Goal: Transaction & Acquisition: Book appointment/travel/reservation

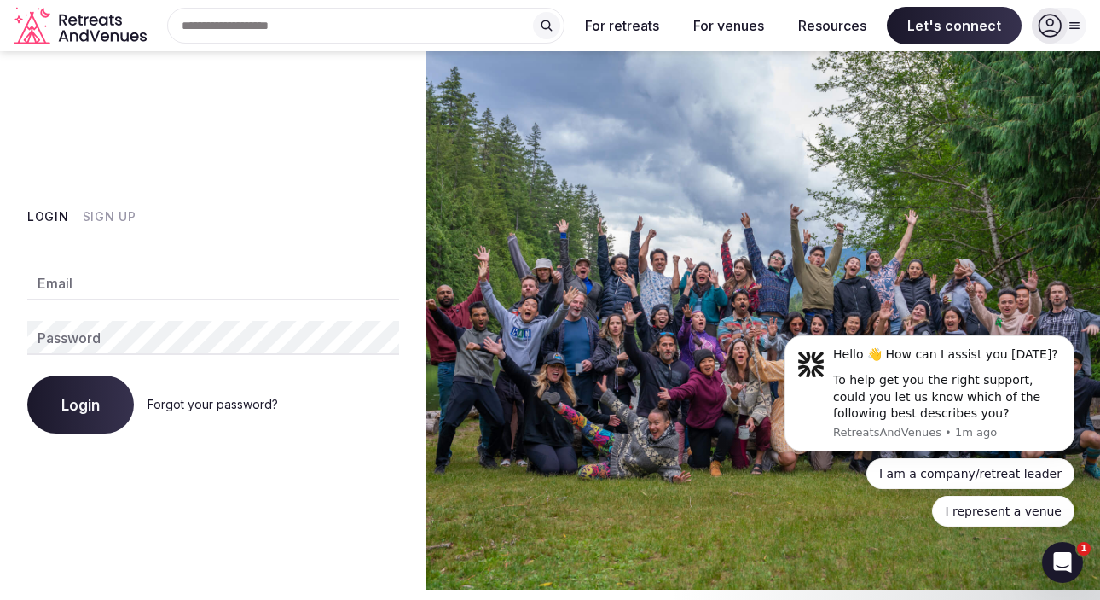
click at [134, 275] on input "Email" at bounding box center [213, 283] width 372 height 34
type input "**********"
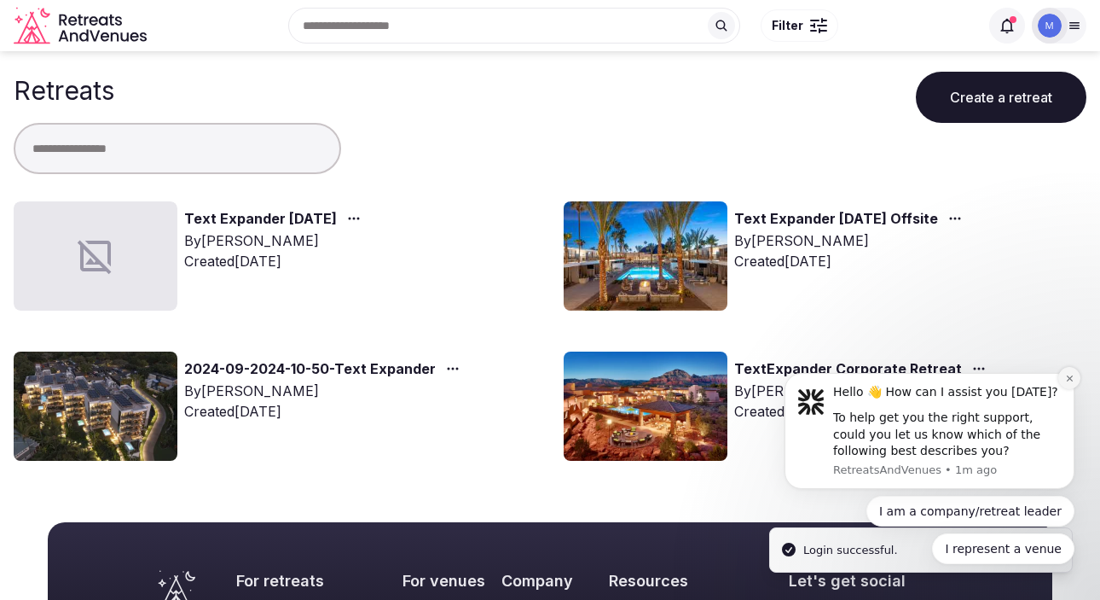
click at [1074, 377] on button "Dismiss notification" at bounding box center [1069, 378] width 22 height 22
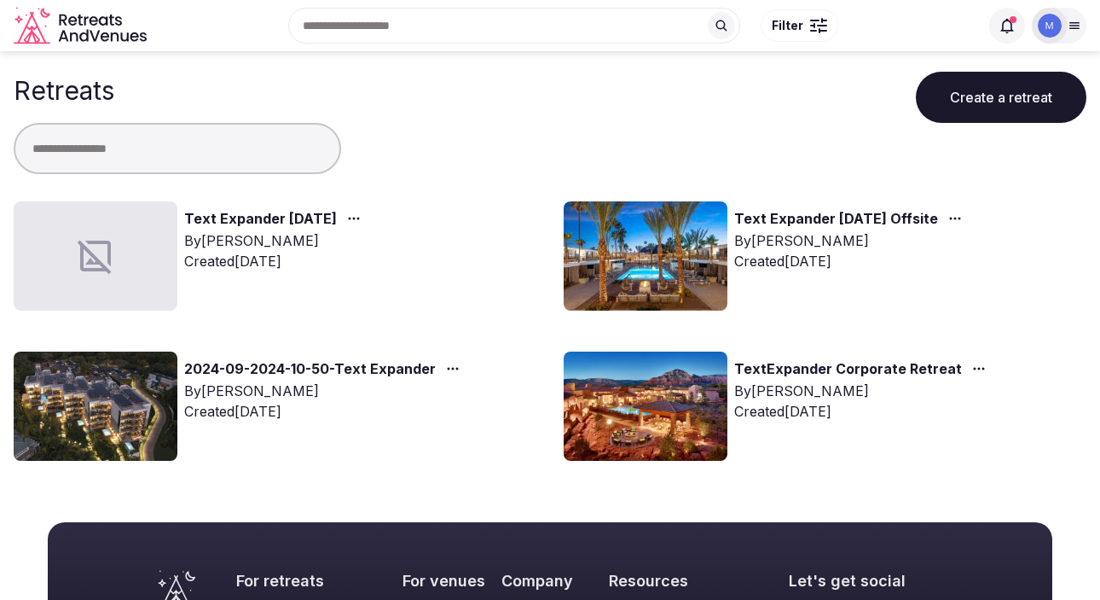
click at [148, 229] on div at bounding box center [96, 255] width 164 height 109
click at [217, 222] on link "Text Expander [DATE]" at bounding box center [260, 219] width 153 height 22
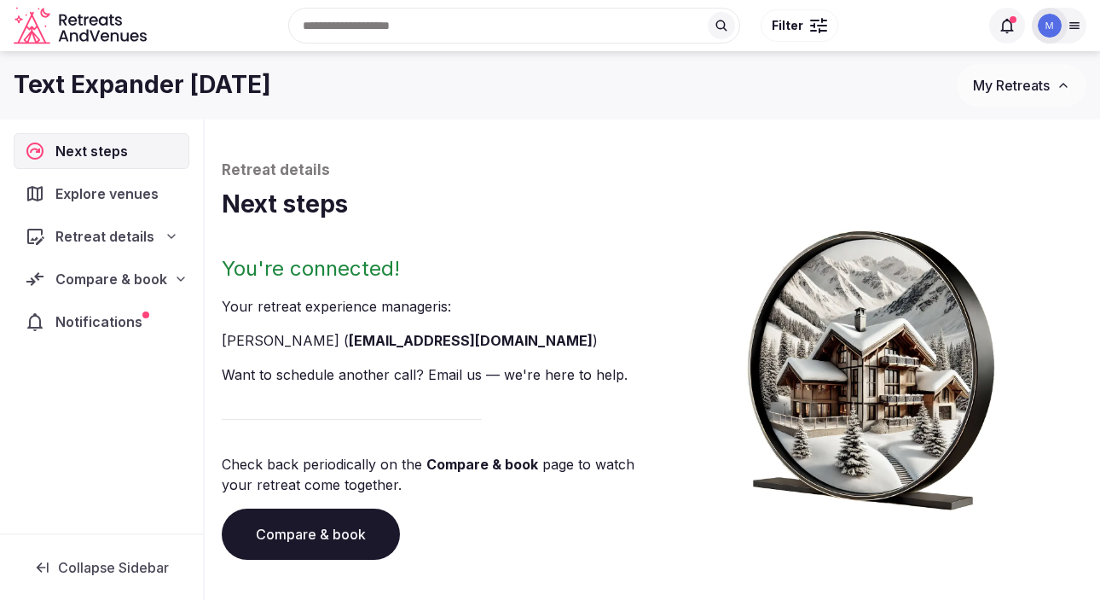
click at [96, 200] on span "Explore venues" at bounding box center [110, 193] width 110 height 20
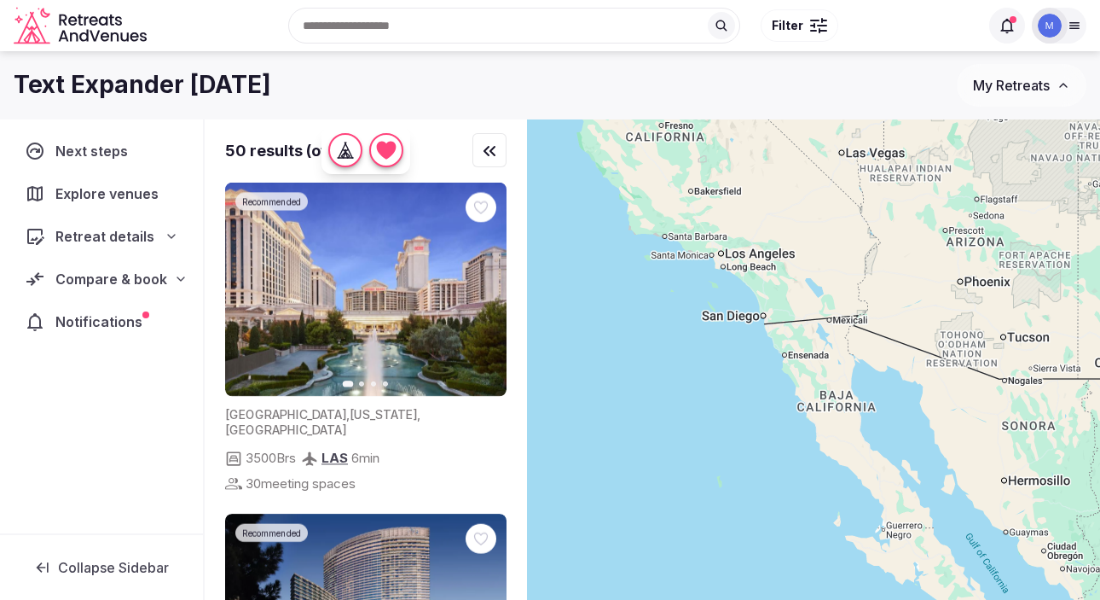
drag, startPoint x: 571, startPoint y: 316, endPoint x: 900, endPoint y: 317, distance: 328.3
click at [903, 324] on div at bounding box center [813, 388] width 573 height 538
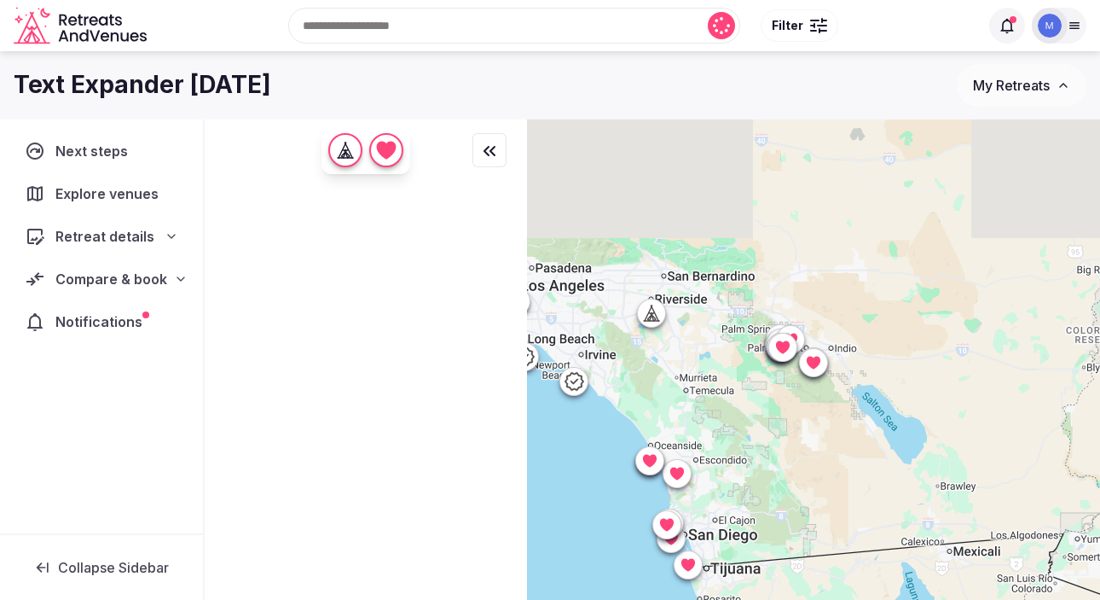
drag, startPoint x: 791, startPoint y: 252, endPoint x: 770, endPoint y: 396, distance: 144.8
click at [771, 400] on div at bounding box center [813, 388] width 573 height 538
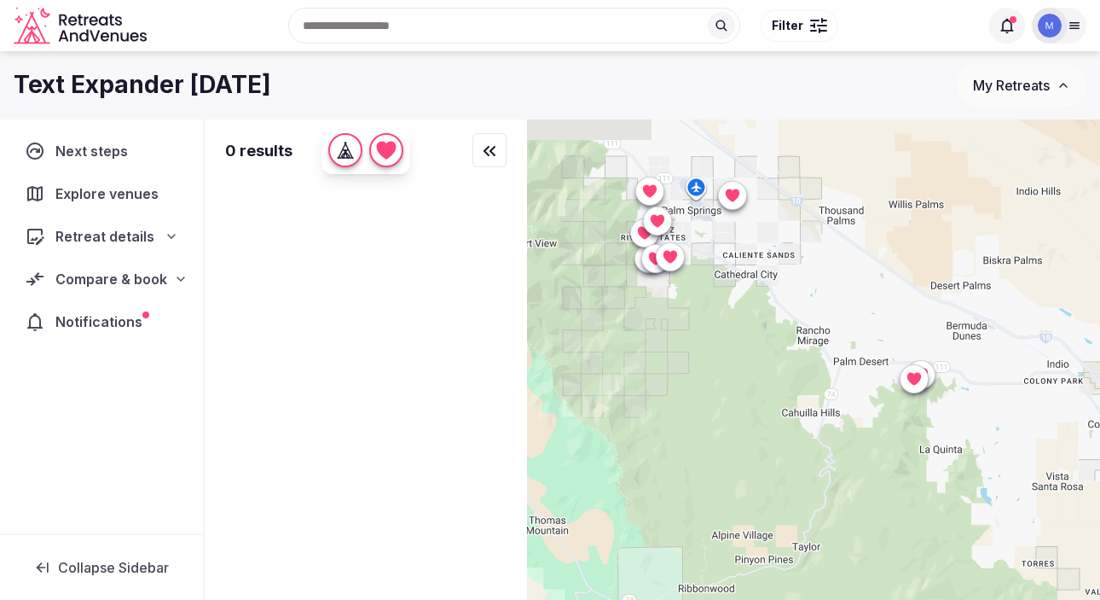
drag, startPoint x: 980, startPoint y: 206, endPoint x: 789, endPoint y: 559, distance: 402.2
click at [791, 560] on div at bounding box center [813, 388] width 573 height 538
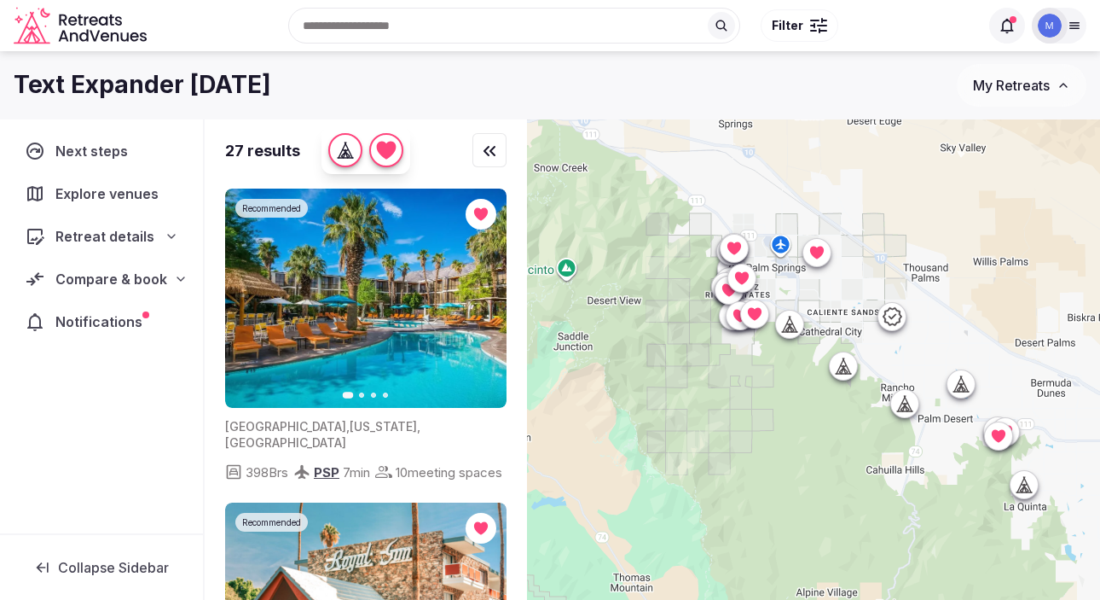
drag, startPoint x: 744, startPoint y: 316, endPoint x: 830, endPoint y: 368, distance: 100.2
click at [831, 372] on div at bounding box center [813, 388] width 573 height 538
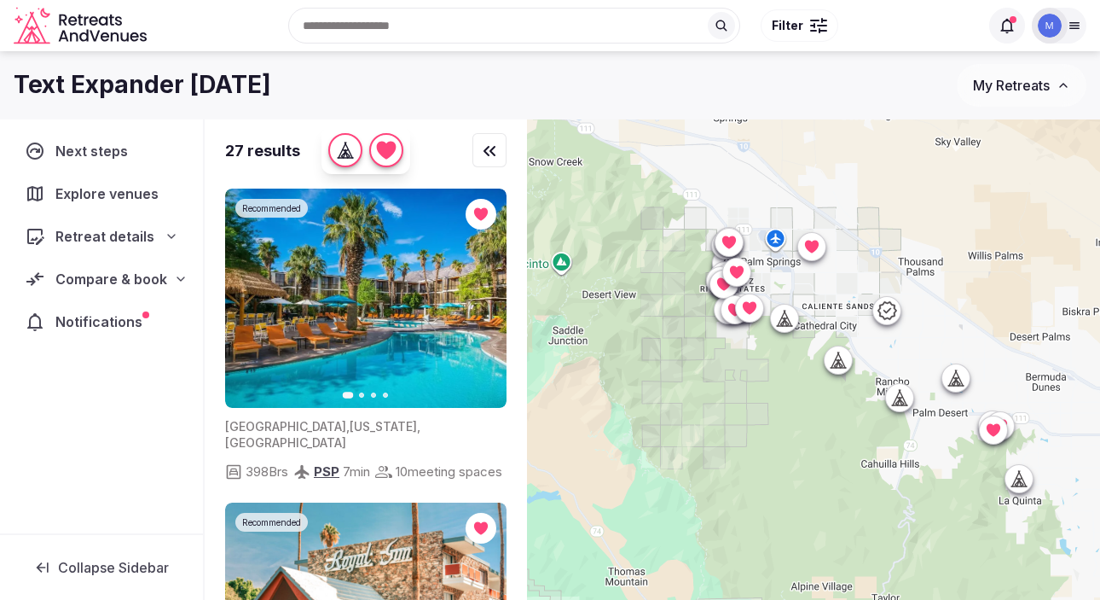
click at [831, 290] on div at bounding box center [813, 388] width 573 height 538
click at [489, 304] on button "Next slide" at bounding box center [482, 298] width 27 height 27
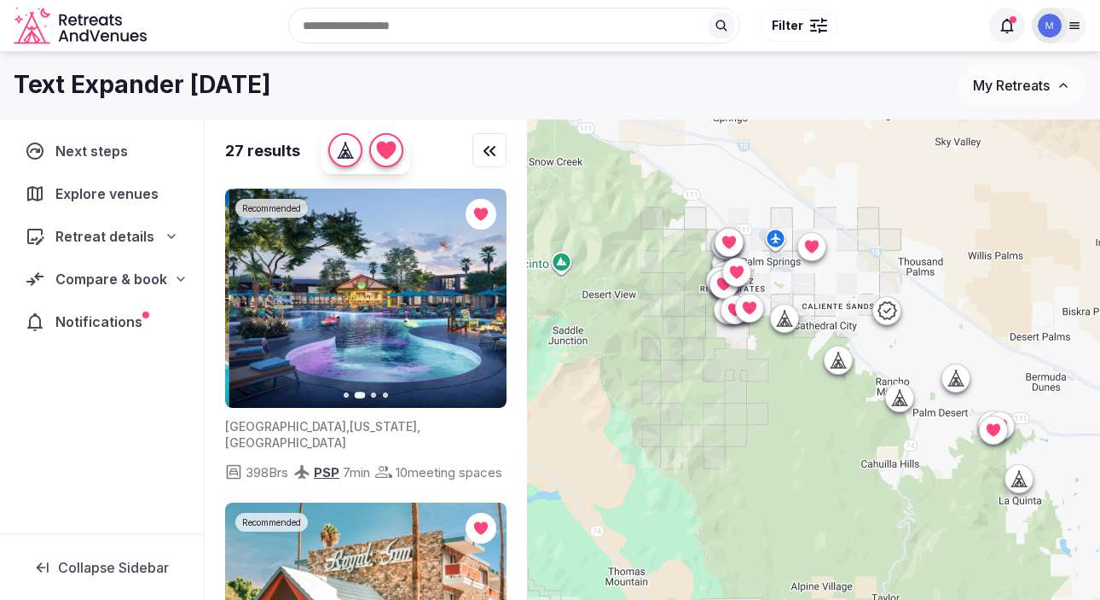
click at [489, 304] on button "Next slide" at bounding box center [482, 298] width 27 height 27
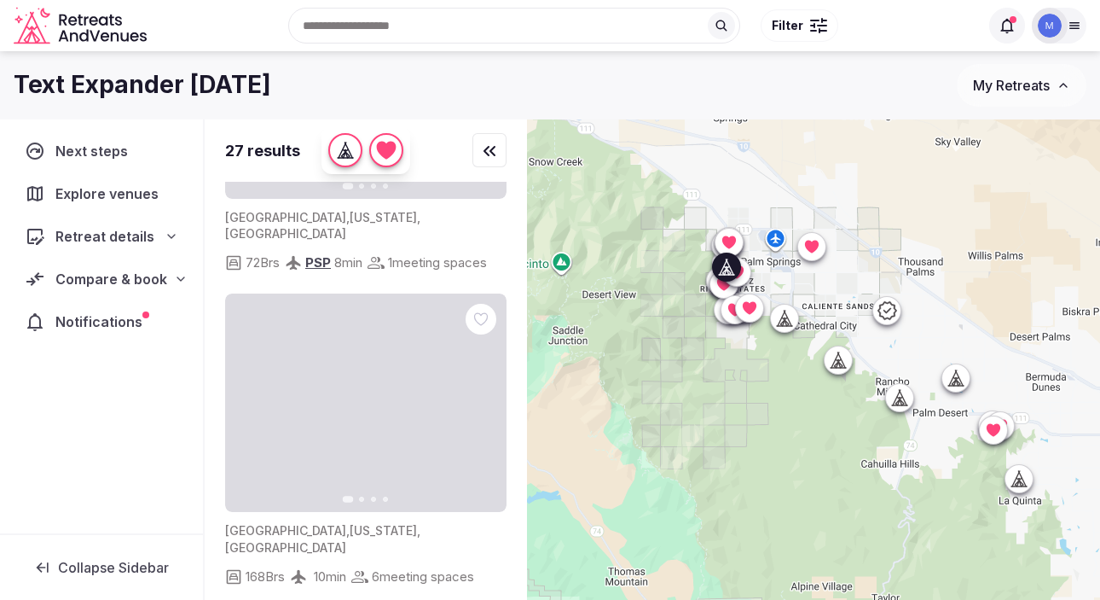
scroll to position [861, 0]
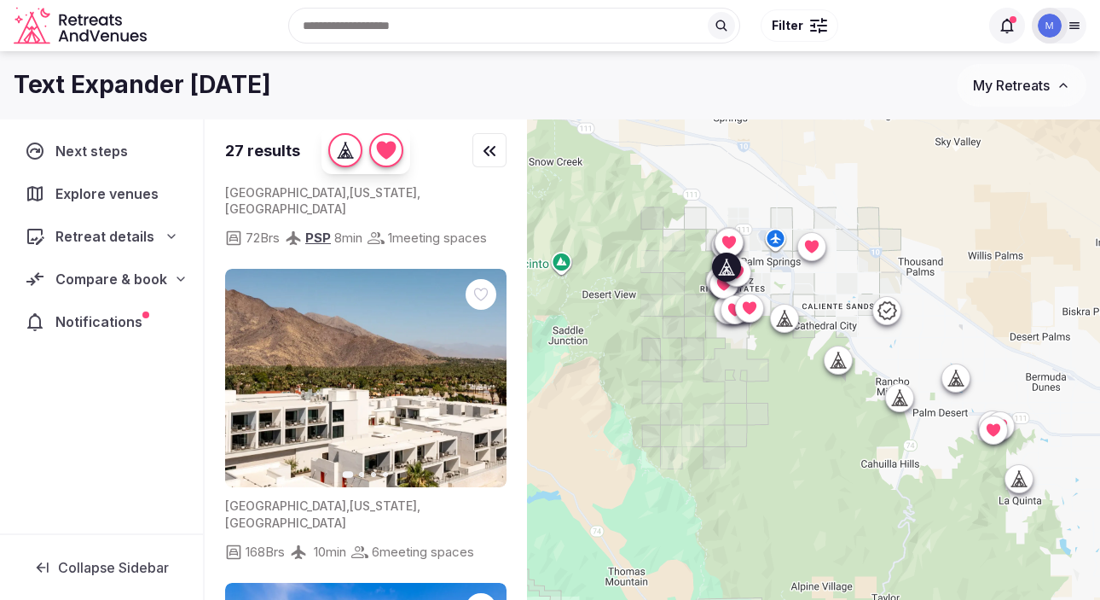
click at [481, 372] on icon "button" at bounding box center [483, 378] width 7 height 12
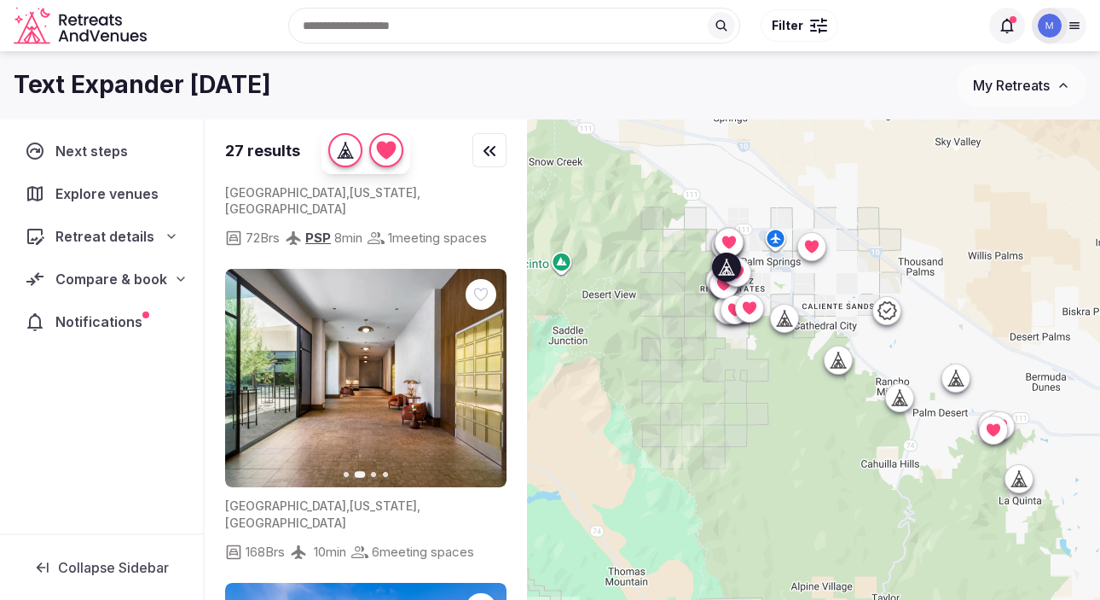
click at [257, 364] on button "Previous slide" at bounding box center [248, 377] width 27 height 27
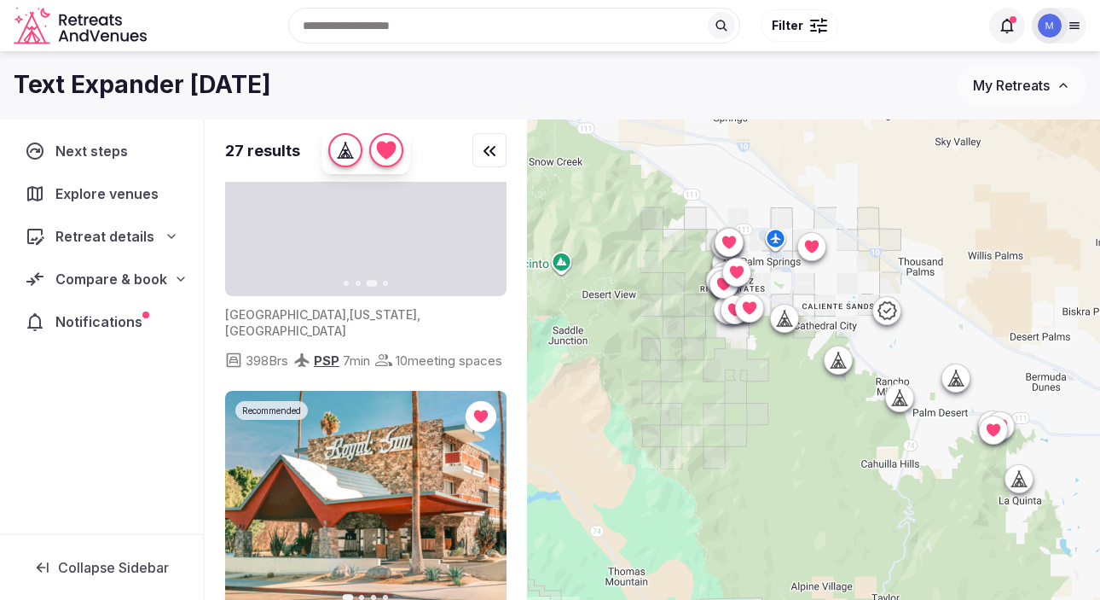
scroll to position [0, 0]
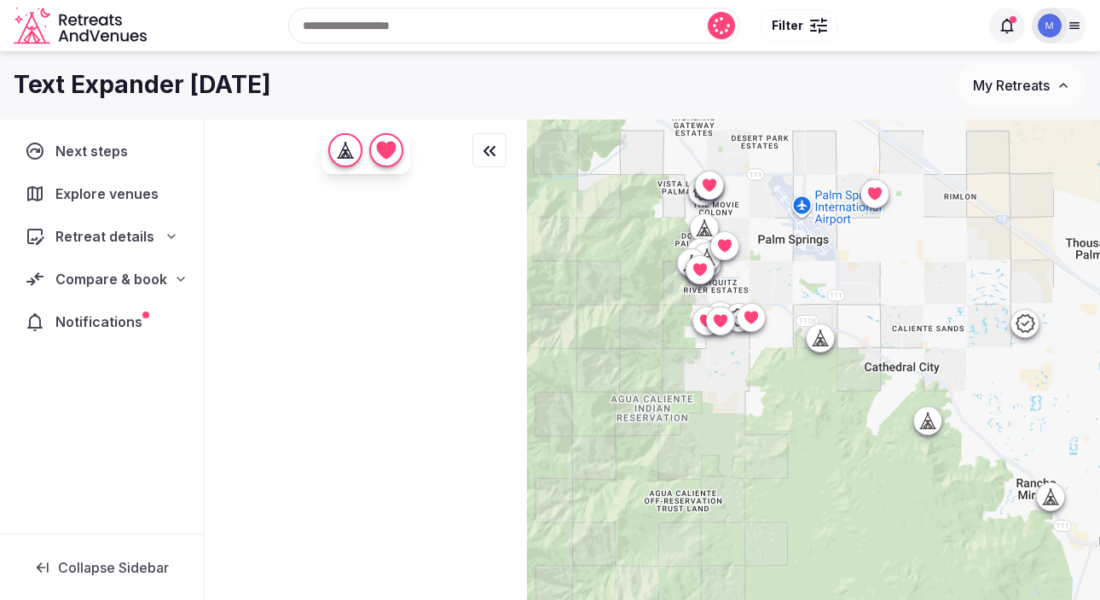
drag, startPoint x: 745, startPoint y: 314, endPoint x: 824, endPoint y: 466, distance: 171.6
click at [825, 469] on div at bounding box center [813, 388] width 573 height 538
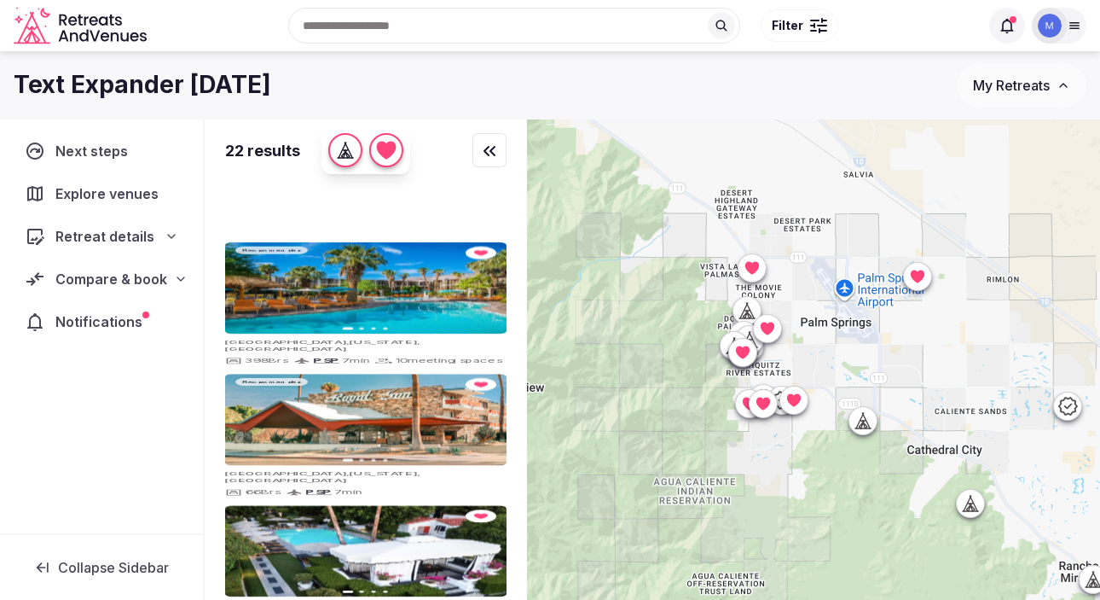
drag, startPoint x: 809, startPoint y: 344, endPoint x: 829, endPoint y: 350, distance: 20.5
click at [825, 349] on div at bounding box center [813, 388] width 573 height 538
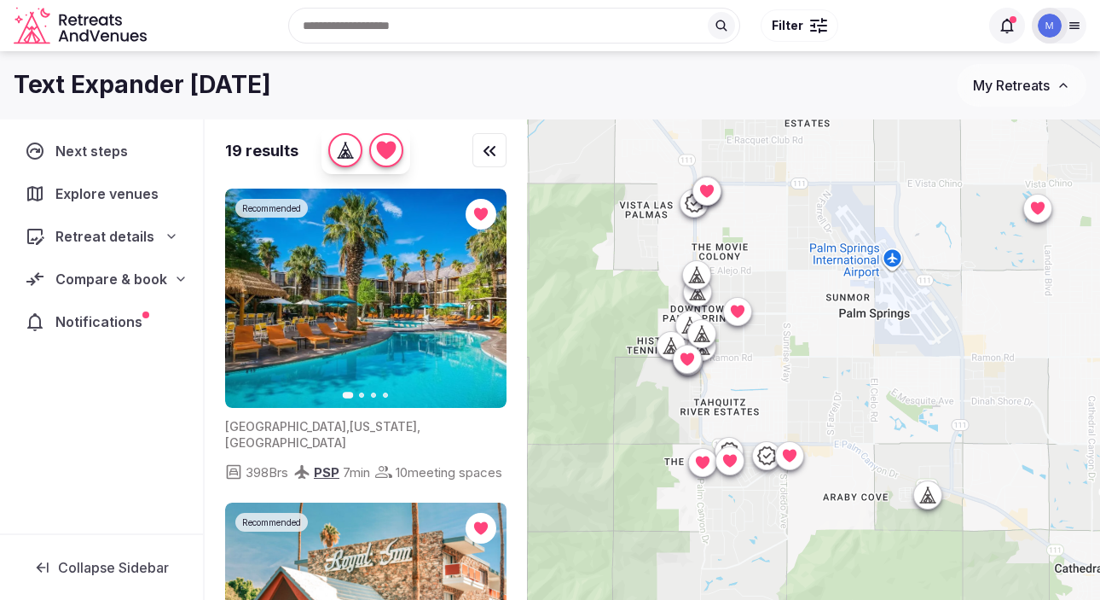
drag, startPoint x: 829, startPoint y: 350, endPoint x: 839, endPoint y: 359, distance: 13.9
click at [839, 362] on div at bounding box center [813, 388] width 573 height 538
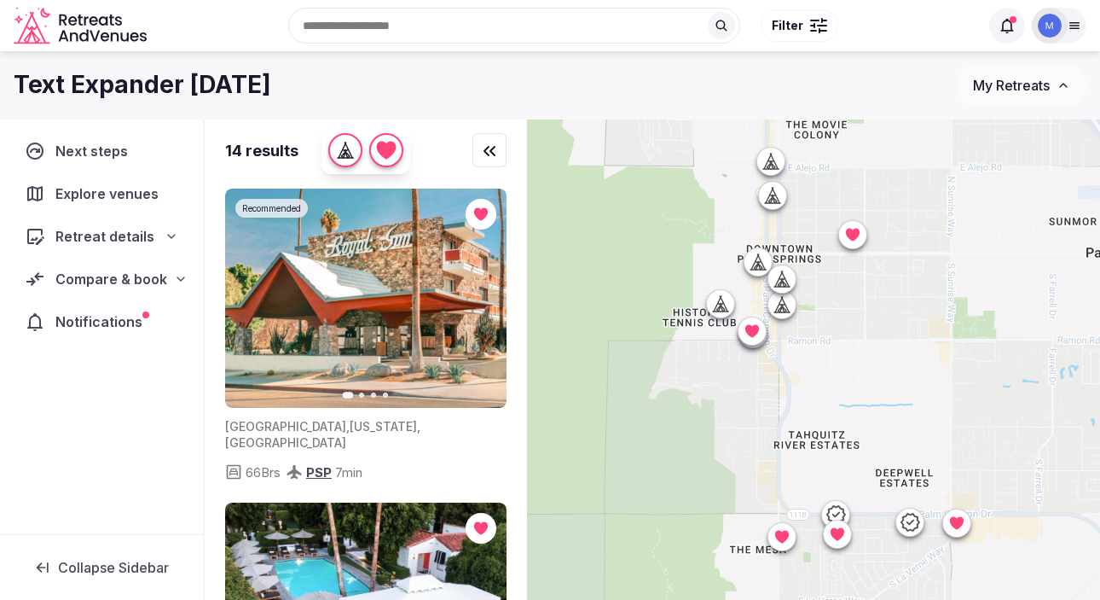
drag, startPoint x: 739, startPoint y: 378, endPoint x: 860, endPoint y: 385, distance: 121.3
click at [860, 385] on div at bounding box center [813, 388] width 573 height 538
click at [478, 304] on icon "button" at bounding box center [483, 299] width 14 height 14
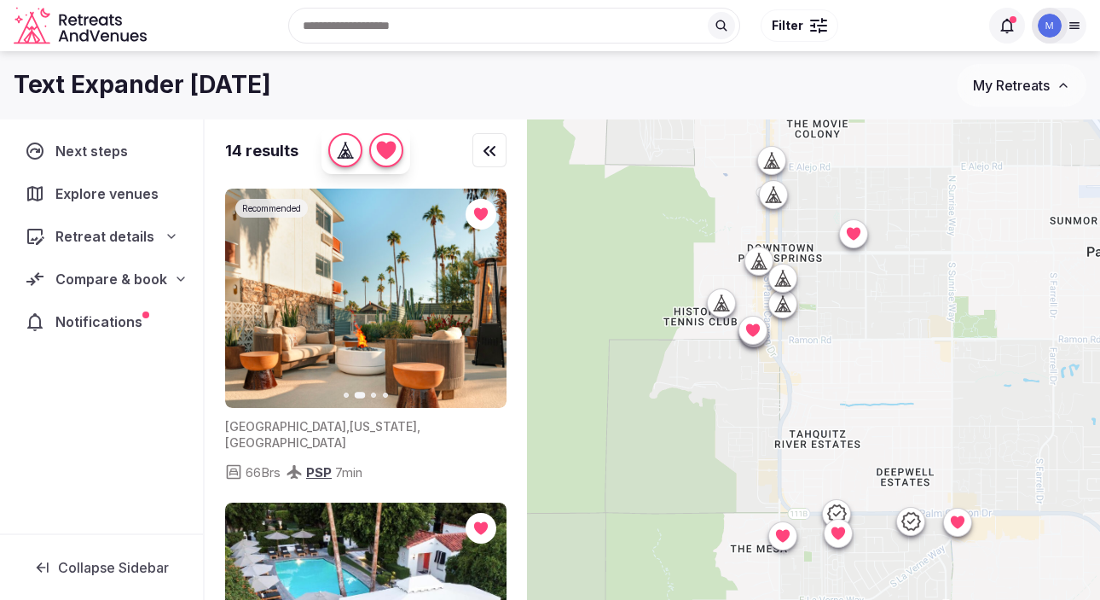
click at [478, 304] on icon "button" at bounding box center [483, 299] width 14 height 14
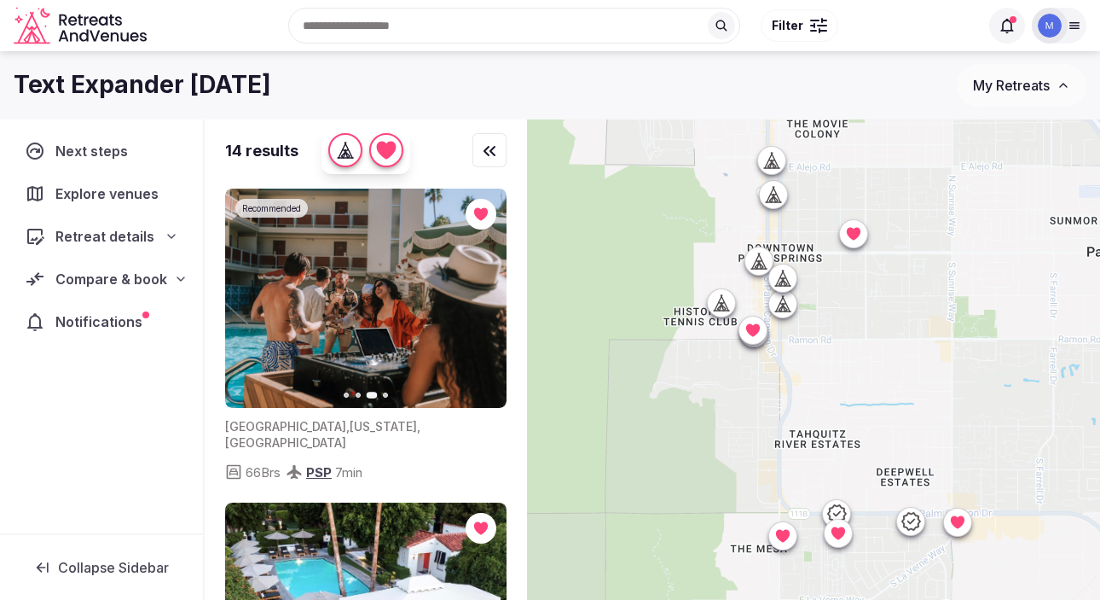
click at [478, 304] on icon "button" at bounding box center [483, 299] width 14 height 14
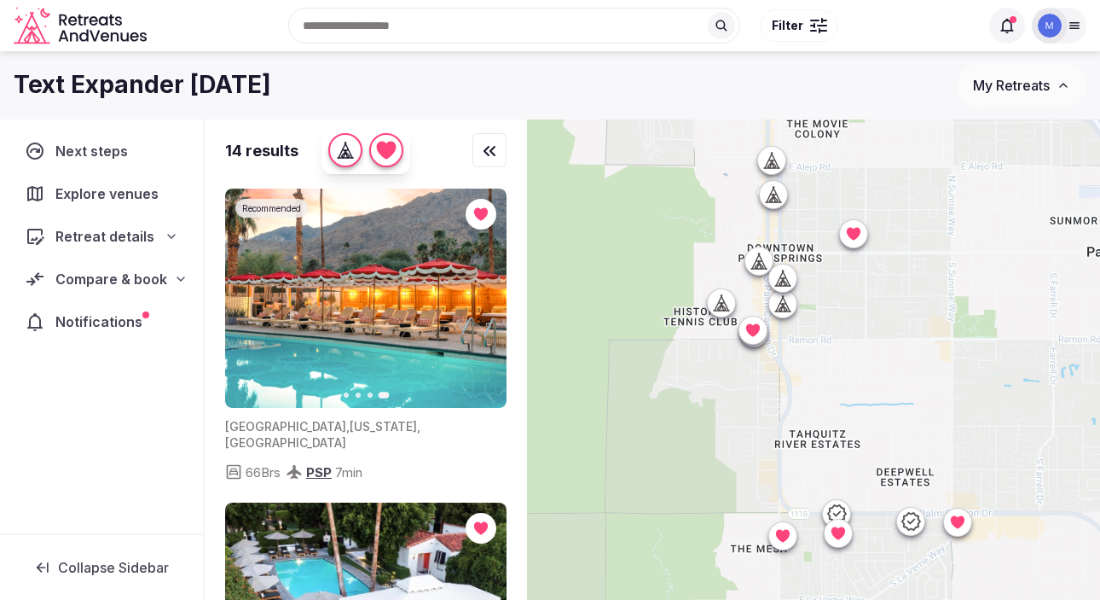
click at [310, 219] on img at bounding box center [365, 297] width 281 height 219
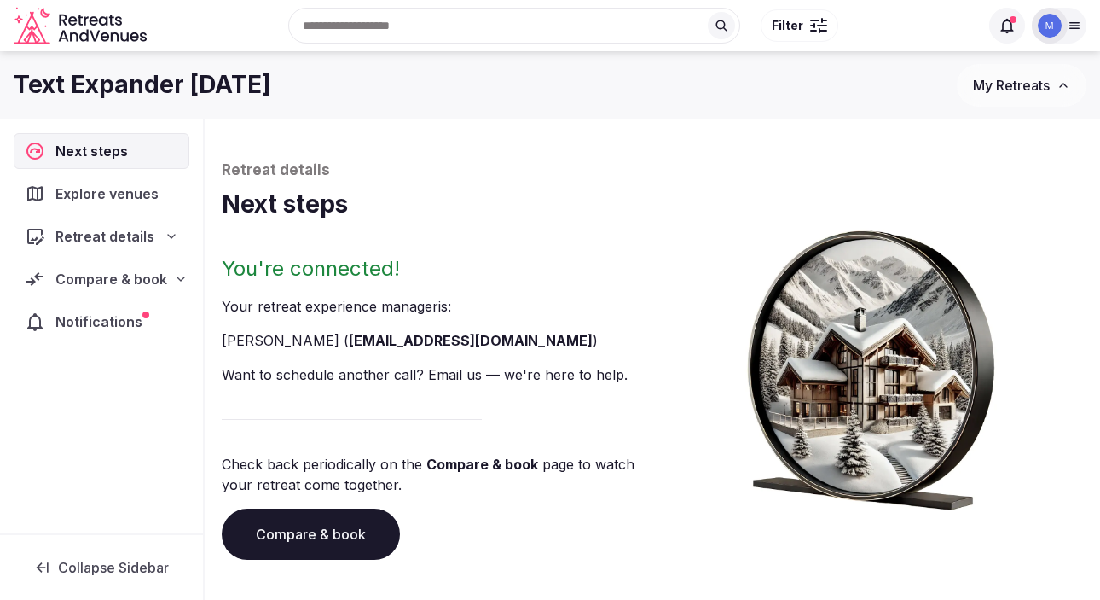
click at [109, 199] on span "Explore venues" at bounding box center [110, 193] width 110 height 20
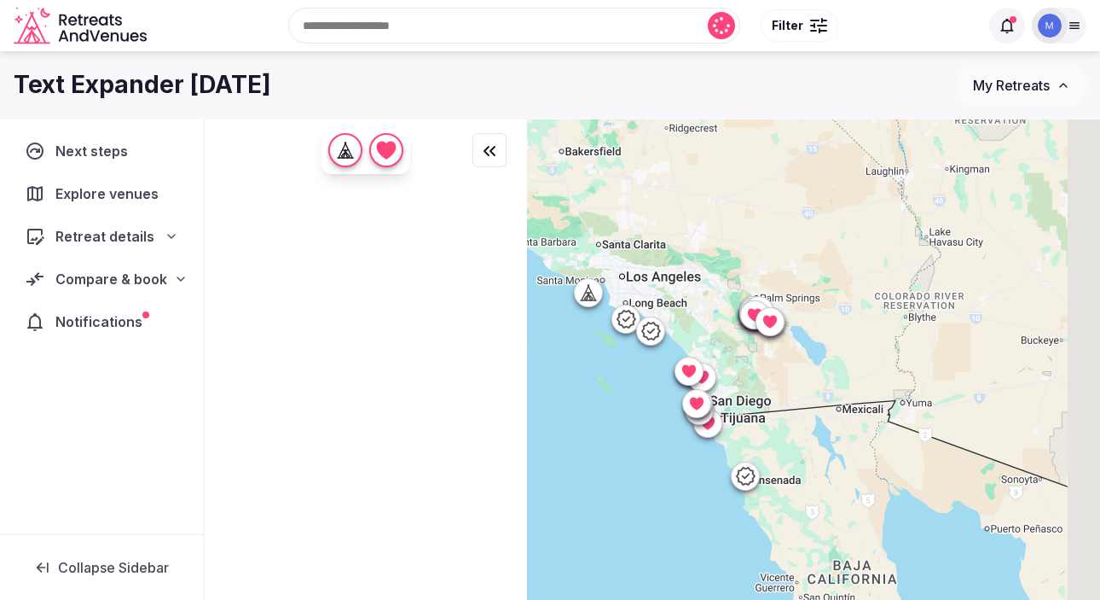
drag, startPoint x: 816, startPoint y: 209, endPoint x: 774, endPoint y: 399, distance: 194.7
click at [774, 402] on div at bounding box center [813, 388] width 573 height 538
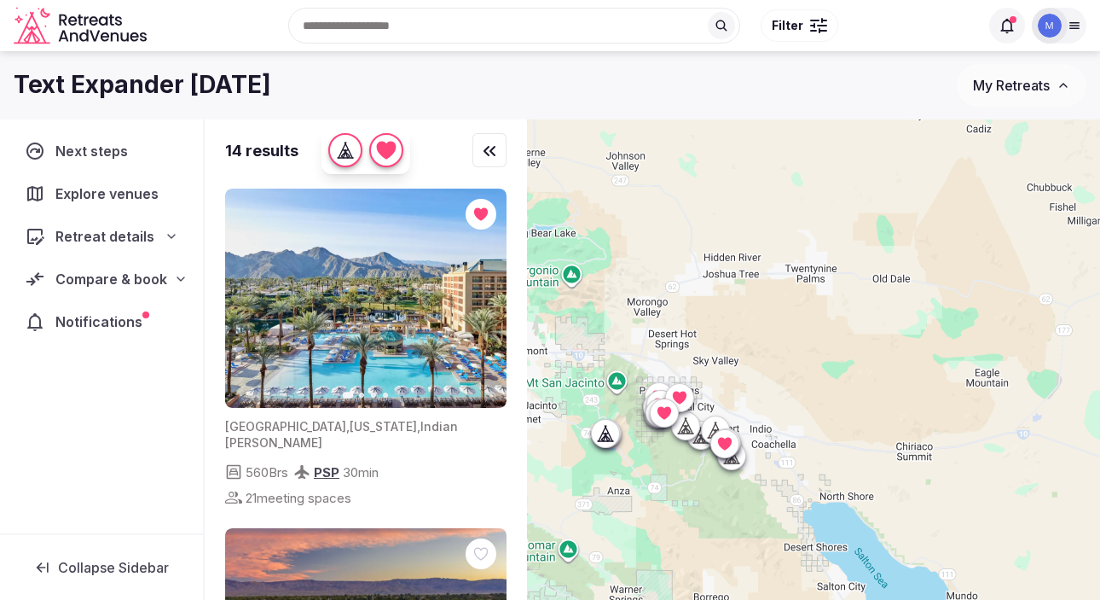
drag, startPoint x: 710, startPoint y: 232, endPoint x: 710, endPoint y: 525, distance: 293.4
click at [711, 530] on div at bounding box center [813, 388] width 573 height 538
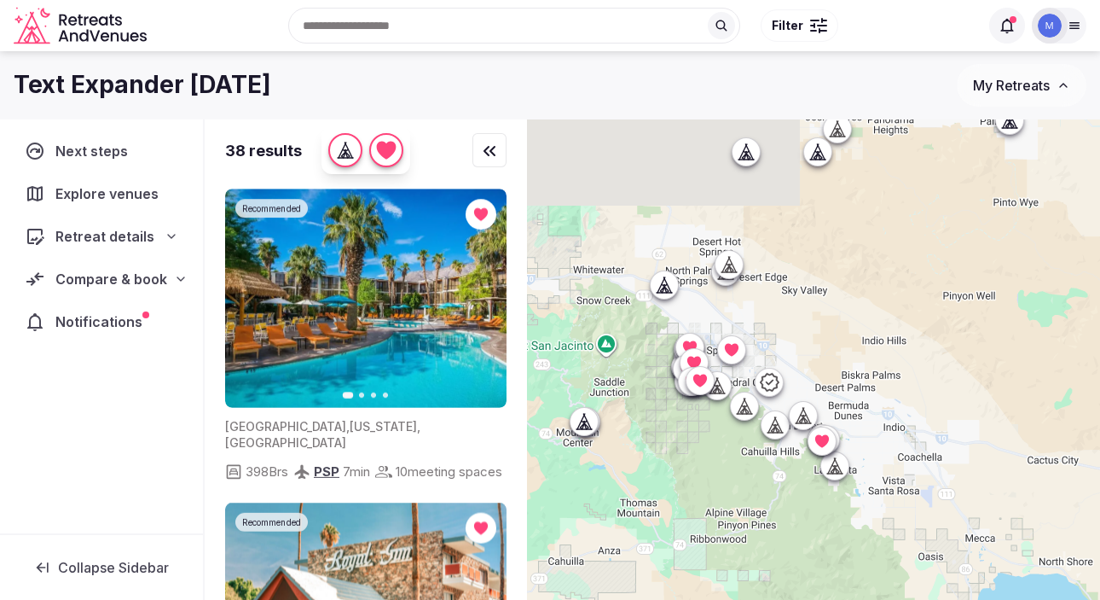
drag, startPoint x: 588, startPoint y: 276, endPoint x: 681, endPoint y: 400, distance: 154.2
click at [681, 402] on div at bounding box center [813, 388] width 573 height 538
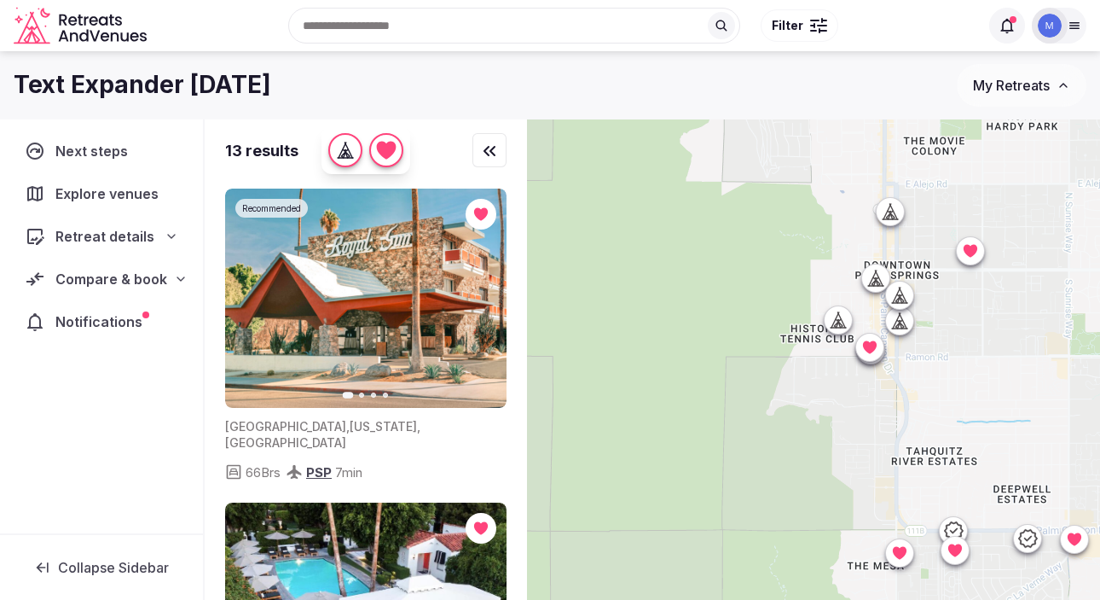
drag, startPoint x: 940, startPoint y: 288, endPoint x: 940, endPoint y: 362, distance: 73.3
click at [940, 367] on div at bounding box center [813, 388] width 573 height 538
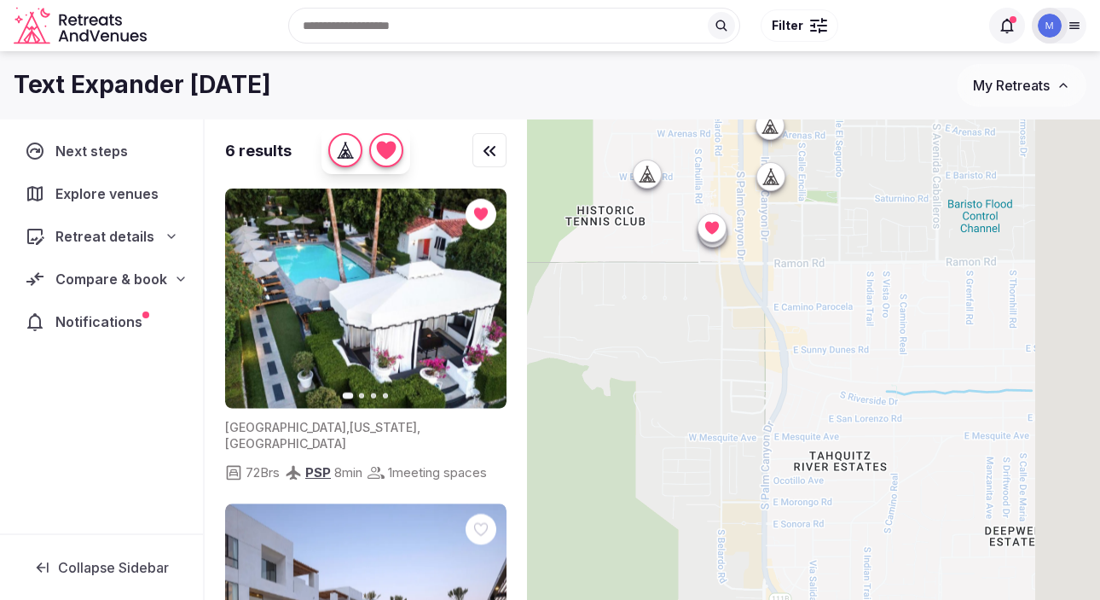
drag, startPoint x: 977, startPoint y: 423, endPoint x: 850, endPoint y: 300, distance: 176.7
click at [850, 300] on div at bounding box center [813, 388] width 573 height 538
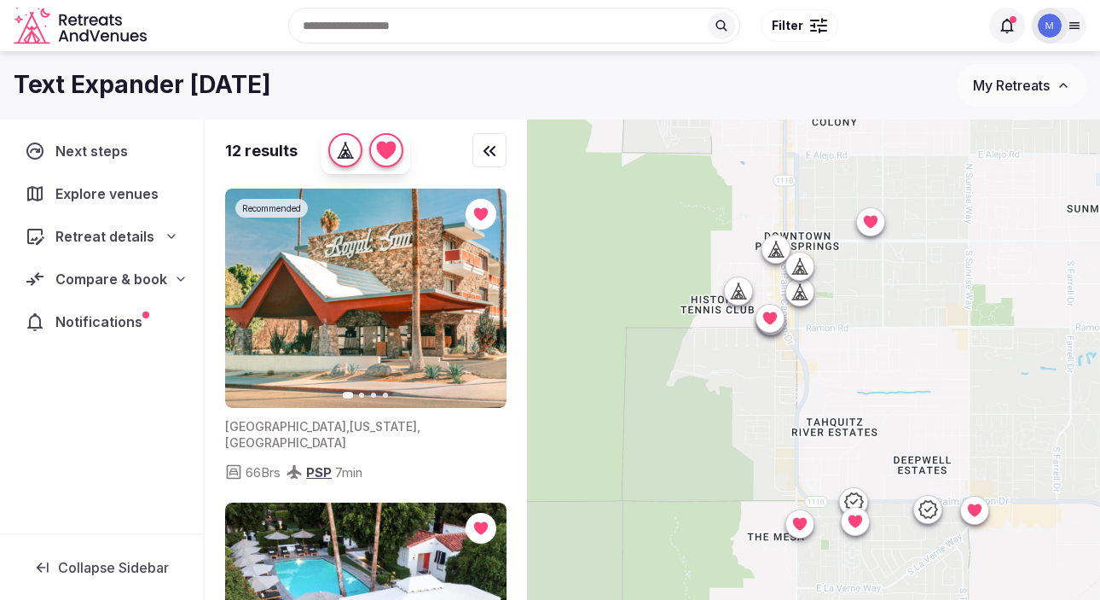
drag, startPoint x: 828, startPoint y: 271, endPoint x: 848, endPoint y: 346, distance: 77.6
click at [848, 346] on div at bounding box center [813, 388] width 573 height 538
click at [880, 224] on div at bounding box center [870, 222] width 27 height 27
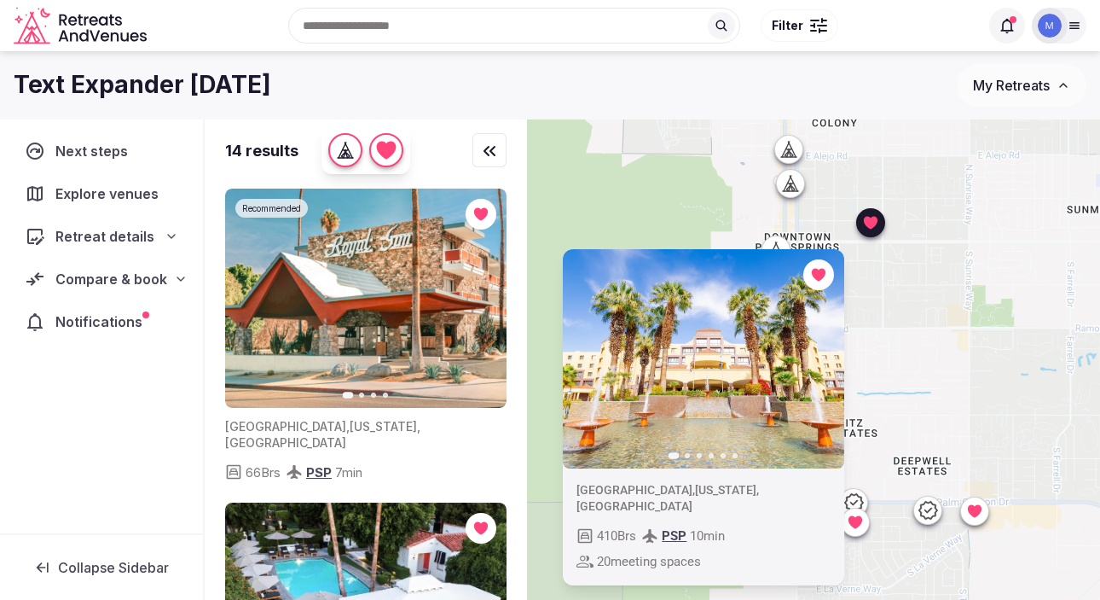
click at [795, 194] on div at bounding box center [790, 183] width 27 height 27
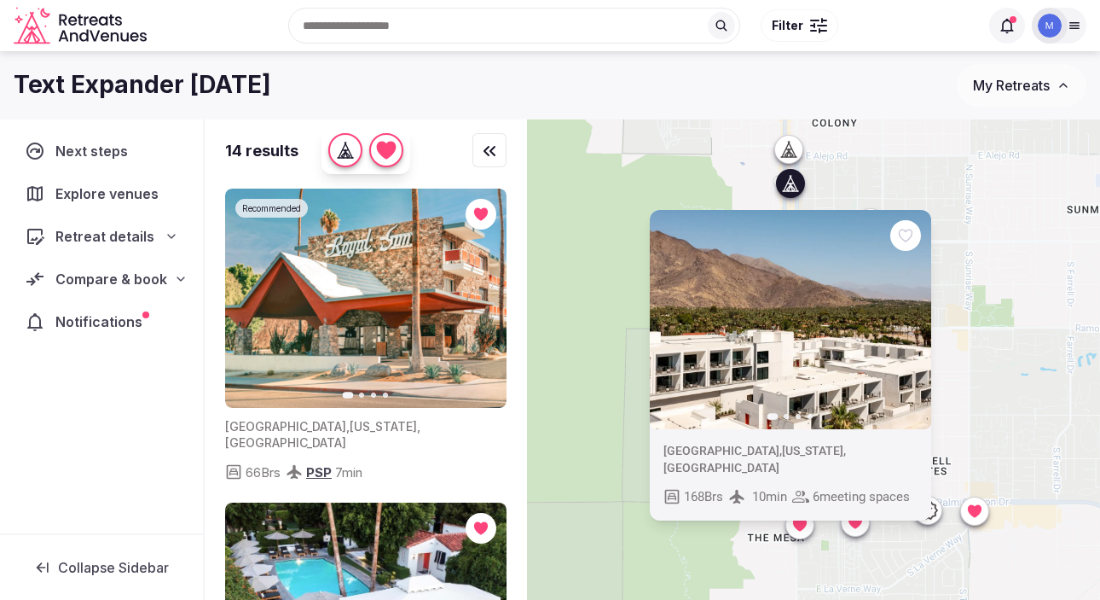
click at [785, 148] on icon at bounding box center [788, 149] width 17 height 17
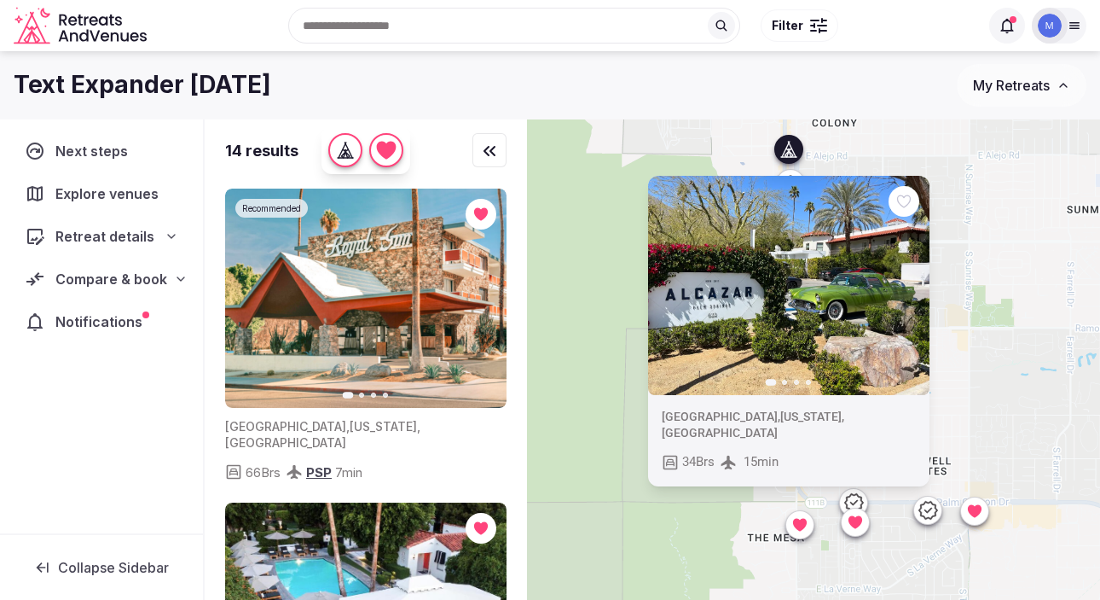
click at [983, 256] on div "Previous slide Next slide [GEOGRAPHIC_DATA] , [US_STATE] , [GEOGRAPHIC_DATA] 34…" at bounding box center [813, 388] width 573 height 538
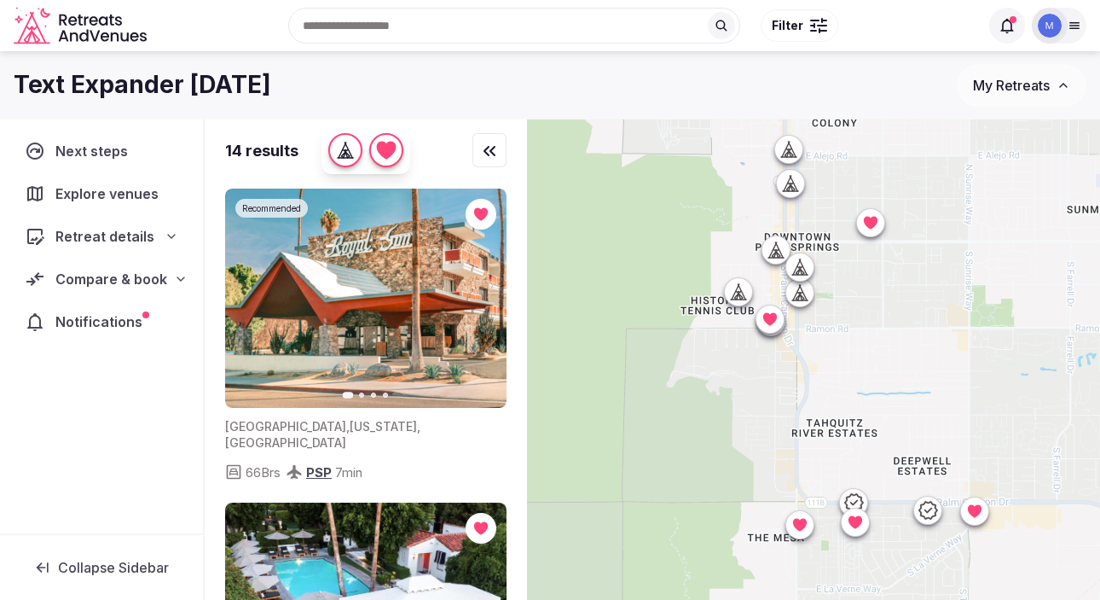
click at [791, 187] on icon at bounding box center [793, 188] width 4 height 6
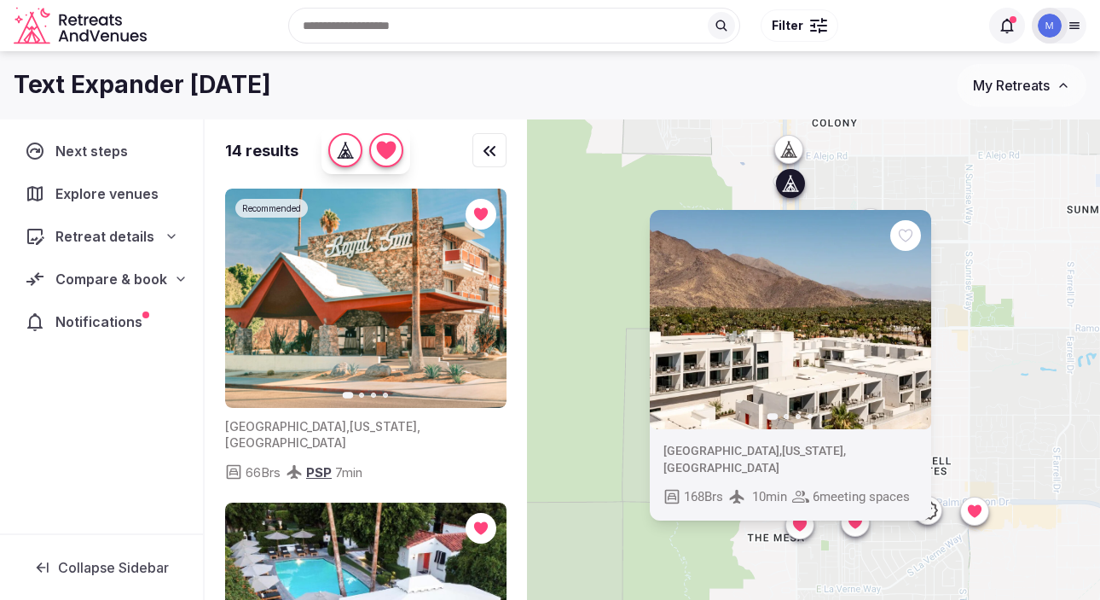
click at [988, 351] on div "Previous slide Next slide [GEOGRAPHIC_DATA] , [US_STATE] , [GEOGRAPHIC_DATA] 16…" at bounding box center [813, 388] width 573 height 538
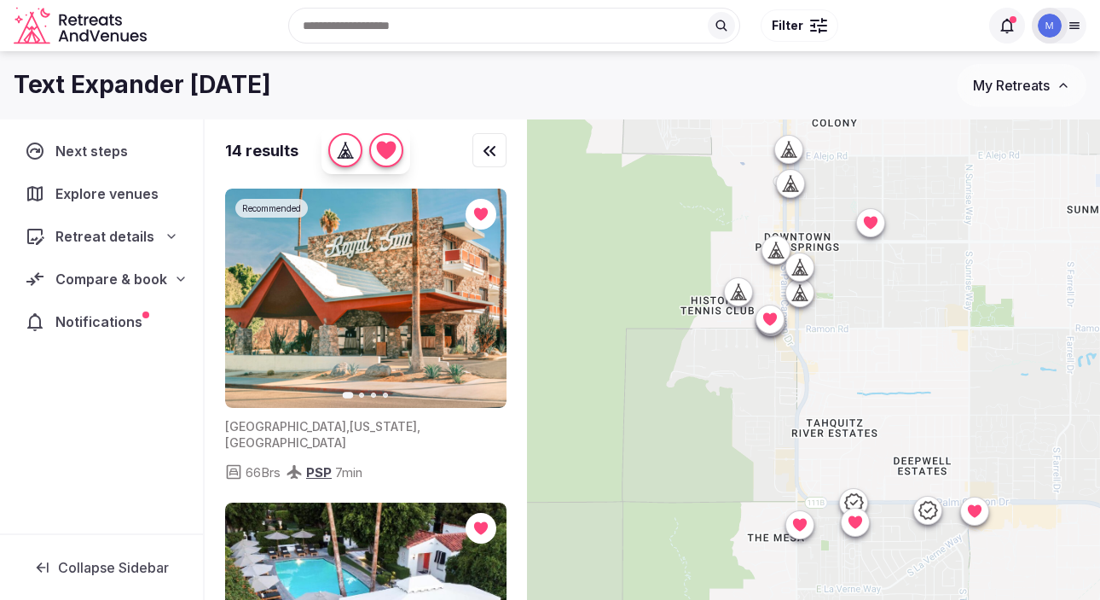
click at [776, 320] on icon at bounding box center [770, 318] width 17 height 17
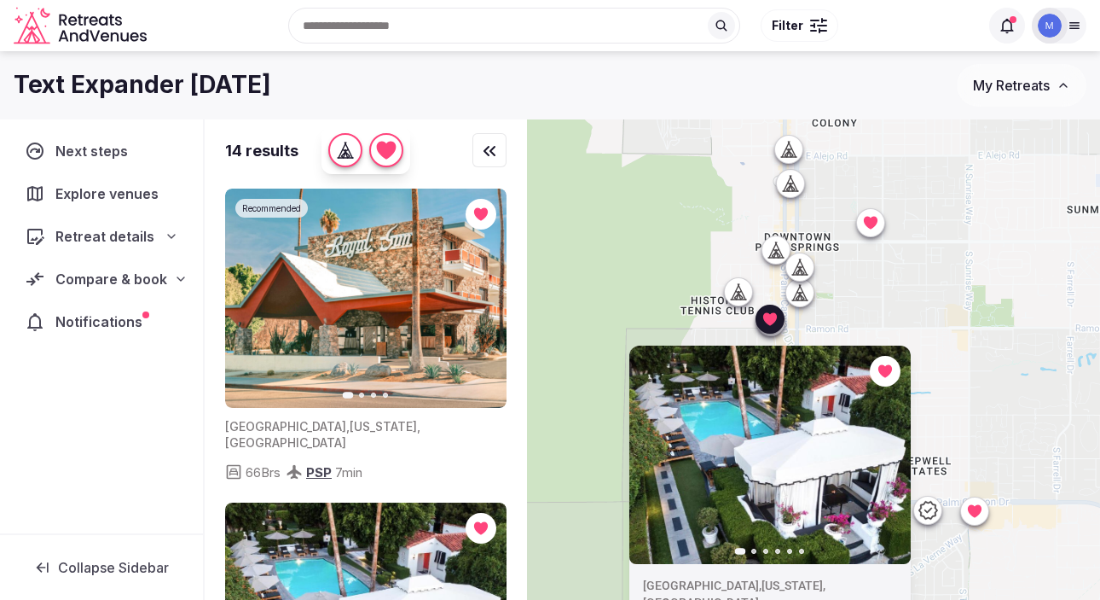
click at [872, 223] on icon at bounding box center [871, 222] width 14 height 13
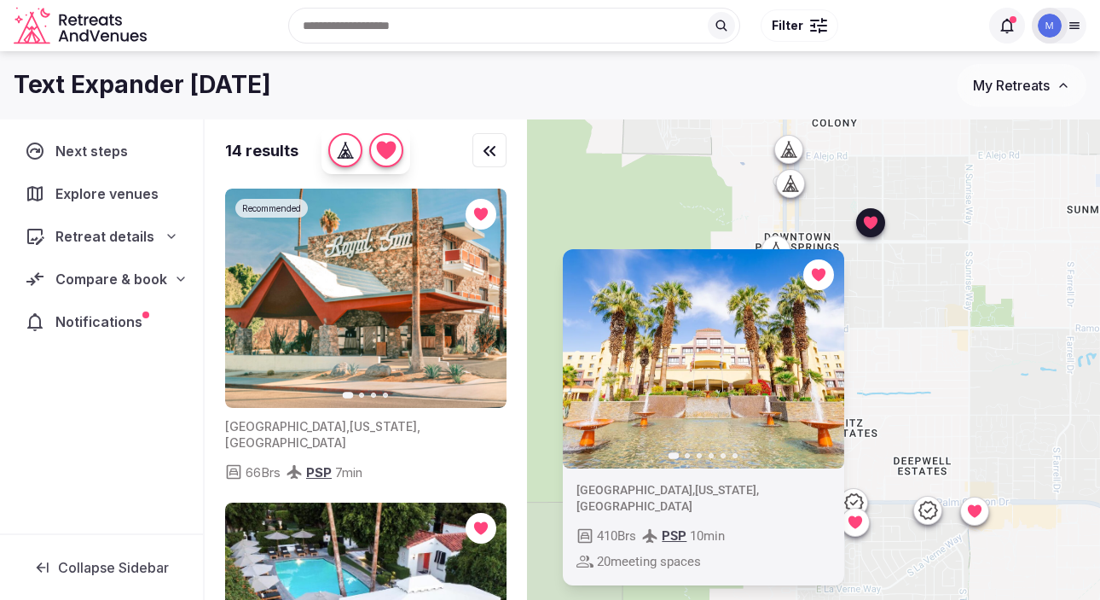
click at [981, 520] on div at bounding box center [974, 509] width 27 height 27
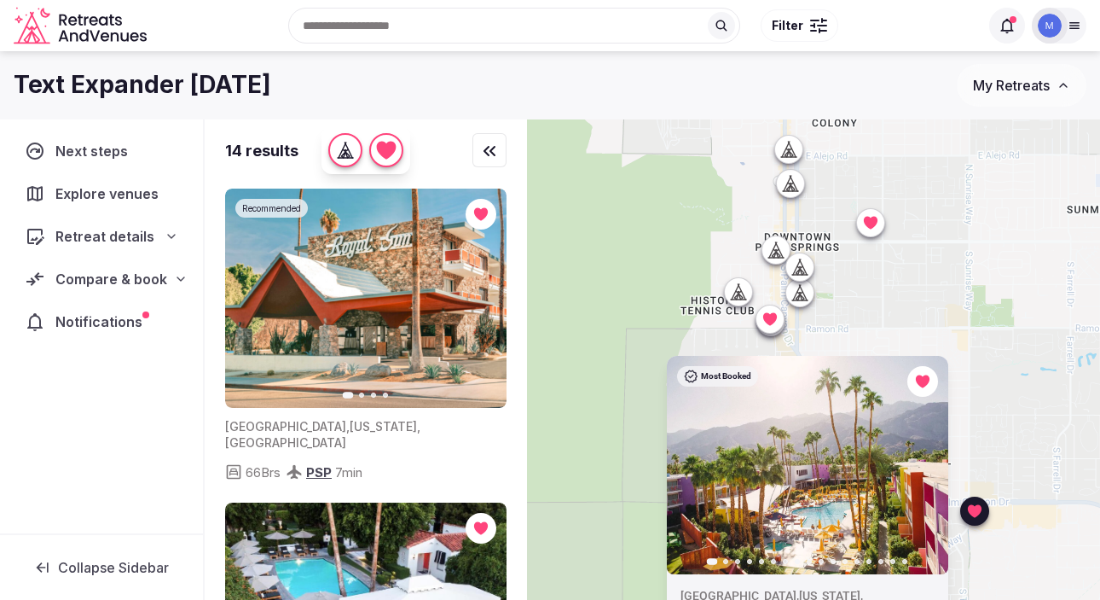
click at [995, 456] on div "Most Booked Previous slide Next slide [GEOGRAPHIC_DATA] , [US_STATE] , [GEOGRAP…" at bounding box center [813, 388] width 573 height 538
click at [858, 334] on div "Most Booked Previous slide Next slide [GEOGRAPHIC_DATA] , [US_STATE] , [GEOGRAP…" at bounding box center [813, 388] width 573 height 538
click at [617, 469] on div "Most Booked Previous slide Next slide [GEOGRAPHIC_DATA] , [US_STATE] , [GEOGRAP…" at bounding box center [813, 388] width 573 height 538
click at [1009, 533] on div "Most Booked Previous slide Next slide [GEOGRAPHIC_DATA] , [US_STATE] , [GEOGRAP…" at bounding box center [813, 388] width 573 height 538
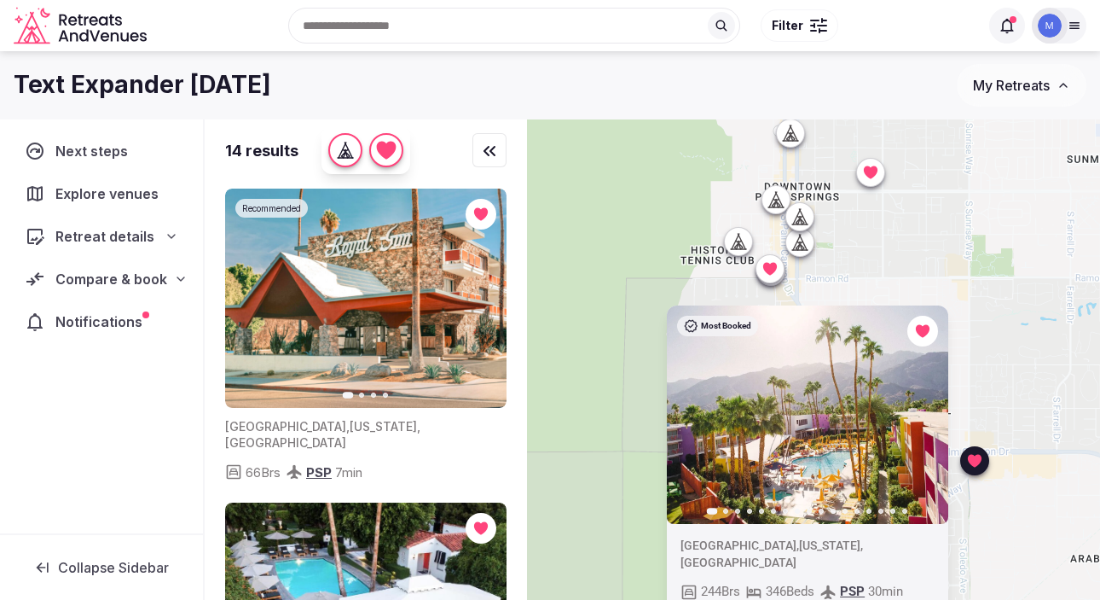
drag, startPoint x: 1009, startPoint y: 534, endPoint x: 1009, endPoint y: 481, distance: 52.9
click at [1009, 481] on div "Most Booked Previous slide Next slide [GEOGRAPHIC_DATA] , [US_STATE] , [GEOGRAP…" at bounding box center [813, 388] width 573 height 538
click at [973, 460] on icon at bounding box center [975, 459] width 14 height 13
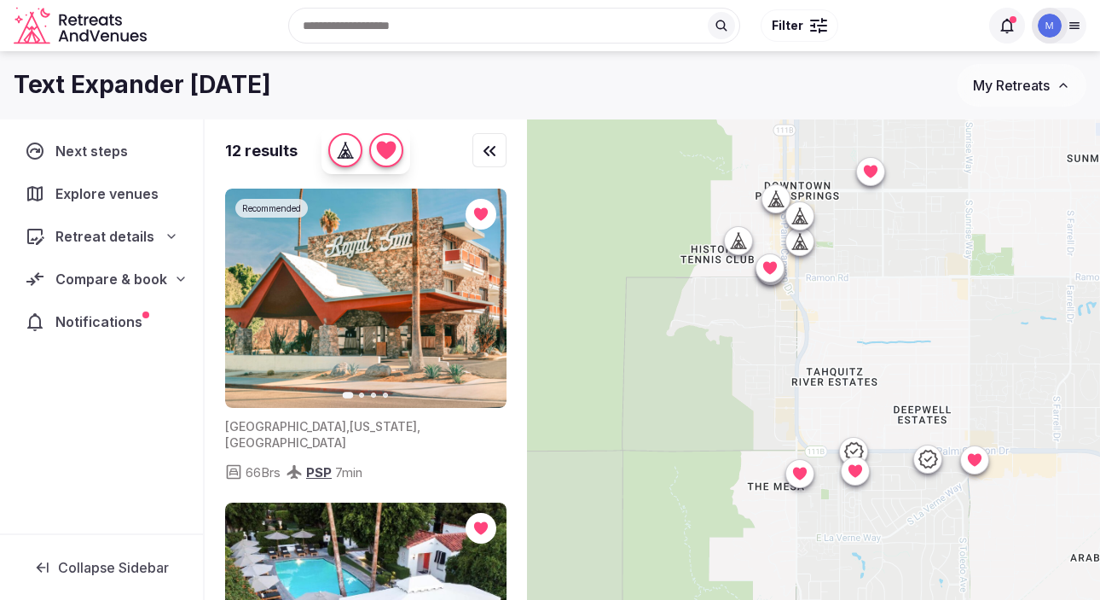
click at [860, 472] on icon at bounding box center [855, 469] width 17 height 17
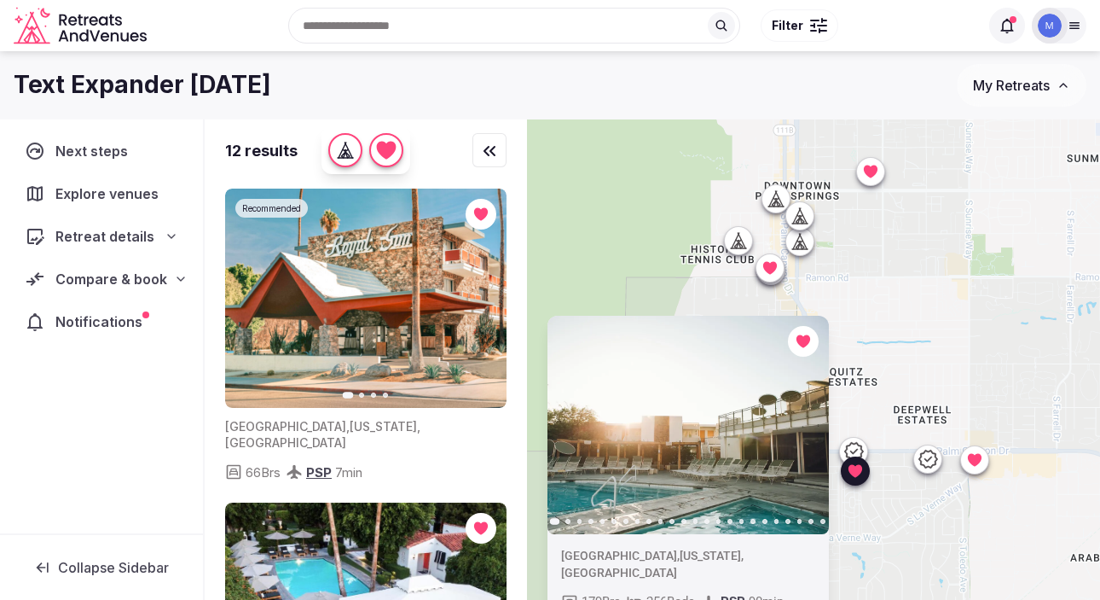
click at [860, 472] on icon at bounding box center [855, 469] width 17 height 17
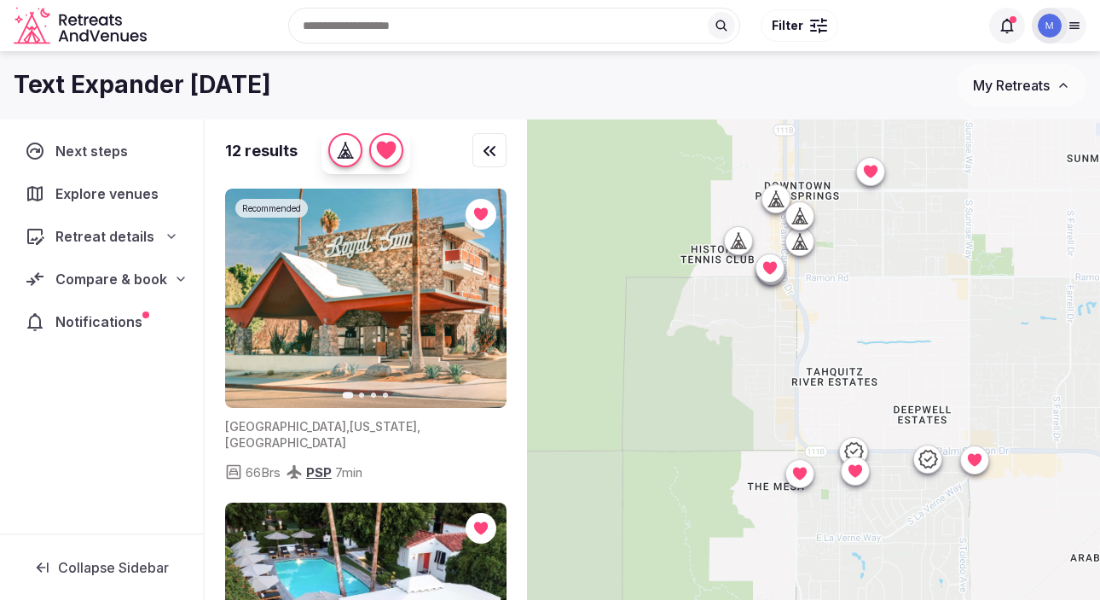
click at [796, 473] on icon at bounding box center [800, 472] width 14 height 13
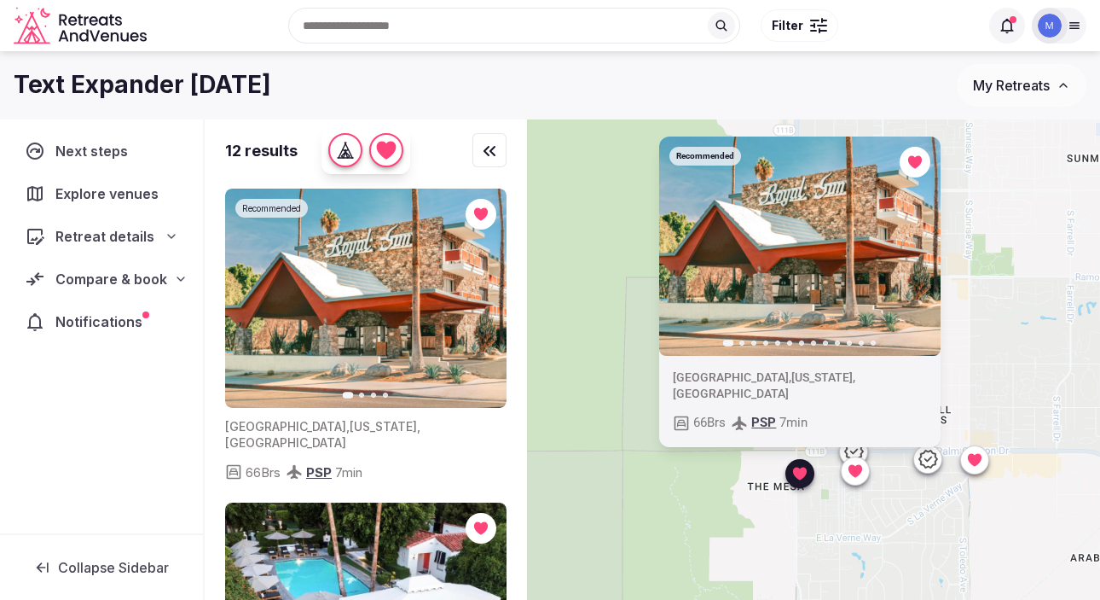
click at [842, 524] on div "Recommended Previous slide Next slide [GEOGRAPHIC_DATA] , [US_STATE] , [GEOGRAP…" at bounding box center [813, 388] width 573 height 538
click at [797, 484] on div at bounding box center [799, 472] width 27 height 27
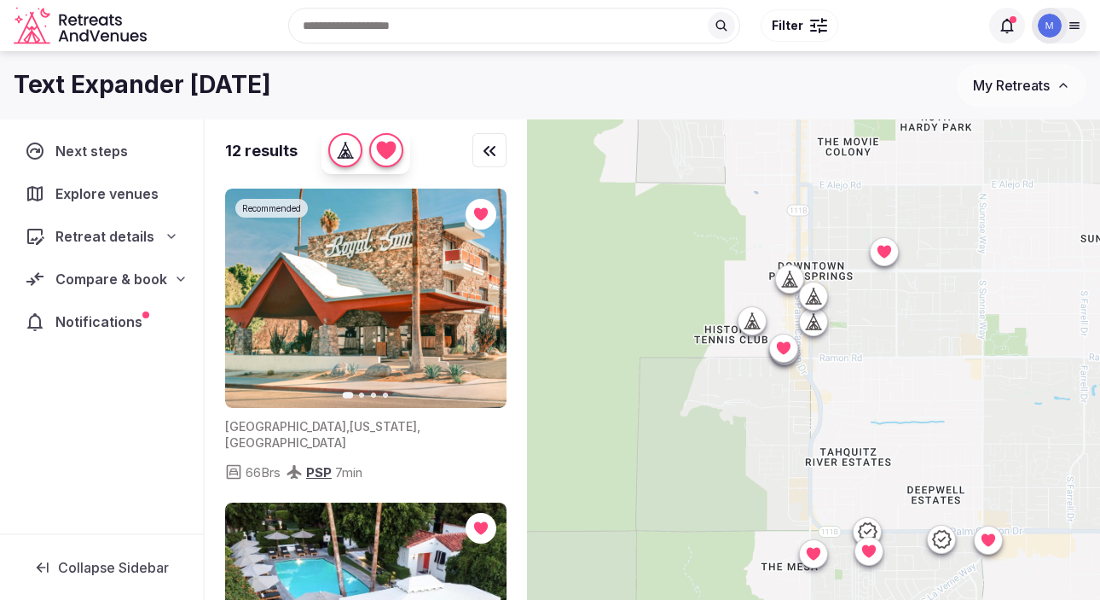
drag, startPoint x: 811, startPoint y: 271, endPoint x: 826, endPoint y: 356, distance: 85.8
click at [826, 358] on div at bounding box center [813, 388] width 573 height 538
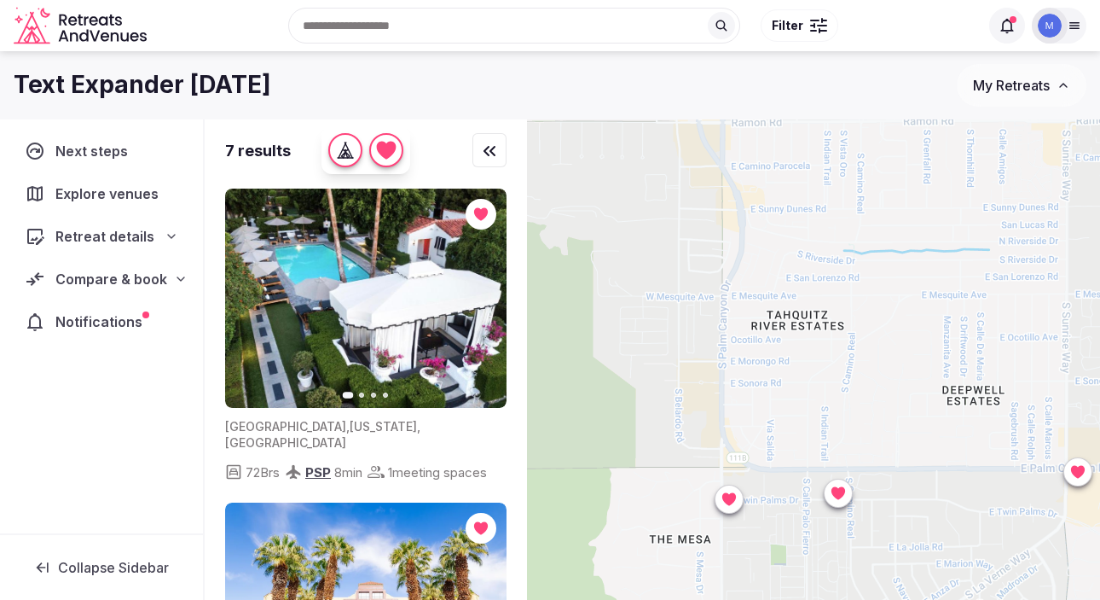
drag, startPoint x: 808, startPoint y: 338, endPoint x: 733, endPoint y: 95, distance: 254.6
click at [733, 95] on div "Text Expander [DATE] My Retreats Next steps Explore venues Retreat details Comp…" at bounding box center [550, 354] width 1100 height 606
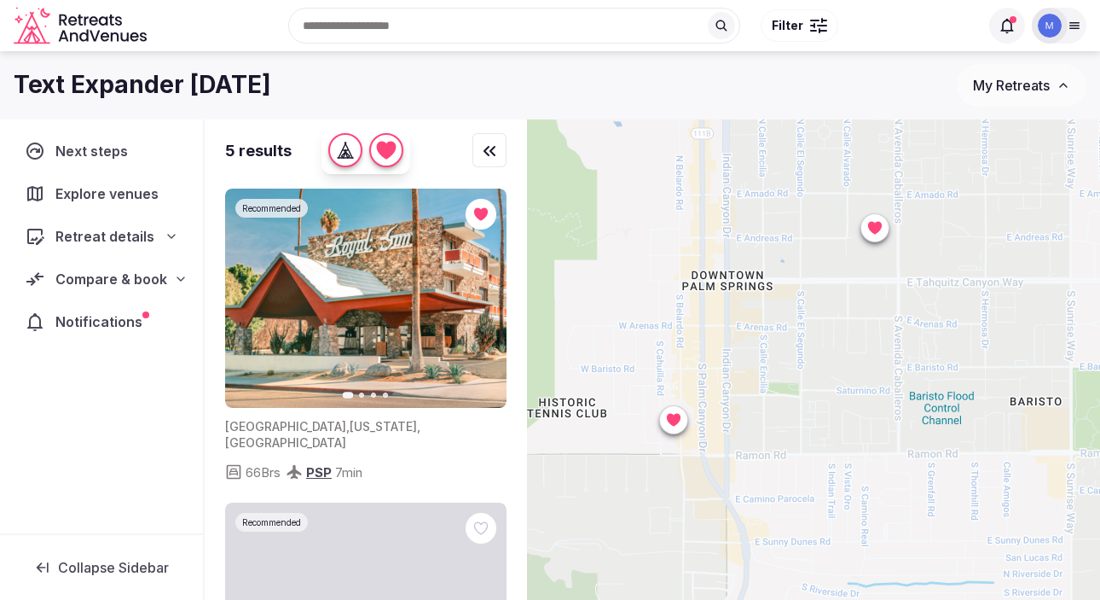
drag, startPoint x: 708, startPoint y: 269, endPoint x: 712, endPoint y: 604, distance: 335.2
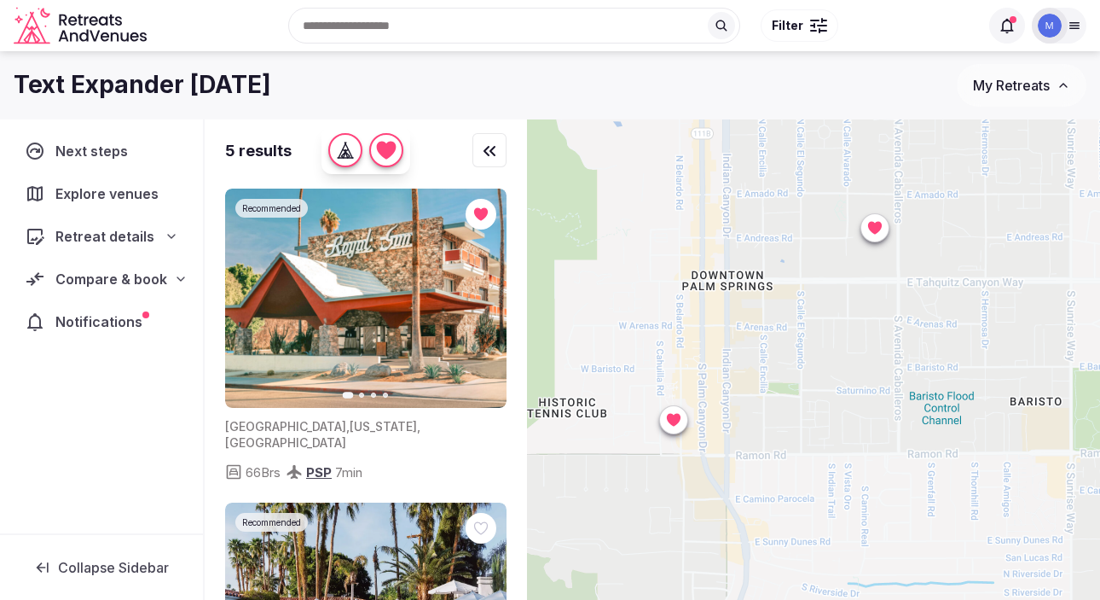
click at [712, 599] on html "Recent searches [GEOGRAPHIC_DATA], [PERSON_NAME][GEOGRAPHIC_DATA], [GEOGRAPHIC_…" at bounding box center [550, 300] width 1100 height 600
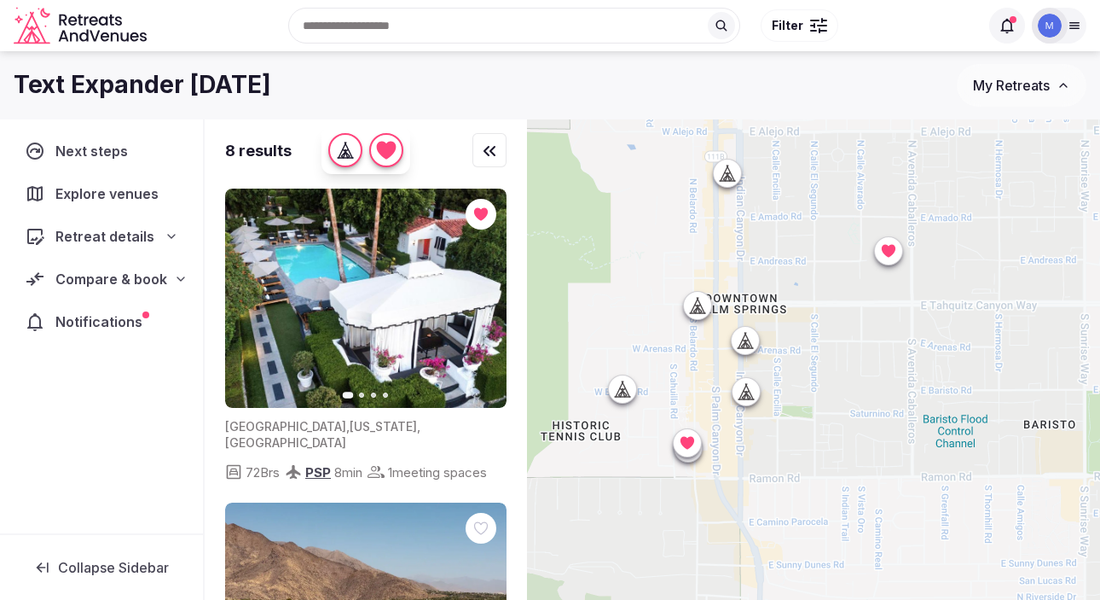
drag, startPoint x: 721, startPoint y: 437, endPoint x: 729, endPoint y: 455, distance: 19.8
click at [733, 458] on div at bounding box center [813, 388] width 573 height 538
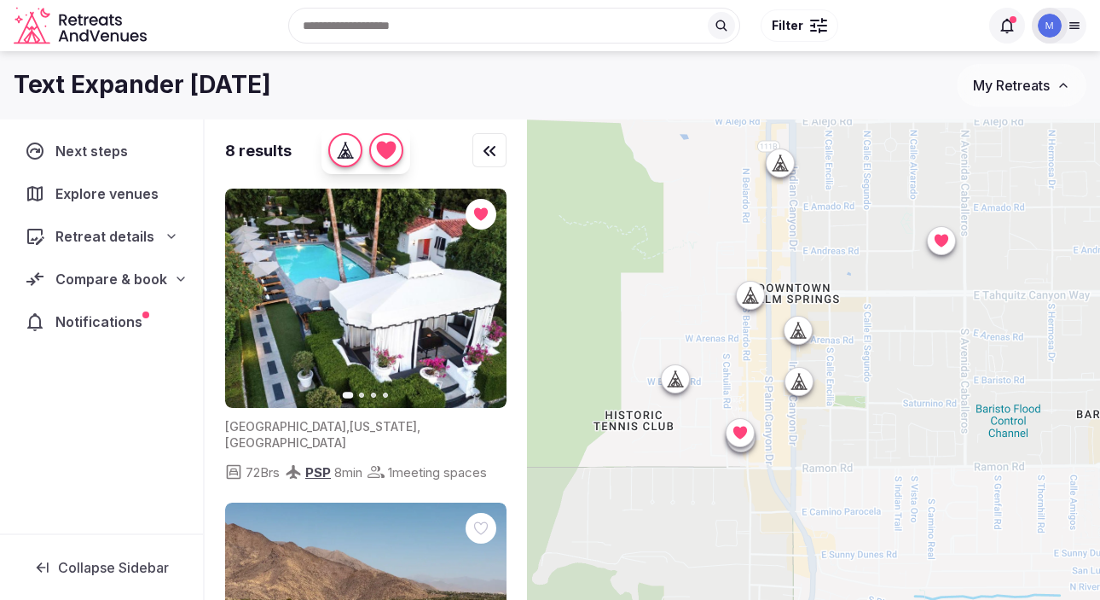
drag, startPoint x: 704, startPoint y: 244, endPoint x: 759, endPoint y: 239, distance: 54.8
click at [760, 240] on div at bounding box center [813, 388] width 573 height 538
click at [741, 435] on icon at bounding box center [738, 433] width 14 height 13
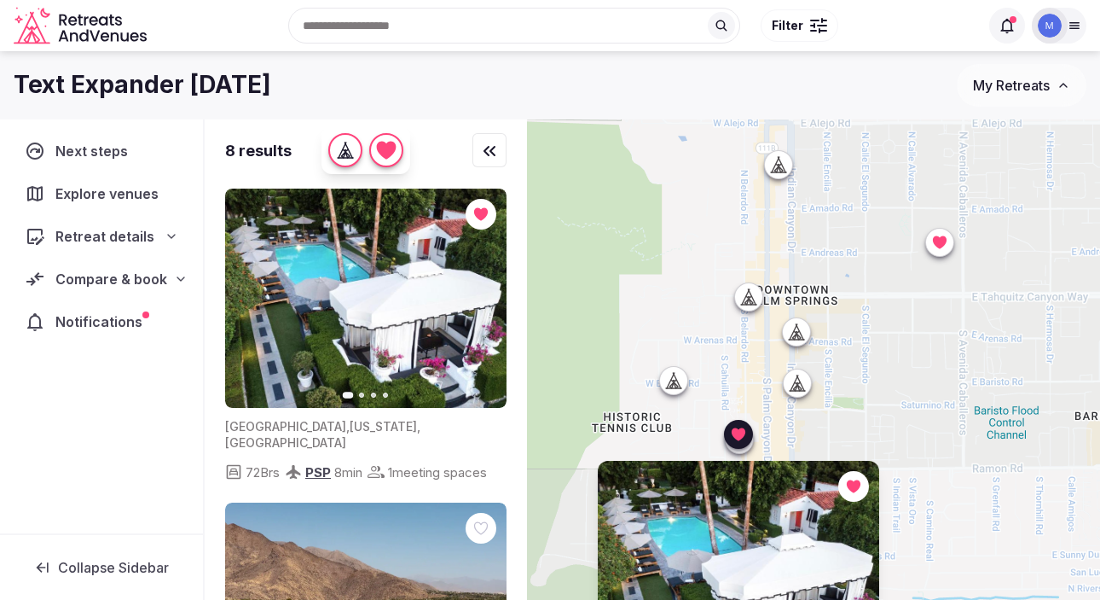
click at [745, 448] on div at bounding box center [739, 439] width 27 height 27
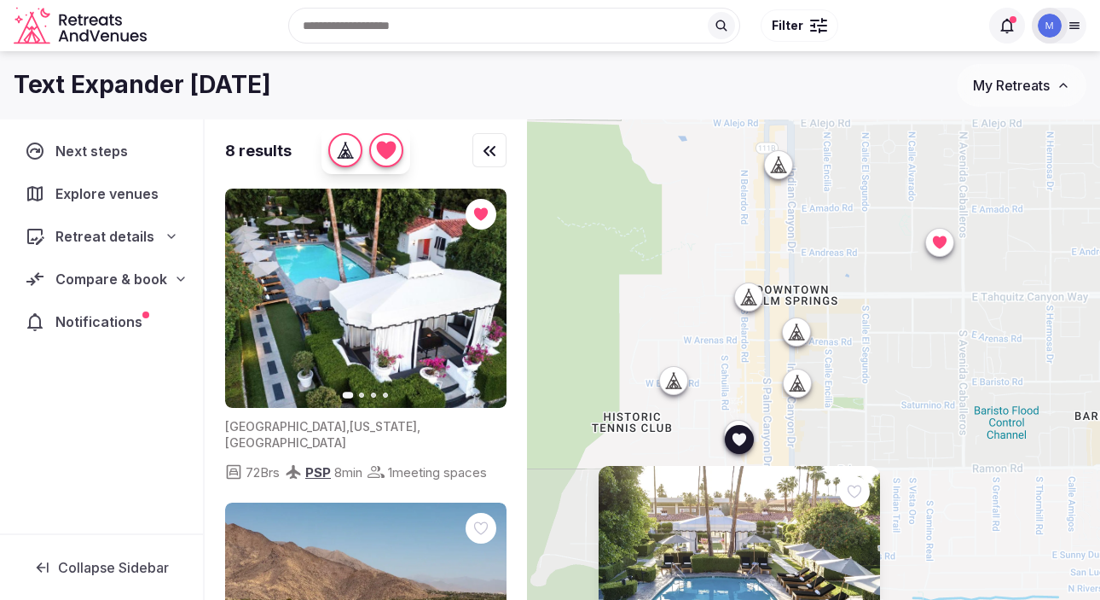
click at [739, 424] on div at bounding box center [738, 433] width 27 height 27
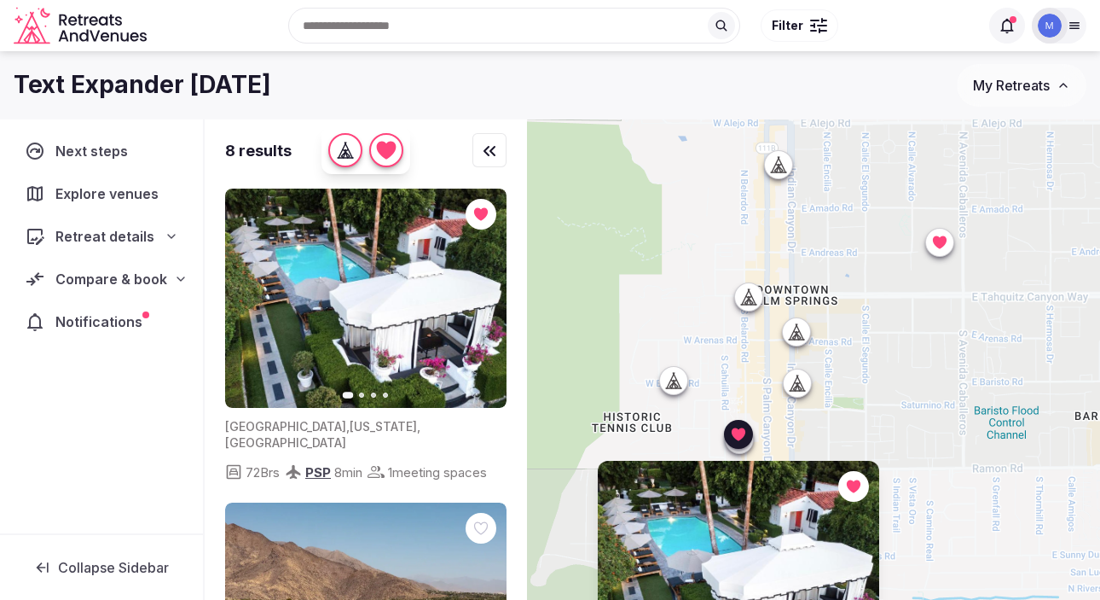
click at [777, 153] on div at bounding box center [778, 163] width 27 height 27
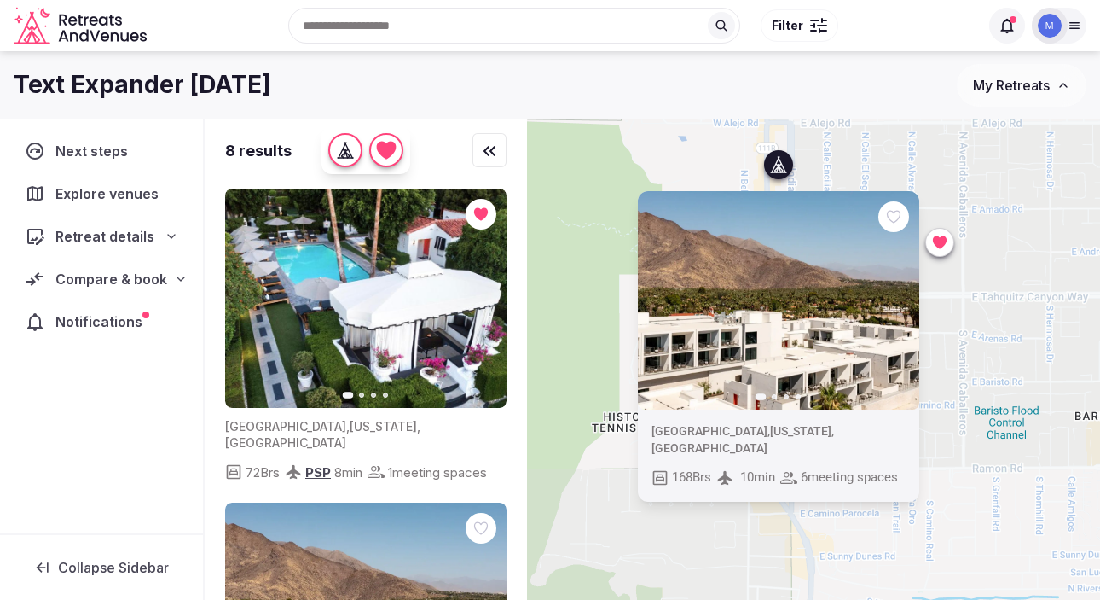
click at [600, 427] on div "Previous slide Next slide [GEOGRAPHIC_DATA] , [US_STATE] , [GEOGRAPHIC_DATA] 16…" at bounding box center [813, 388] width 573 height 538
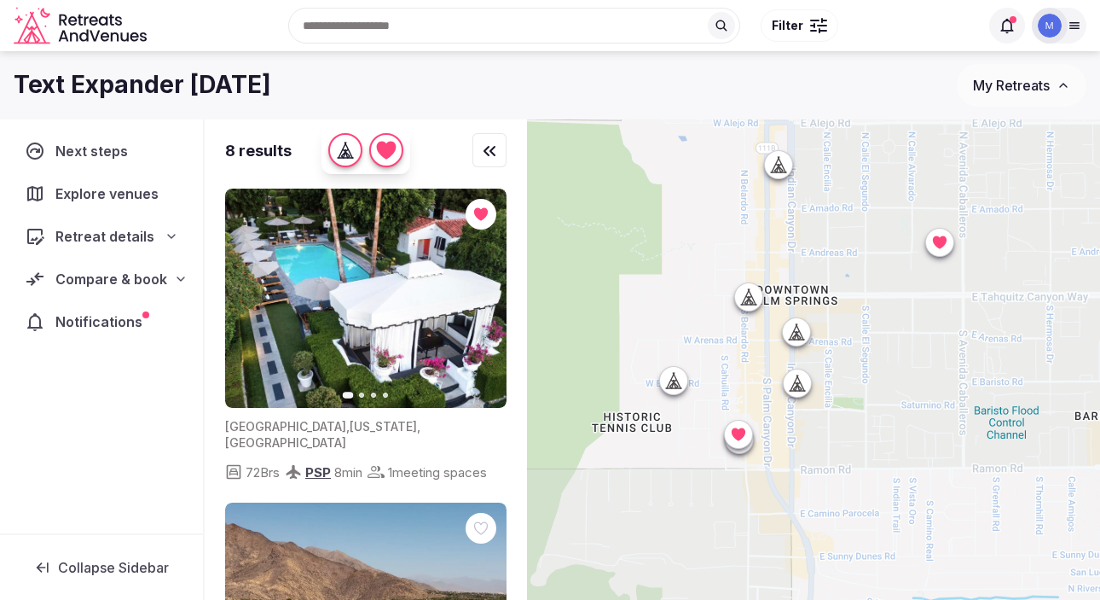
click at [739, 433] on icon at bounding box center [738, 433] width 14 height 13
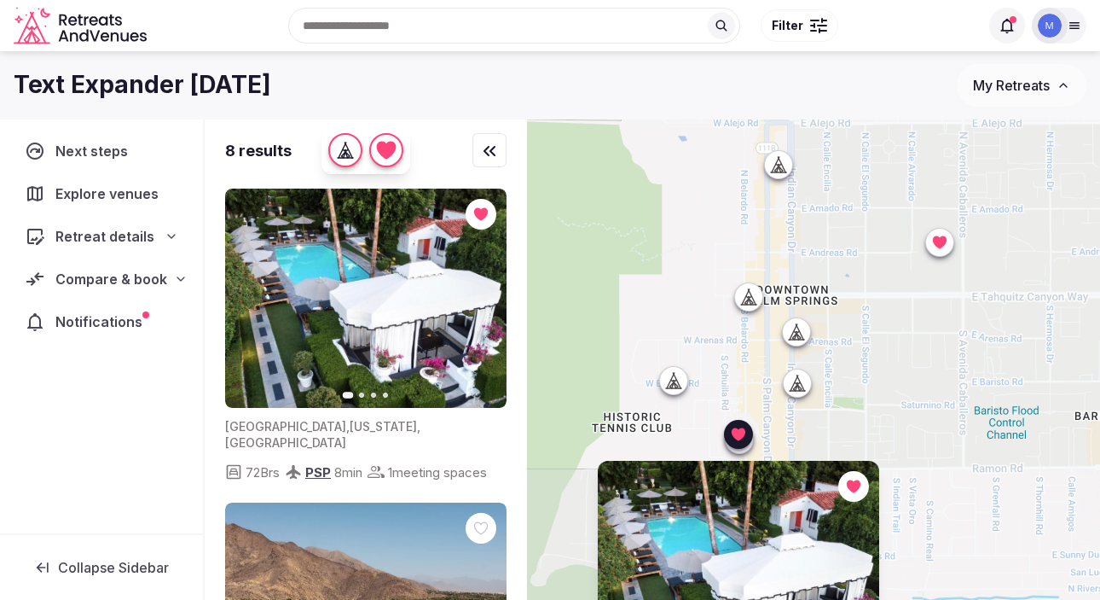
click at [739, 450] on div at bounding box center [739, 439] width 27 height 27
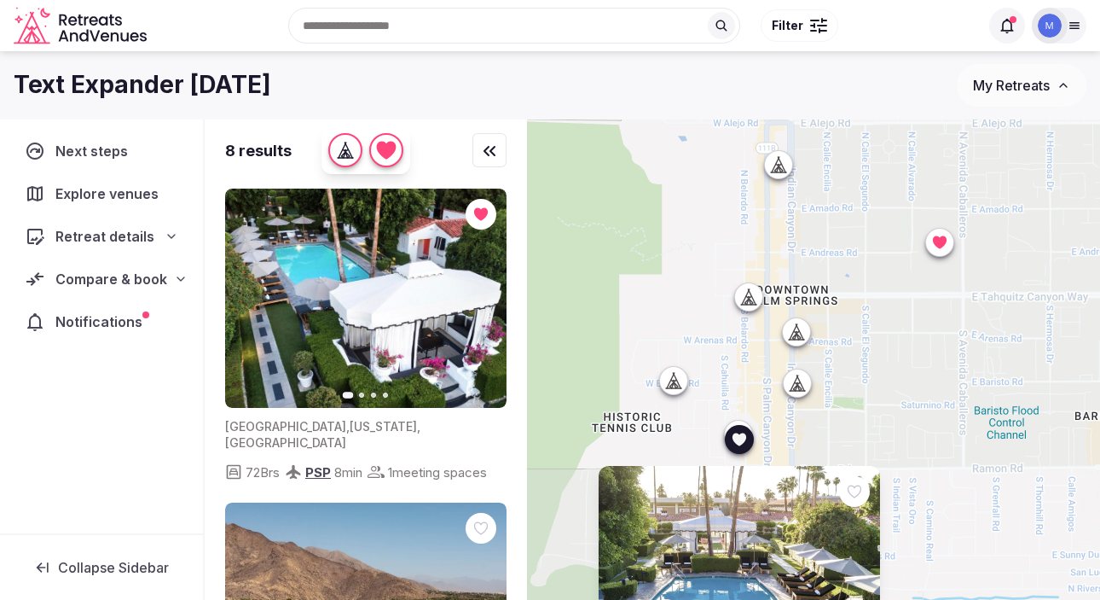
click at [943, 255] on div at bounding box center [939, 242] width 29 height 29
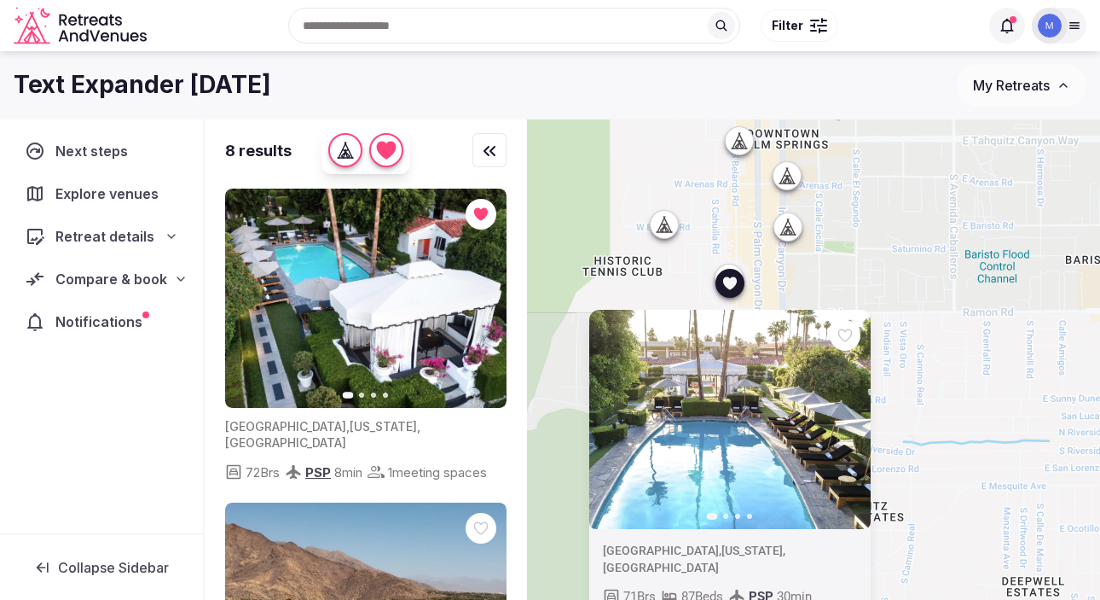
drag, startPoint x: 884, startPoint y: 444, endPoint x: 876, endPoint y: 287, distance: 158.0
click at [876, 287] on div "Previous slide Next slide [GEOGRAPHIC_DATA] , [US_STATE] , [GEOGRAPHIC_DATA] 71…" at bounding box center [813, 388] width 573 height 538
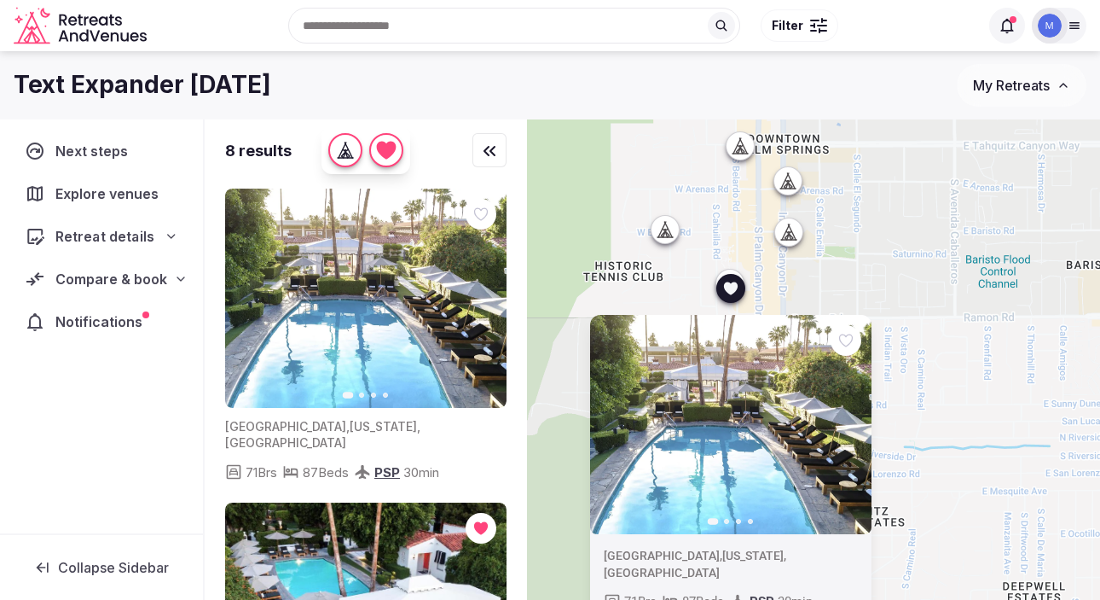
click at [165, 236] on icon at bounding box center [172, 236] width 14 height 14
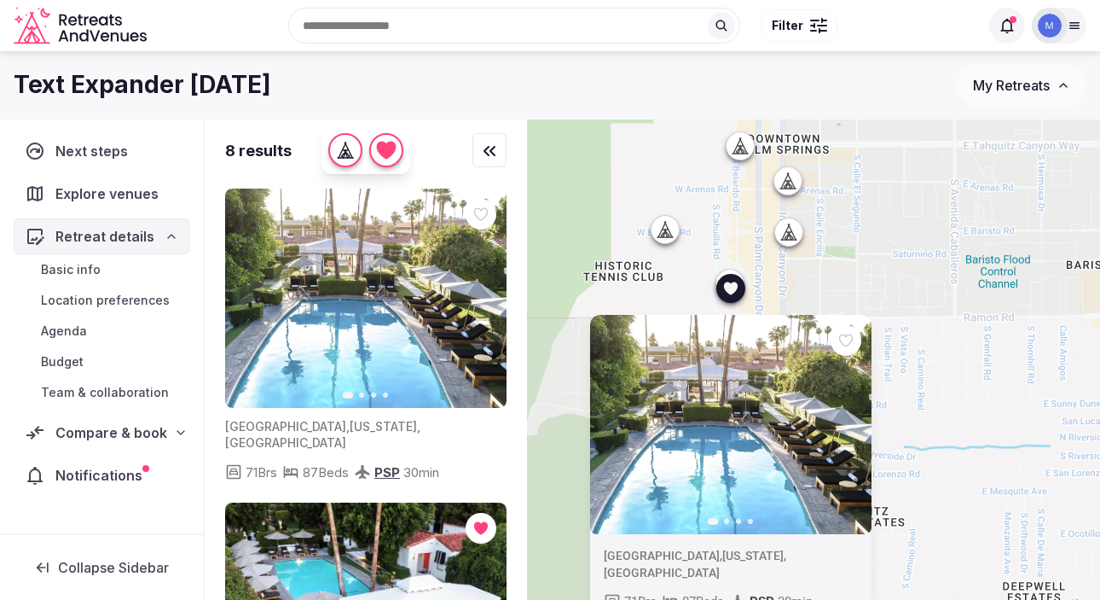
click at [165, 237] on icon at bounding box center [172, 236] width 14 height 14
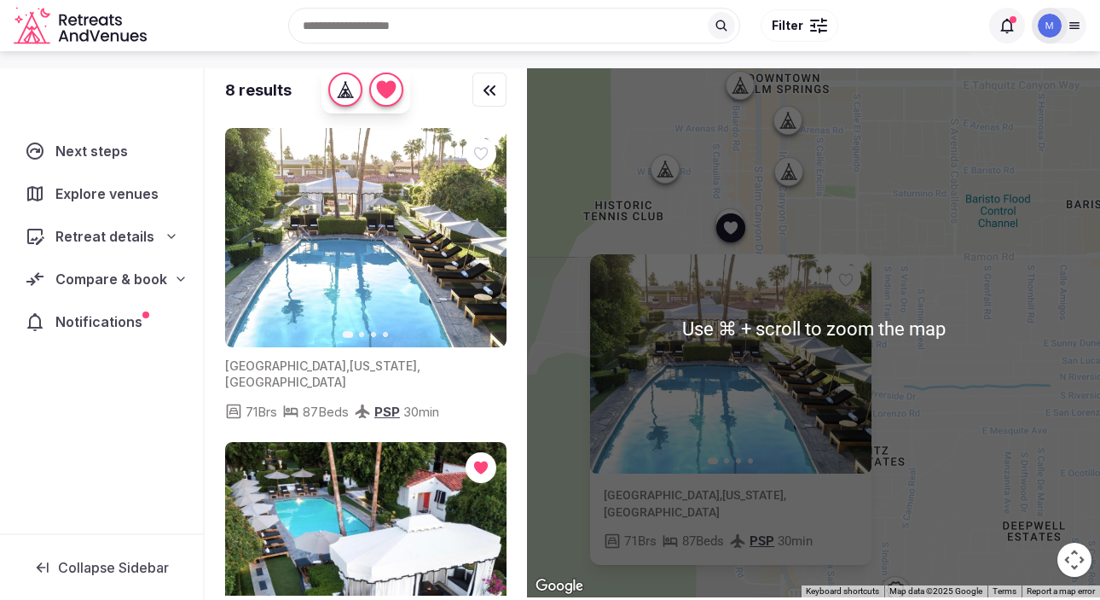
scroll to position [62, 0]
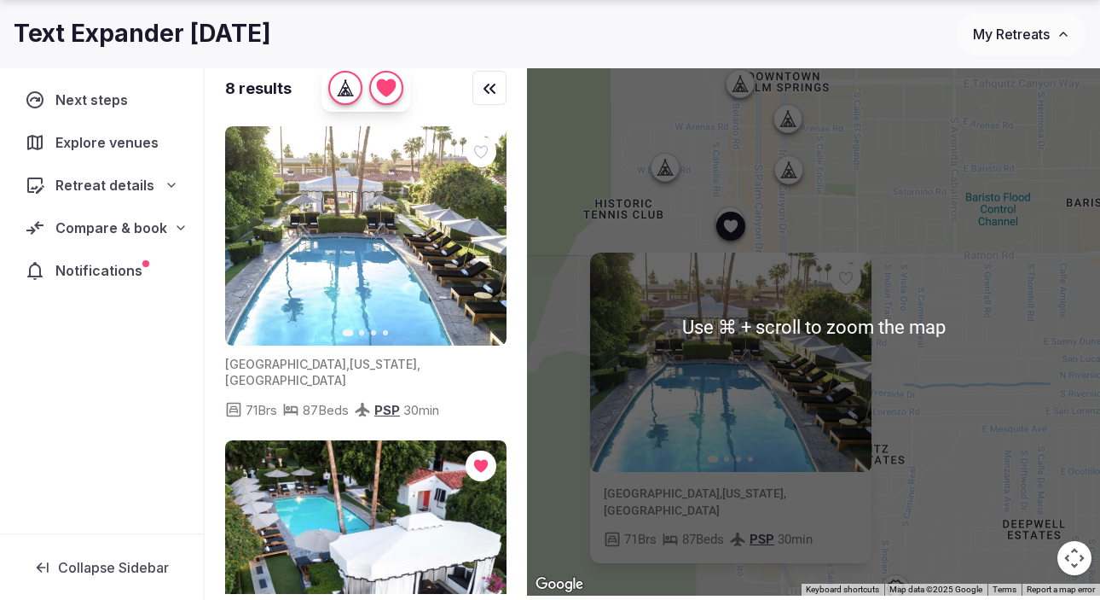
click at [549, 341] on div "Previous slide Next slide [GEOGRAPHIC_DATA] , [US_STATE] , [GEOGRAPHIC_DATA] 71…" at bounding box center [813, 326] width 573 height 538
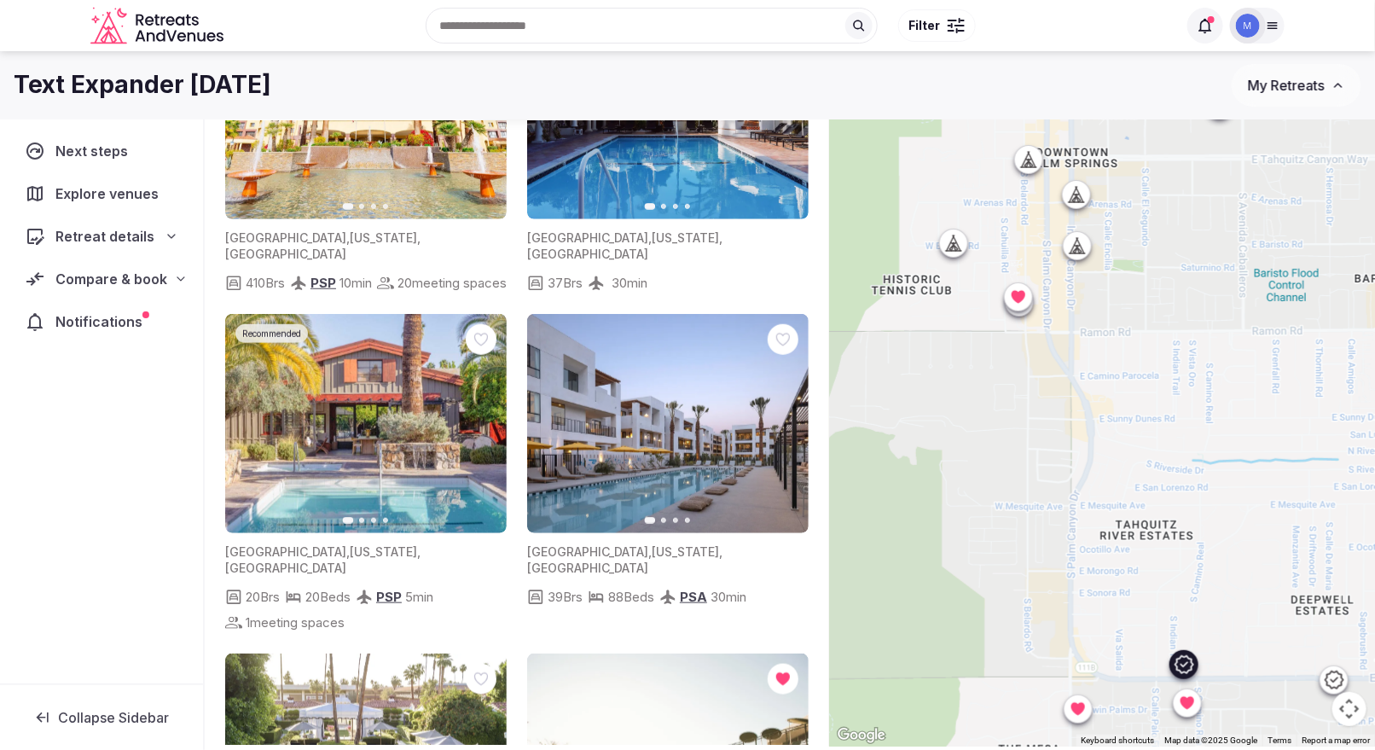
scroll to position [506, 0]
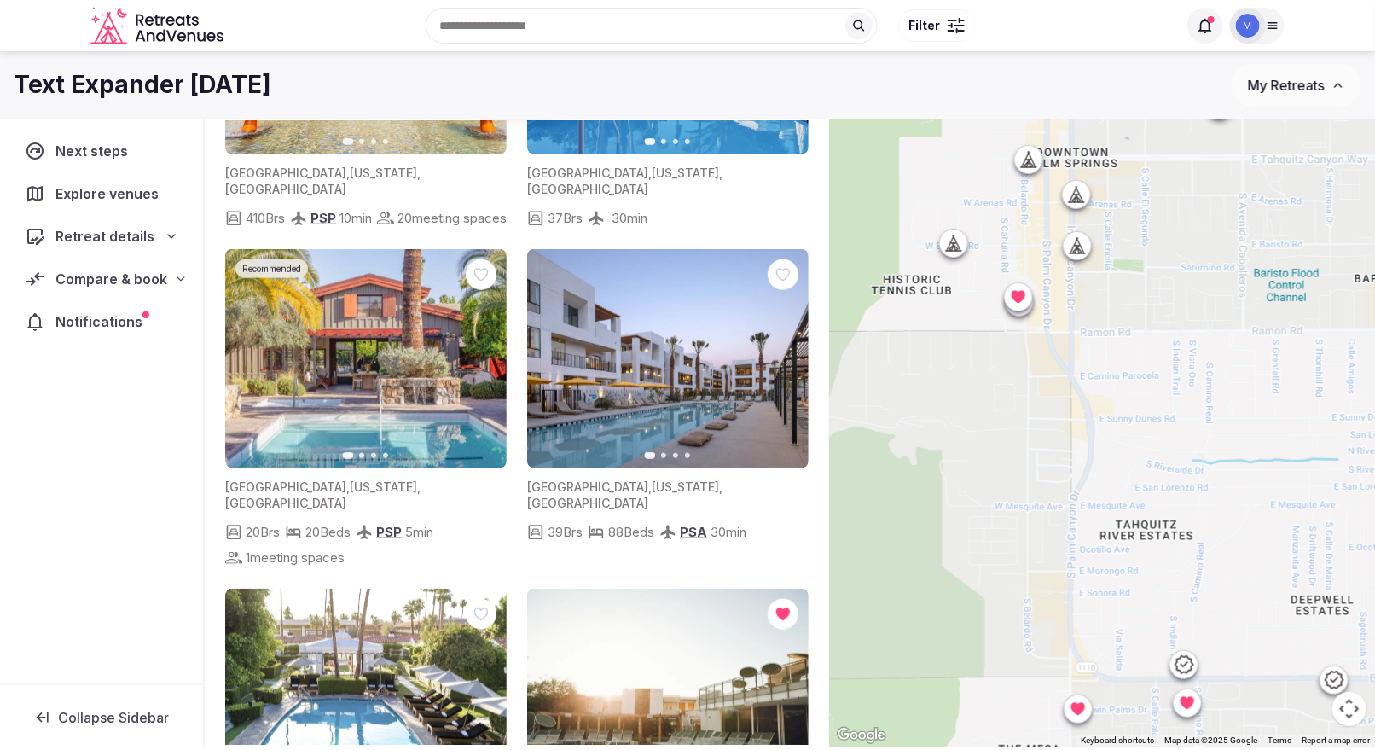
click at [1086, 599] on icon at bounding box center [1077, 707] width 17 height 17
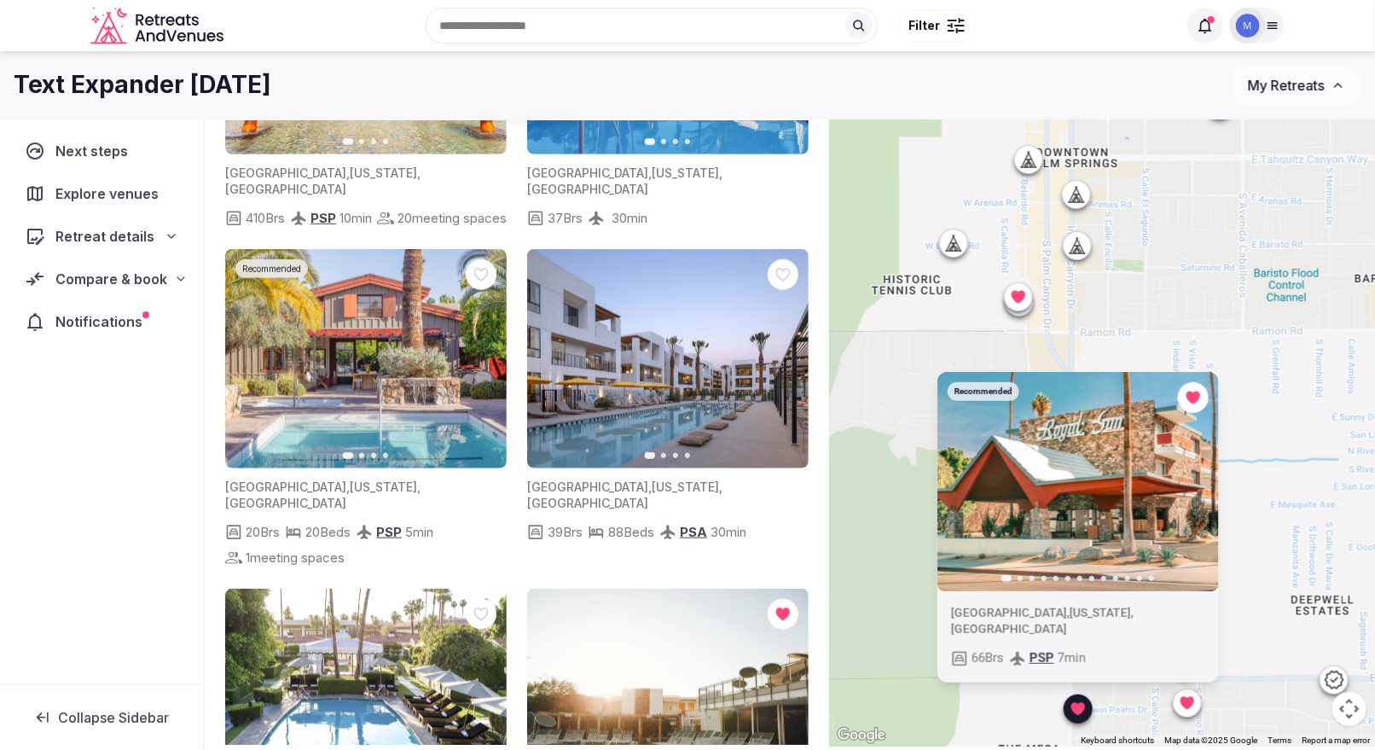
click at [1099, 599] on icon at bounding box center [1187, 702] width 14 height 13
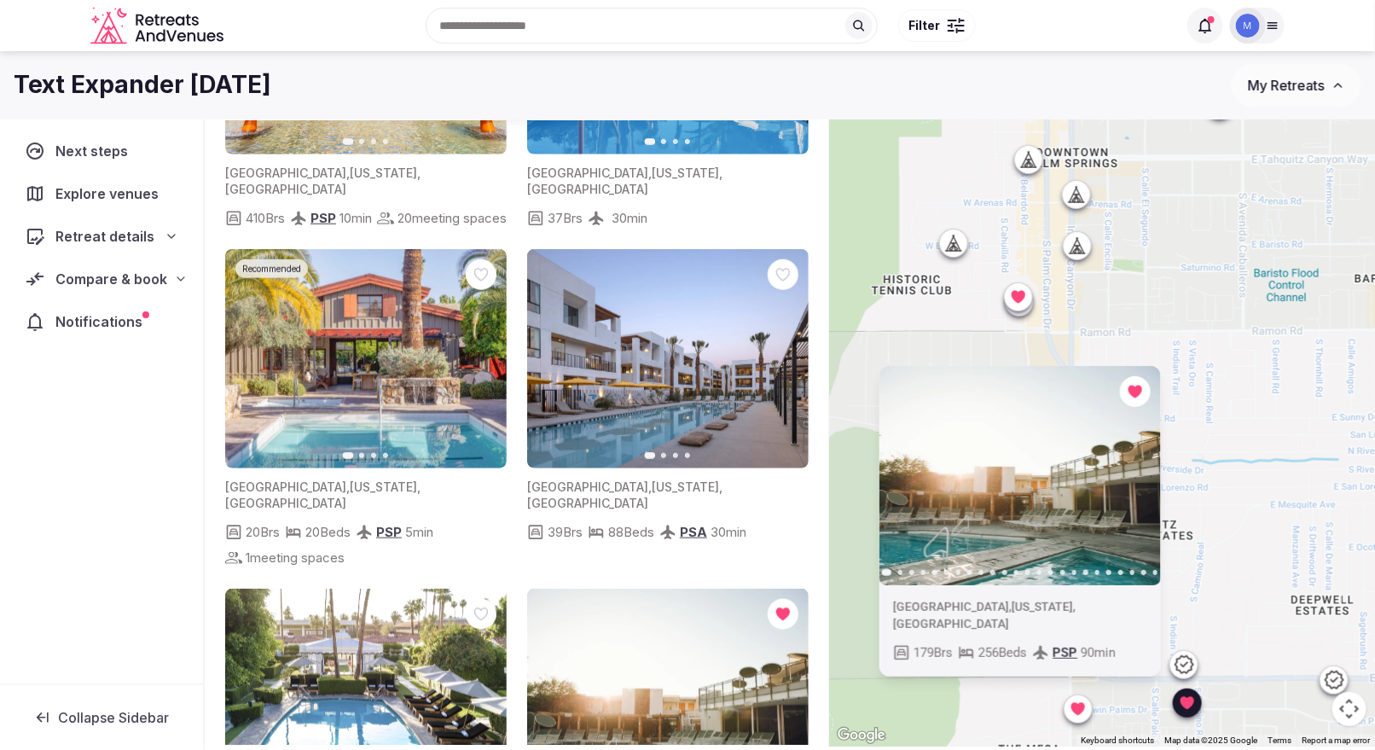
click at [1099, 482] on icon "button" at bounding box center [1137, 475] width 14 height 14
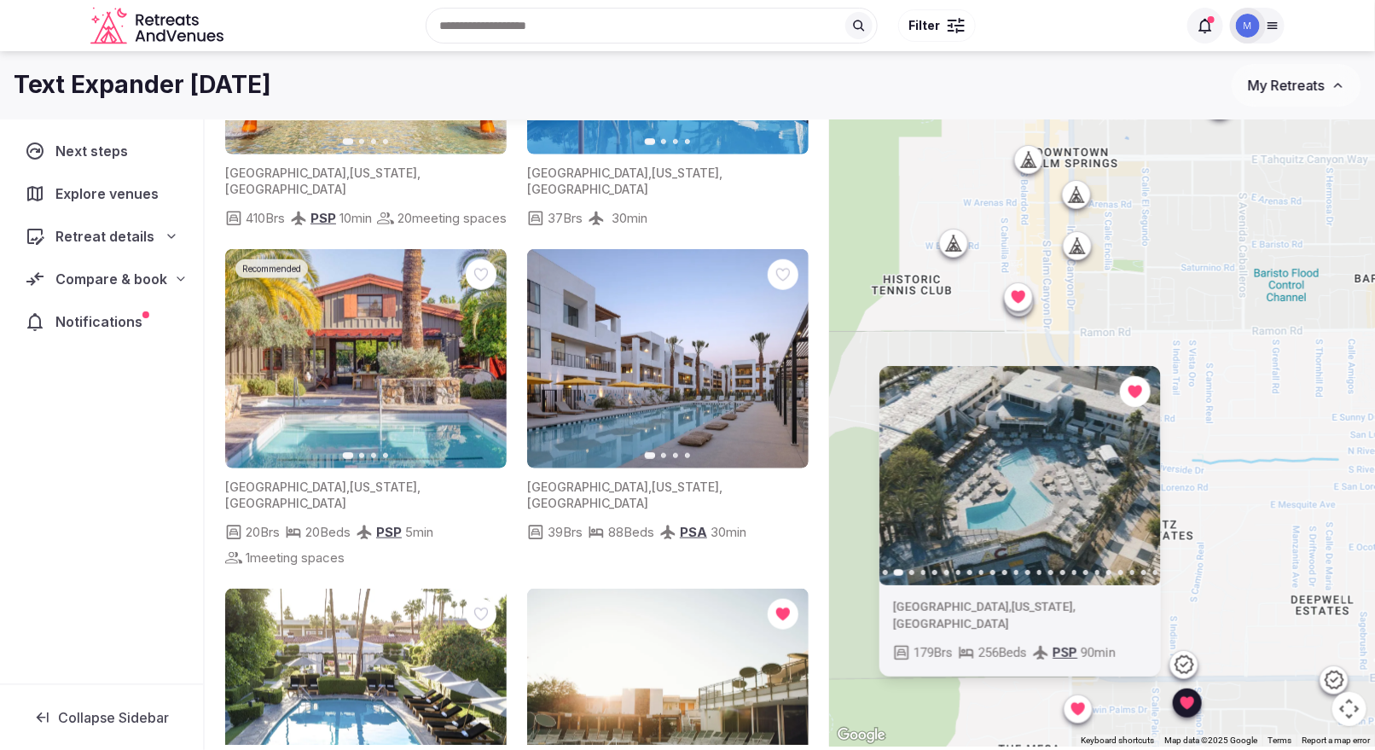
click at [1099, 482] on icon "button" at bounding box center [1137, 475] width 14 height 14
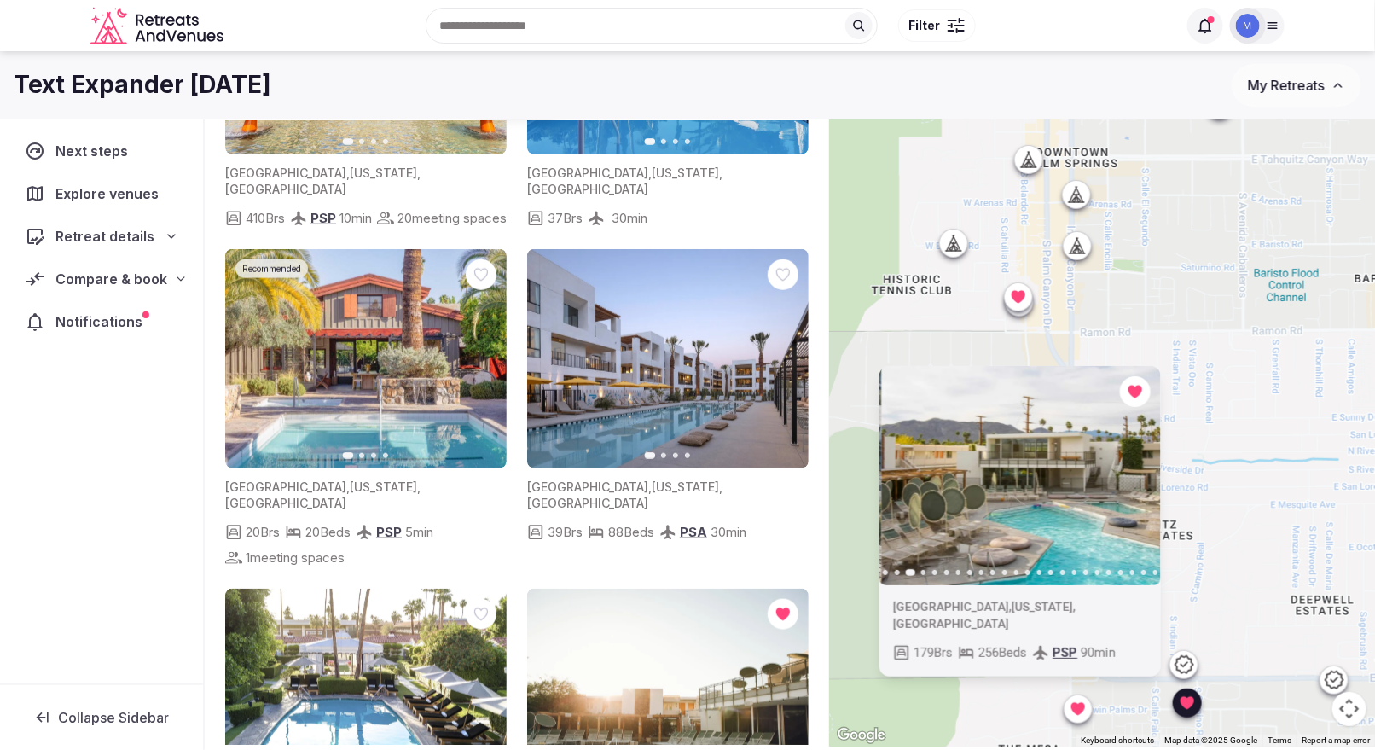
click at [1099, 482] on icon "button" at bounding box center [1137, 475] width 14 height 14
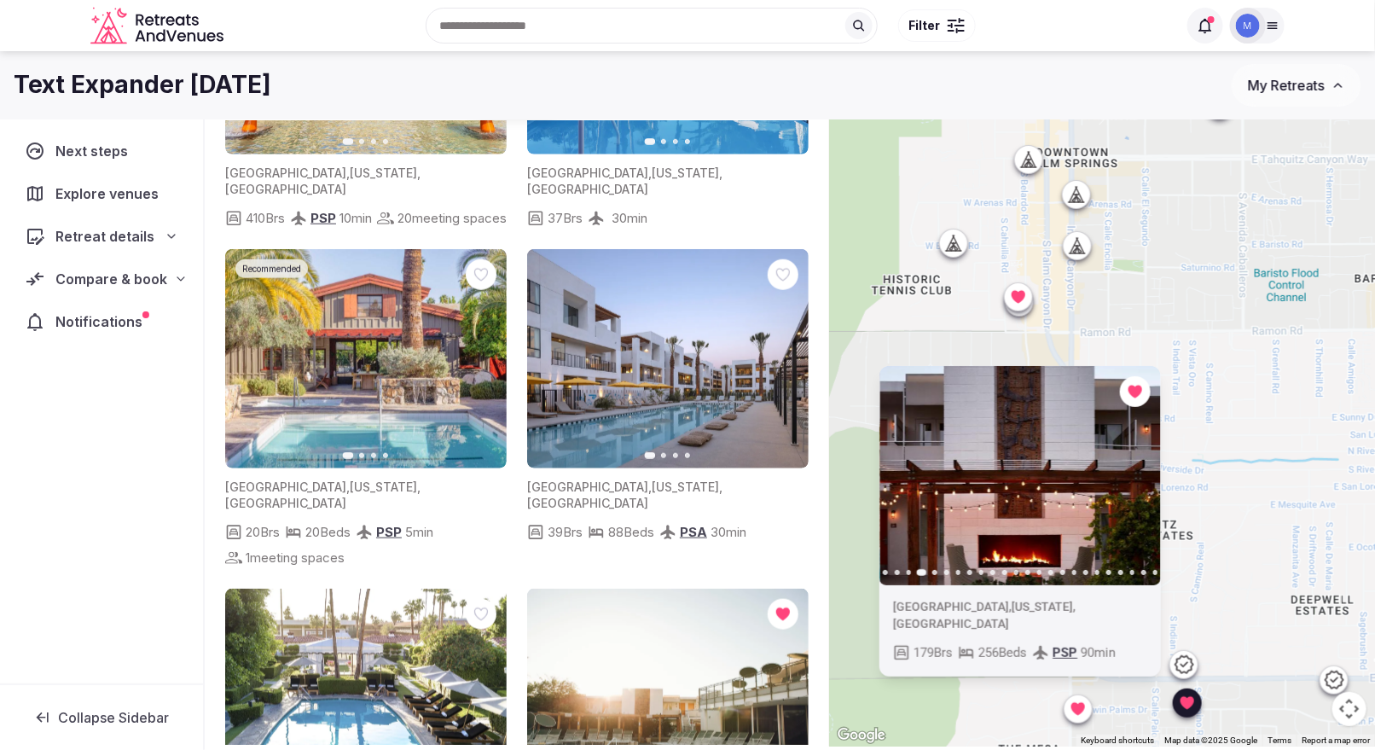
click at [1099, 482] on icon "button" at bounding box center [1137, 475] width 14 height 14
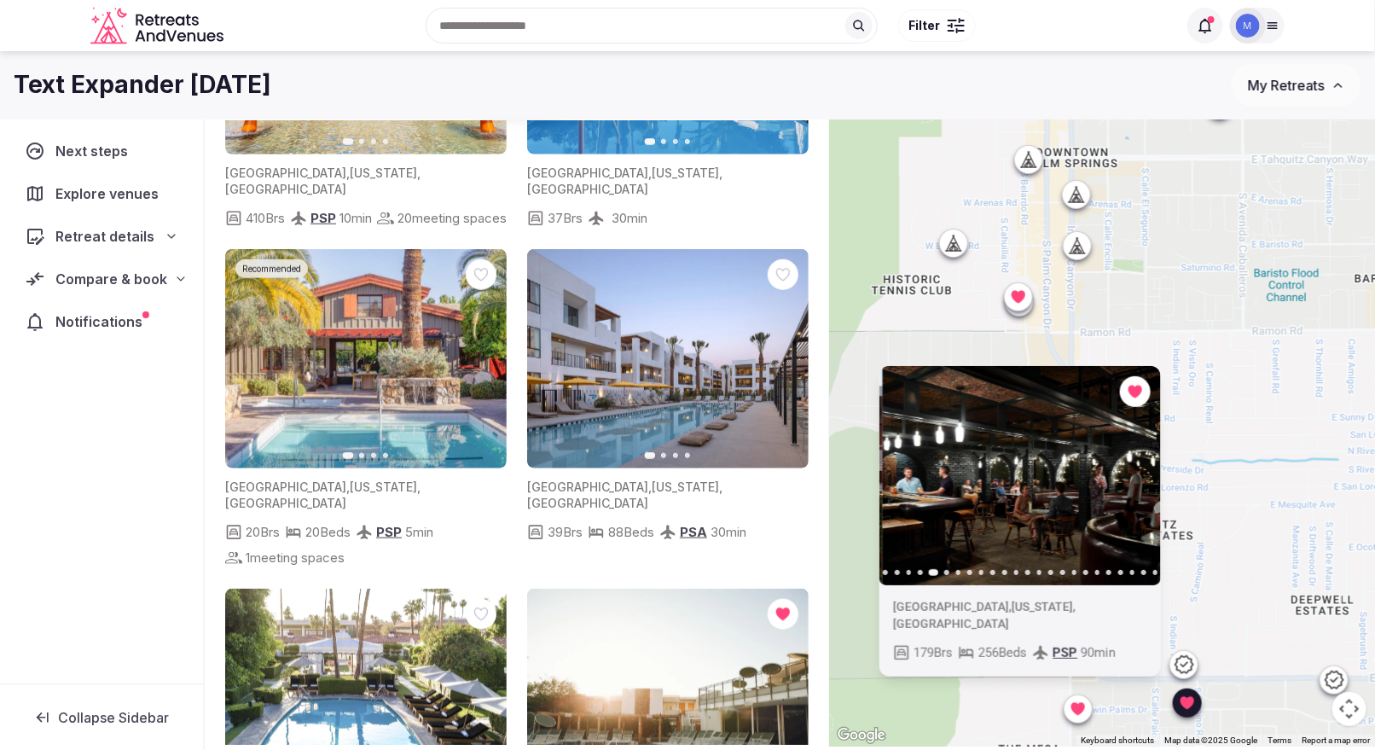
click at [1099, 482] on icon "button" at bounding box center [1137, 475] width 14 height 14
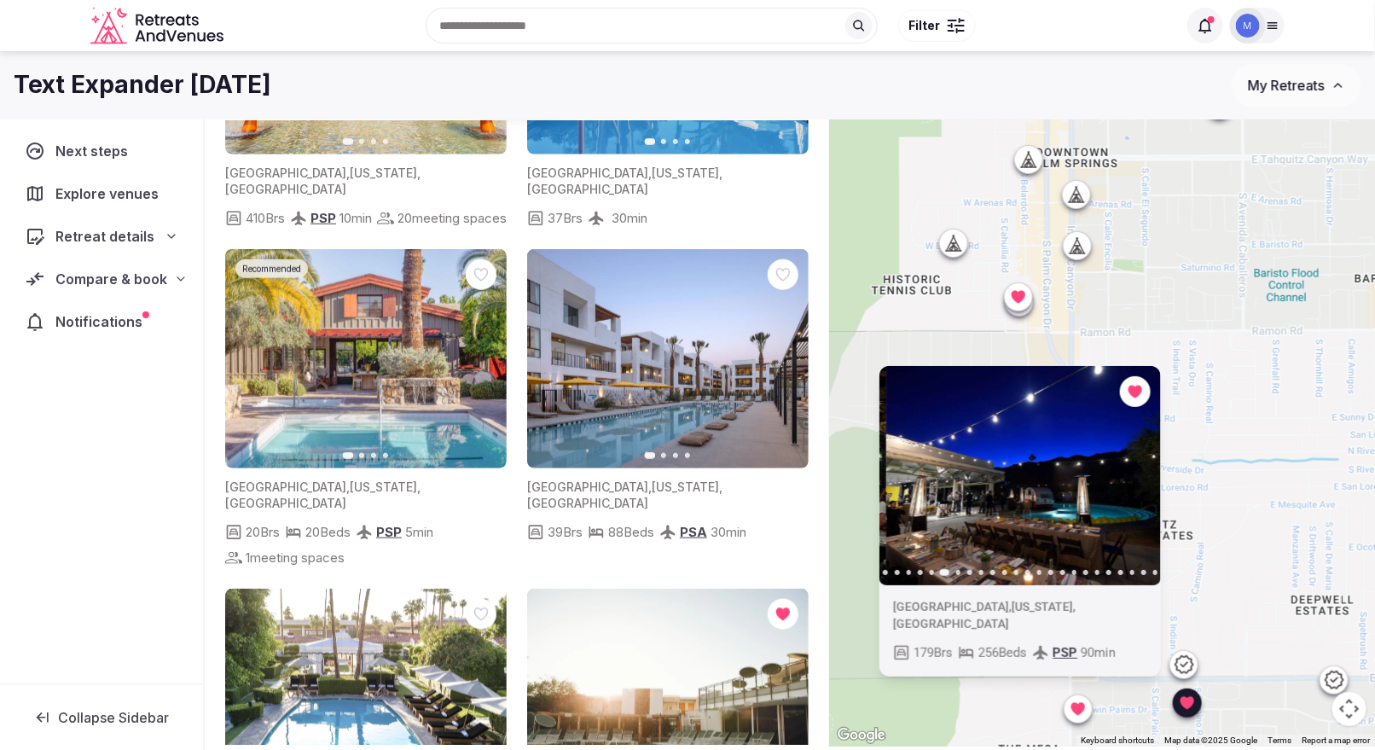
click at [1099, 482] on icon "button" at bounding box center [1137, 475] width 14 height 14
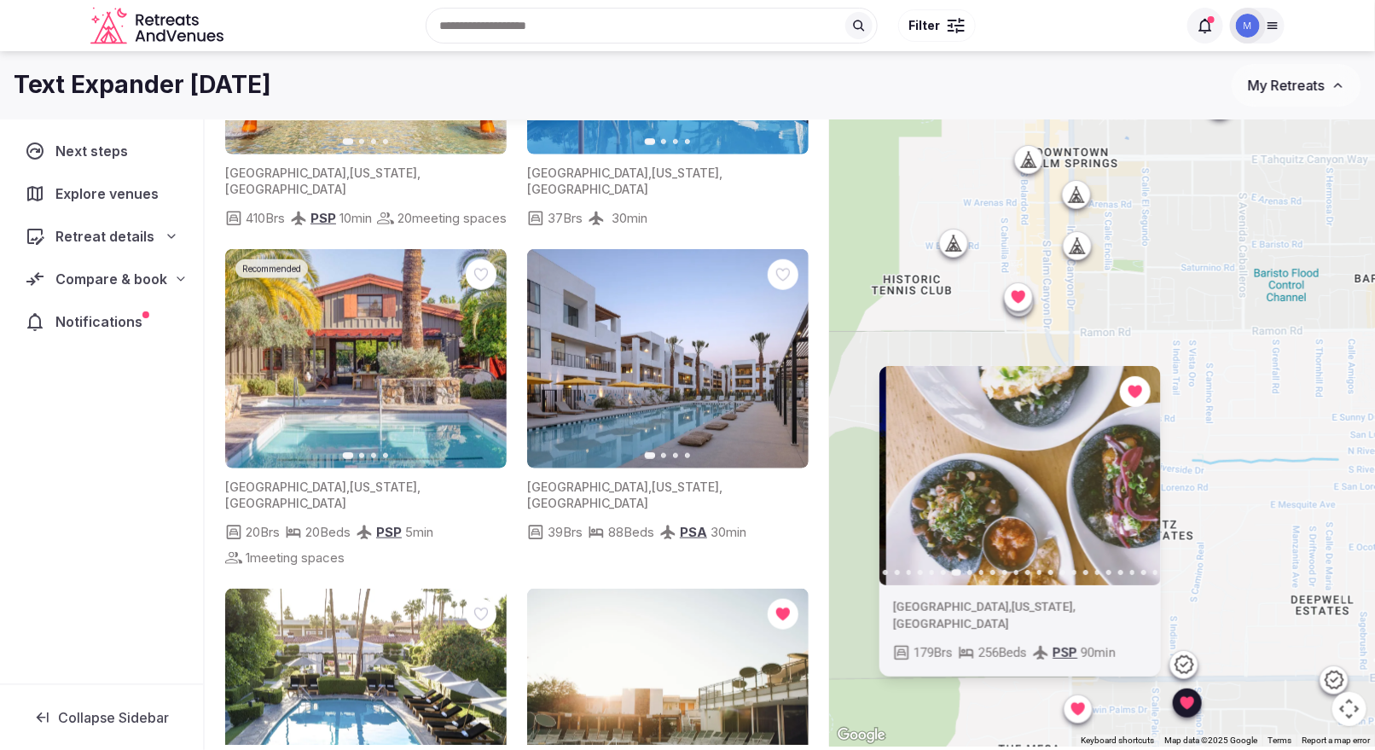
click at [1099, 482] on icon "button" at bounding box center [1137, 475] width 14 height 14
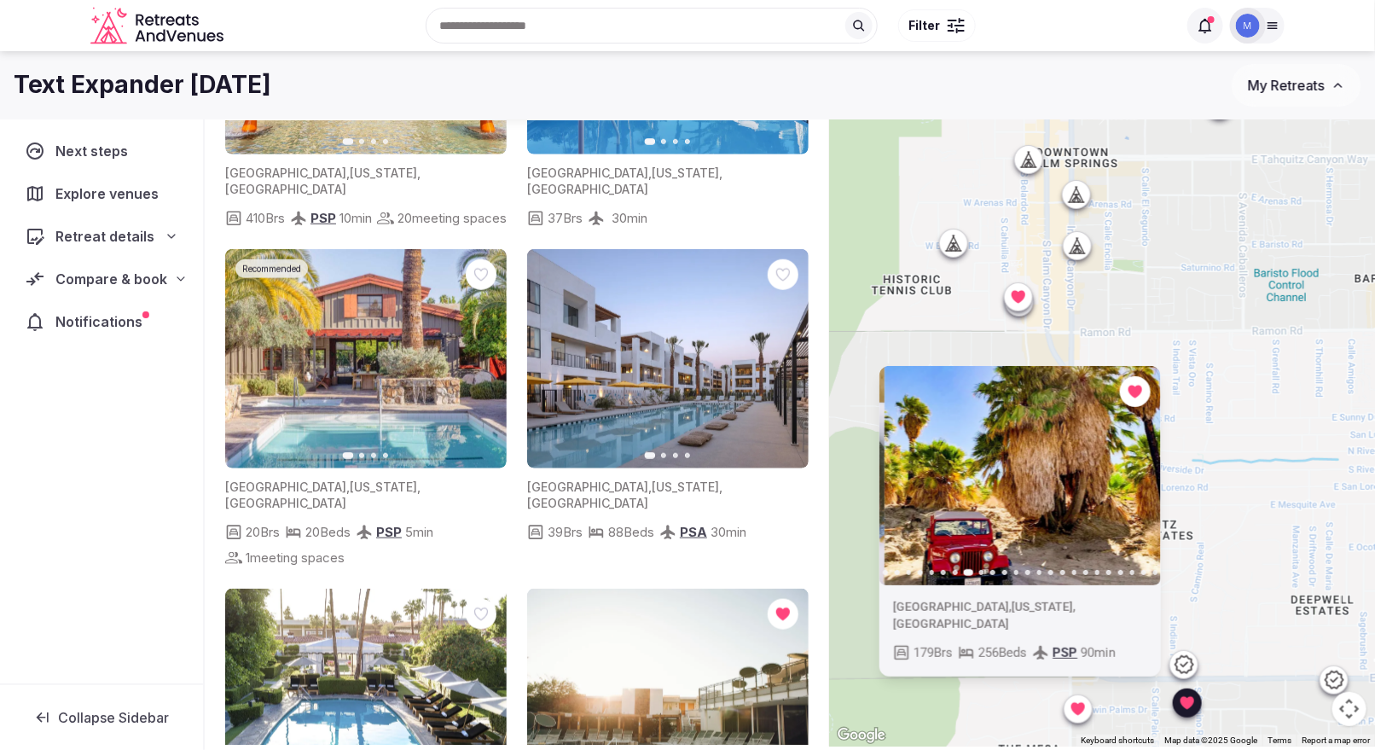
click at [1099, 482] on icon "button" at bounding box center [1137, 475] width 14 height 14
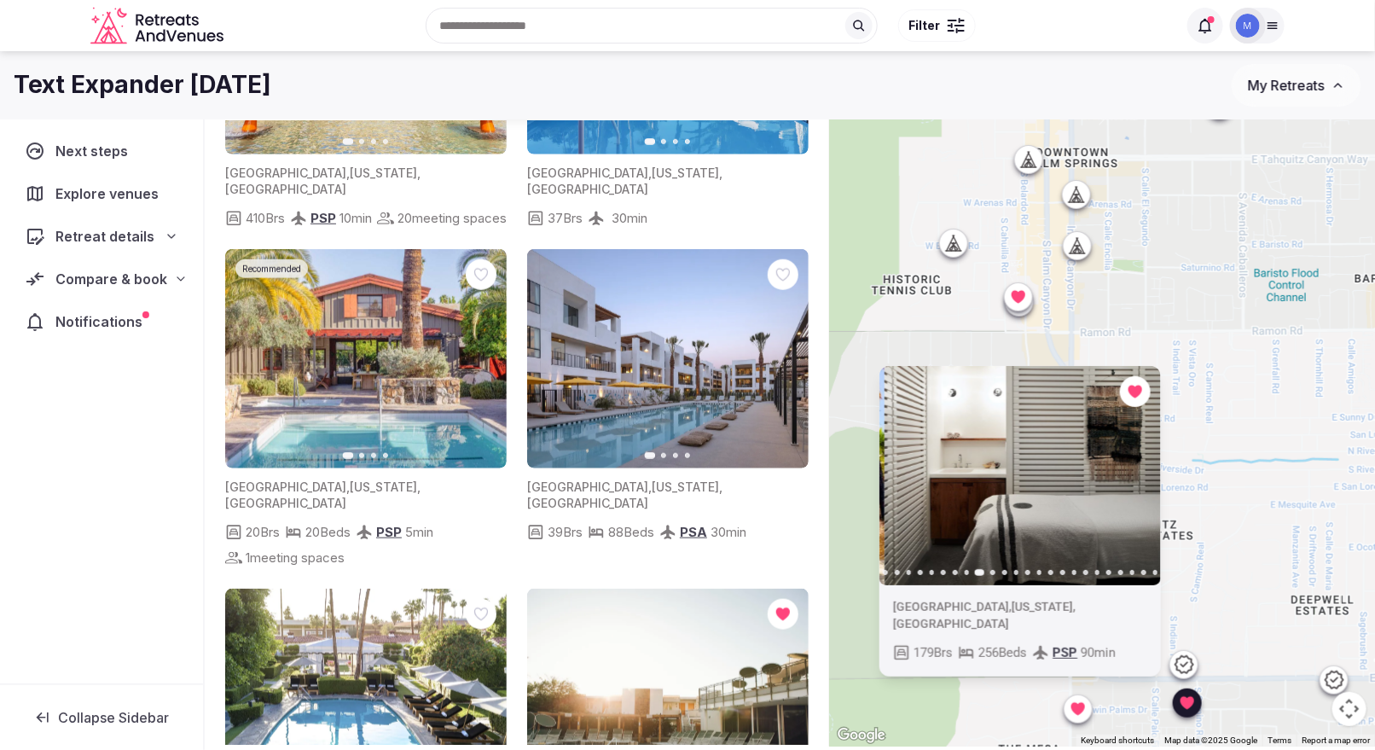
click at [1099, 482] on icon "button" at bounding box center [1137, 475] width 14 height 14
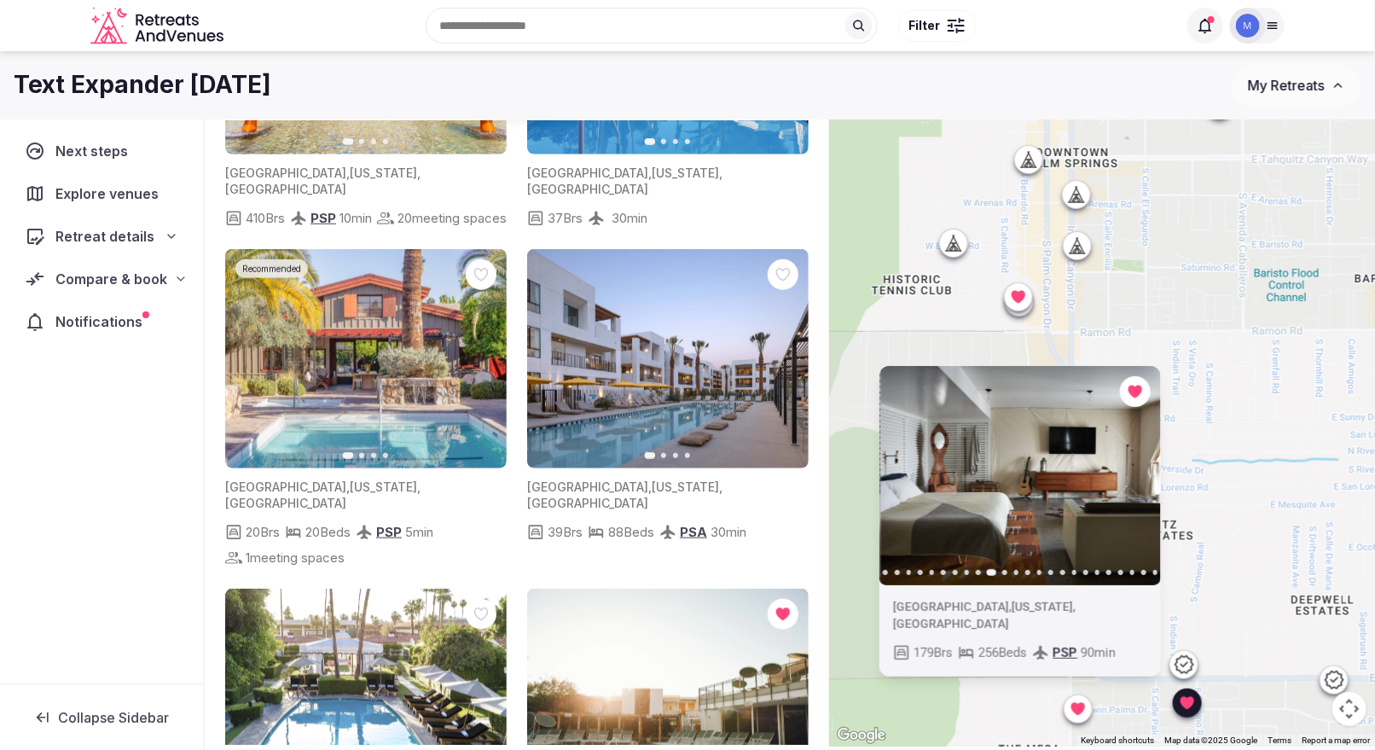
click at [1099, 482] on icon "button" at bounding box center [1137, 475] width 14 height 14
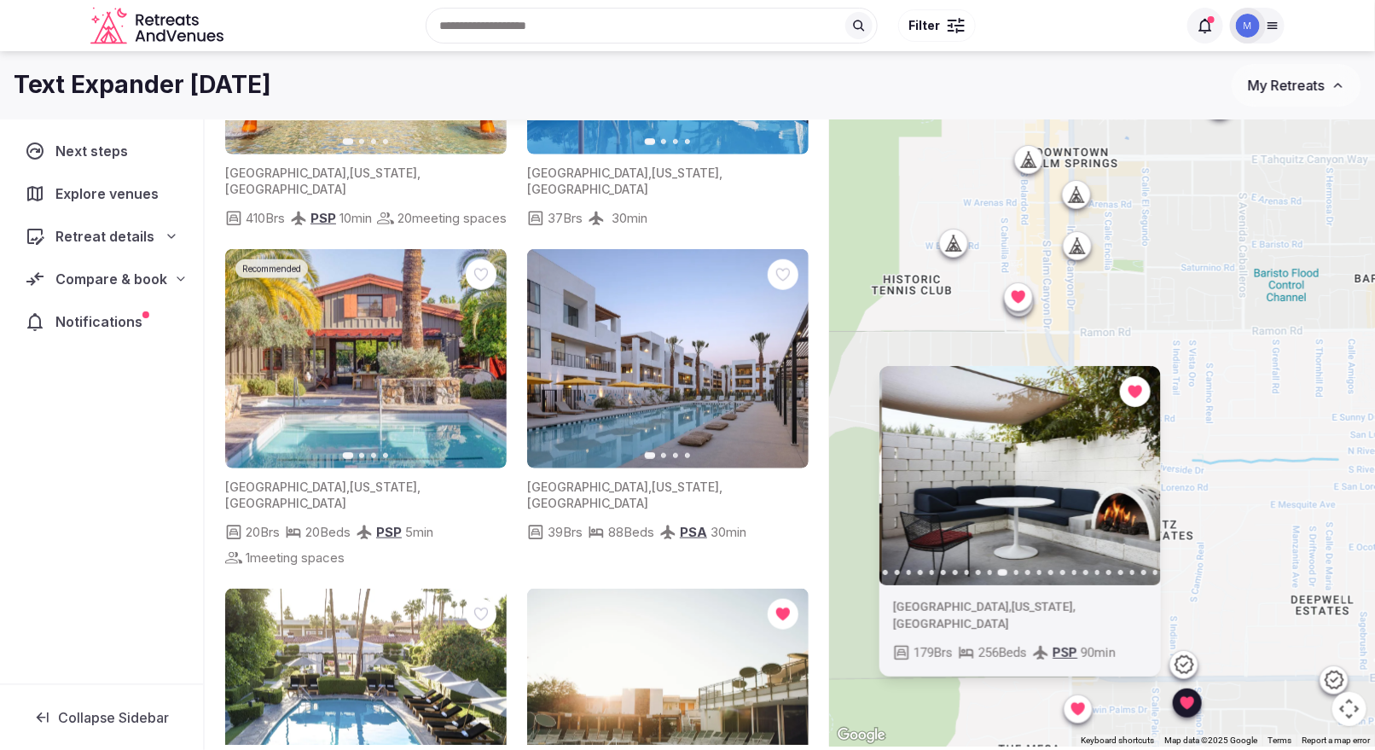
click at [1099, 482] on icon "button" at bounding box center [1137, 475] width 14 height 14
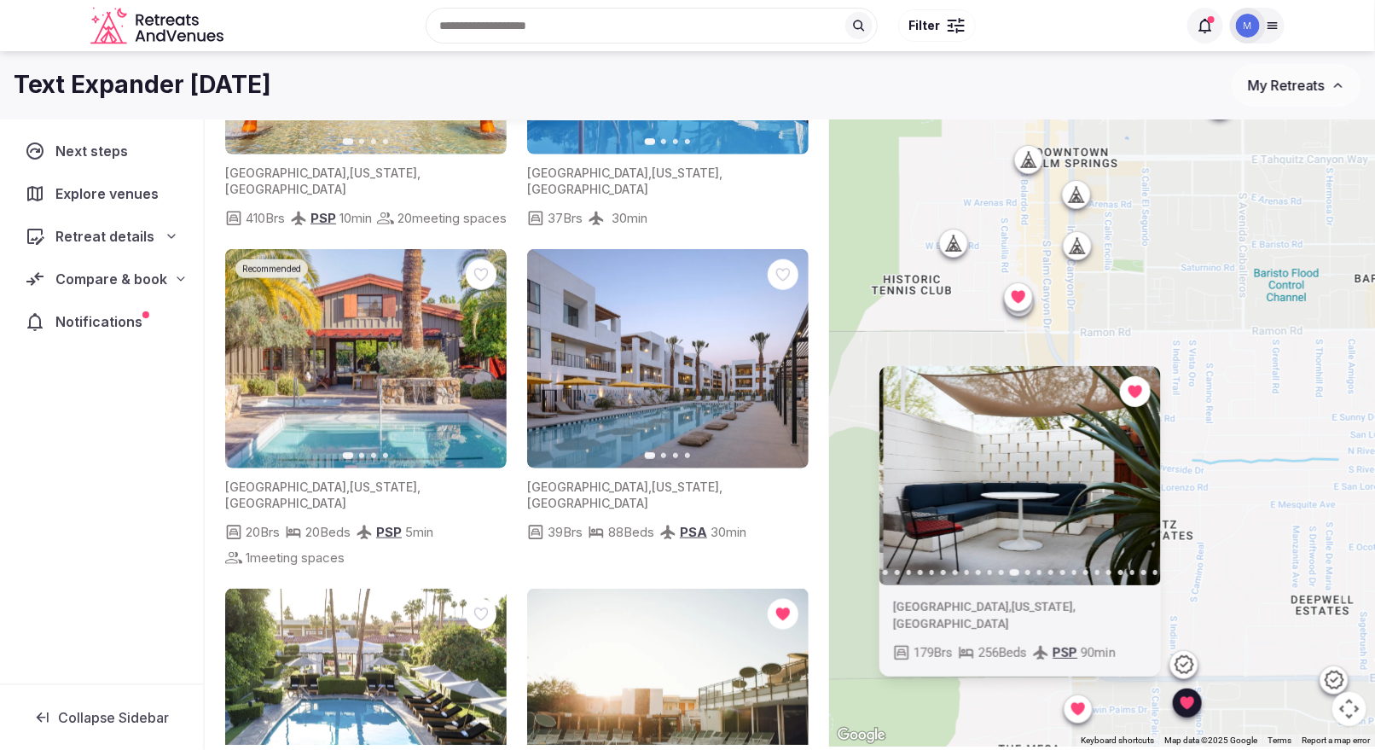
click at [1099, 482] on icon "button" at bounding box center [1137, 475] width 14 height 14
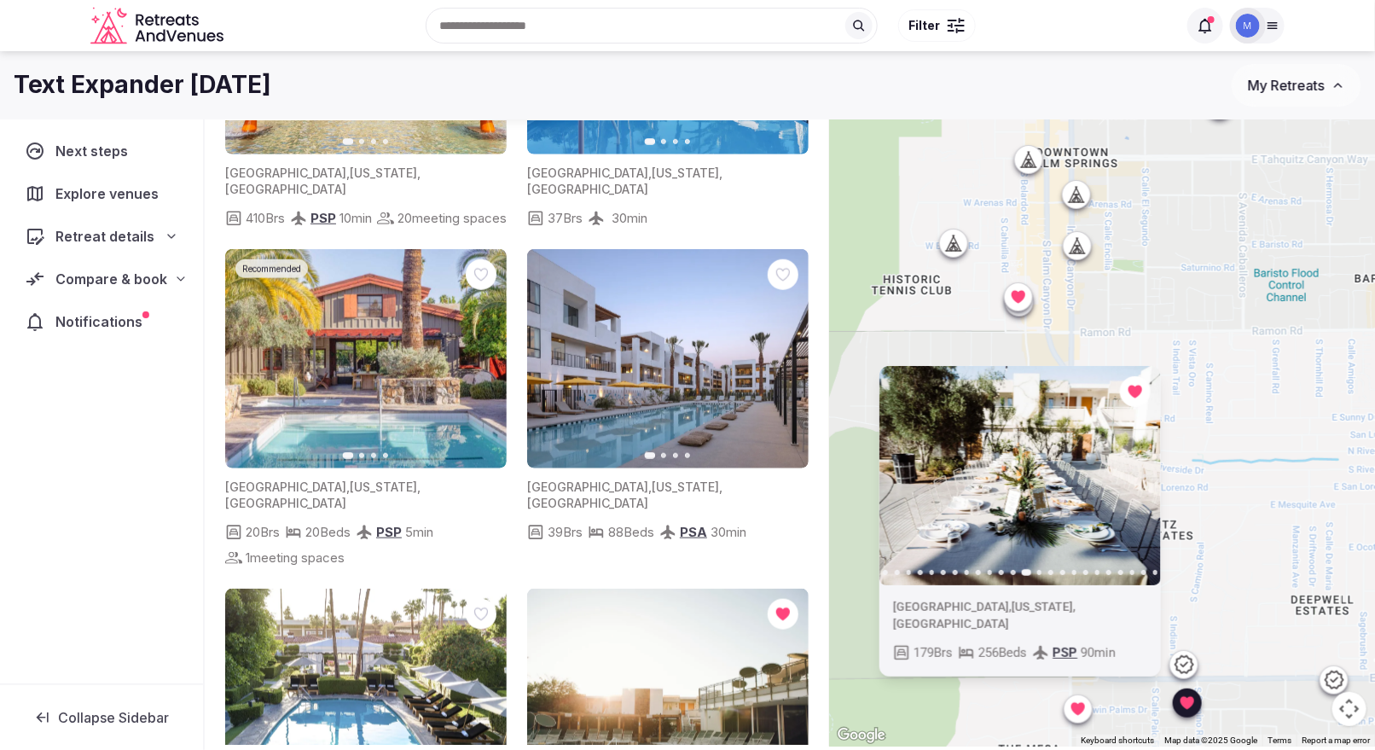
click at [1099, 599] on icon at bounding box center [1187, 702] width 17 height 17
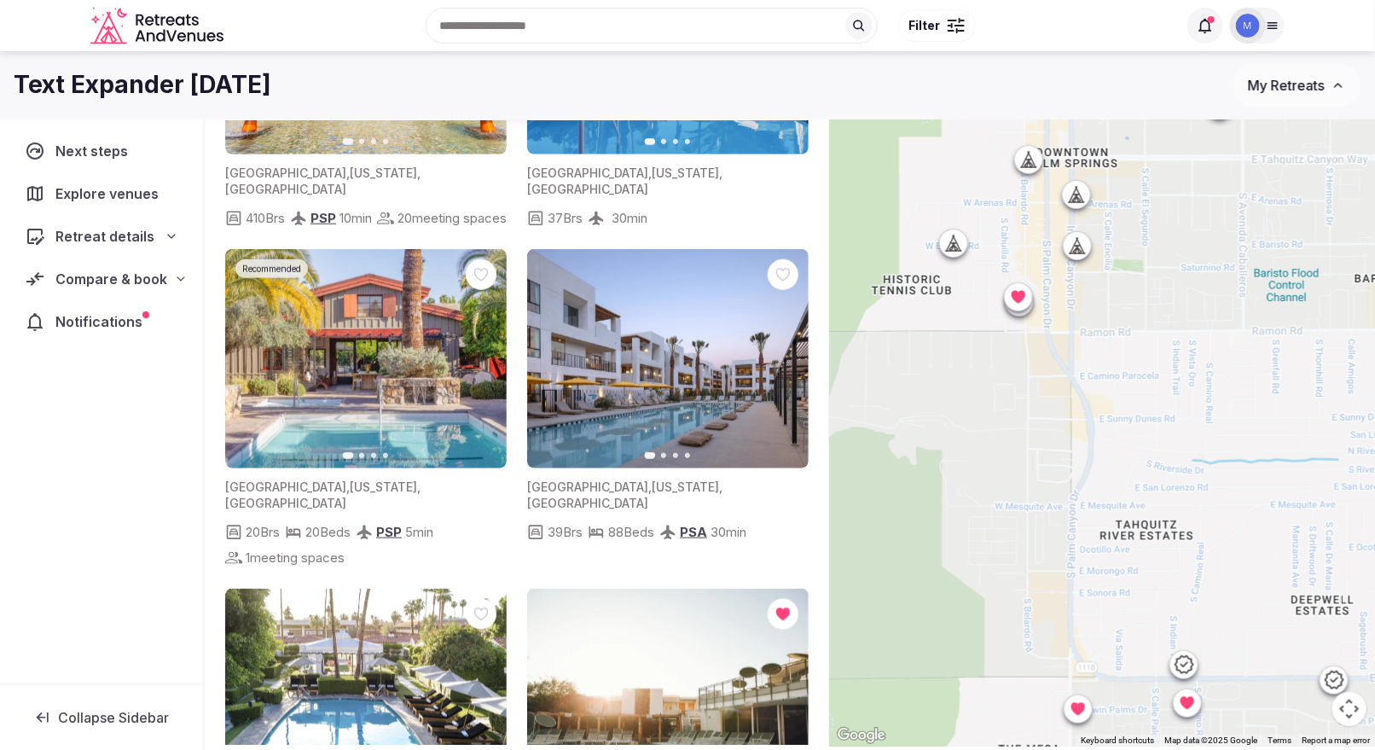
click at [1099, 599] on div at bounding box center [1186, 702] width 27 height 27
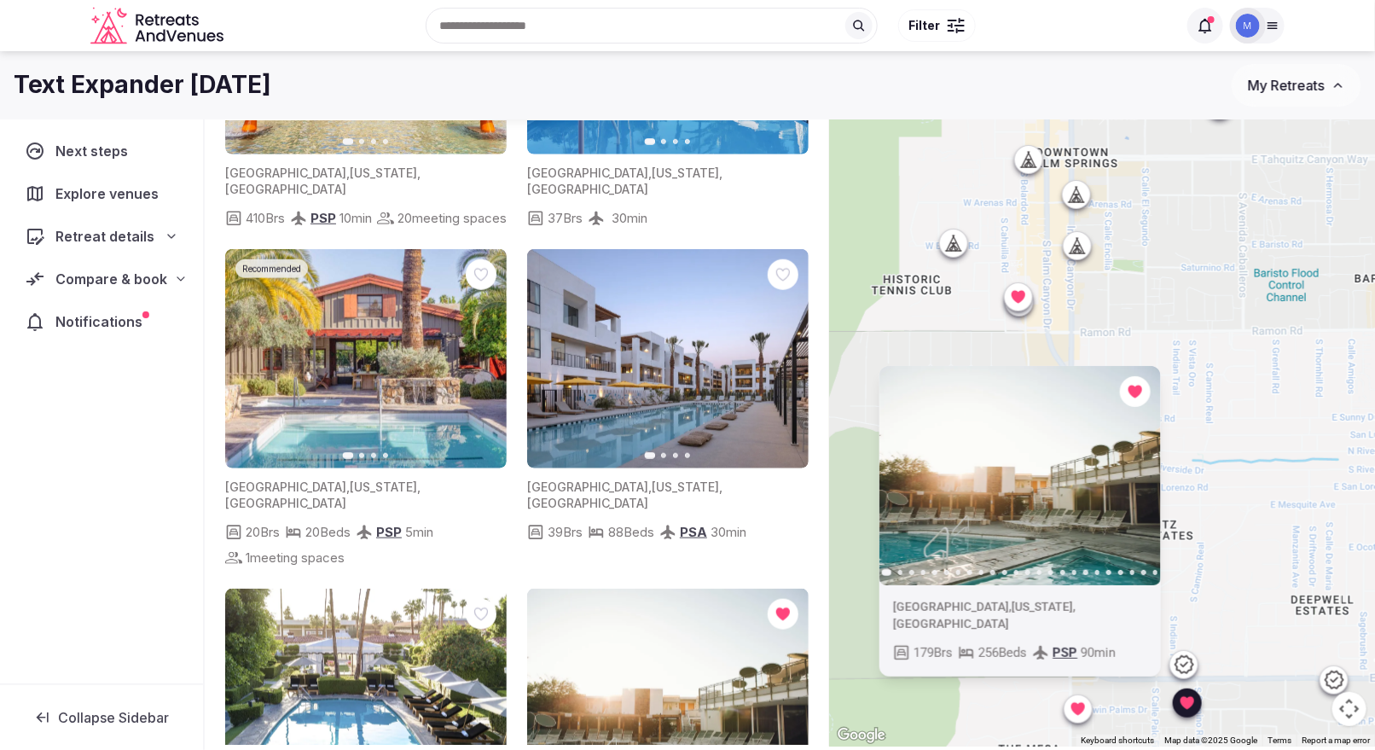
click at [1099, 599] on div "Previous slide Next slide [GEOGRAPHIC_DATA] , [US_STATE] , [GEOGRAPHIC_DATA] 17…" at bounding box center [1102, 402] width 546 height 688
click at [1099, 599] on icon at bounding box center [1183, 664] width 19 height 18
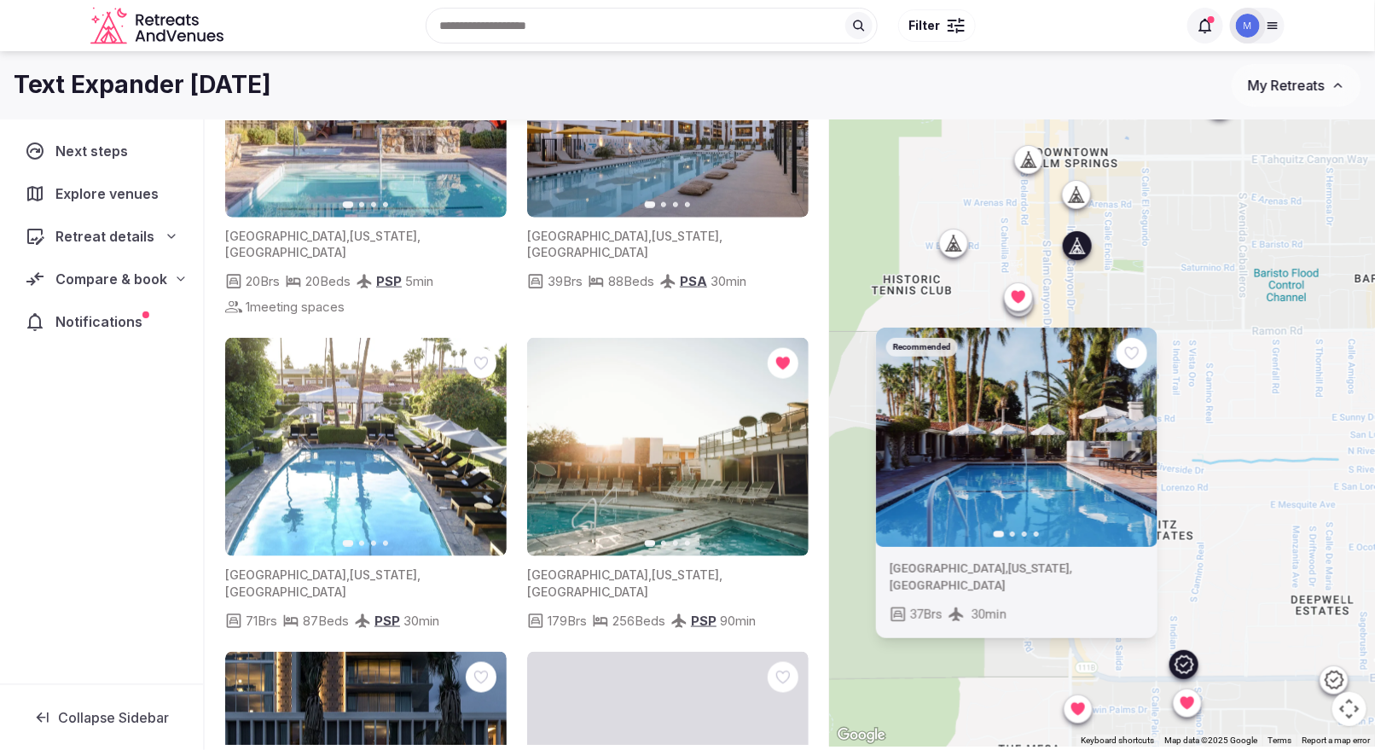
scroll to position [787, 0]
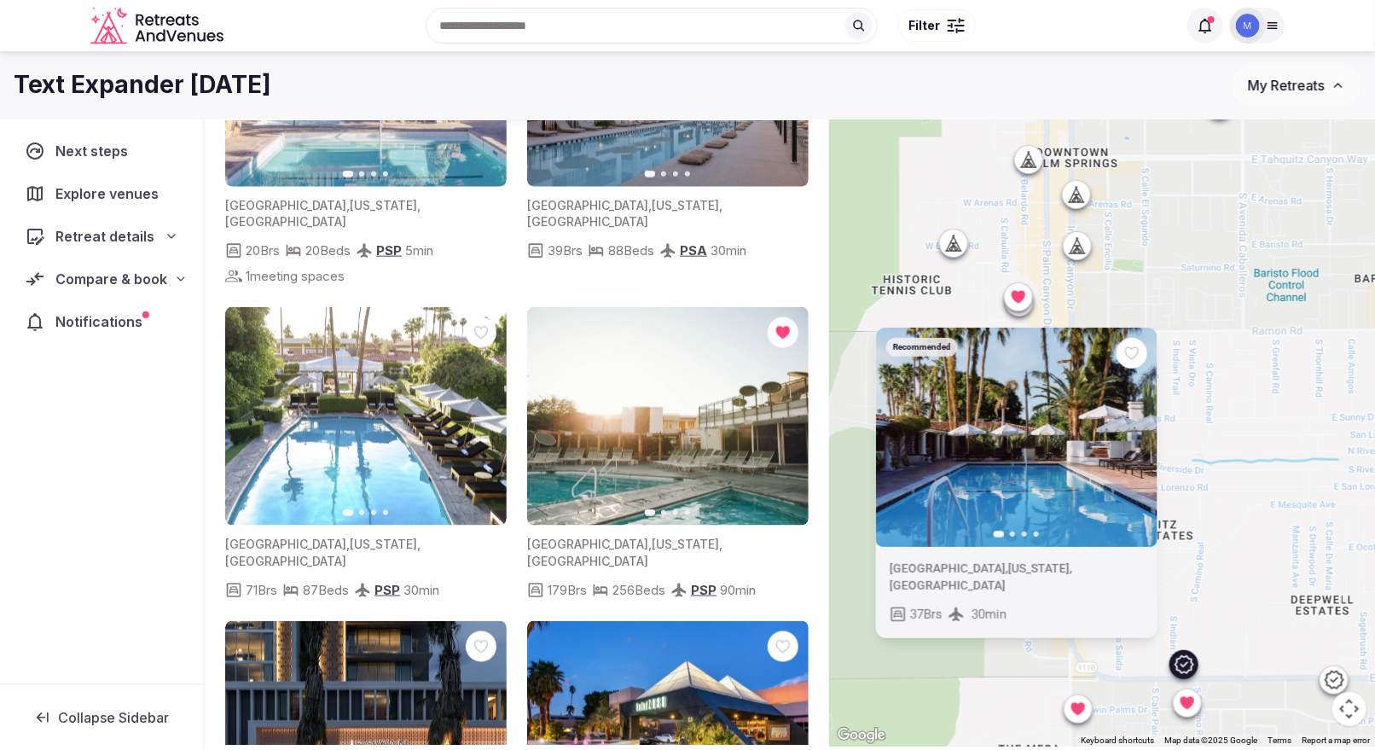
click at [793, 403] on button "Next slide" at bounding box center [784, 416] width 27 height 27
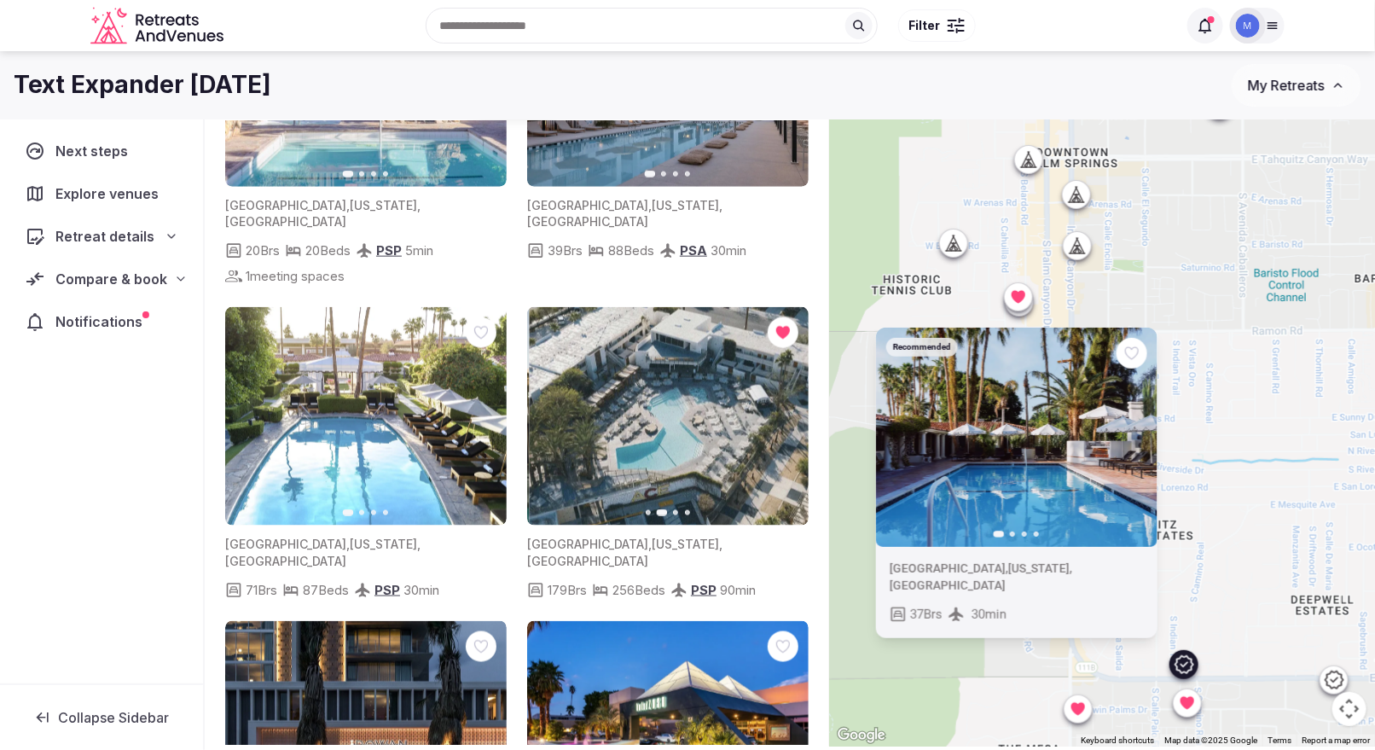
click at [793, 403] on button "Next slide" at bounding box center [784, 416] width 27 height 27
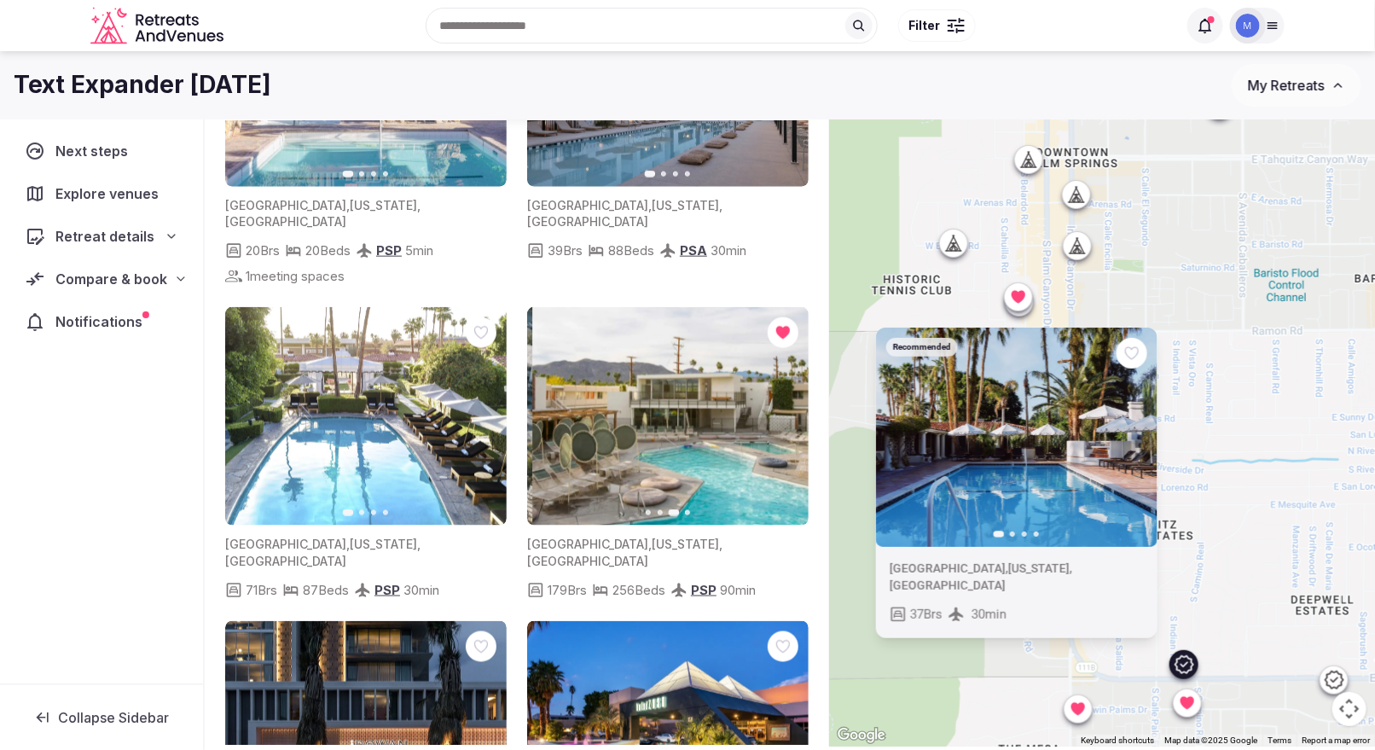
click at [793, 403] on button "Next slide" at bounding box center [784, 416] width 27 height 27
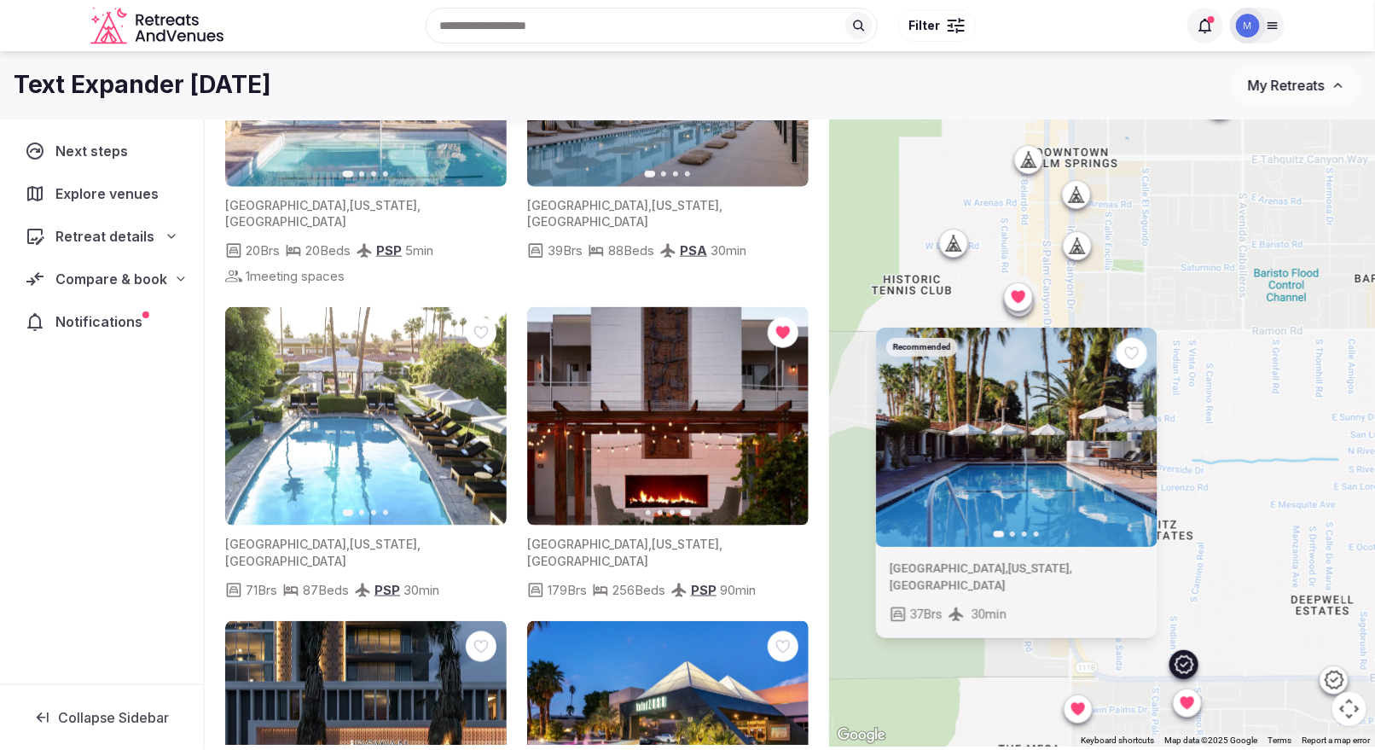
click at [646, 398] on img at bounding box center [667, 416] width 281 height 219
click at [650, 403] on img at bounding box center [667, 416] width 281 height 219
click at [1031, 308] on div at bounding box center [1018, 296] width 27 height 27
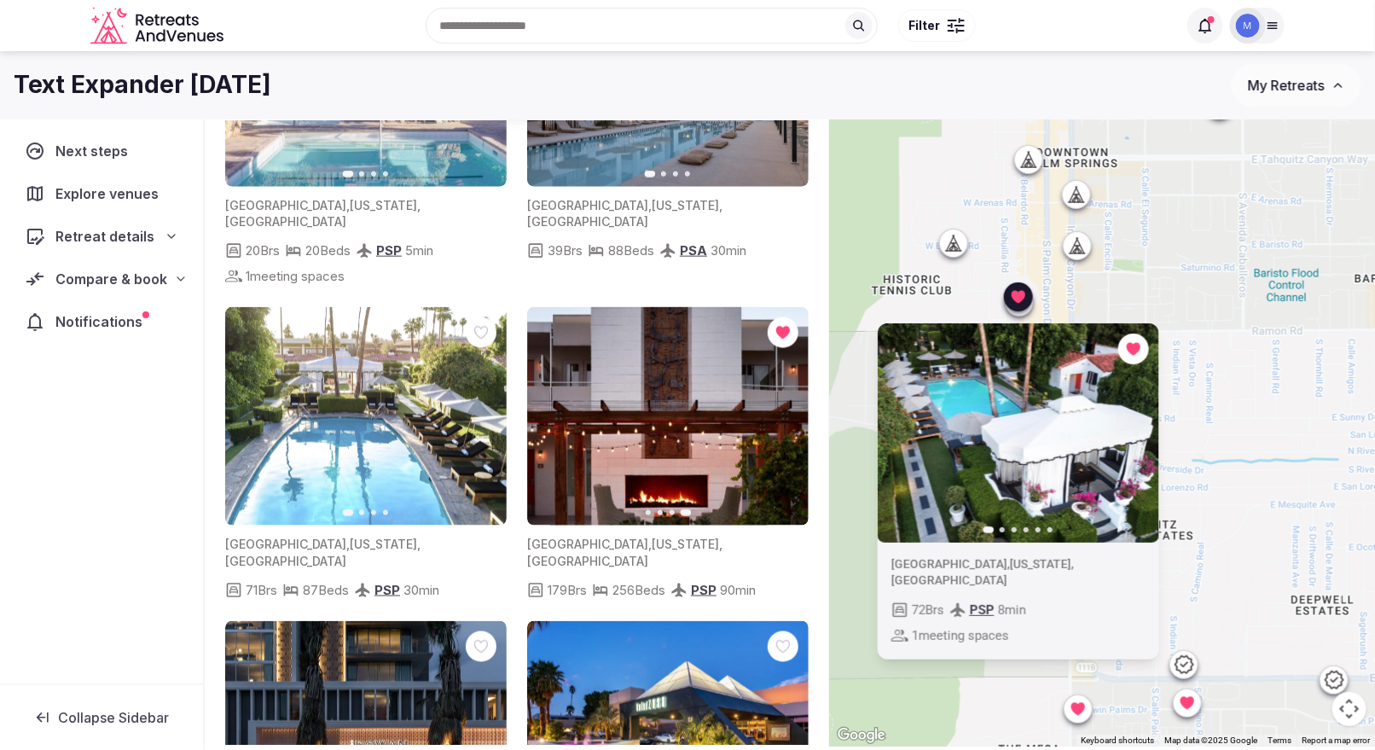
click at [1025, 313] on div at bounding box center [1018, 301] width 27 height 27
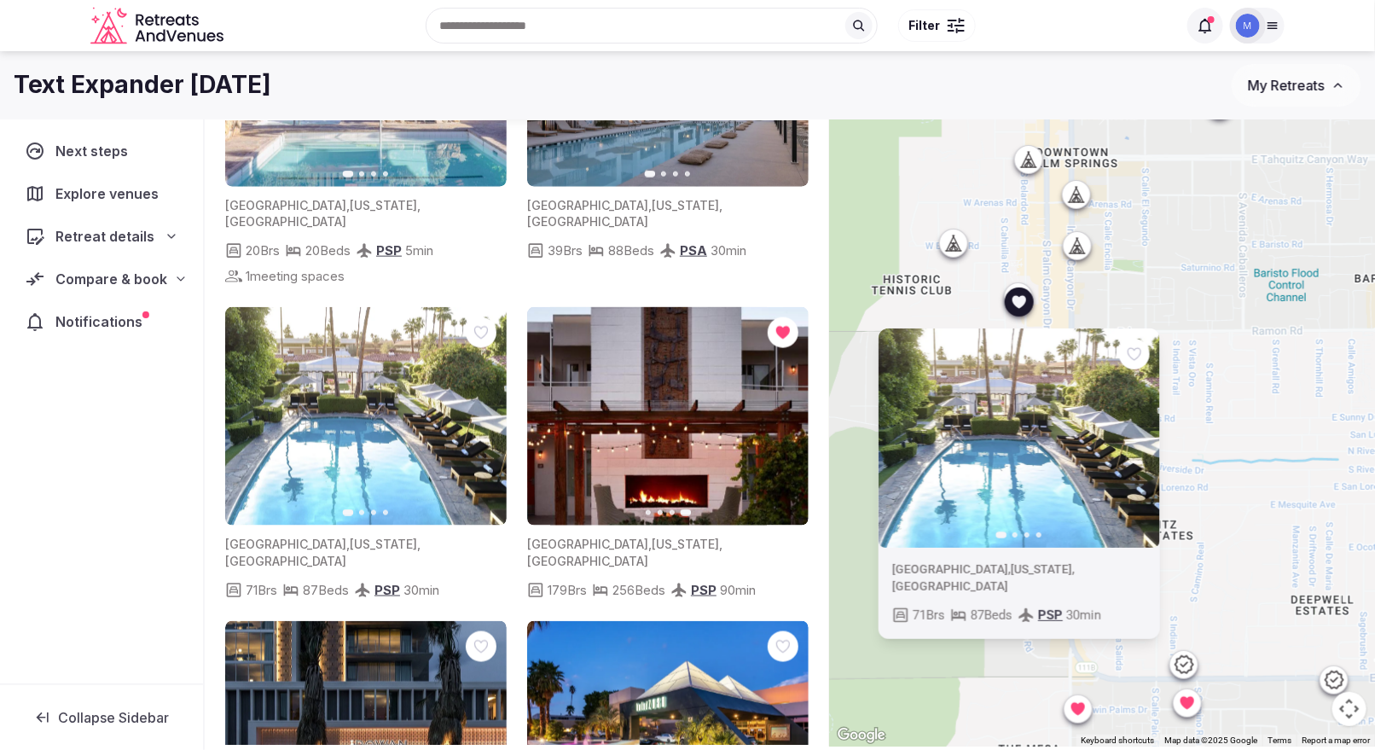
click at [671, 440] on img at bounding box center [667, 416] width 281 height 219
click at [652, 536] on span "[US_STATE]" at bounding box center [685, 543] width 67 height 14
click at [541, 528] on div "[GEOGRAPHIC_DATA] , [US_STATE] , [GEOGRAPHIC_DATA] 179 Brs 256 Beds PSP 90 min" at bounding box center [667, 562] width 281 height 74
click at [541, 536] on div "[GEOGRAPHIC_DATA] , [US_STATE] , [GEOGRAPHIC_DATA] 179 Brs 256 Beds PSP 90 min" at bounding box center [667, 562] width 281 height 74
click at [680, 580] on div "PSP 90 min" at bounding box center [712, 590] width 85 height 20
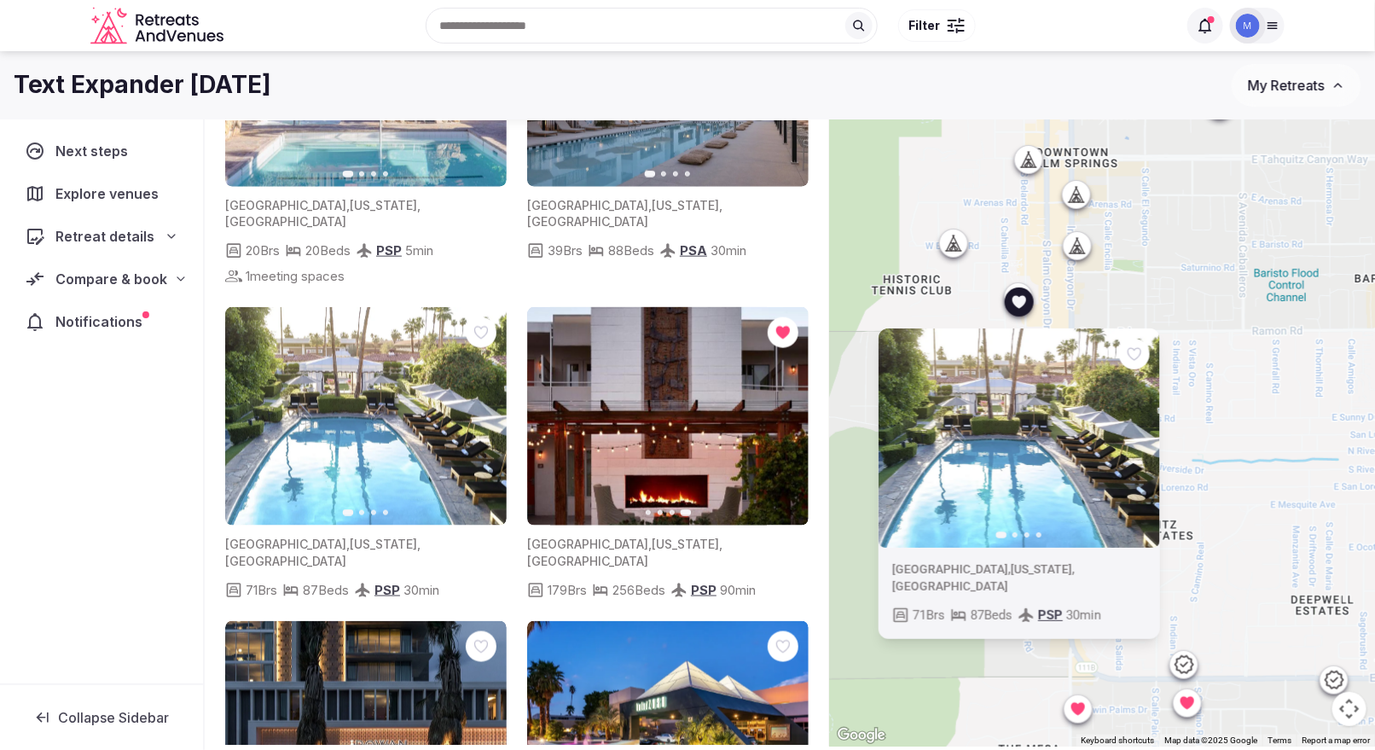
click at [675, 466] on img at bounding box center [667, 416] width 281 height 219
click at [630, 360] on img at bounding box center [667, 416] width 281 height 219
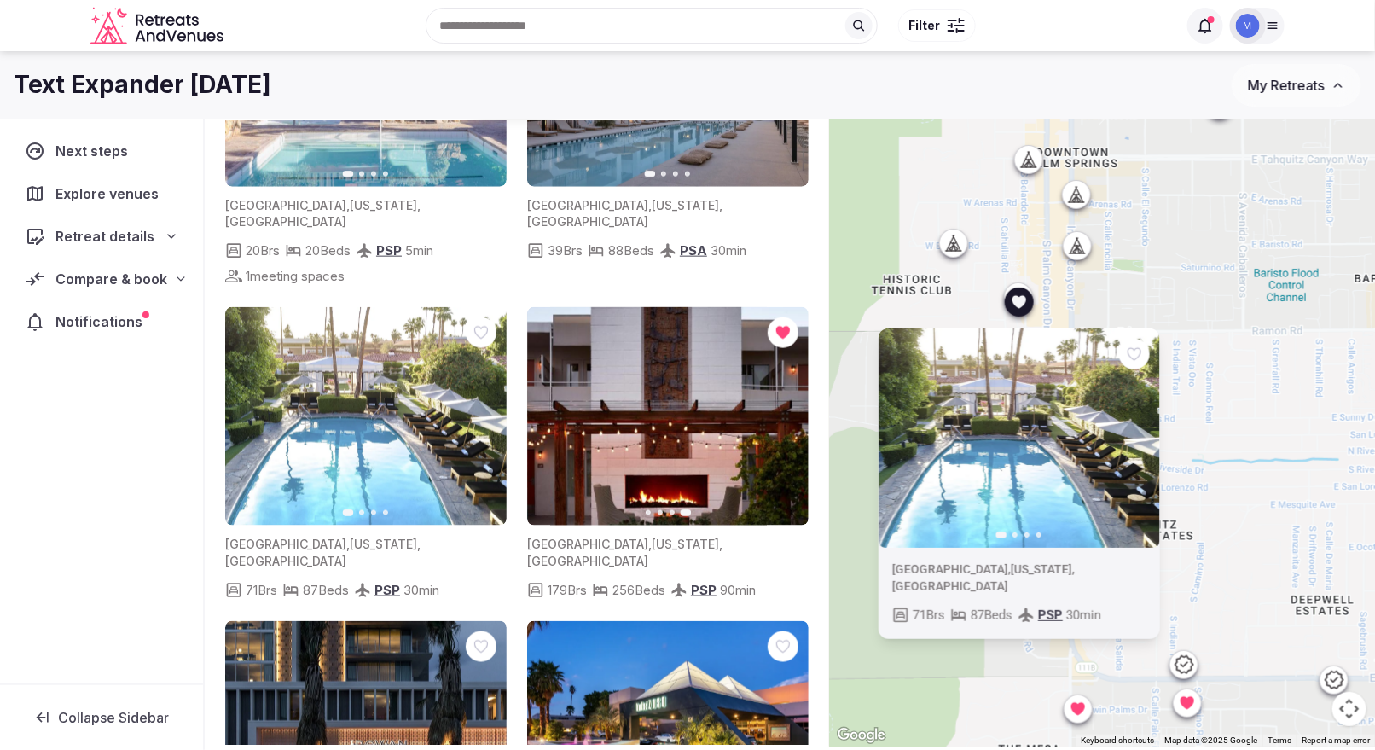
click at [630, 360] on img at bounding box center [667, 416] width 281 height 219
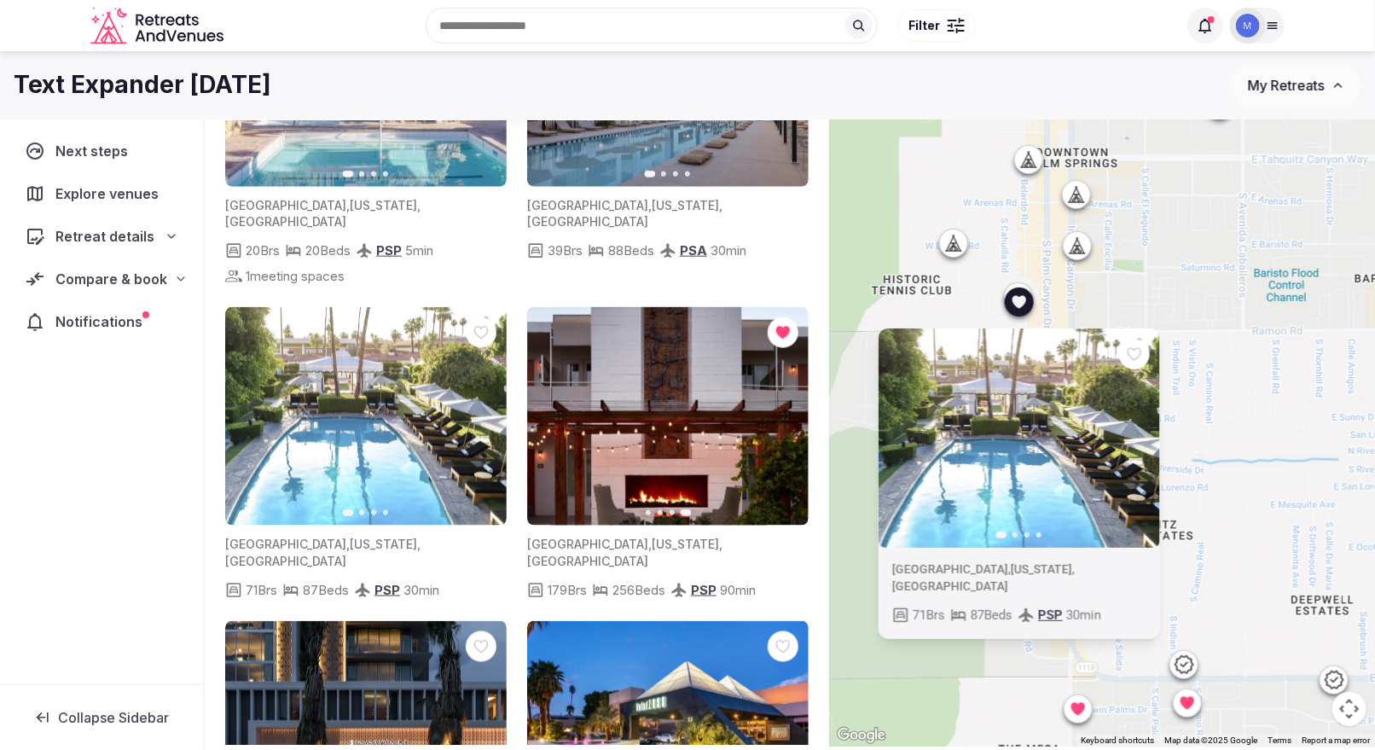
click at [630, 360] on img at bounding box center [667, 416] width 281 height 219
click at [125, 275] on span "Compare & book" at bounding box center [111, 279] width 110 height 20
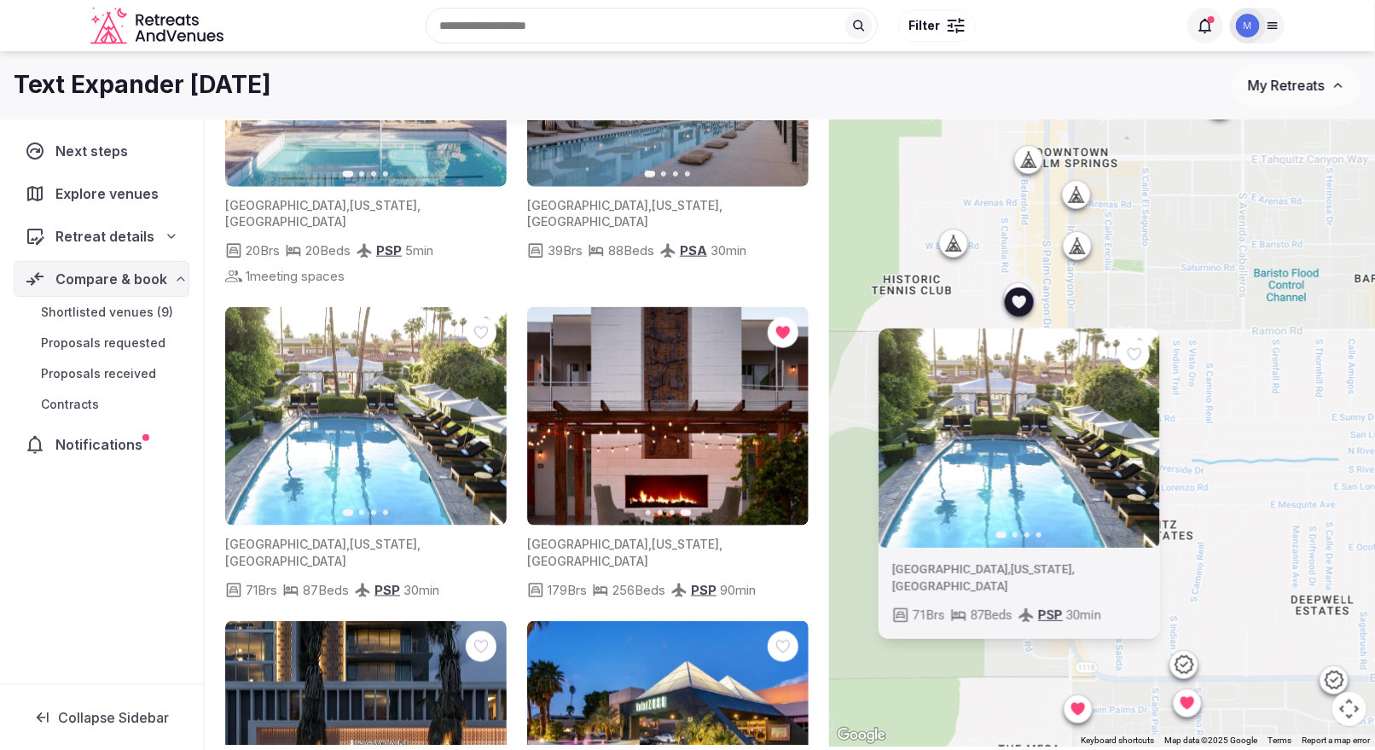
click at [125, 304] on span "Shortlisted venues (9)" at bounding box center [107, 312] width 132 height 17
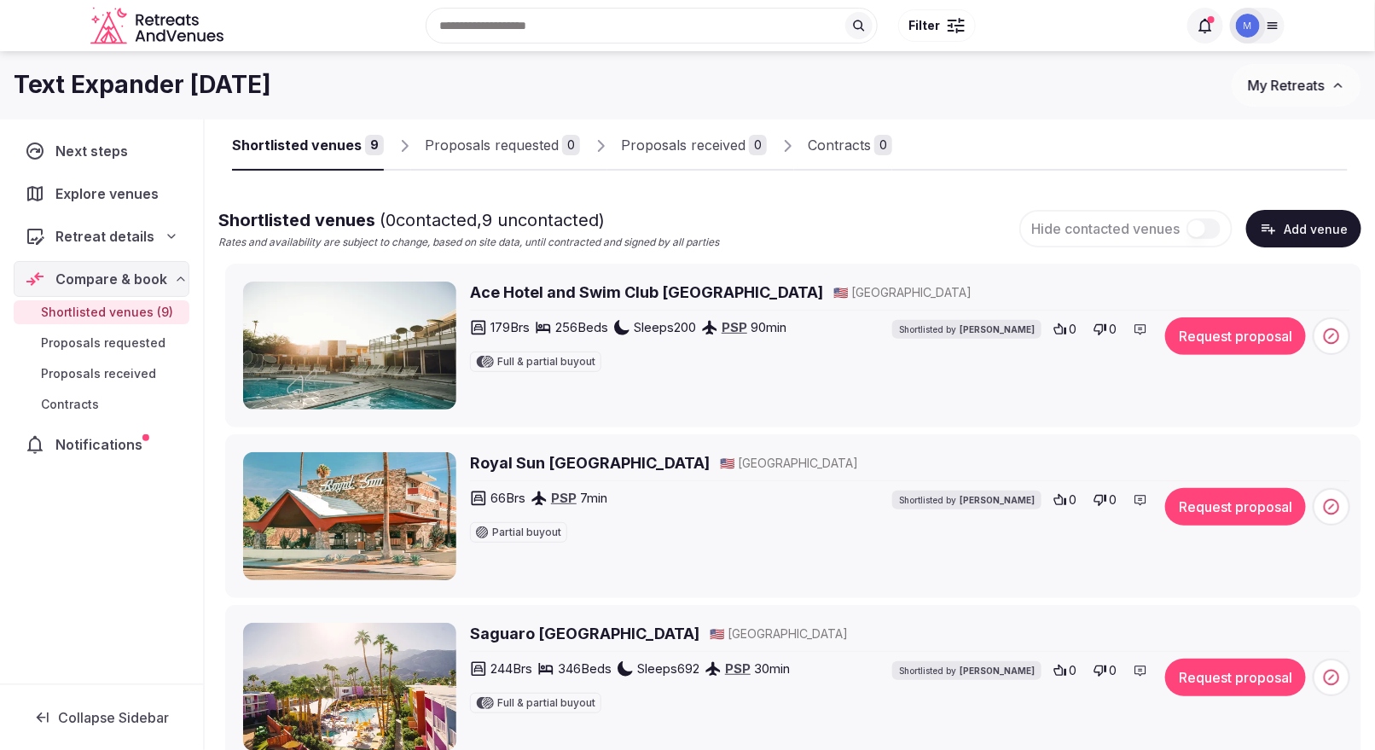
click at [1099, 327] on button "Request proposal" at bounding box center [1235, 336] width 141 height 38
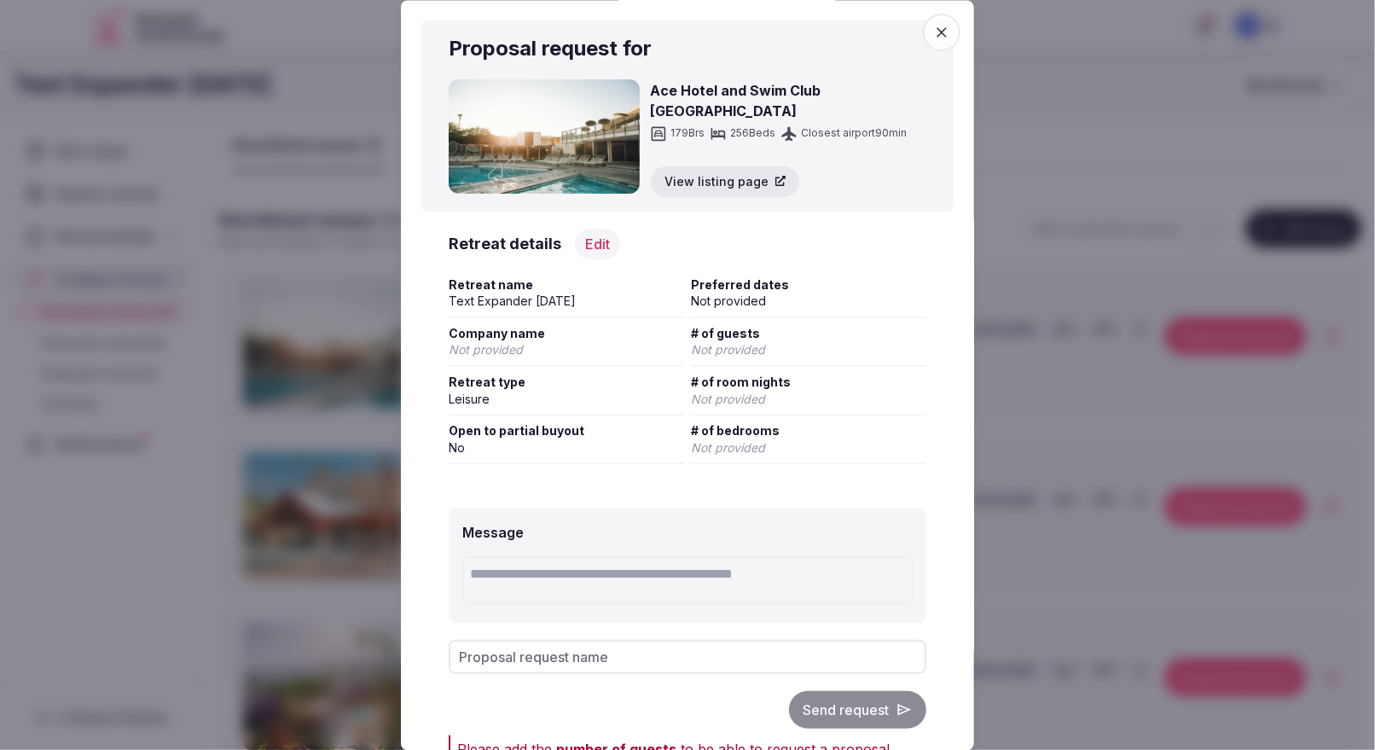
click at [550, 560] on textarea at bounding box center [687, 580] width 450 height 48
type textarea "**********"
click at [613, 561] on textarea "**********" at bounding box center [687, 580] width 450 height 48
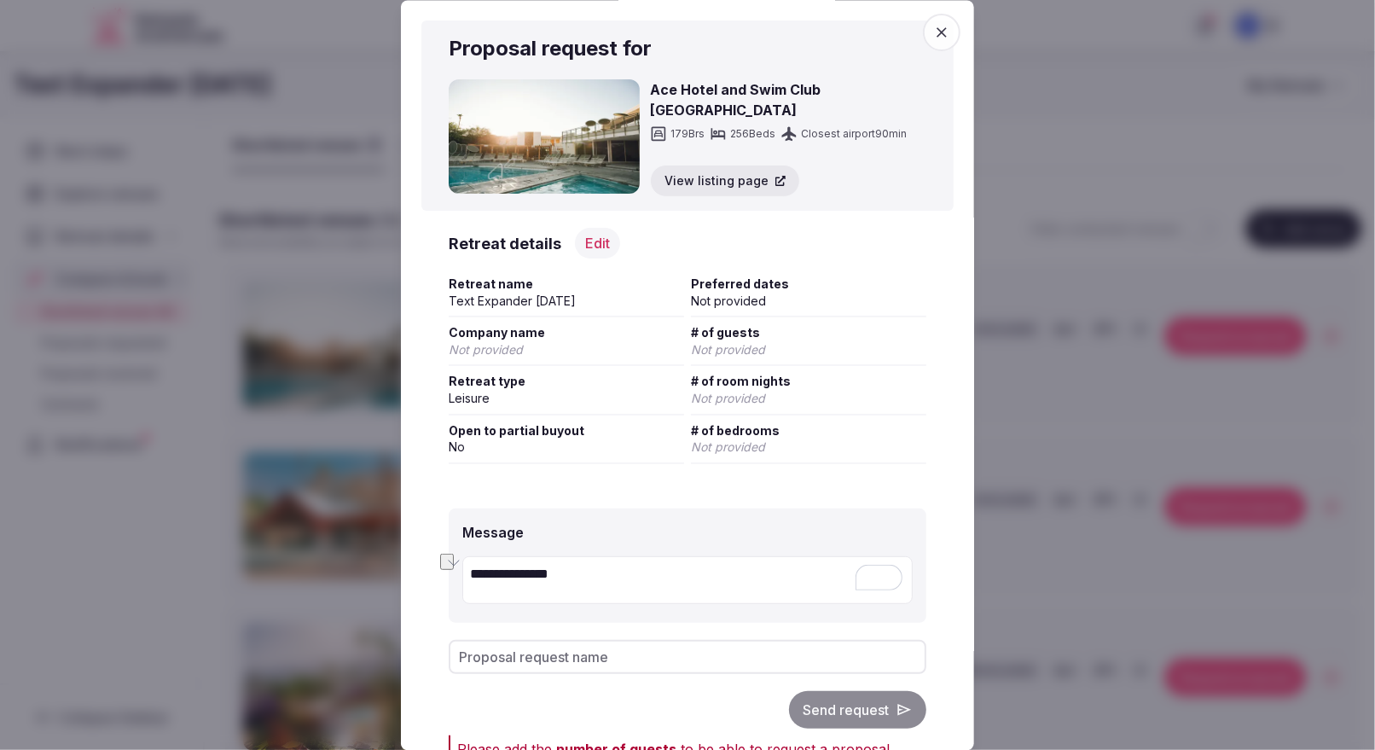
click at [613, 561] on textarea "**********" at bounding box center [687, 580] width 450 height 48
type textarea "**********"
click at [826, 599] on div "Send request" at bounding box center [688, 710] width 478 height 38
click at [565, 599] on input "Proposal request name" at bounding box center [688, 657] width 478 height 34
paste input "**********"
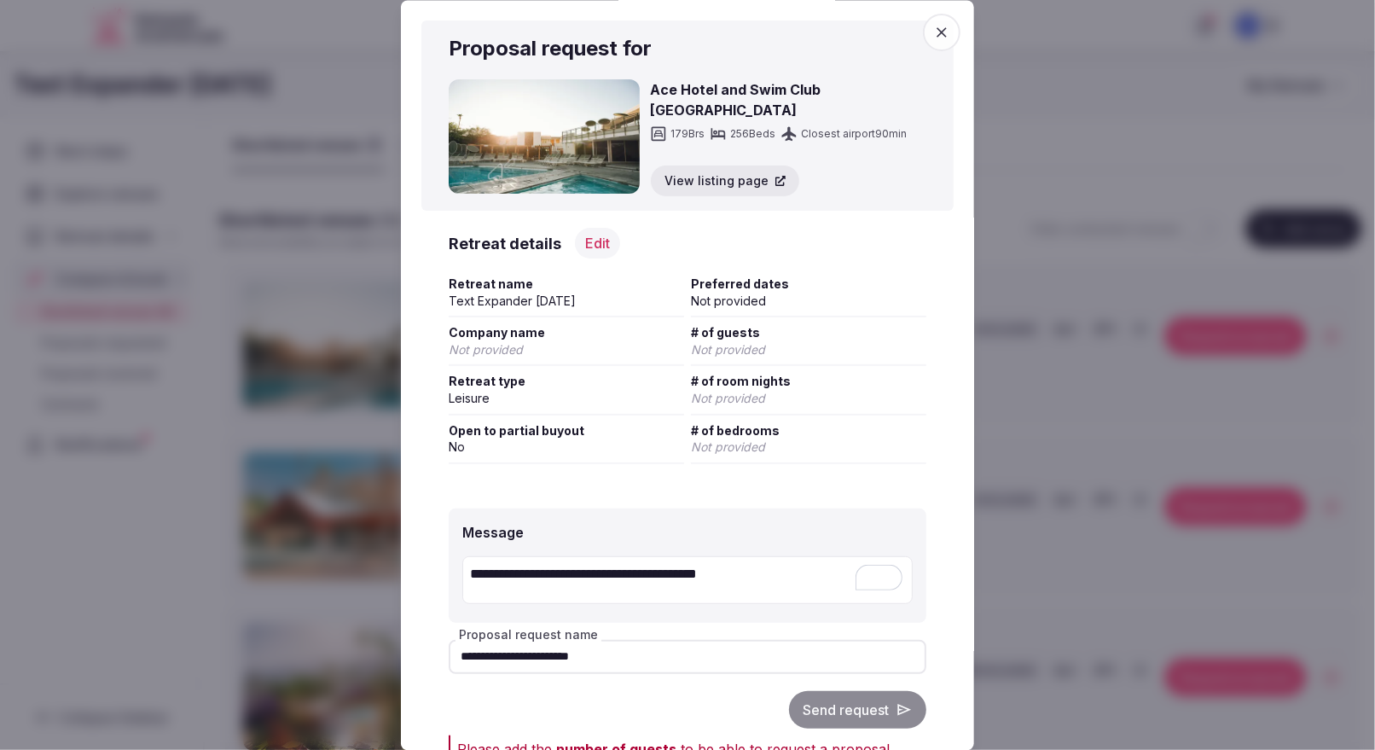
type input "**********"
click at [847, 599] on div "Send request" at bounding box center [688, 710] width 478 height 38
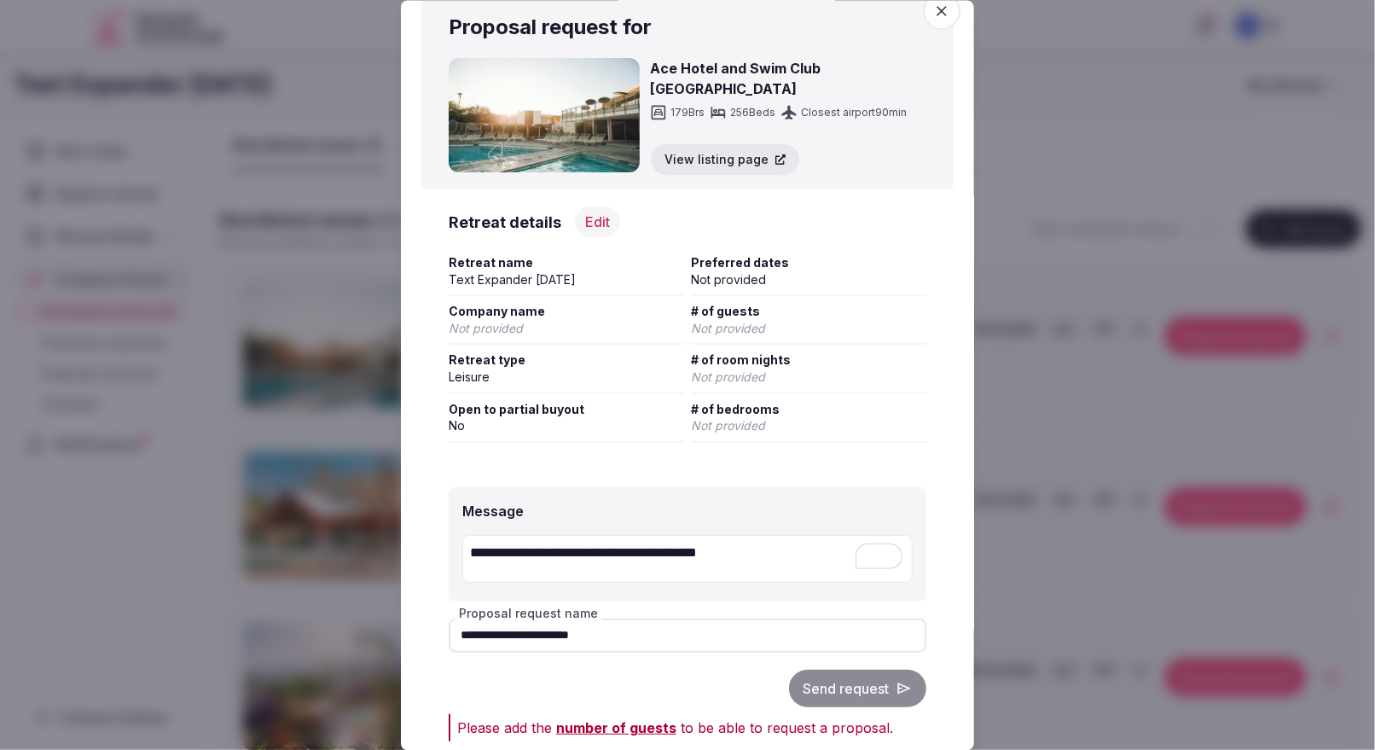
scroll to position [78, 0]
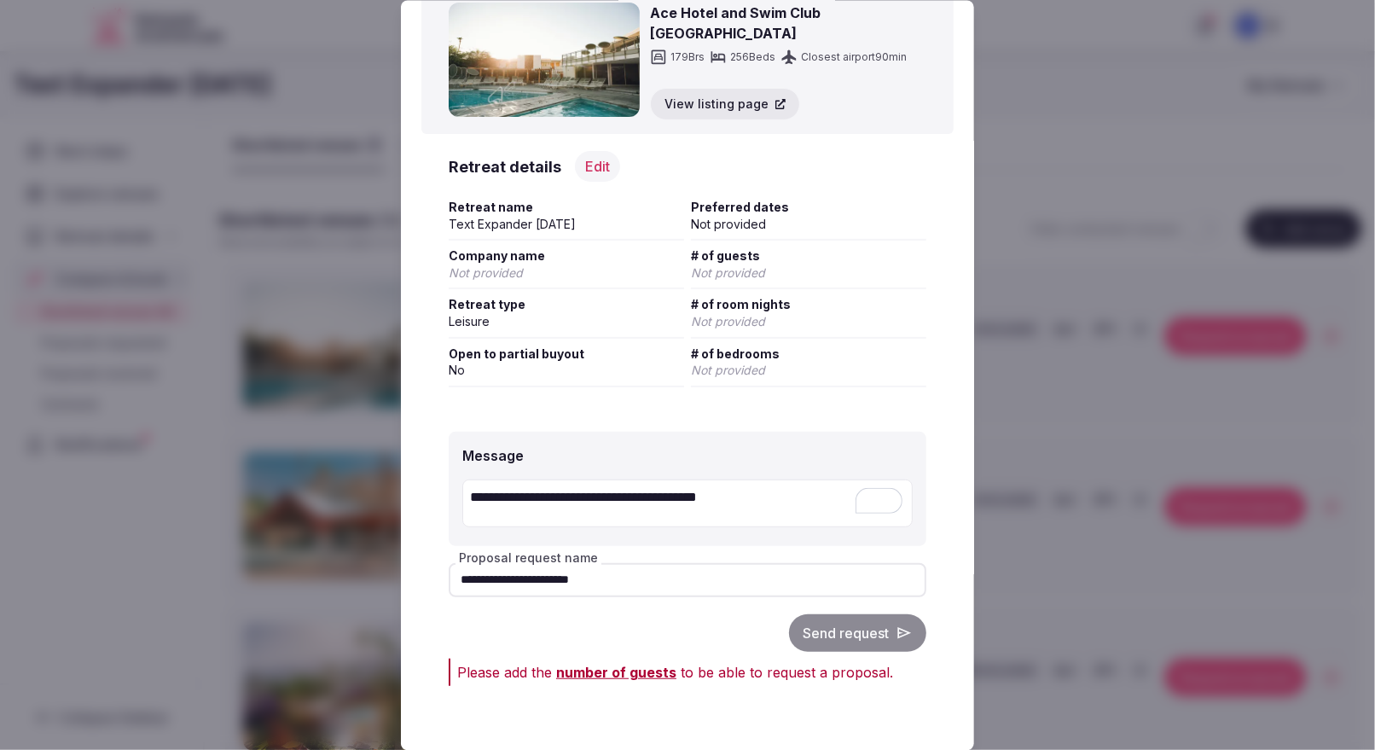
click at [610, 599] on span "number of guests" at bounding box center [616, 671] width 120 height 17
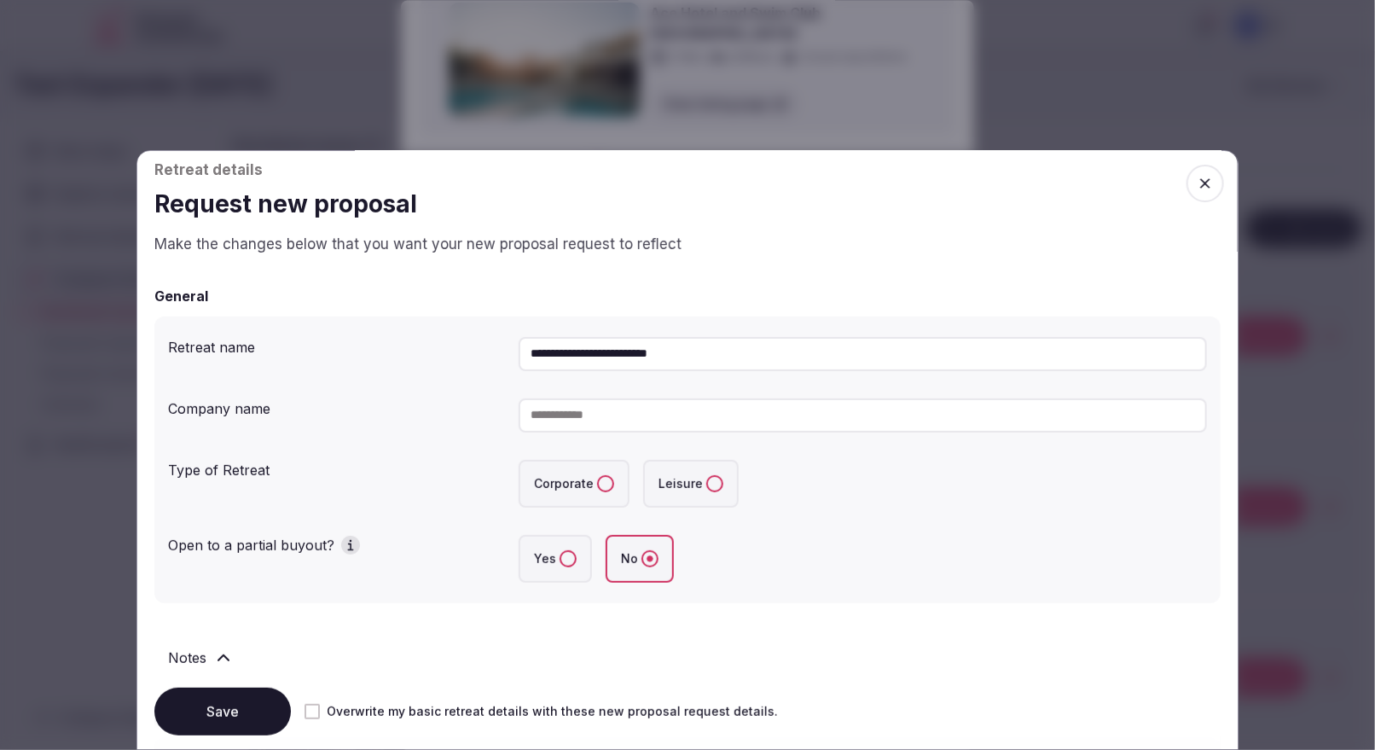
scroll to position [116, 0]
click at [597, 423] on input at bounding box center [862, 416] width 688 height 34
paste input "**********"
type input "**********"
click at [594, 482] on label "Corporate" at bounding box center [573, 484] width 111 height 48
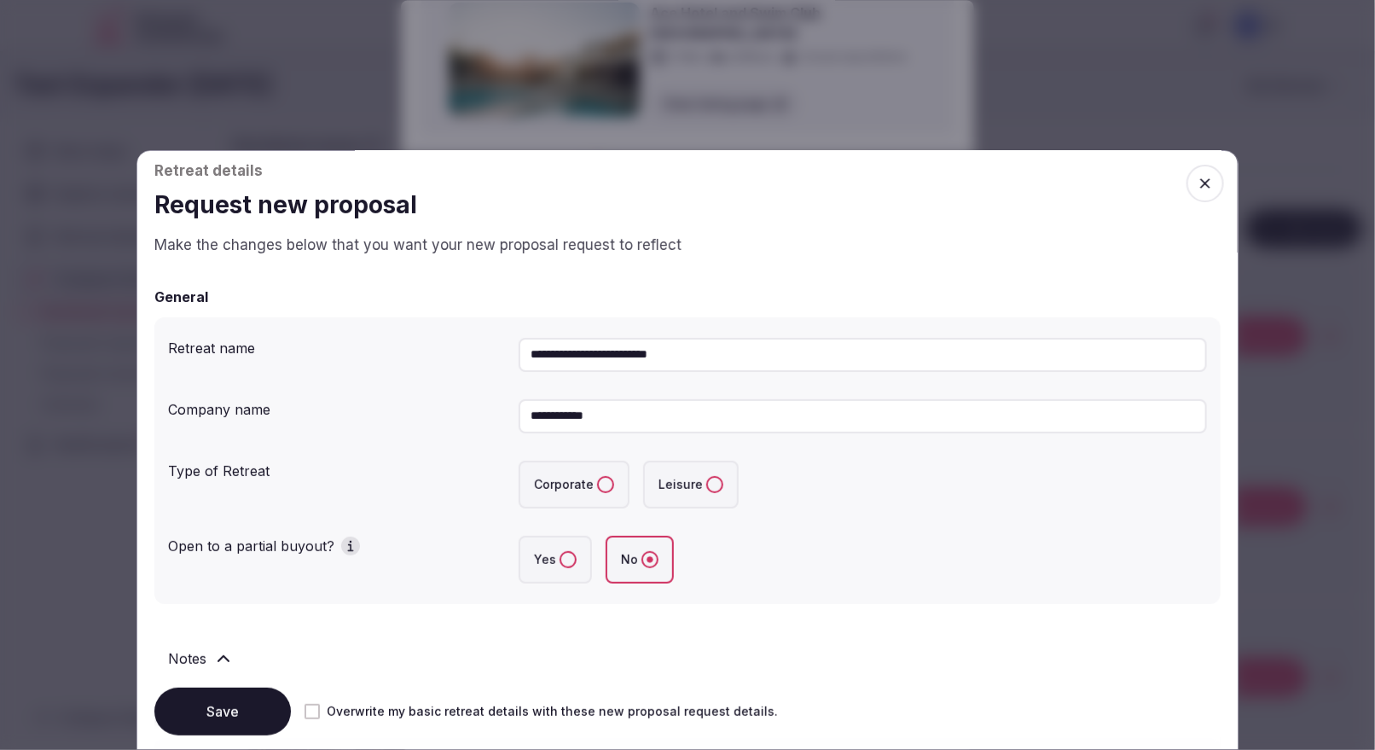
click at [597, 482] on button "Corporate" at bounding box center [605, 484] width 17 height 17
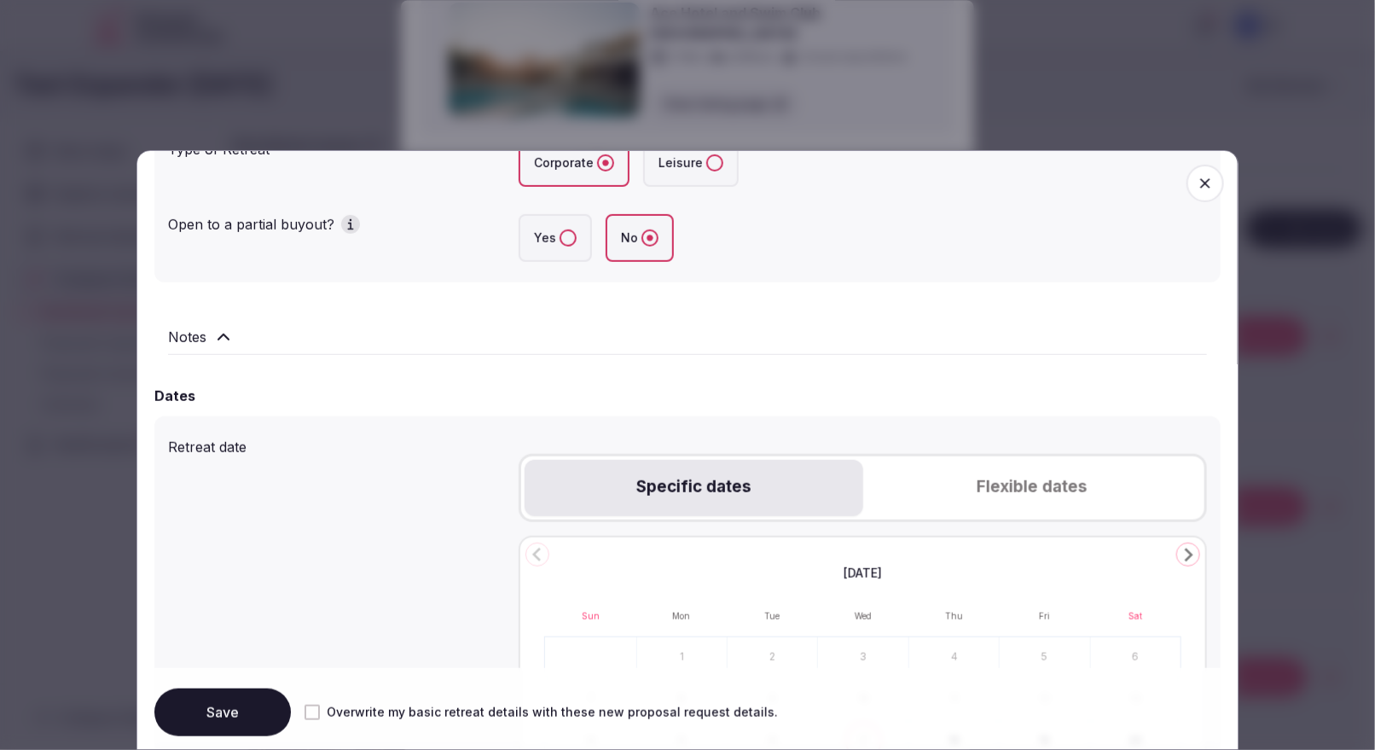
scroll to position [440, 0]
click at [574, 240] on label "Yes" at bounding box center [554, 235] width 73 height 48
click at [574, 240] on button "Yes" at bounding box center [567, 235] width 17 height 17
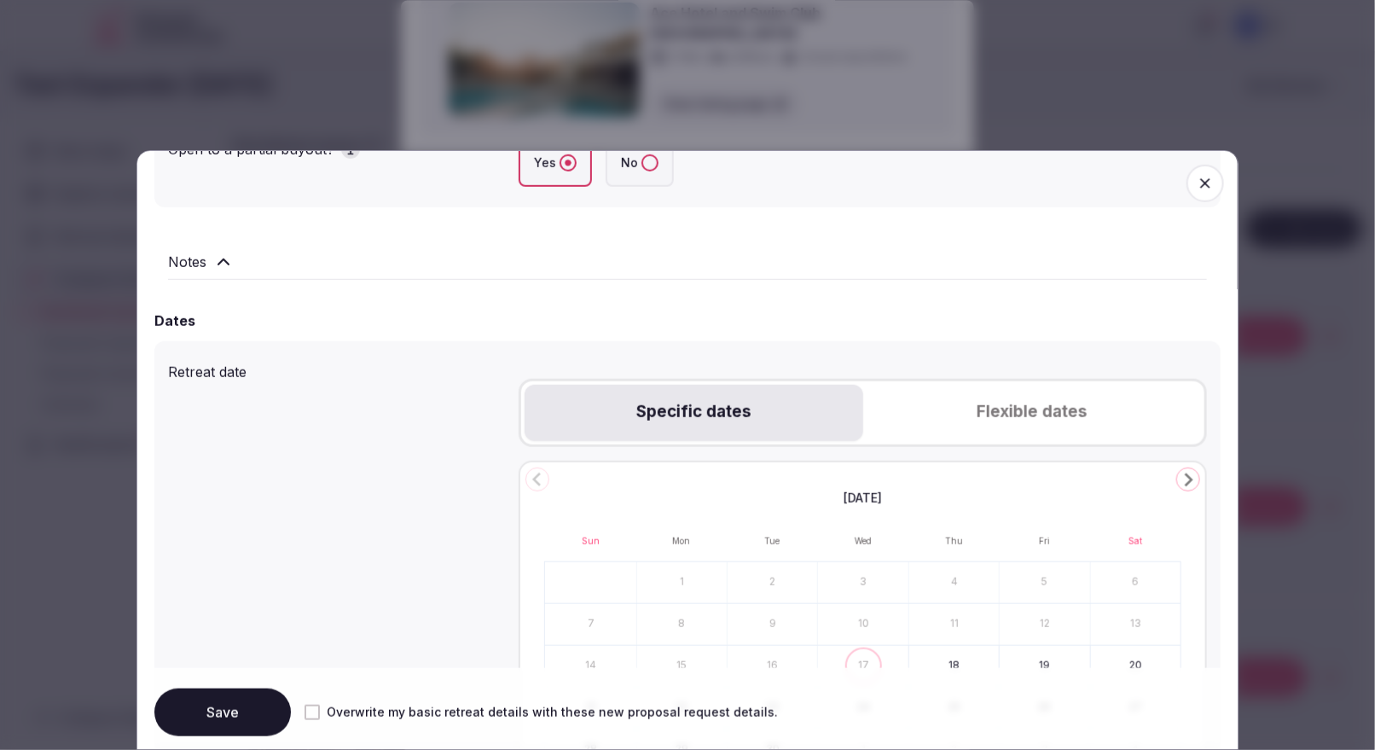
scroll to position [564, 0]
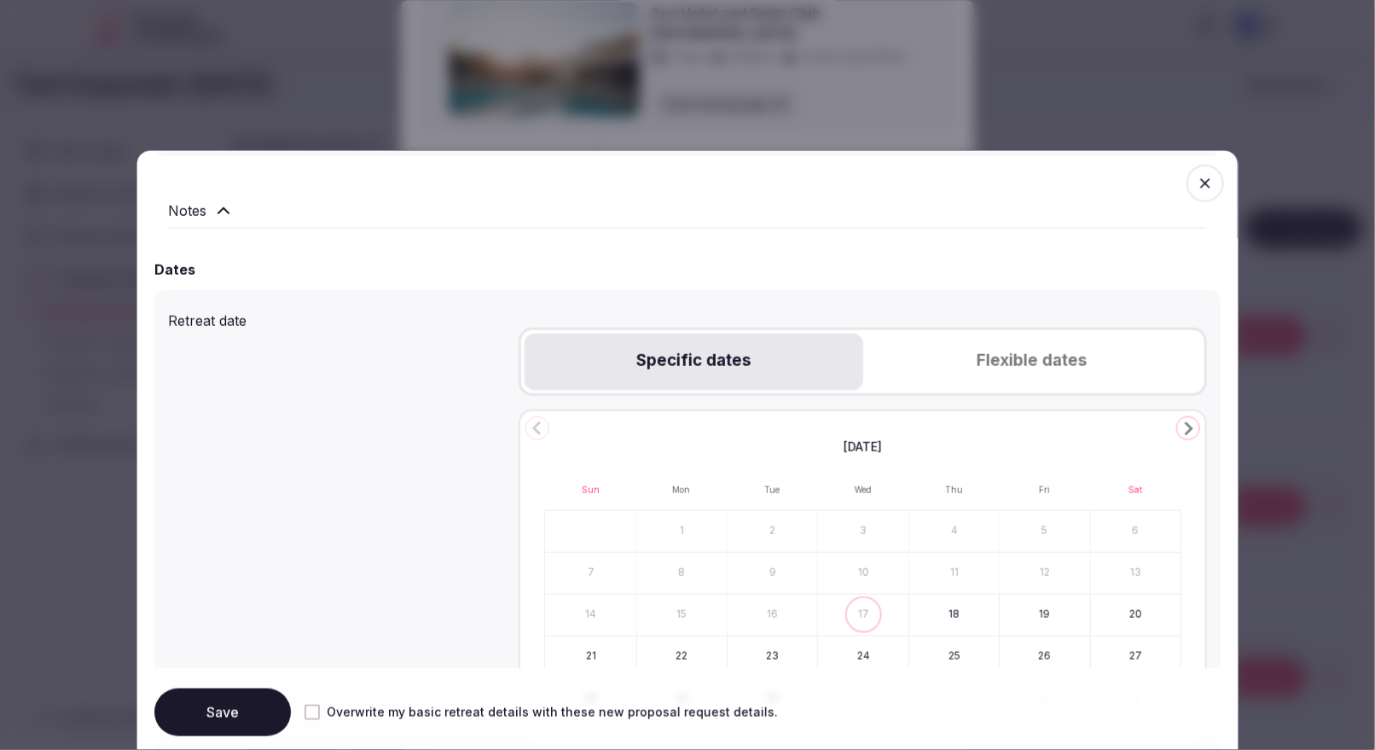
click at [1099, 427] on icon "Go to the Next Month" at bounding box center [1188, 428] width 20 height 20
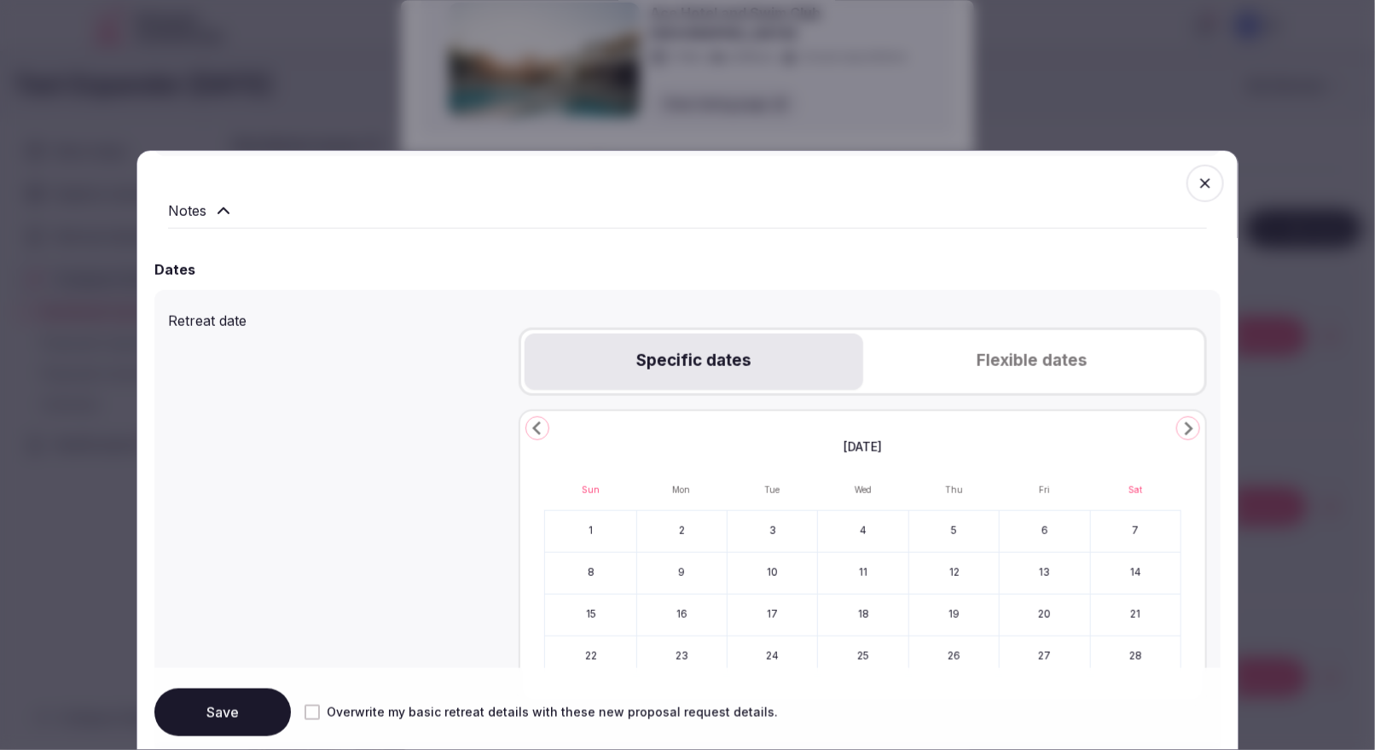
click at [693, 571] on button "9" at bounding box center [682, 573] width 90 height 41
click at [1029, 567] on button "13" at bounding box center [1044, 573] width 90 height 41
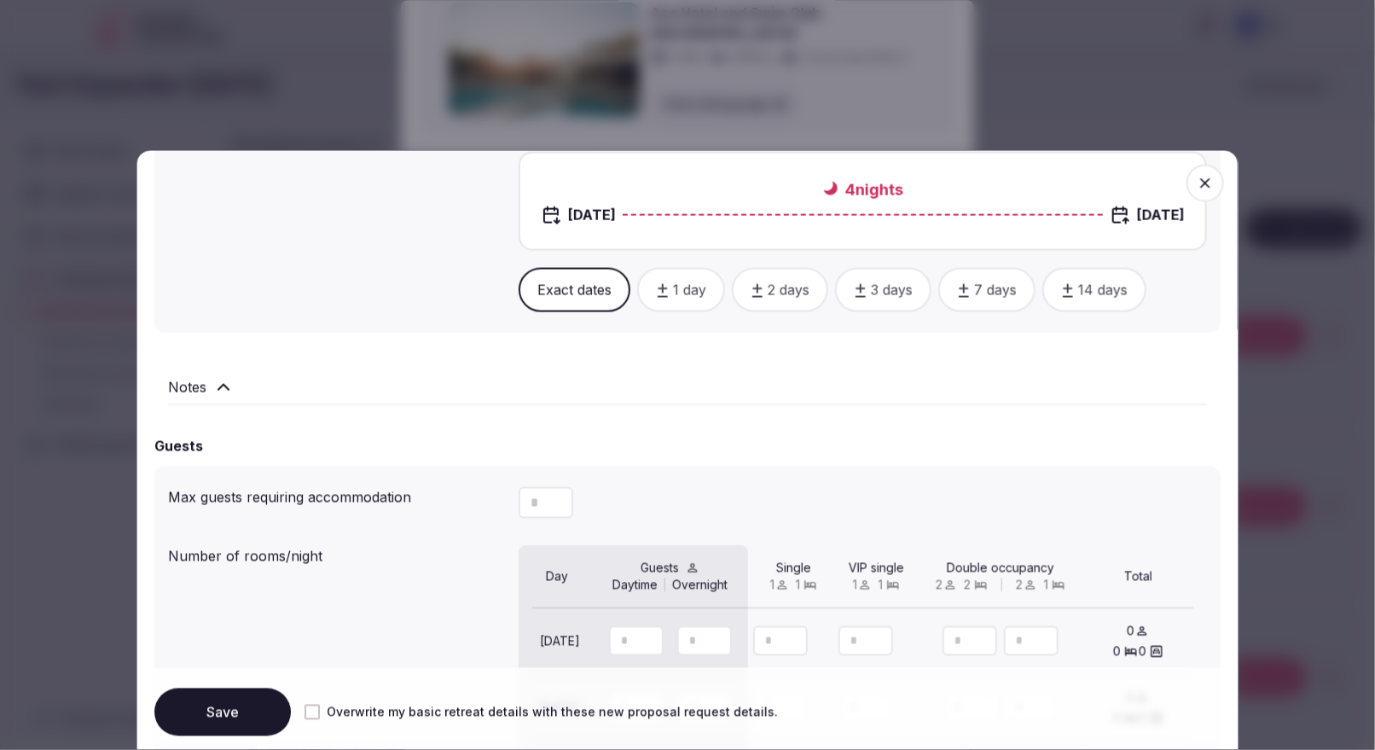
scroll to position [1173, 0]
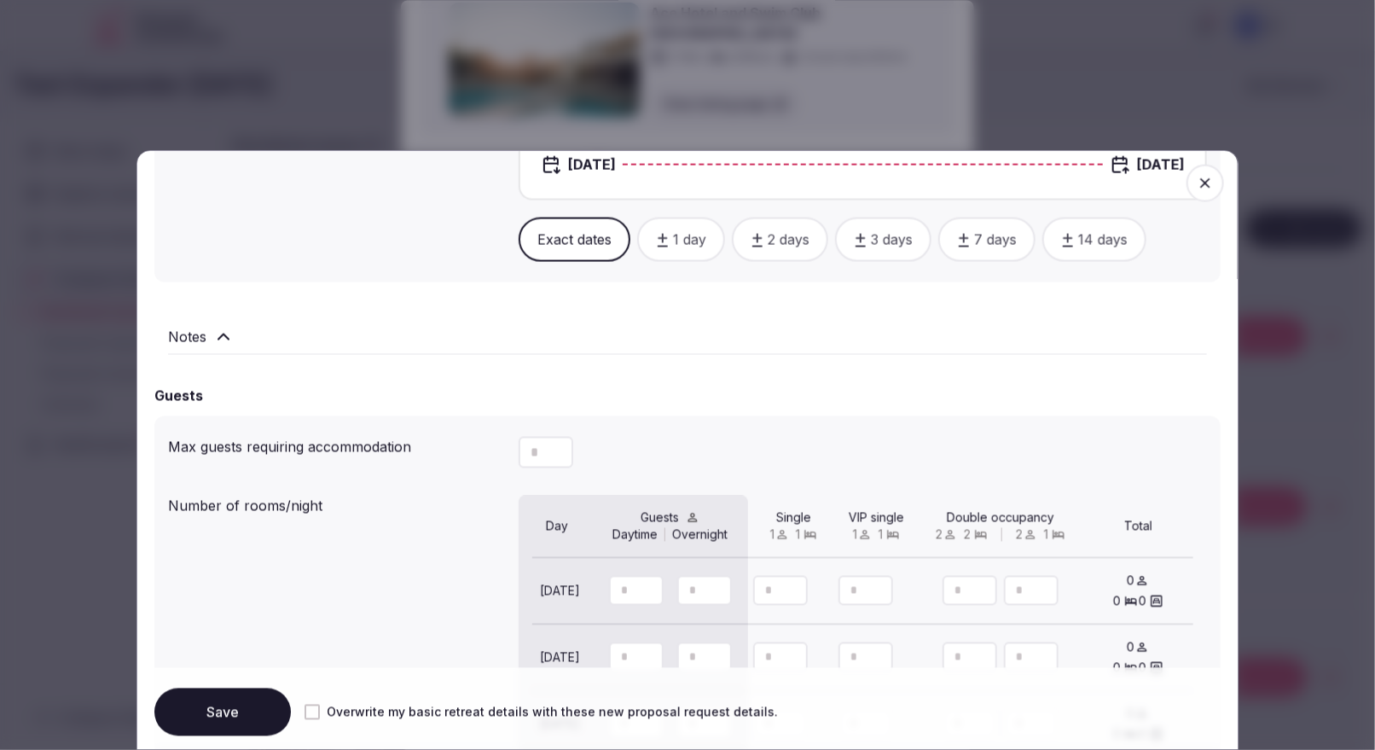
click at [963, 236] on icon "button" at bounding box center [964, 241] width 14 height 14
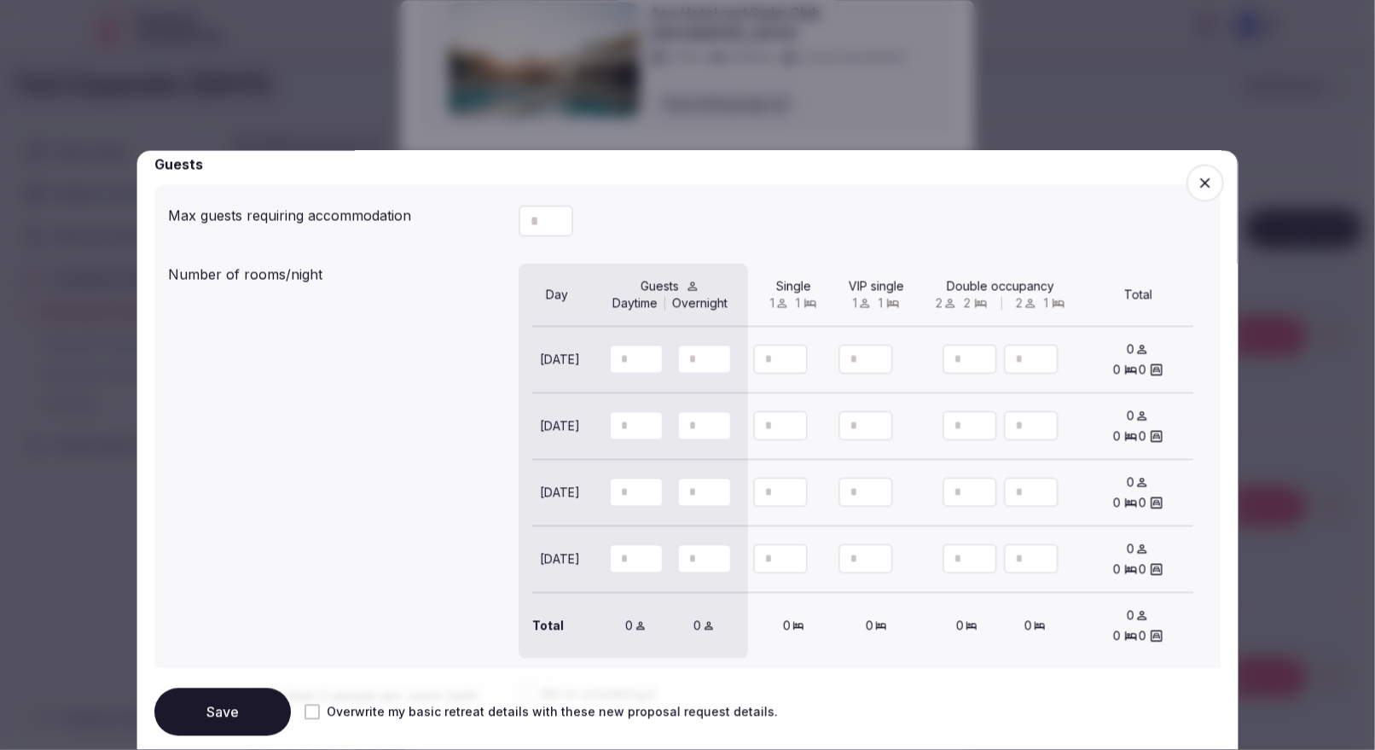
scroll to position [1410, 0]
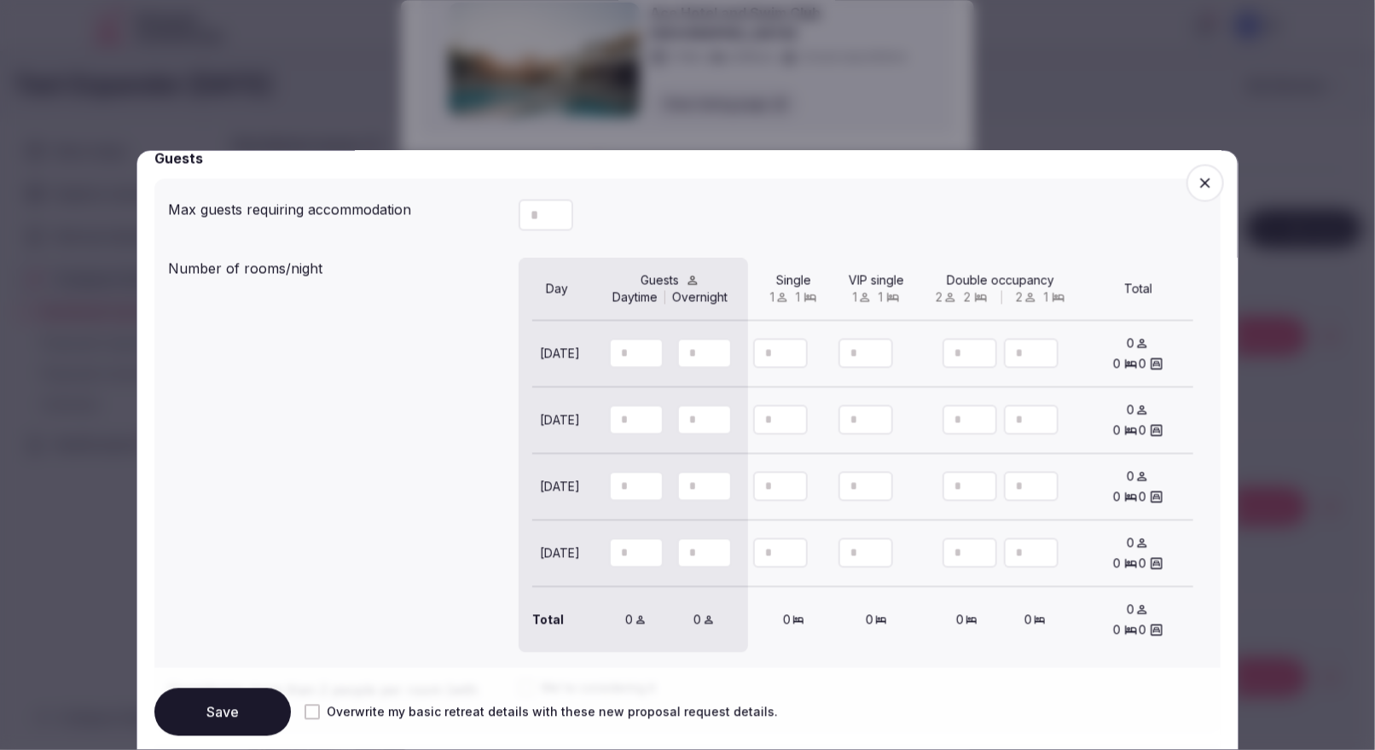
click at [611, 354] on input "number" at bounding box center [636, 354] width 55 height 30
click at [662, 356] on button "Decrement" at bounding box center [649, 361] width 27 height 15
click at [681, 356] on input "number" at bounding box center [704, 354] width 55 height 30
type input "*"
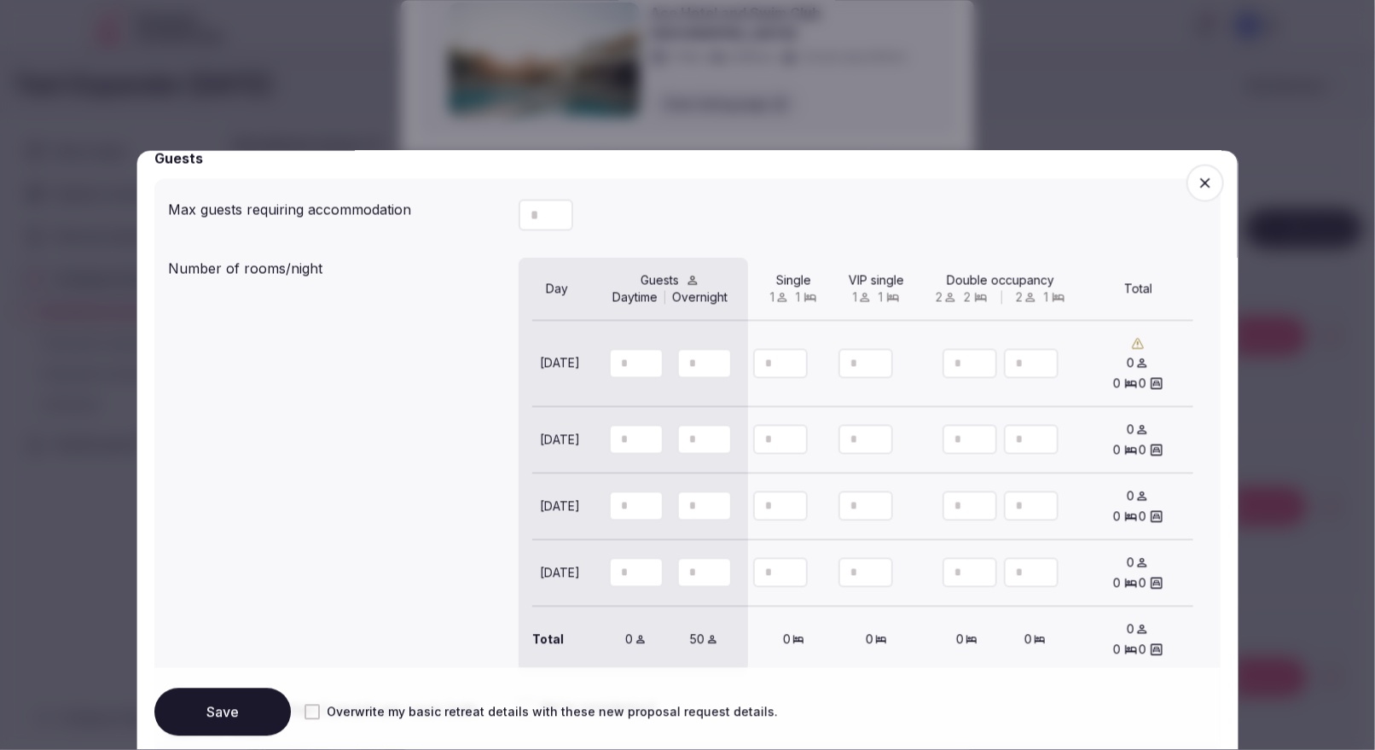
type input "**"
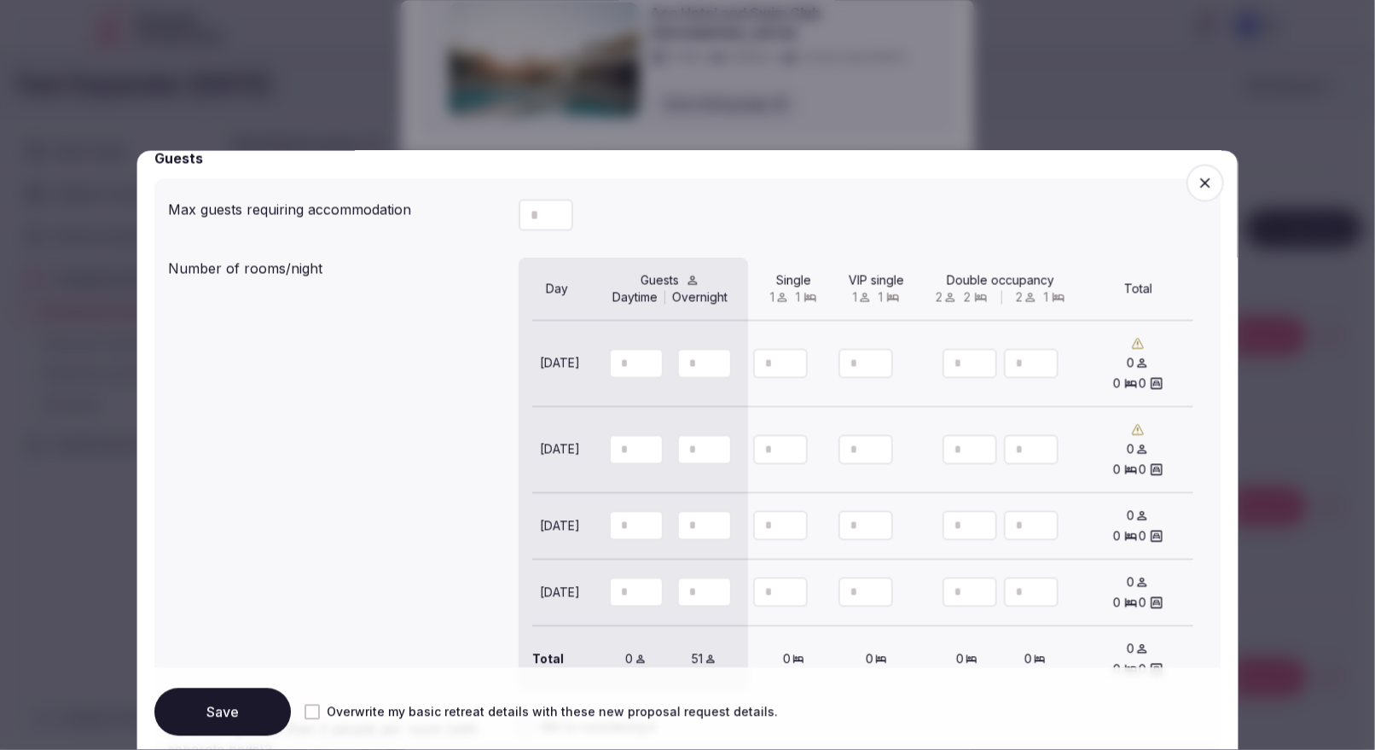
click at [715, 435] on icon "Increment" at bounding box center [718, 442] width 14 height 14
click at [695, 455] on input "*" at bounding box center [704, 450] width 55 height 30
type input "*"
type input "**"
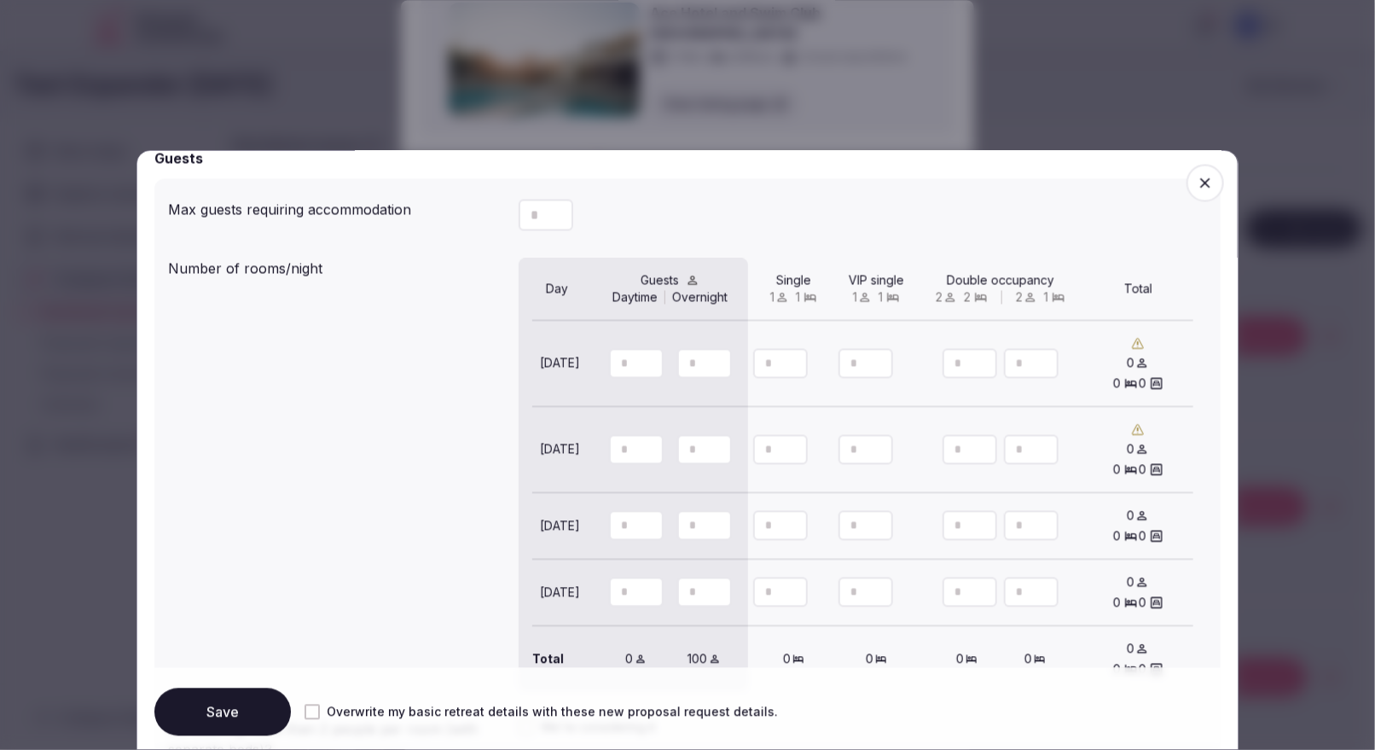
click at [696, 515] on input "number" at bounding box center [704, 526] width 55 height 30
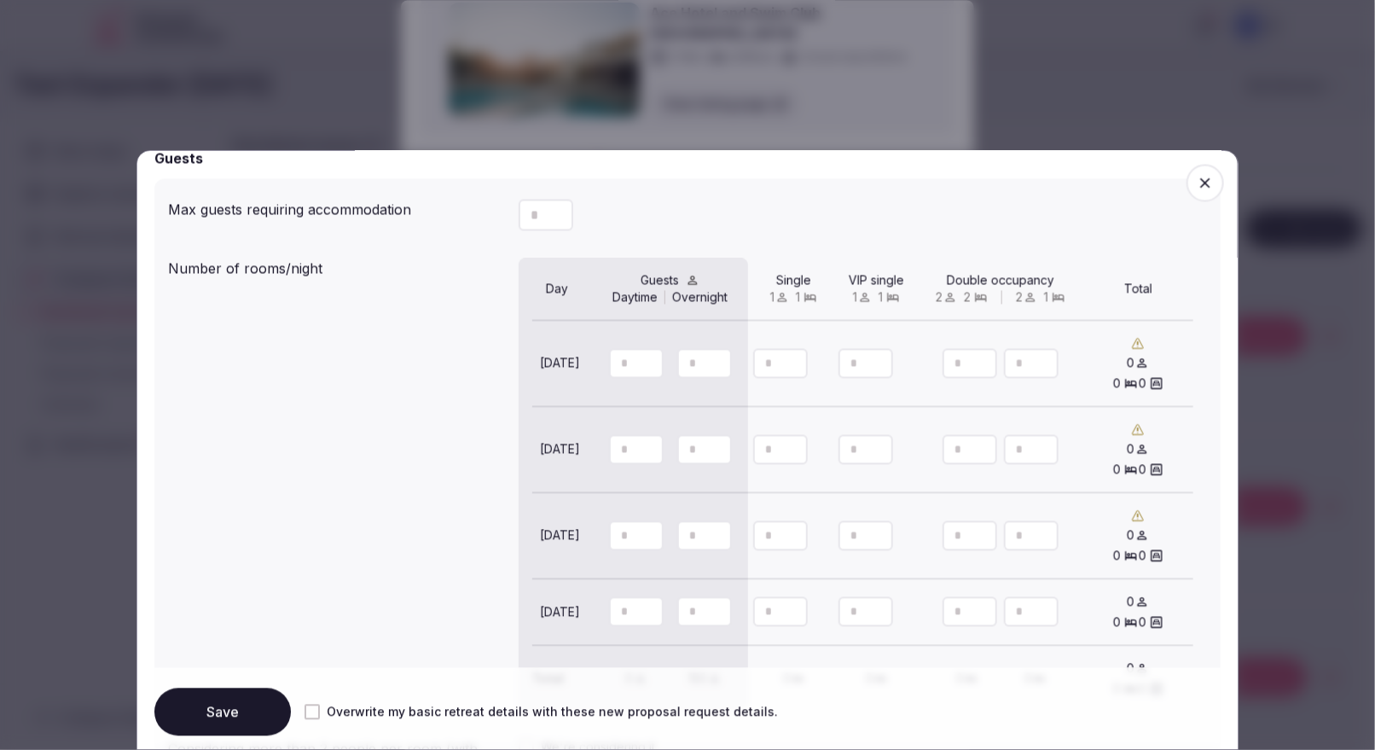
type input "**"
click at [692, 597] on input "number" at bounding box center [704, 612] width 55 height 30
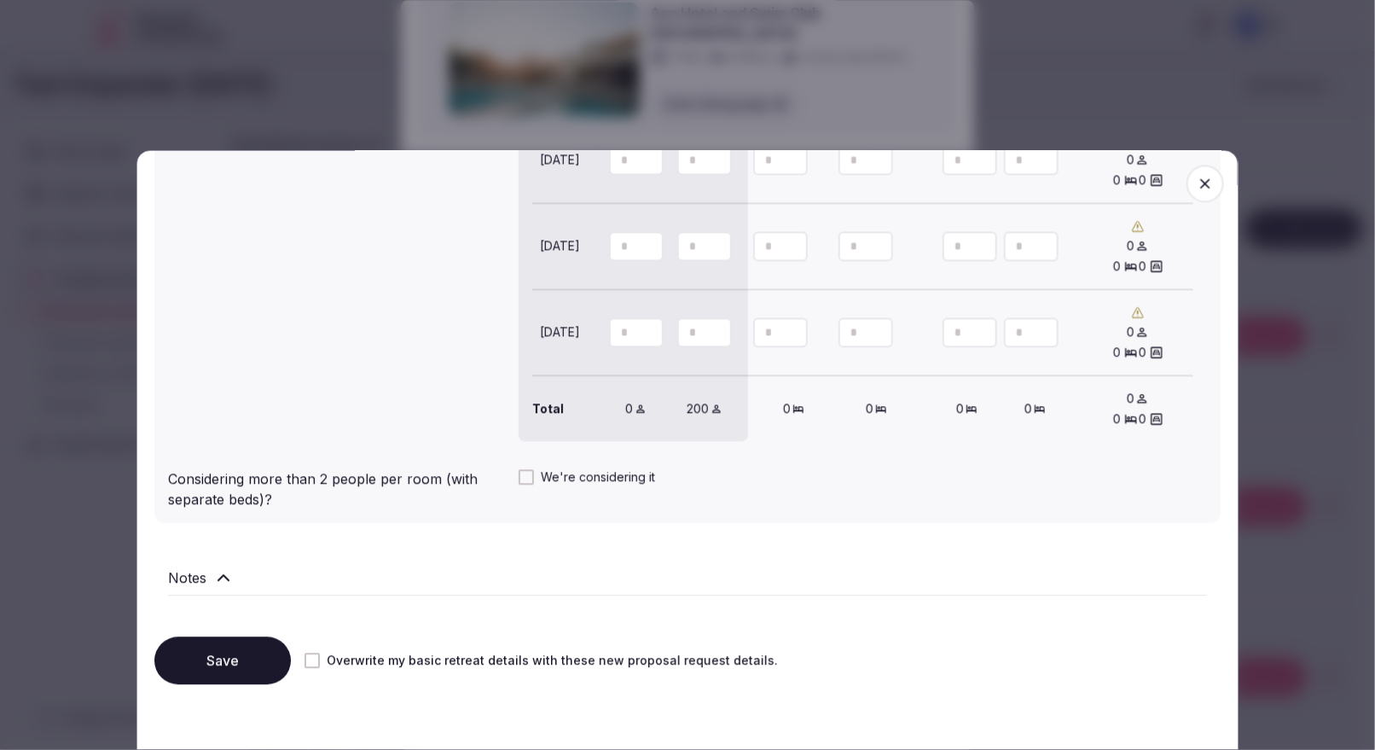
scroll to position [1713, 0]
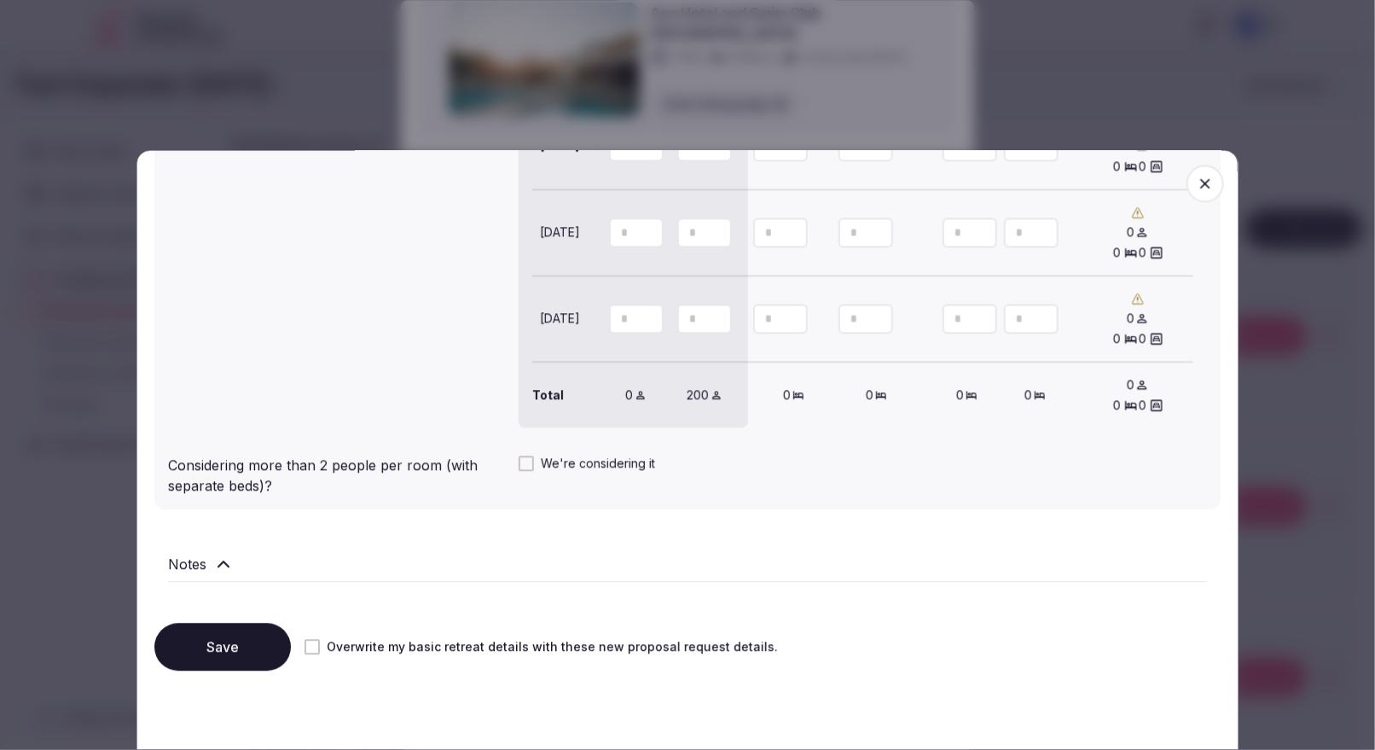
type input "**"
click at [237, 599] on button "Save" at bounding box center [222, 647] width 136 height 48
click at [1099, 188] on icon "button" at bounding box center [1204, 183] width 17 height 17
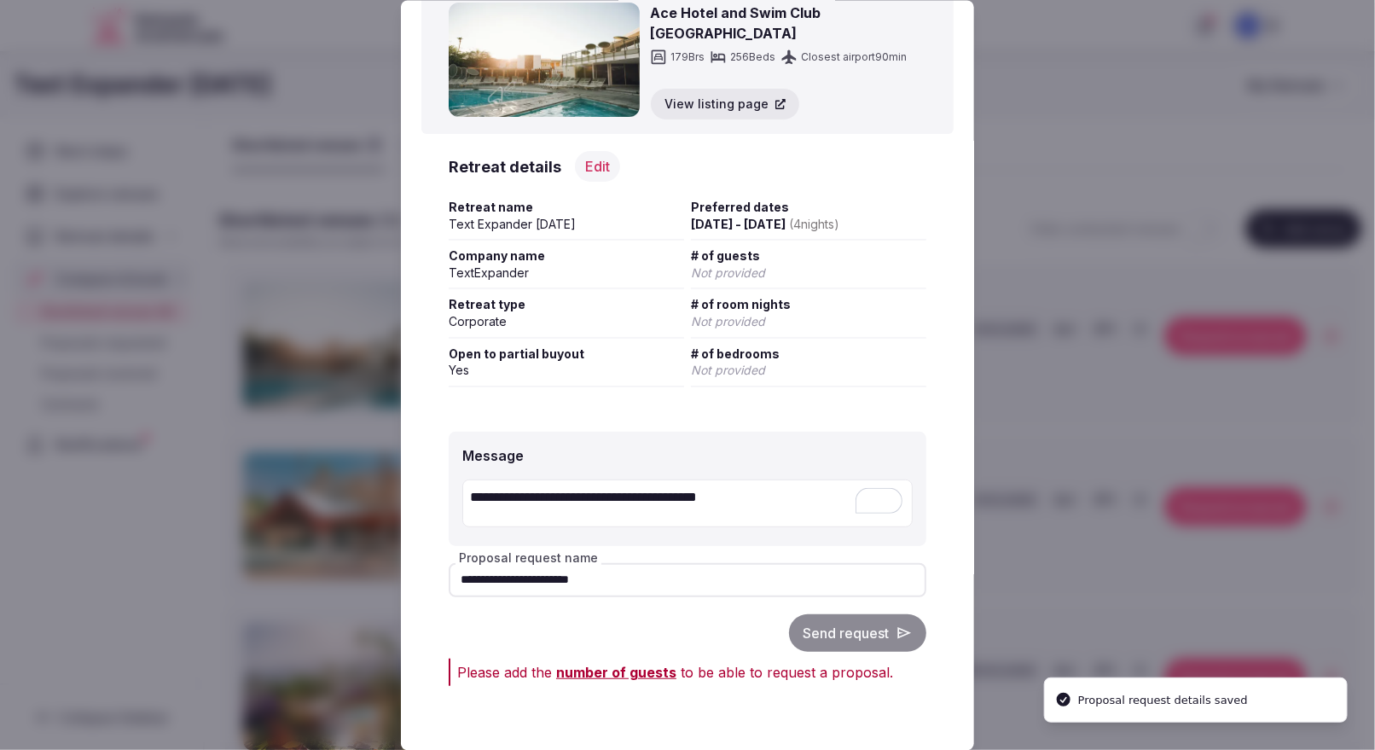
click at [1066, 549] on div at bounding box center [687, 375] width 1375 height 750
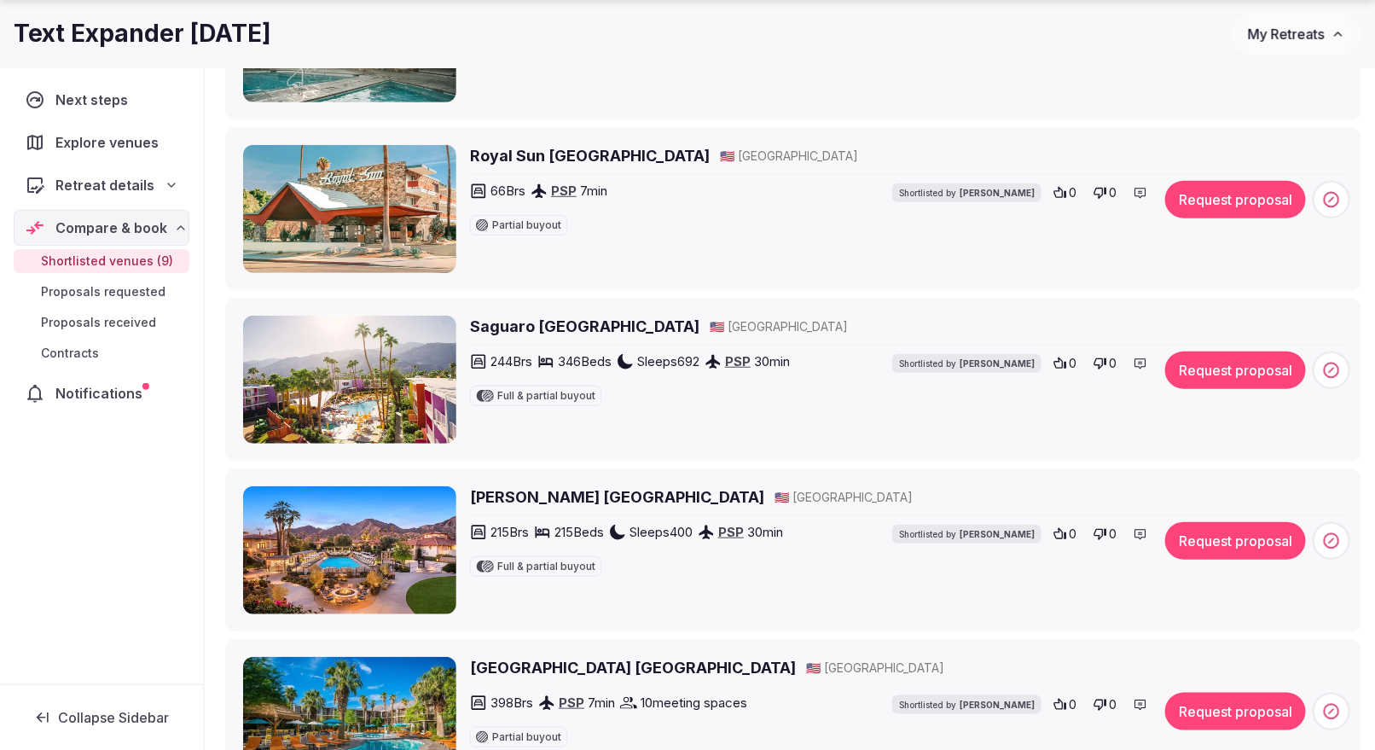
scroll to position [377, 0]
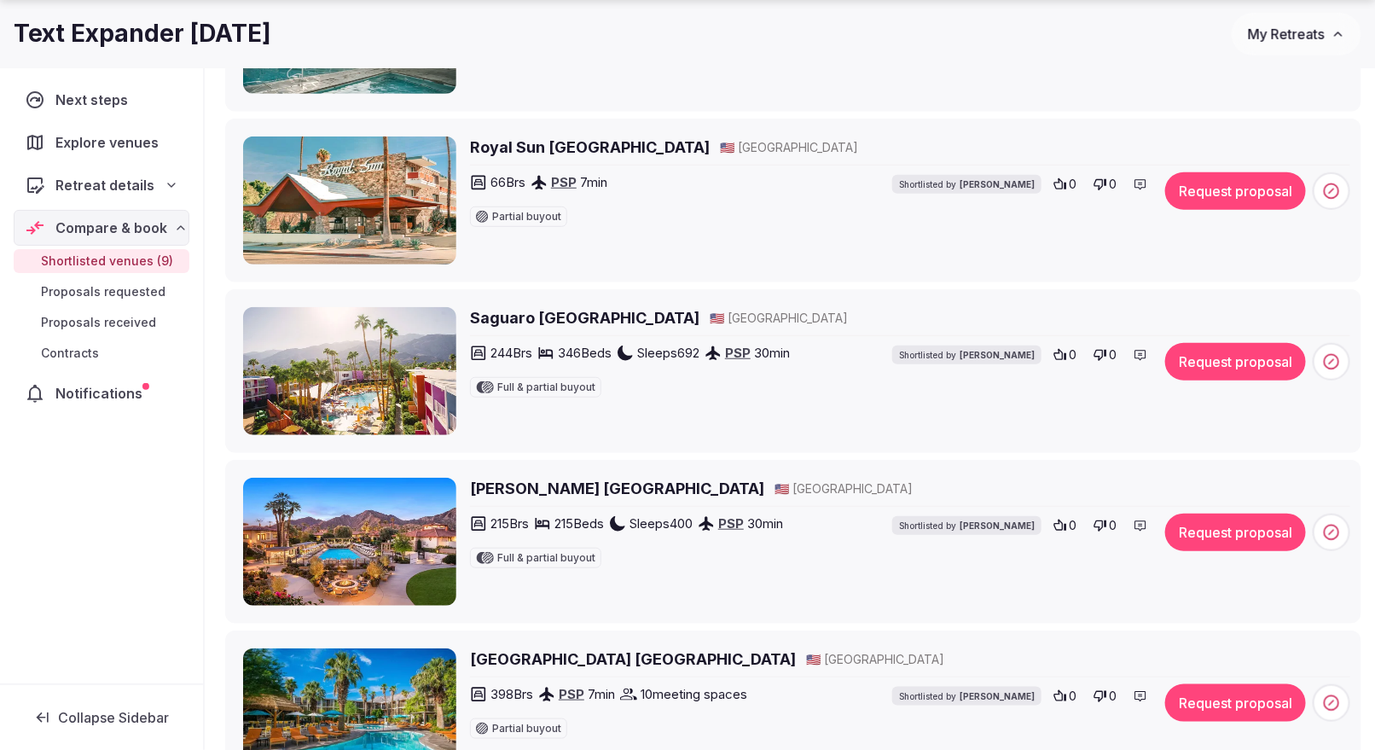
click at [1099, 361] on button "Request proposal" at bounding box center [1235, 362] width 141 height 38
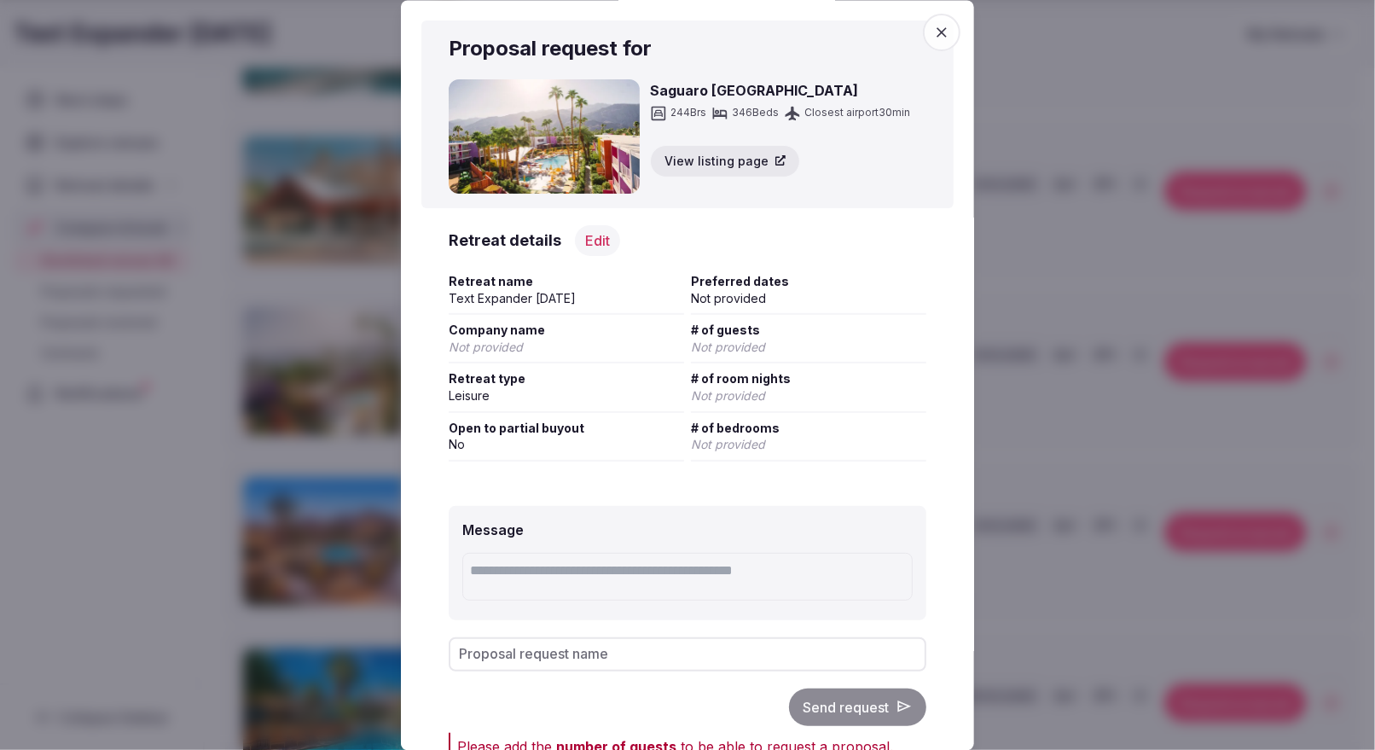
scroll to position [65, 0]
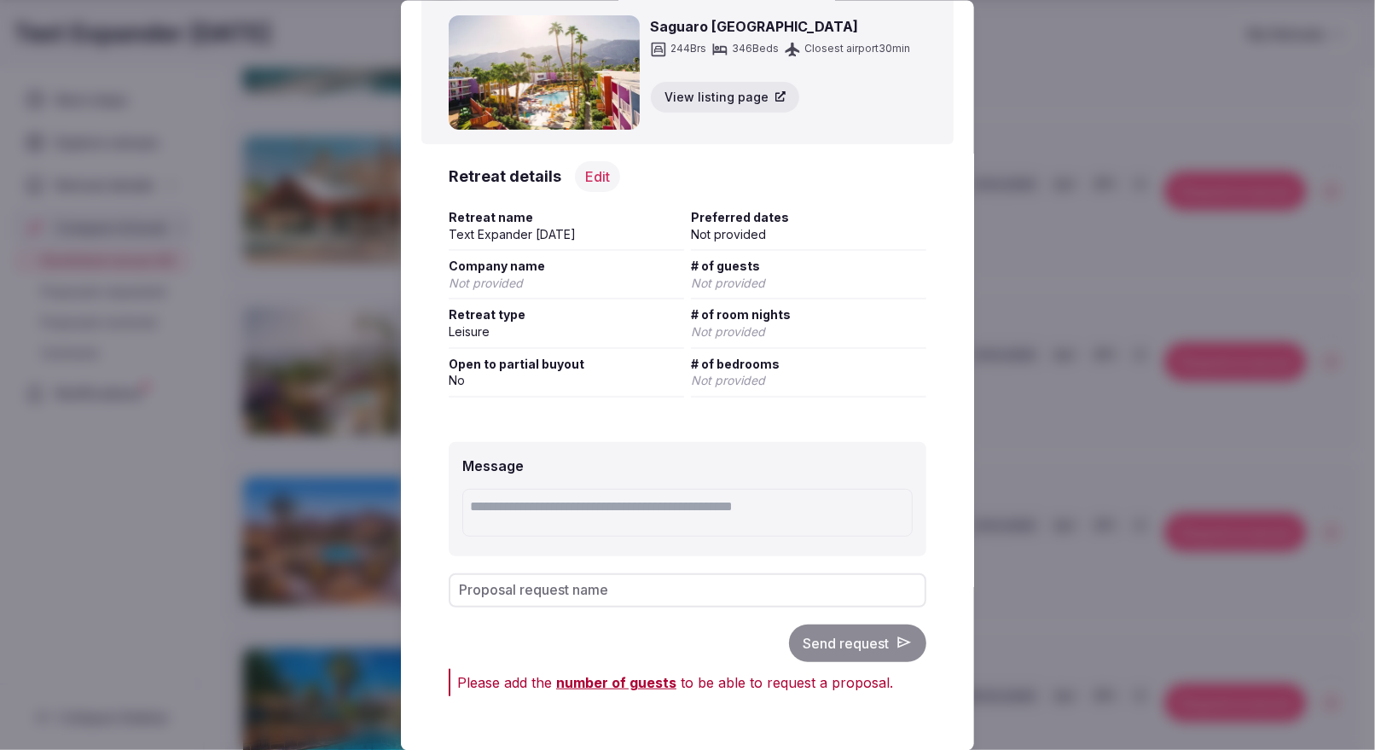
click at [602, 576] on input "Proposal request name" at bounding box center [688, 589] width 478 height 34
paste input "**********"
type input "**********"
click at [606, 530] on textarea at bounding box center [687, 513] width 450 height 48
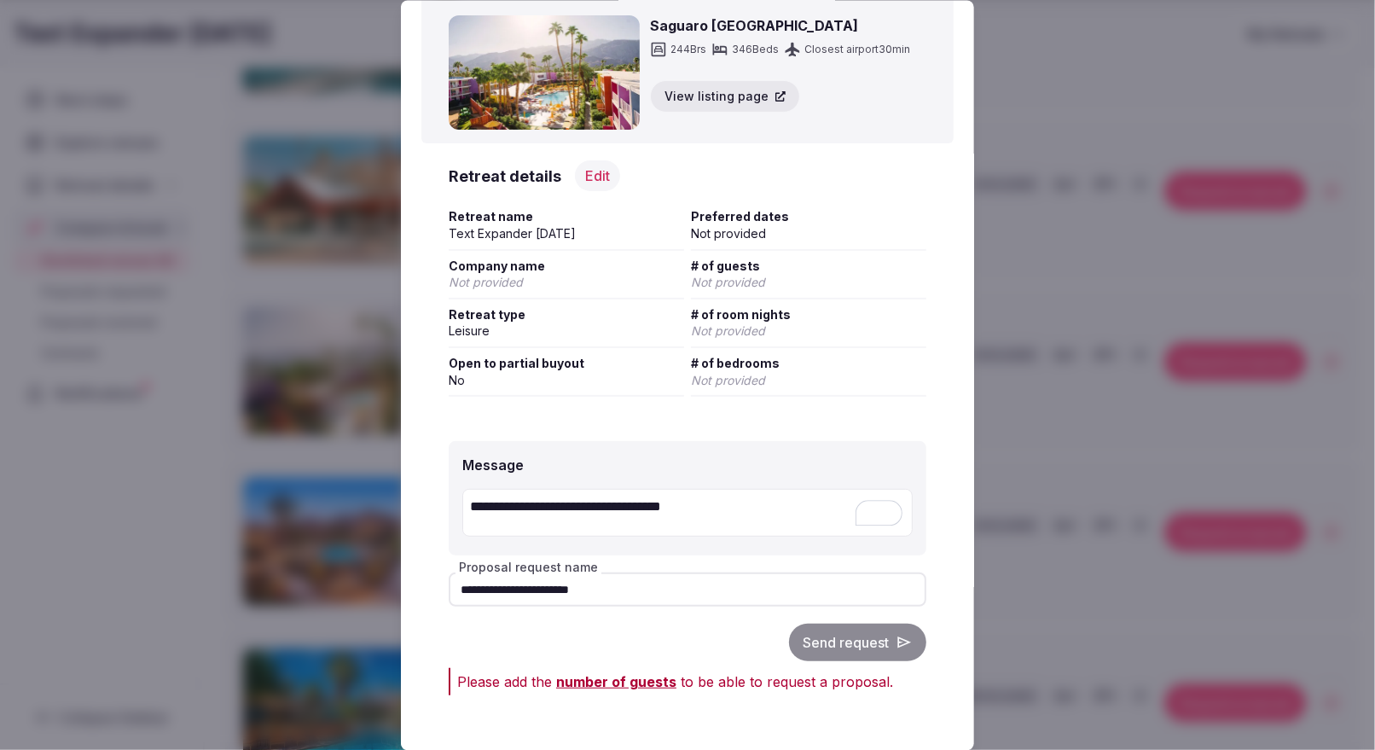
type textarea "**********"
click at [842, 599] on div "Send request" at bounding box center [688, 642] width 478 height 38
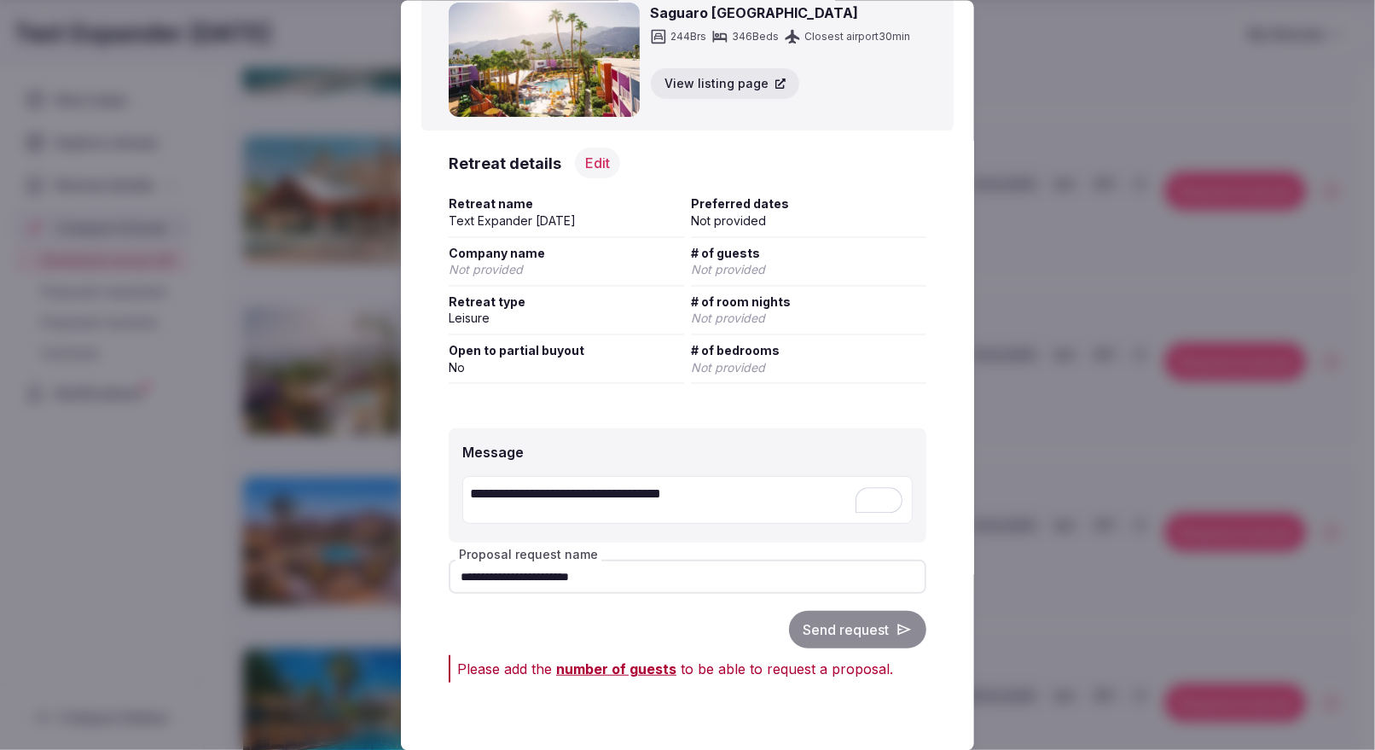
click at [635, 599] on span "number of guests" at bounding box center [616, 668] width 120 height 17
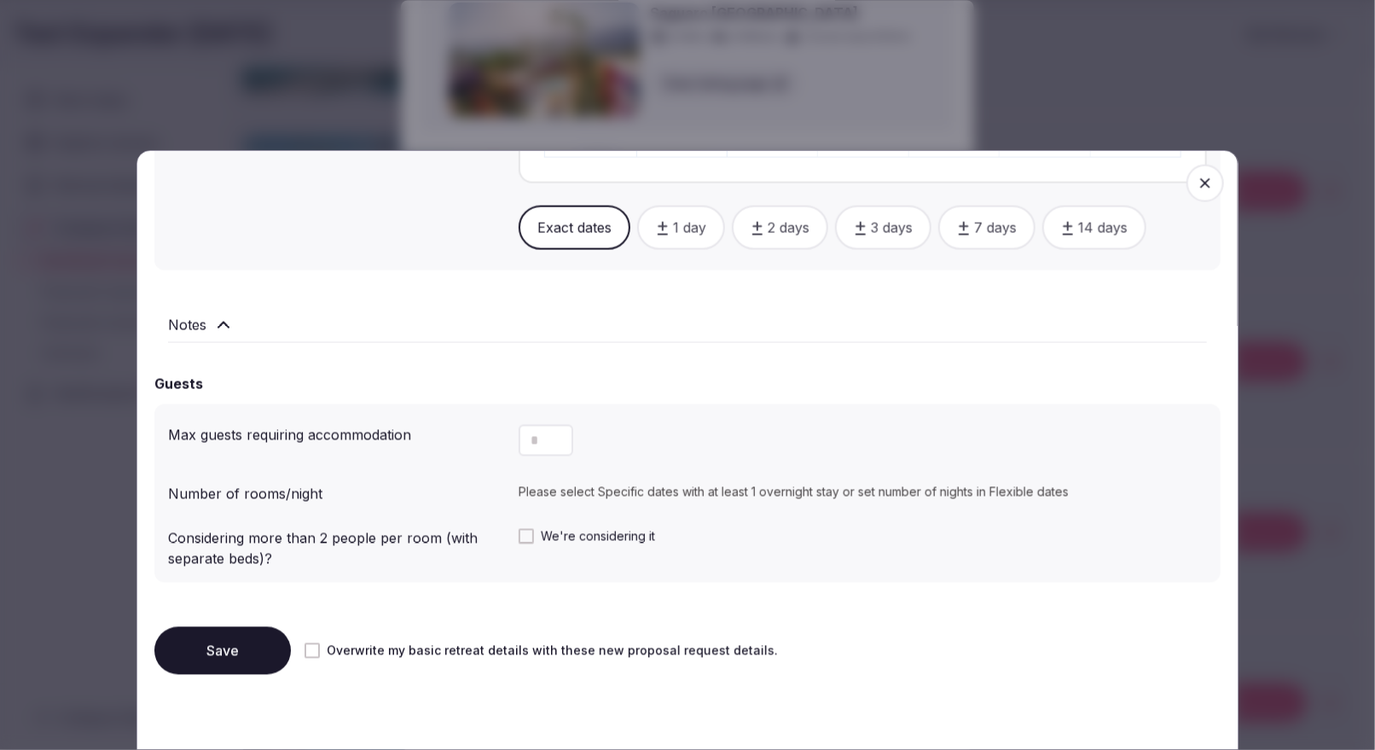
scroll to position [1132, 0]
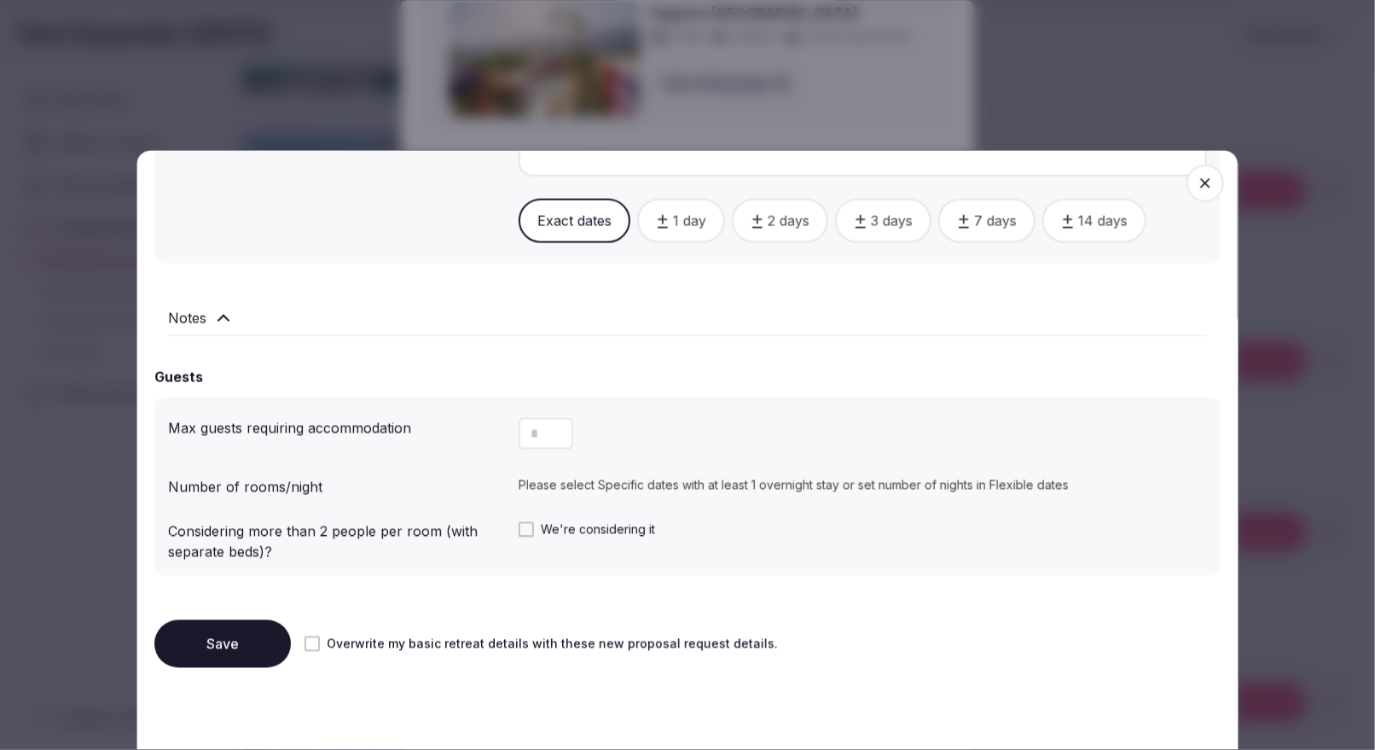
click at [547, 433] on button "Decrement" at bounding box center [559, 441] width 27 height 16
click at [537, 428] on input "number" at bounding box center [545, 434] width 55 height 32
type input "**"
click at [266, 599] on button "Save" at bounding box center [222, 644] width 136 height 48
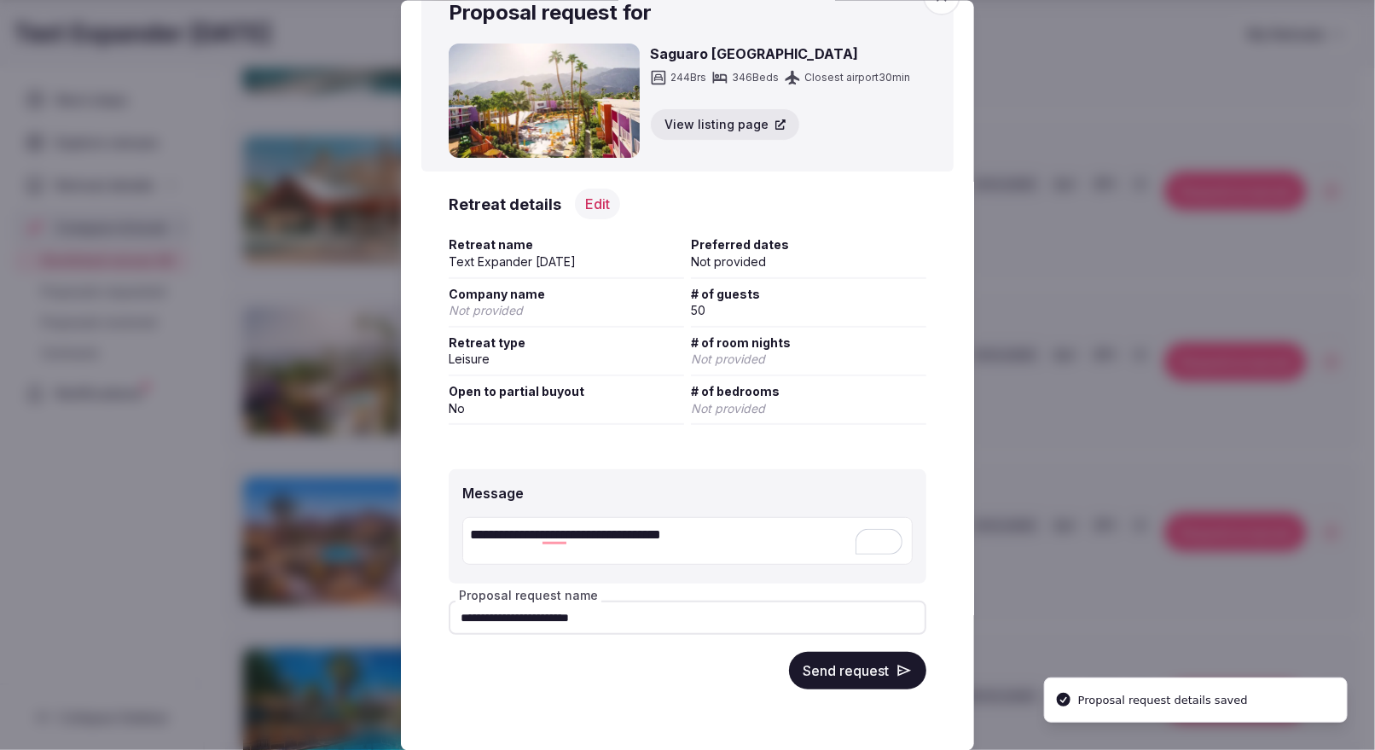
scroll to position [0, 0]
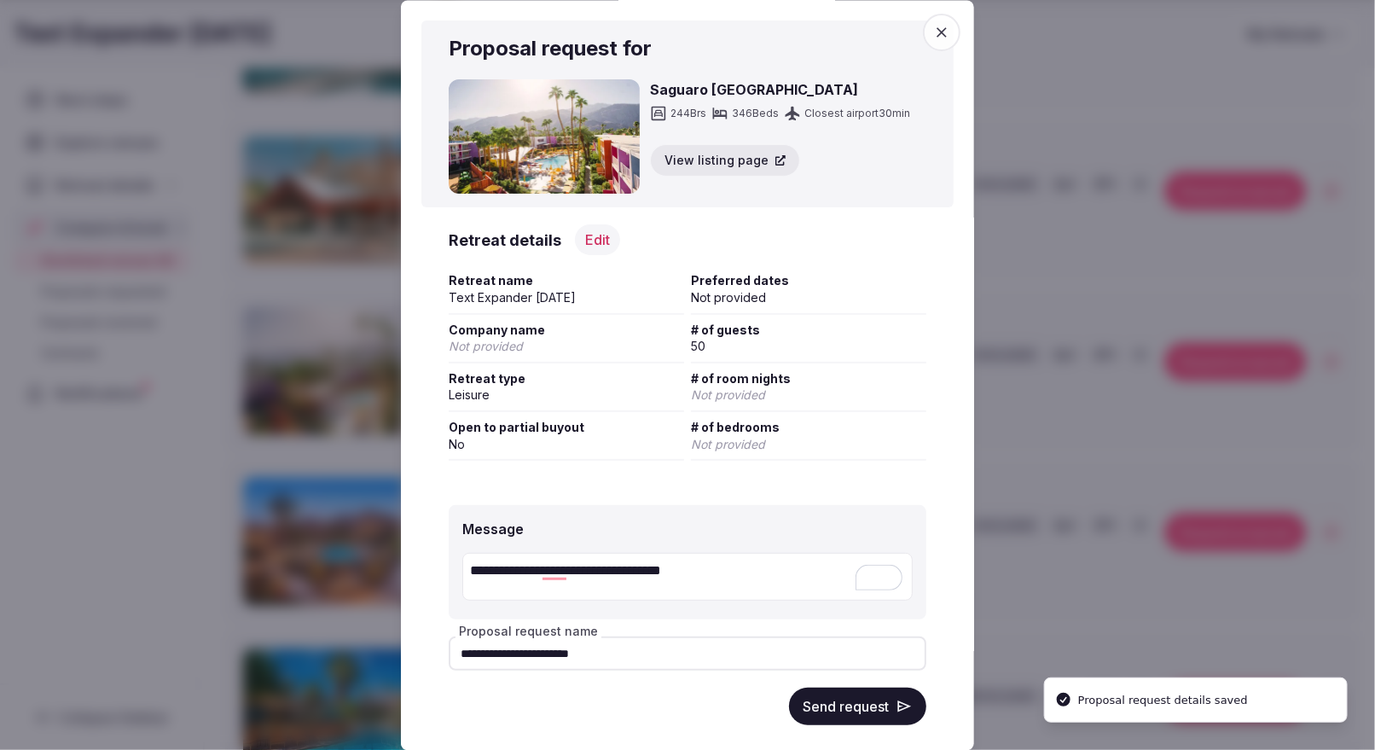
click at [947, 30] on icon "button" at bounding box center [941, 32] width 17 height 17
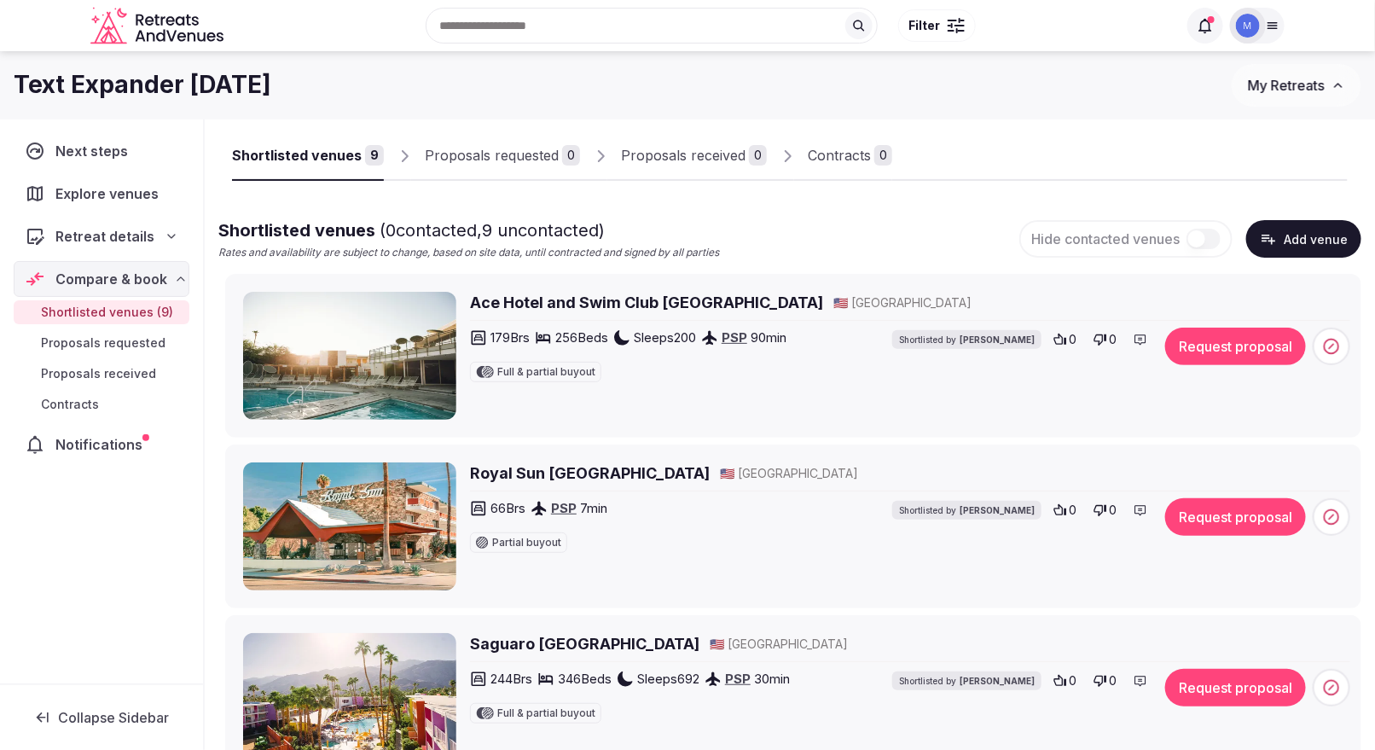
scroll to position [9, 0]
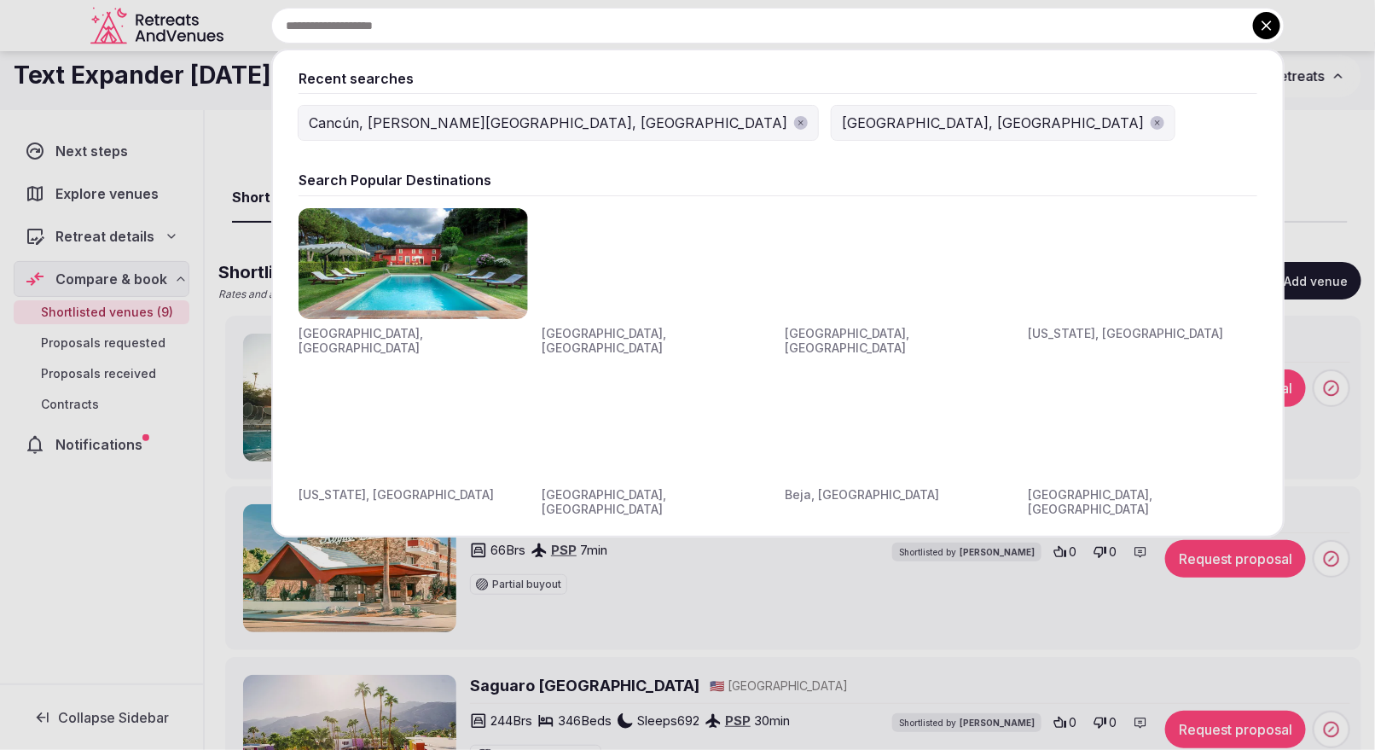
click at [457, 32] on div "Recent searches Cancún, [PERSON_NAME][GEOGRAPHIC_DATA], [GEOGRAPHIC_DATA] [GEOG…" at bounding box center [757, 26] width 1054 height 36
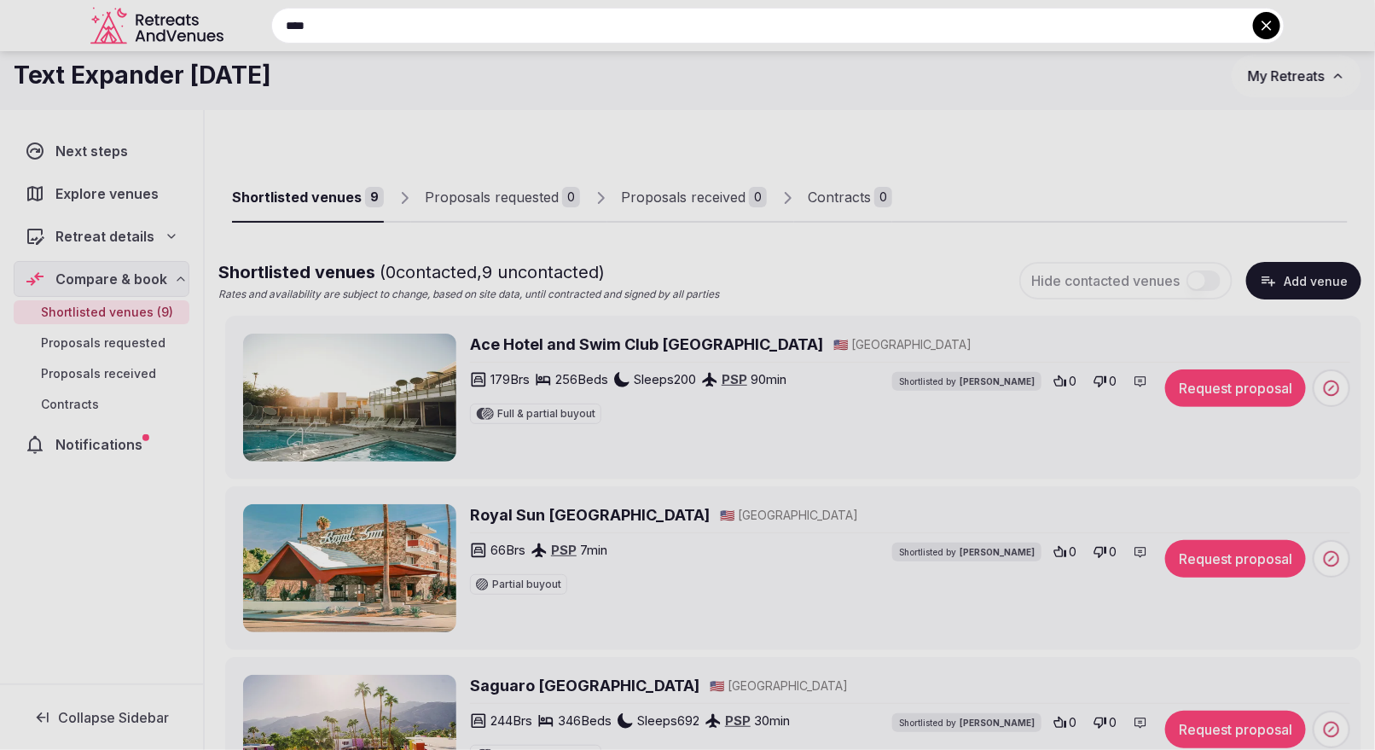
type input "****"
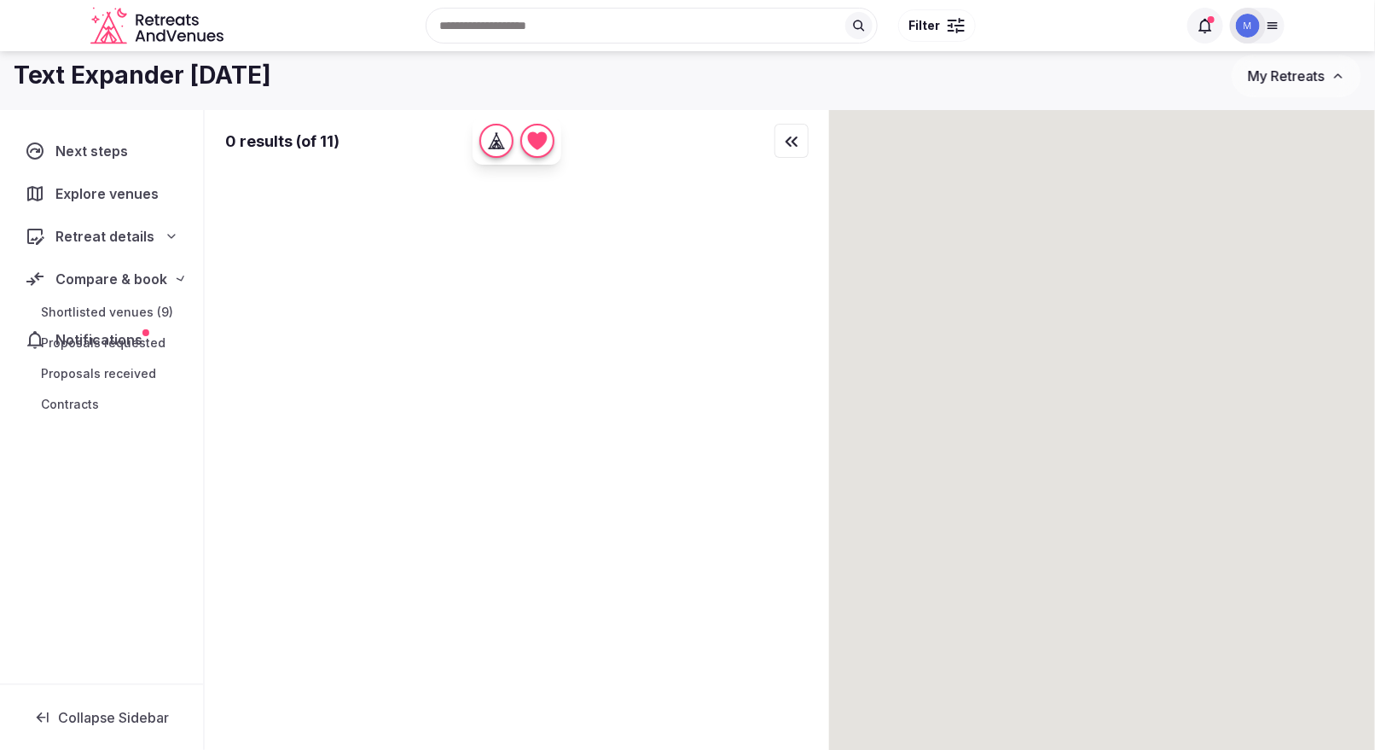
click at [478, 27] on div "Recent searches [GEOGRAPHIC_DATA], [GEOGRAPHIC_DATA] [GEOGRAPHIC_DATA], [PERSON…" at bounding box center [703, 25] width 947 height 73
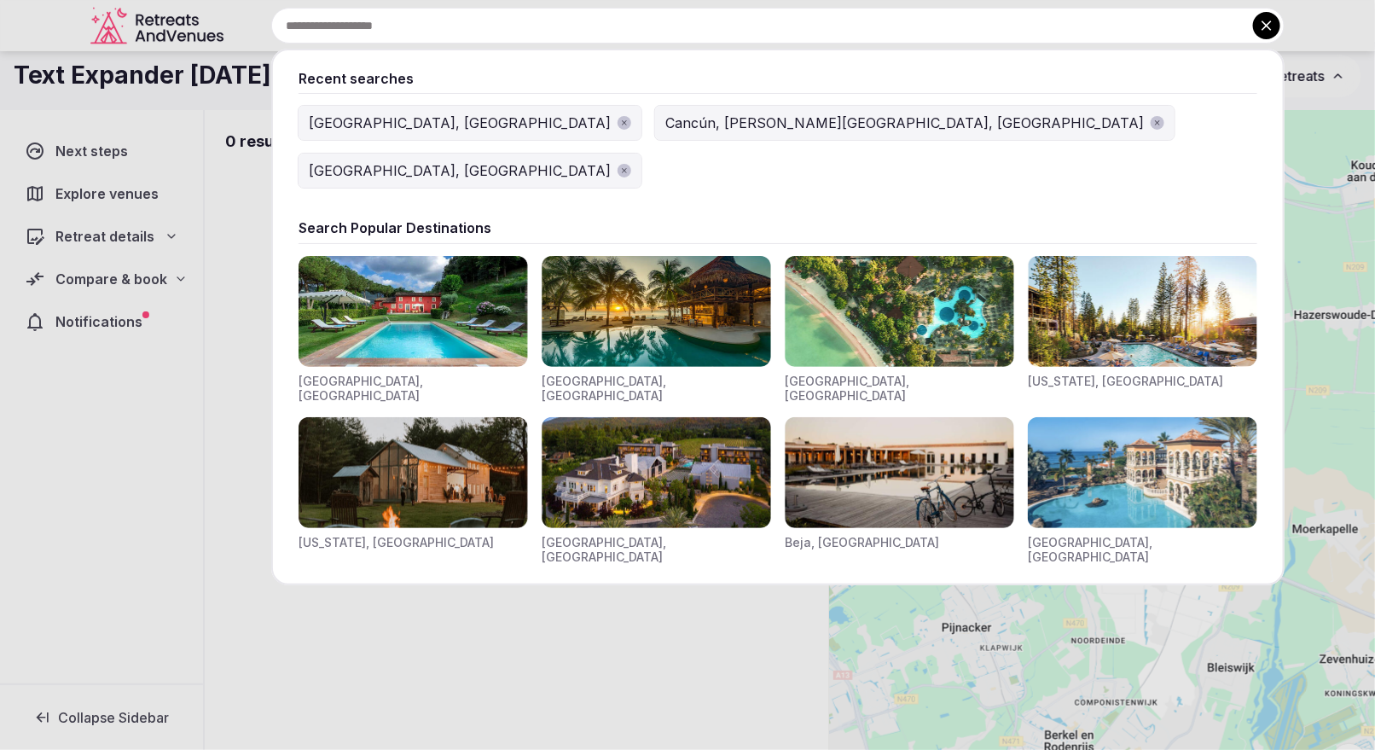
click at [93, 238] on div at bounding box center [687, 375] width 1375 height 750
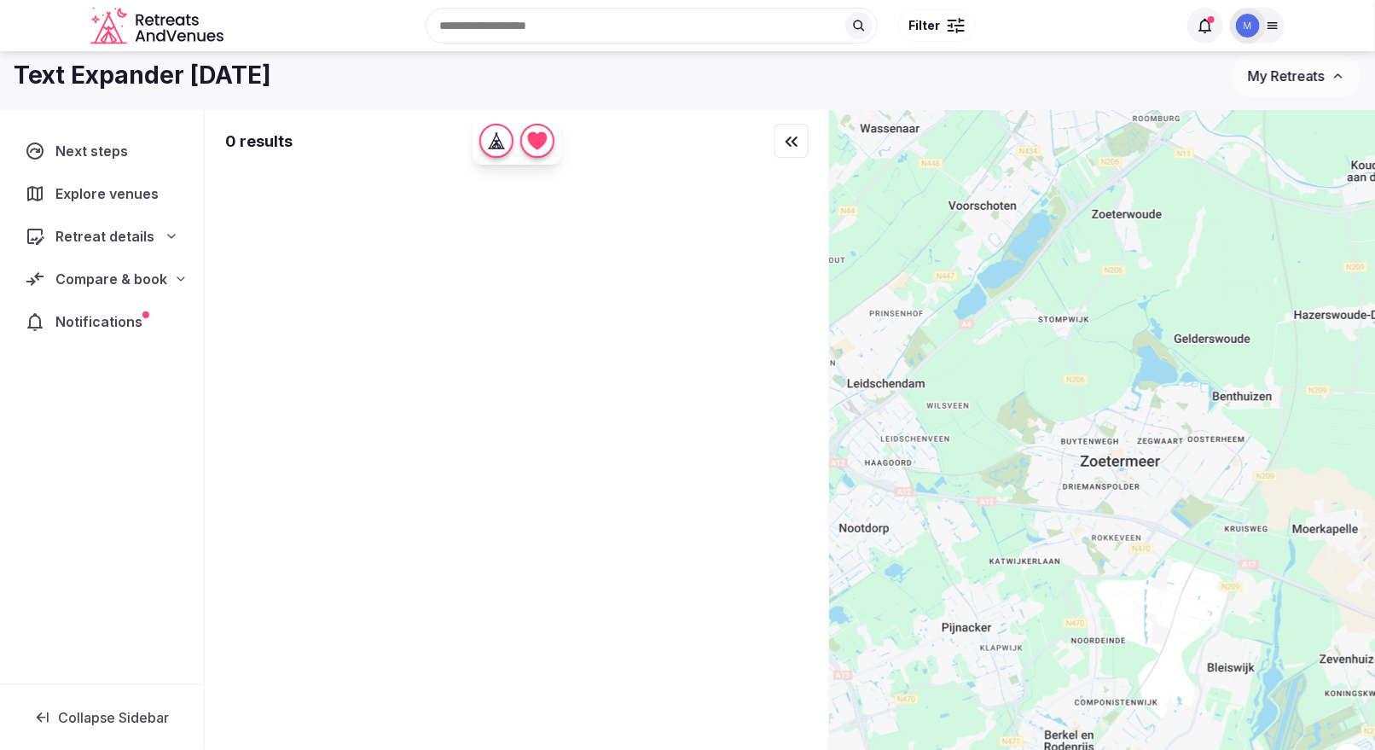
click at [95, 289] on div "Compare & book" at bounding box center [102, 279] width 176 height 36
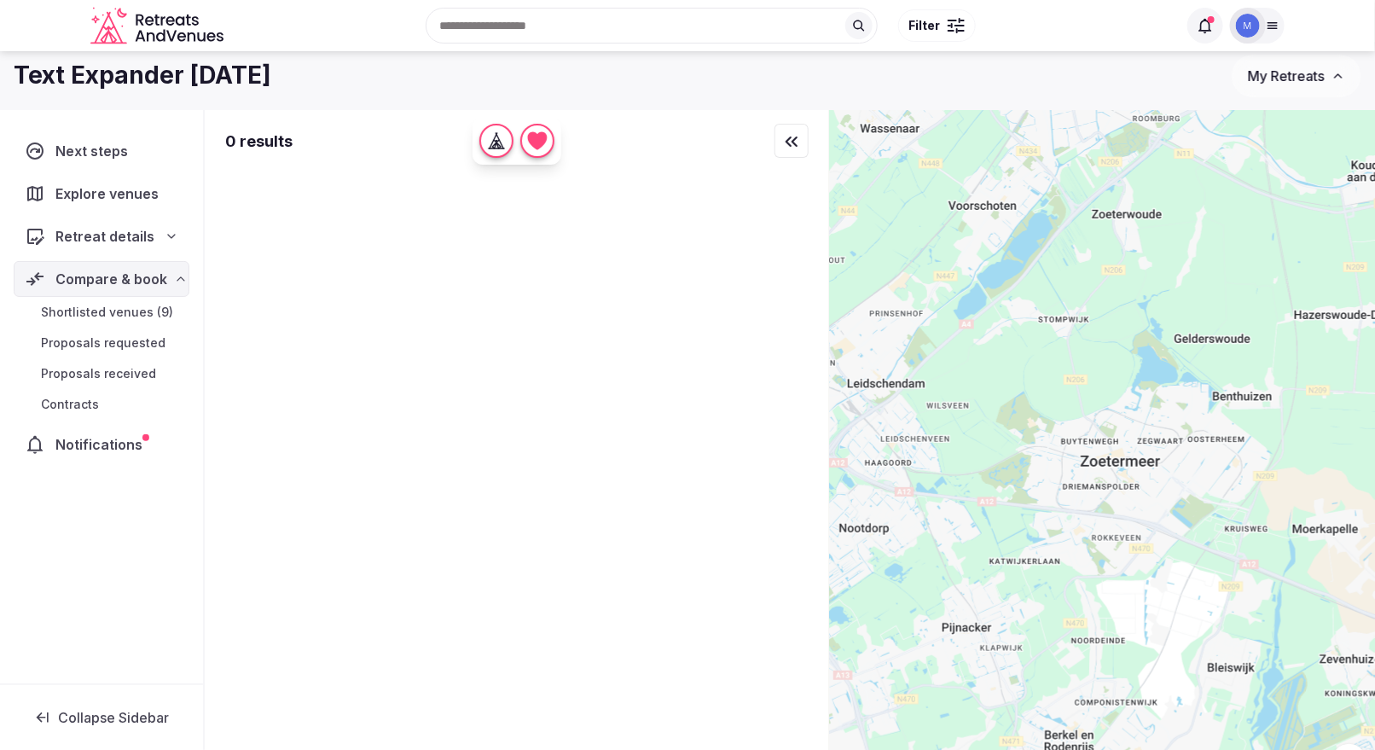
click at [106, 309] on span "Shortlisted venues (9)" at bounding box center [107, 312] width 132 height 17
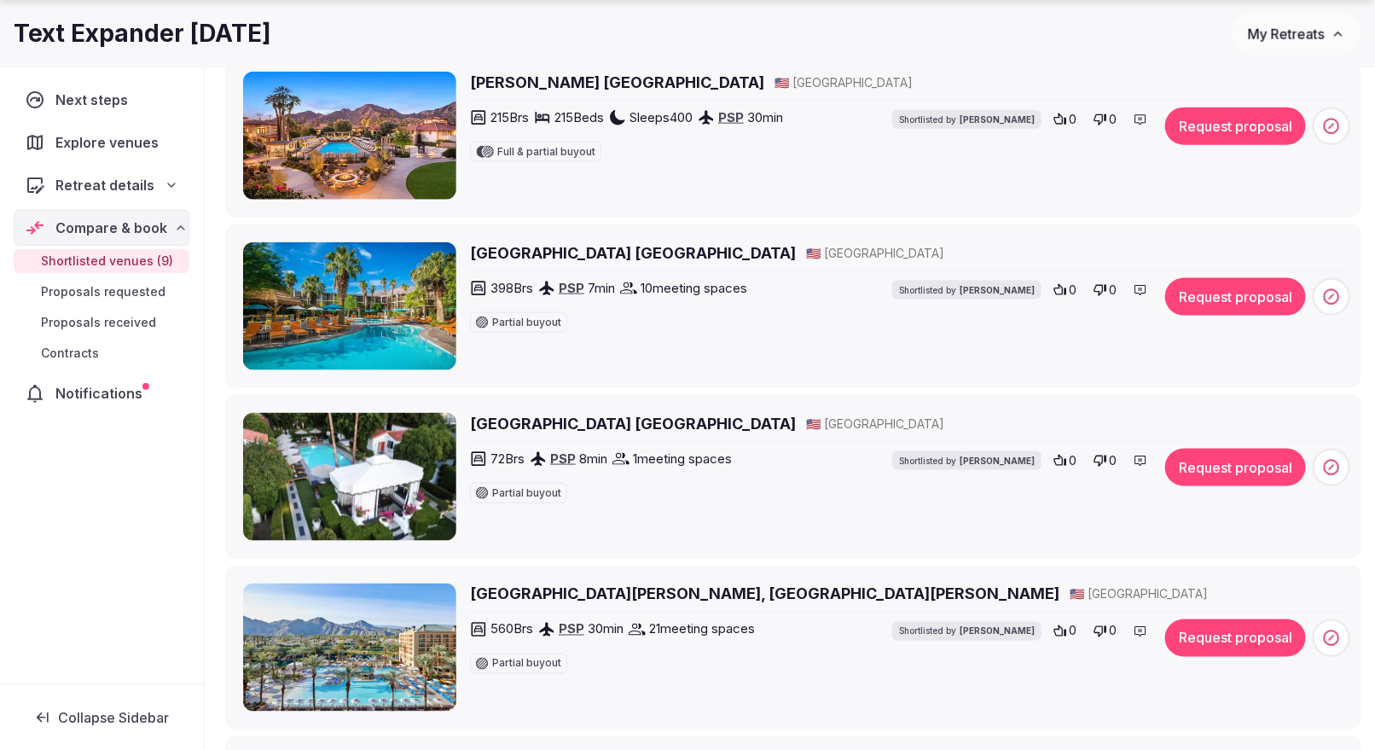
scroll to position [798, 0]
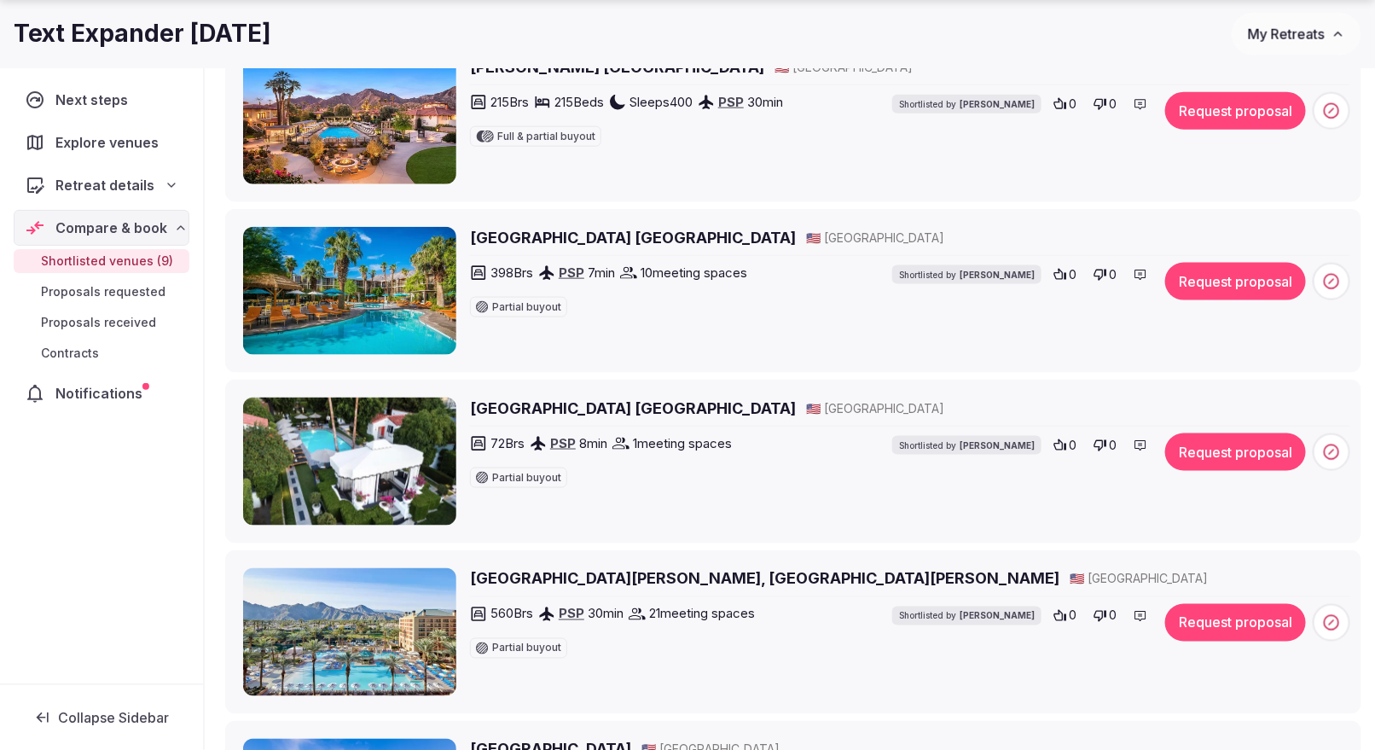
click at [1099, 440] on button "Request proposal" at bounding box center [1235, 452] width 141 height 38
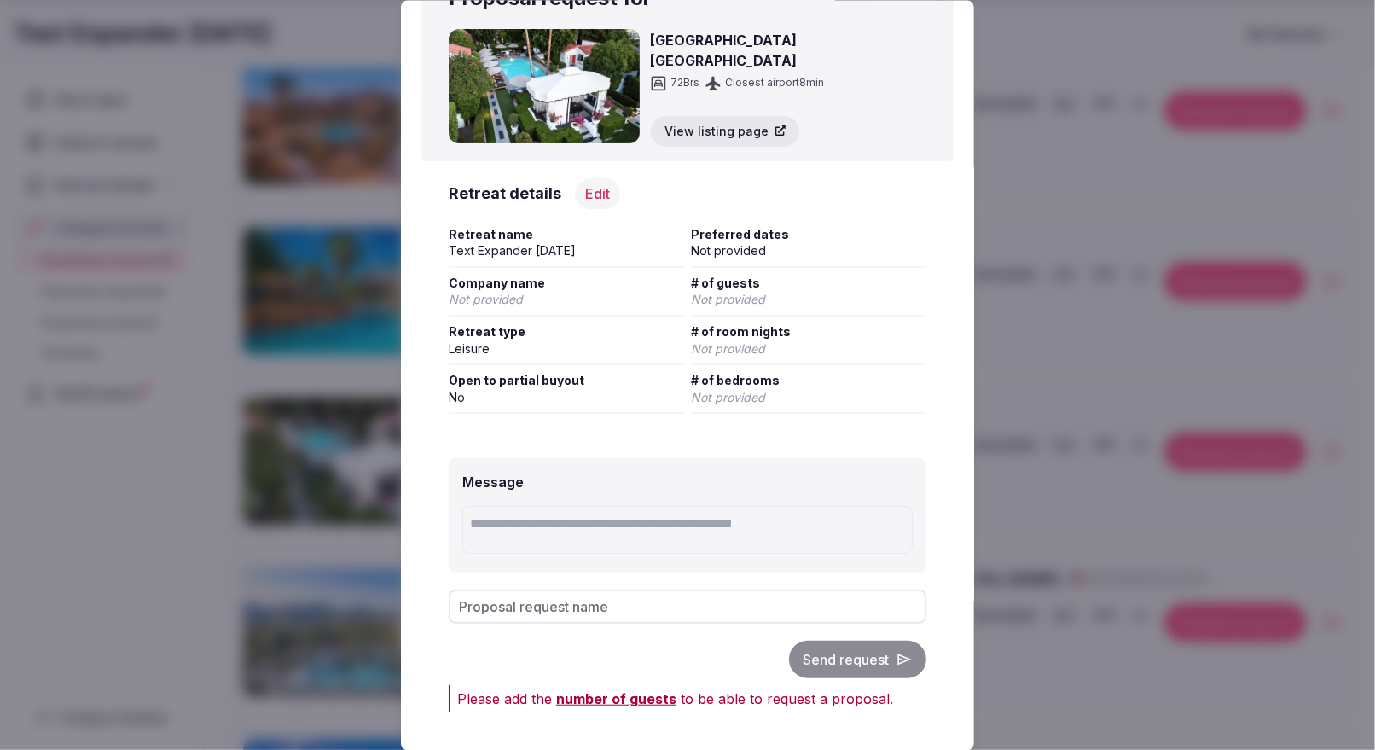
scroll to position [65, 0]
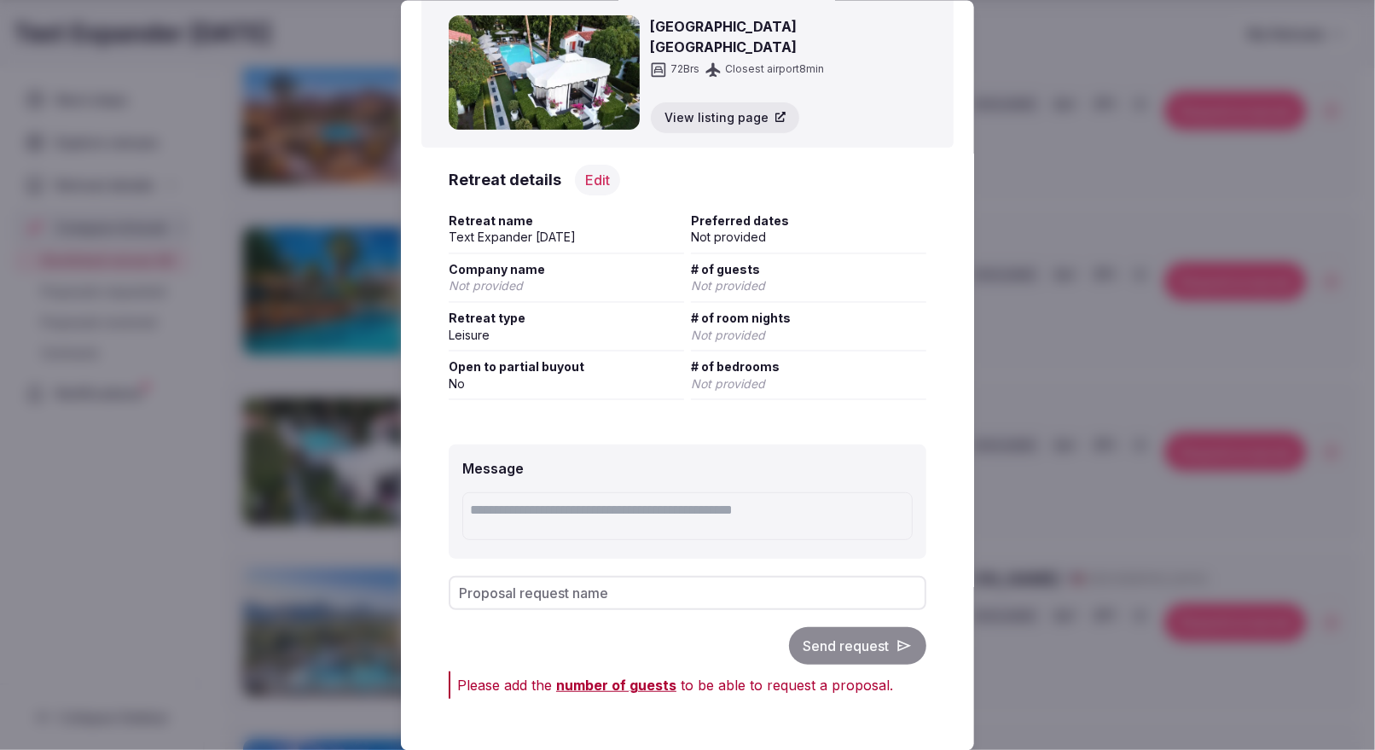
click at [608, 599] on span "number of guests" at bounding box center [616, 683] width 120 height 17
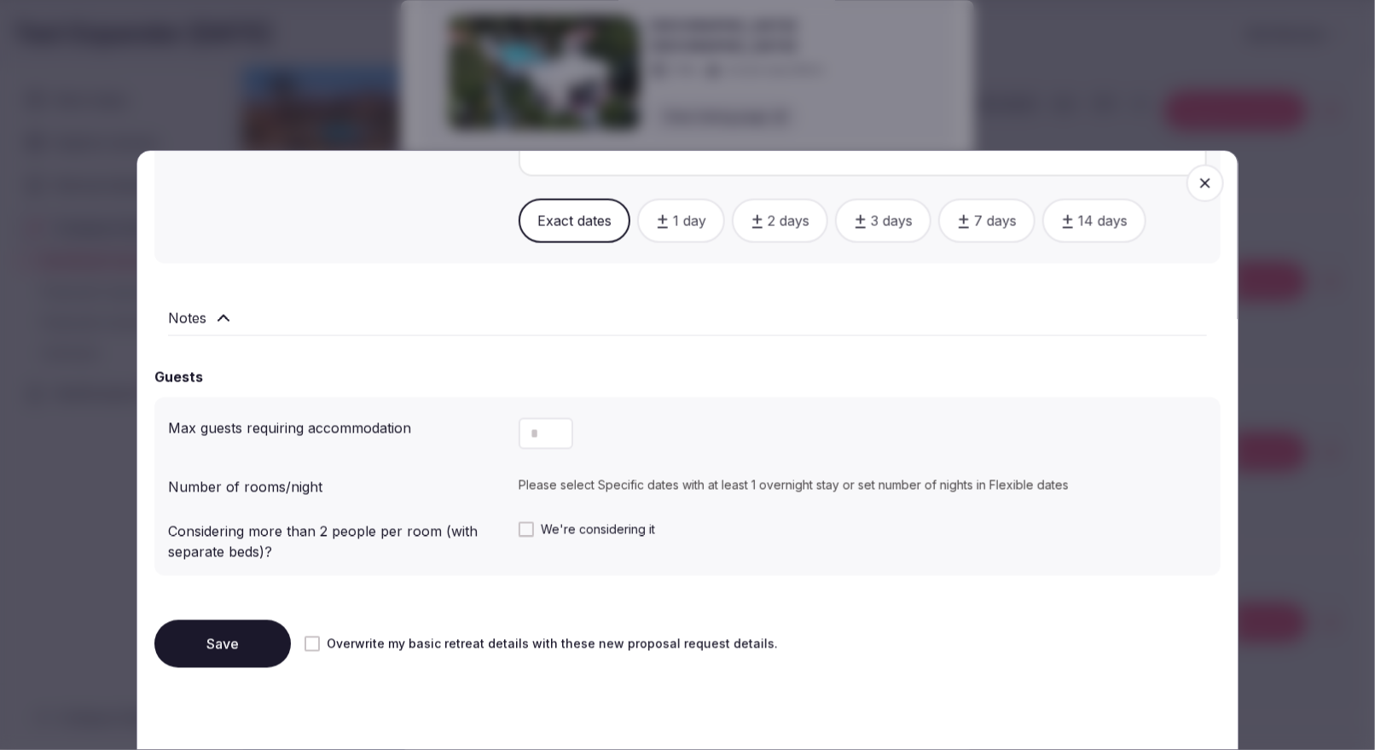
scroll to position [1132, 0]
click at [540, 432] on input "number" at bounding box center [545, 434] width 55 height 32
type input "**"
click at [210, 599] on button "Save" at bounding box center [222, 644] width 136 height 48
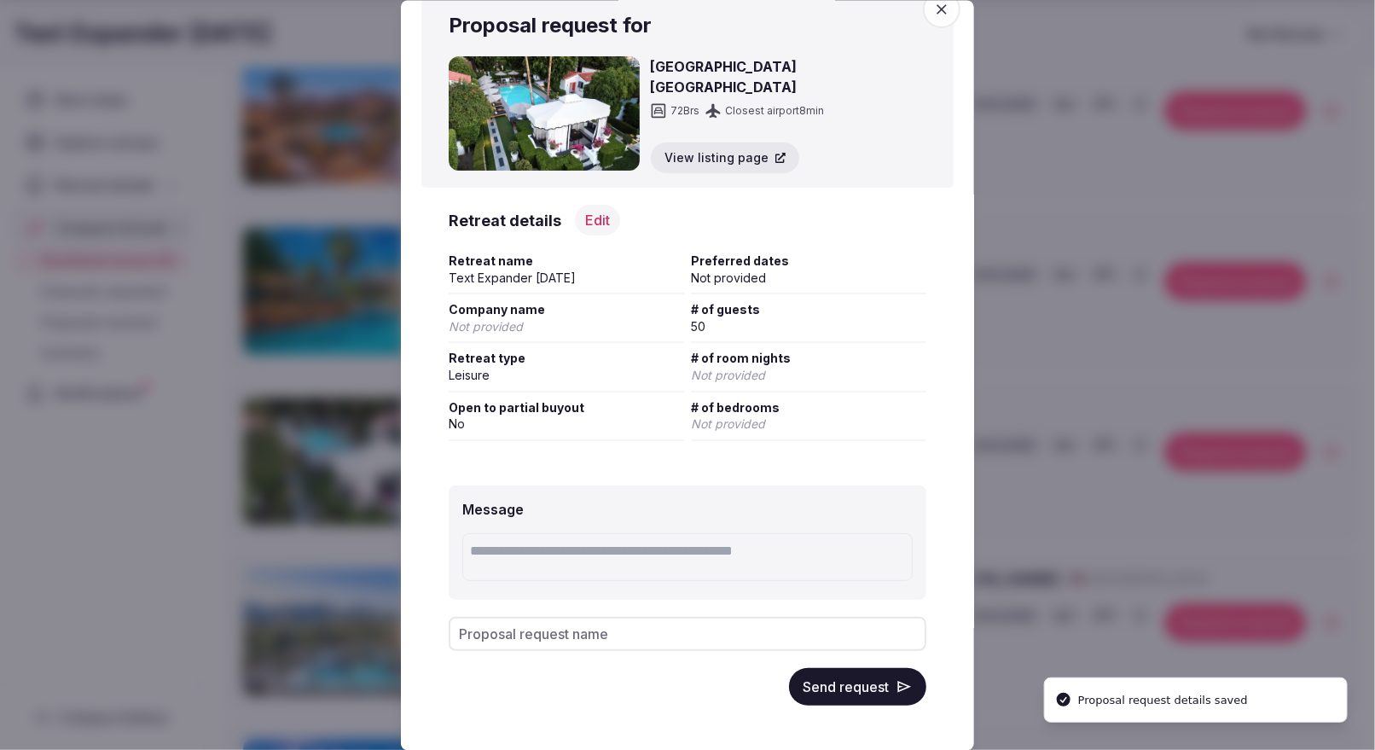
click at [858, 599] on button "Send request" at bounding box center [857, 686] width 137 height 38
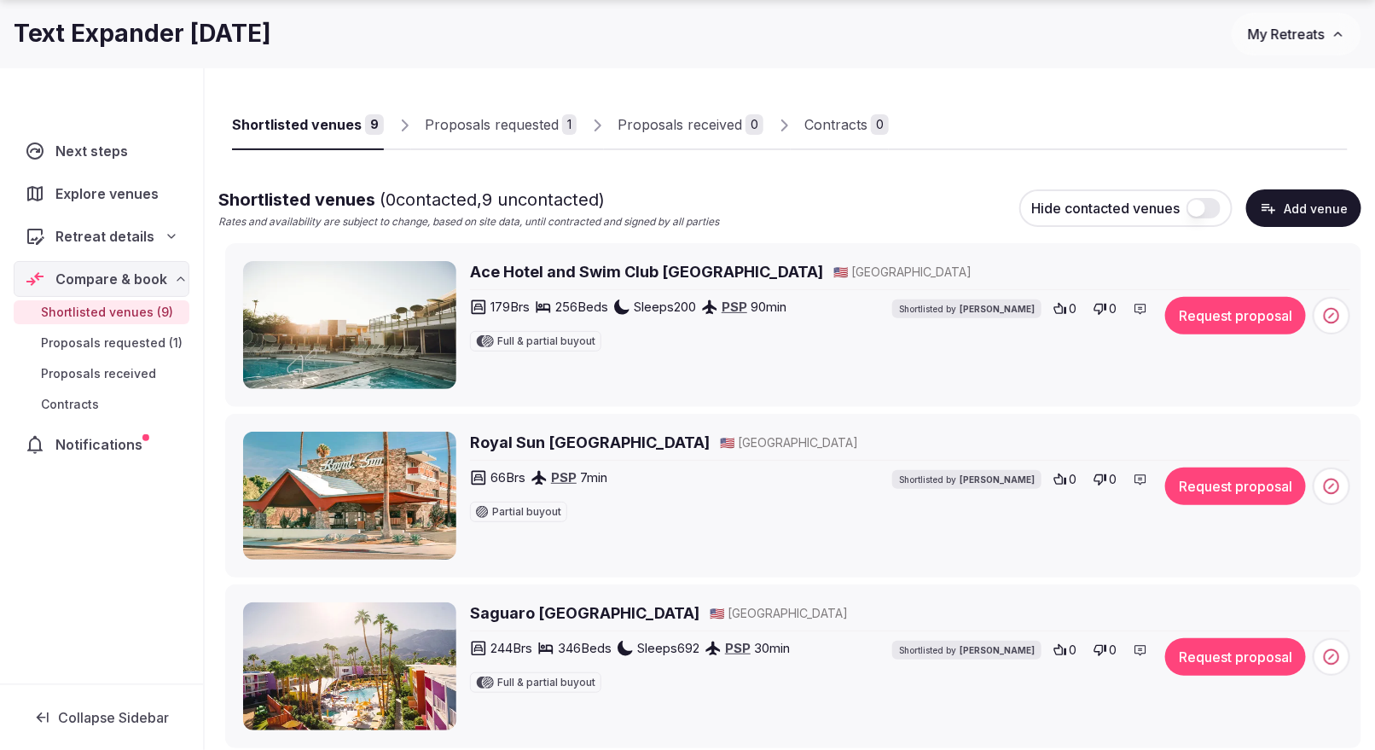
scroll to position [126, 0]
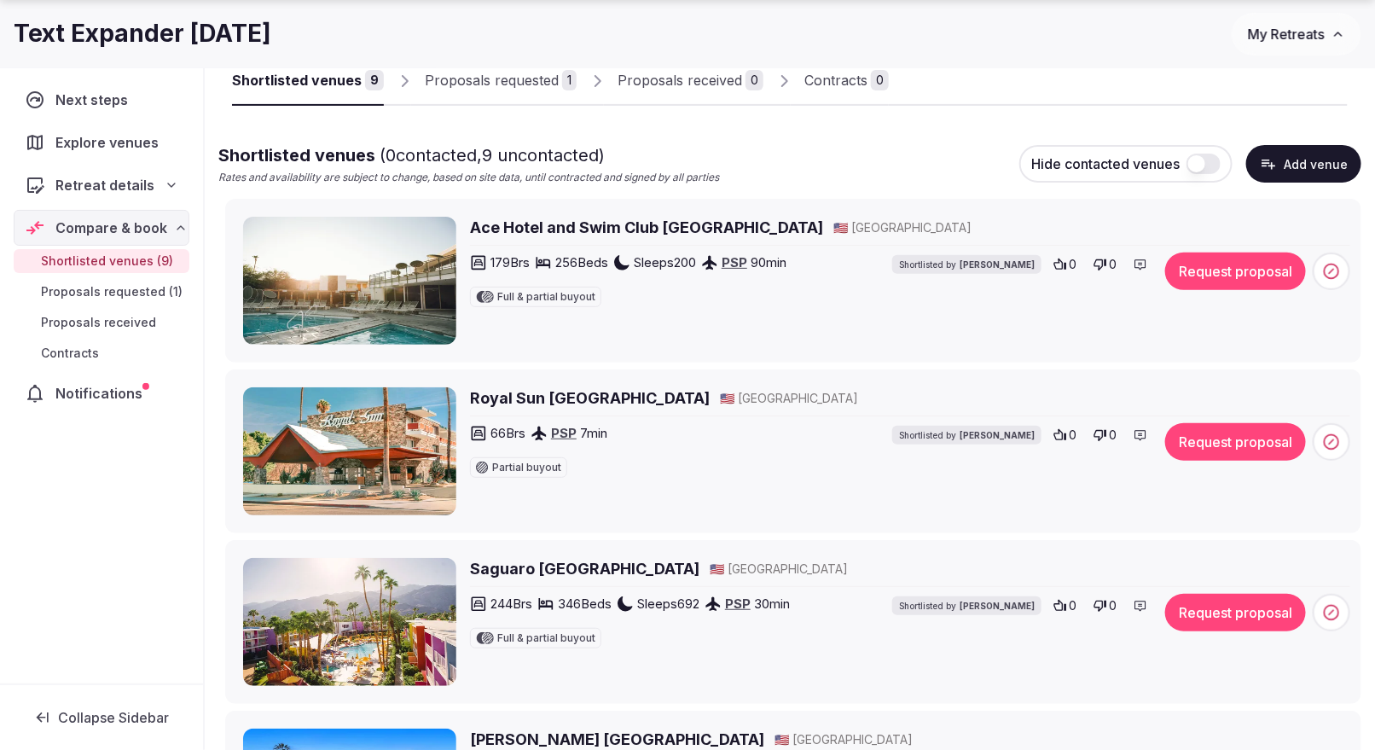
click at [1099, 432] on button "Request proposal" at bounding box center [1235, 442] width 141 height 38
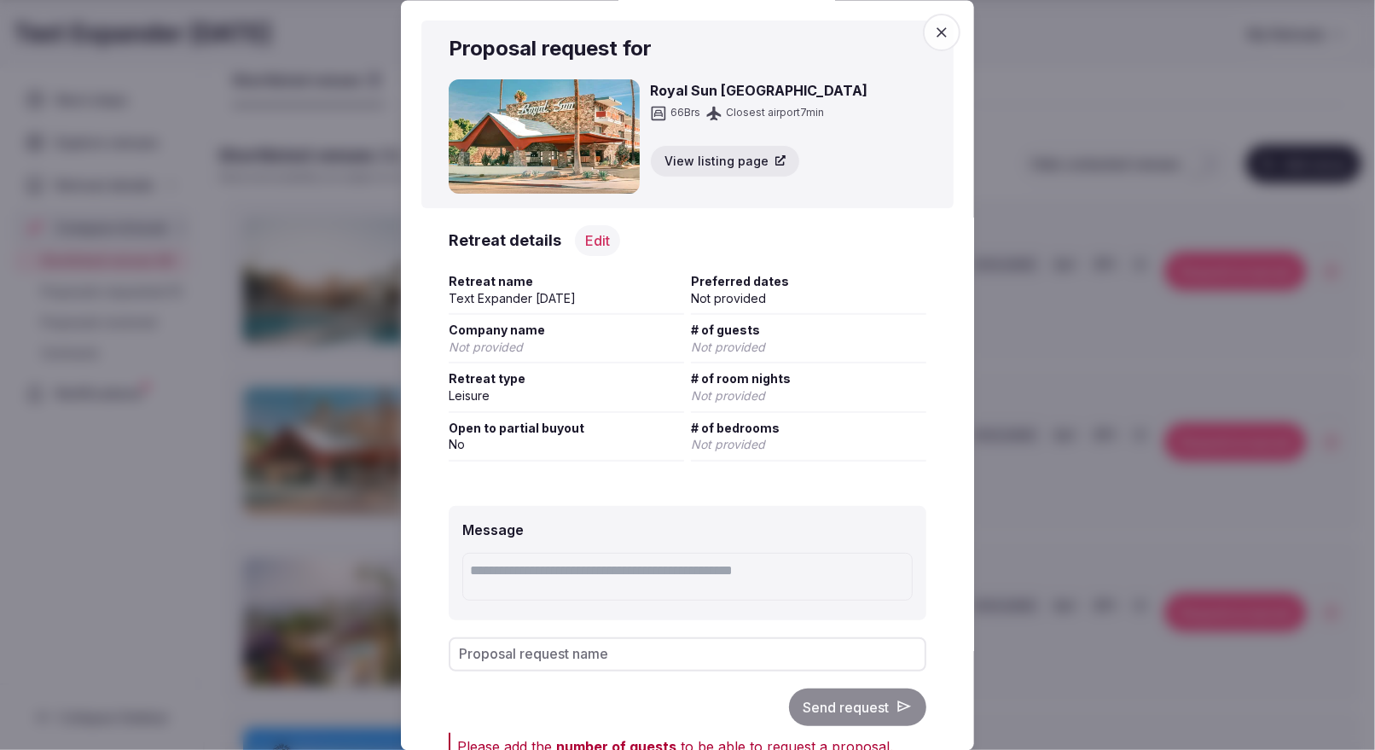
scroll to position [65, 0]
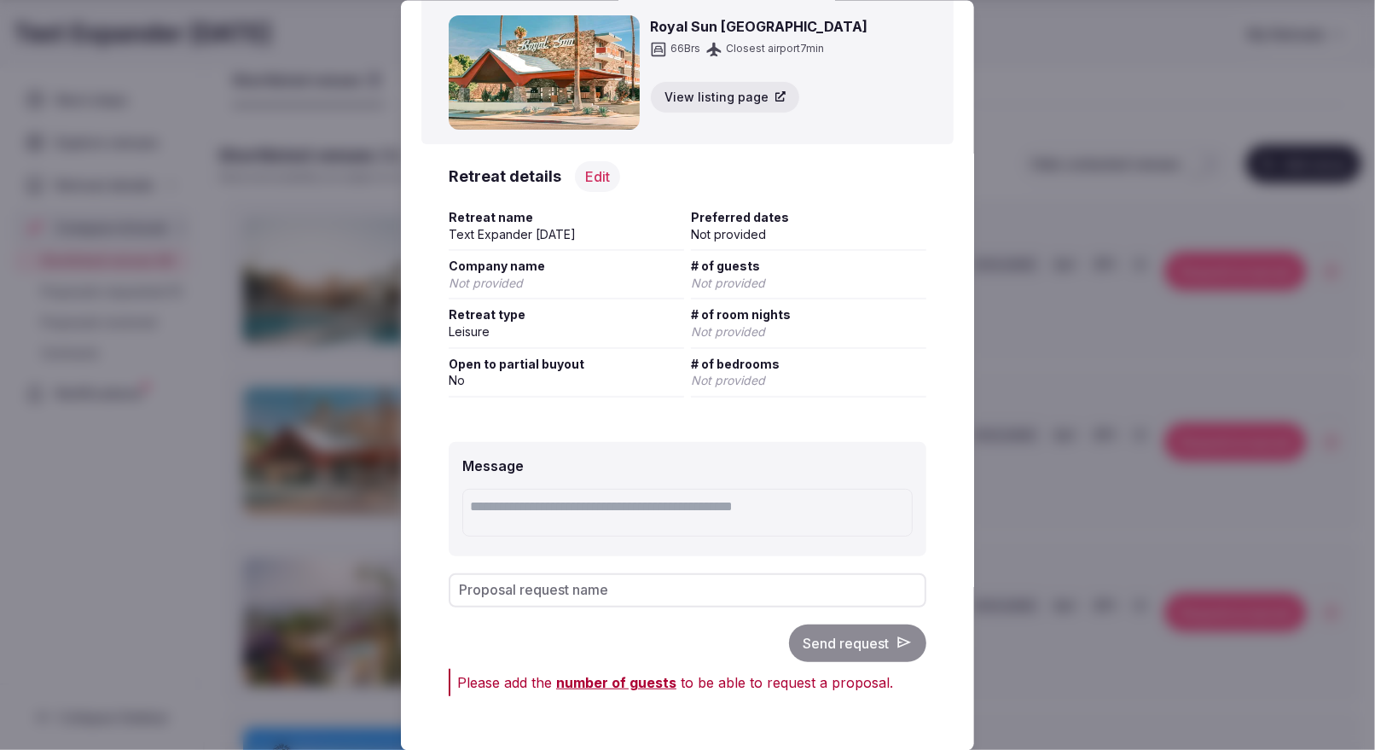
click at [634, 599] on span "number of guests" at bounding box center [616, 681] width 120 height 17
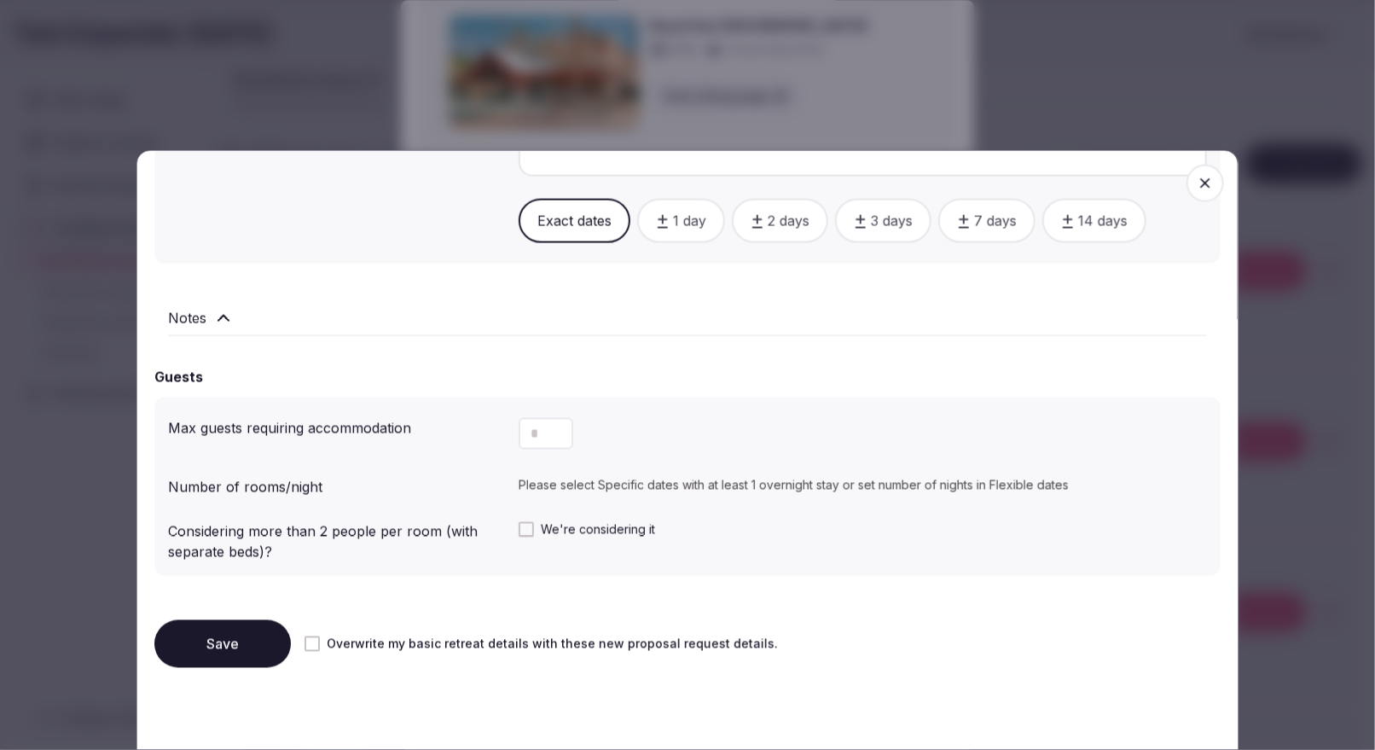
scroll to position [1132, 0]
click at [543, 433] on input "number" at bounding box center [545, 434] width 55 height 32
type input "**"
click at [226, 599] on button "Save" at bounding box center [222, 644] width 136 height 48
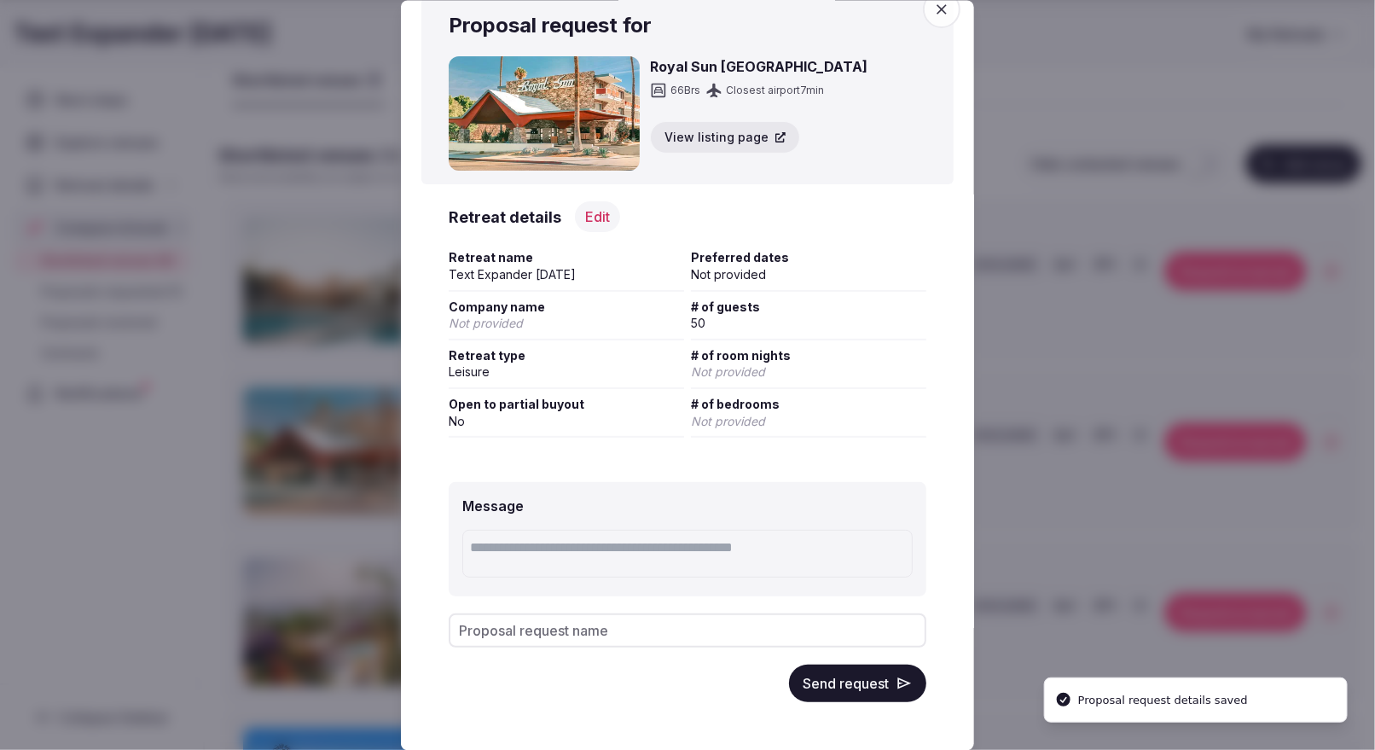
click at [860, 599] on button "Send request" at bounding box center [857, 683] width 137 height 38
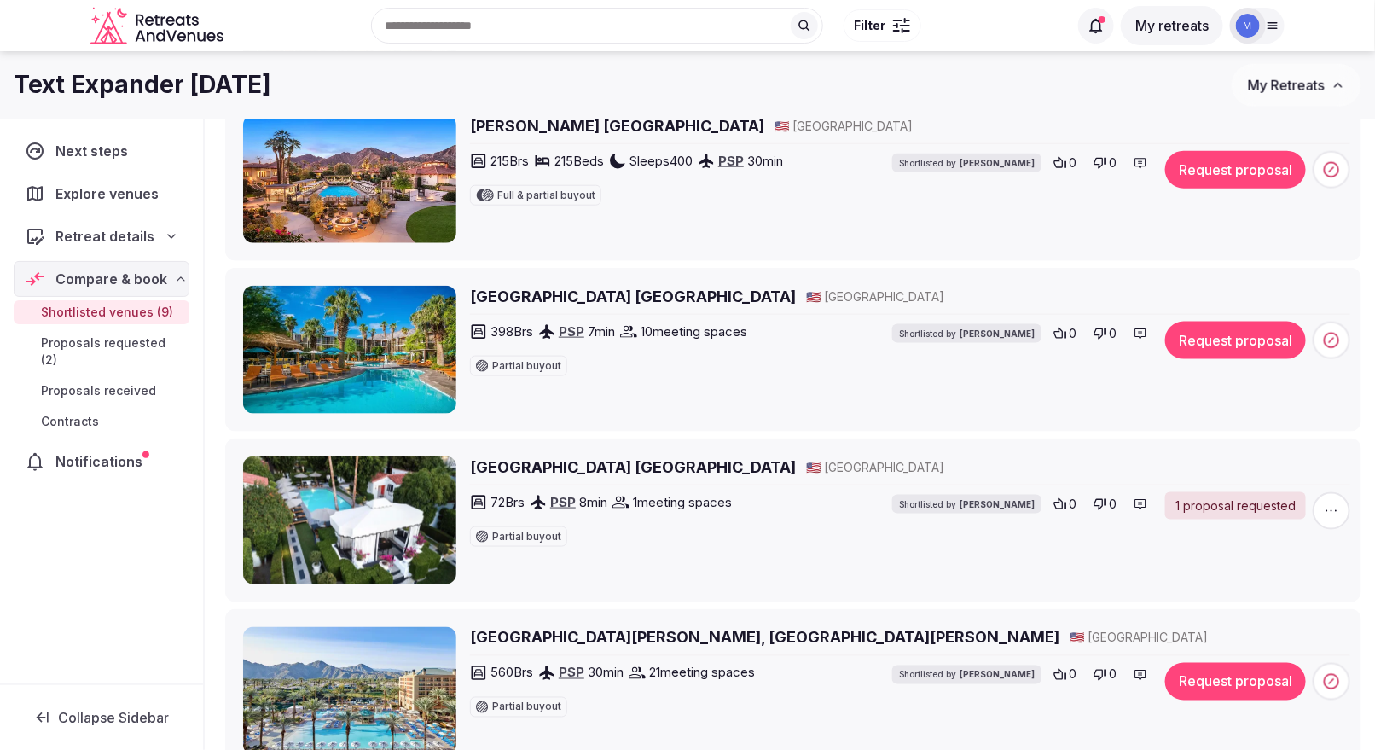
scroll to position [725, 0]
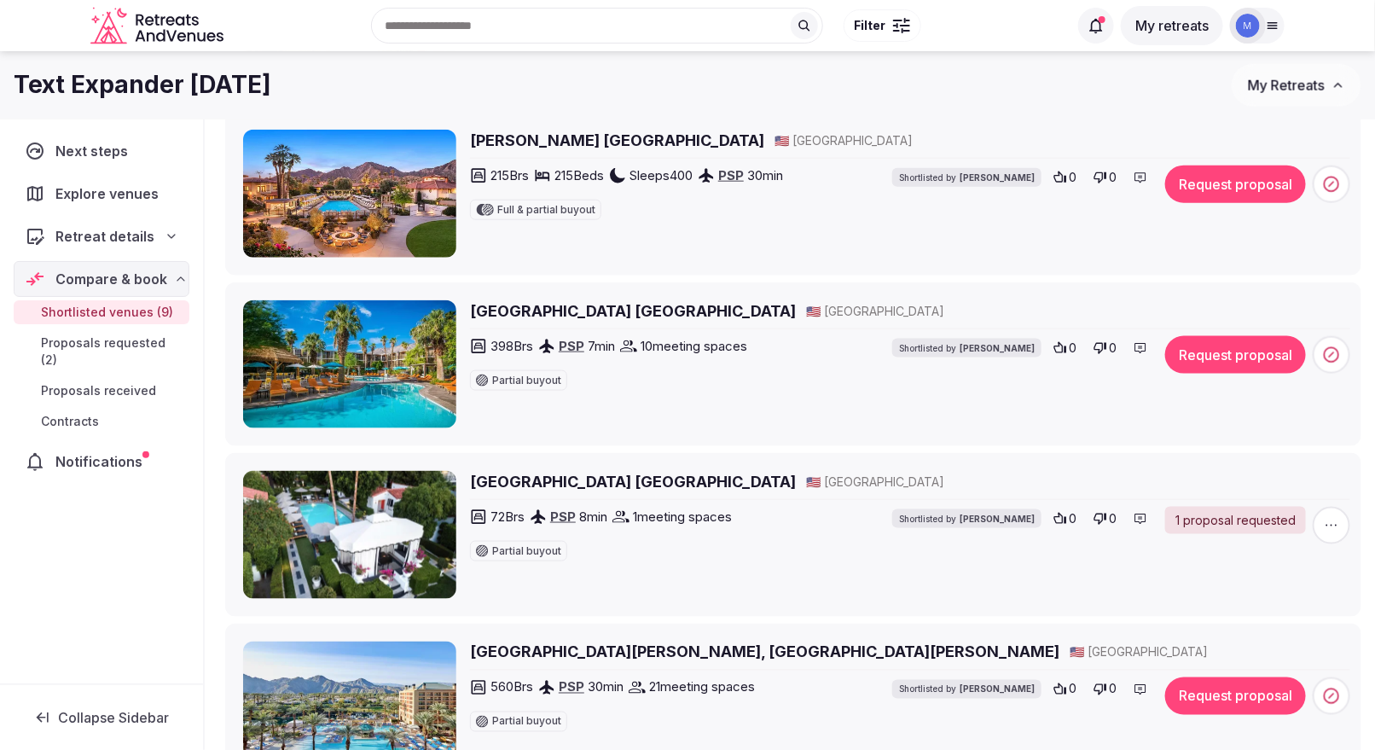
click at [536, 303] on h2 "[GEOGRAPHIC_DATA] [GEOGRAPHIC_DATA]" at bounding box center [633, 310] width 326 height 21
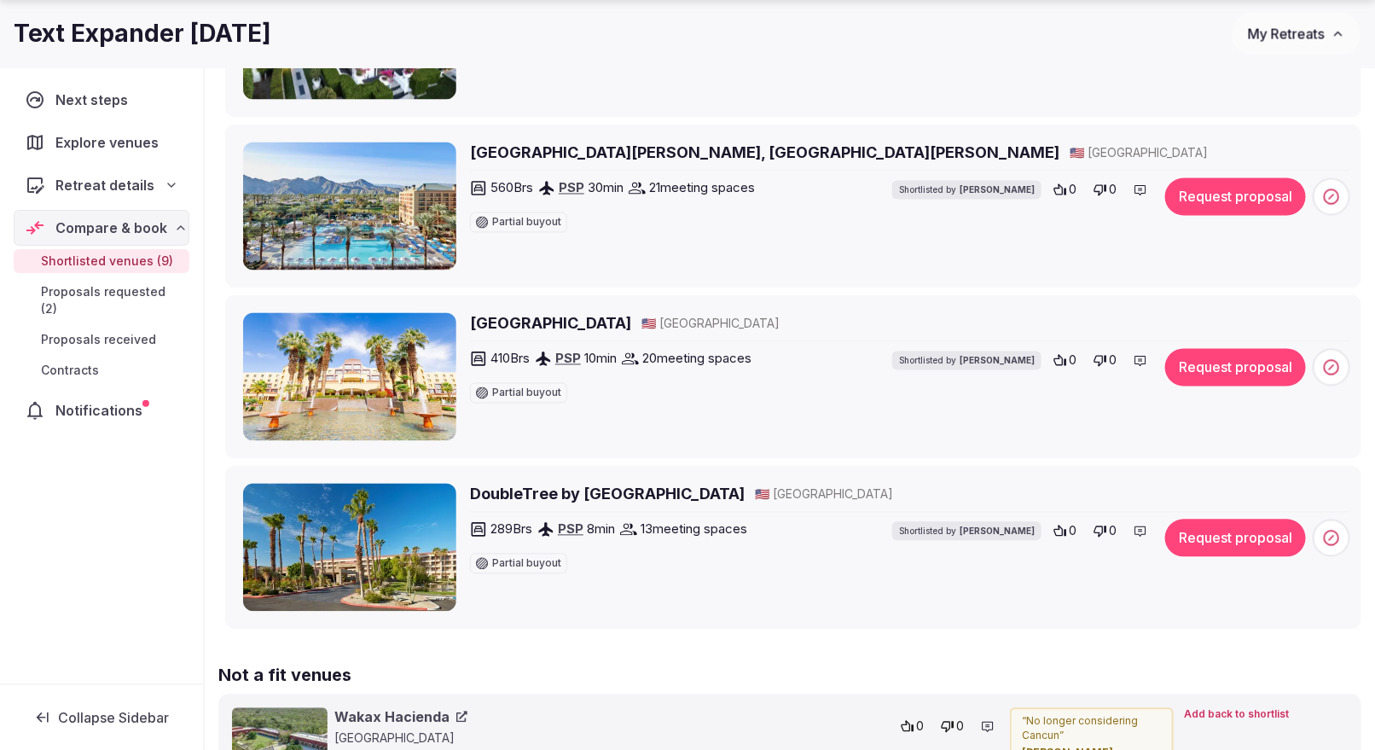
scroll to position [1243, 0]
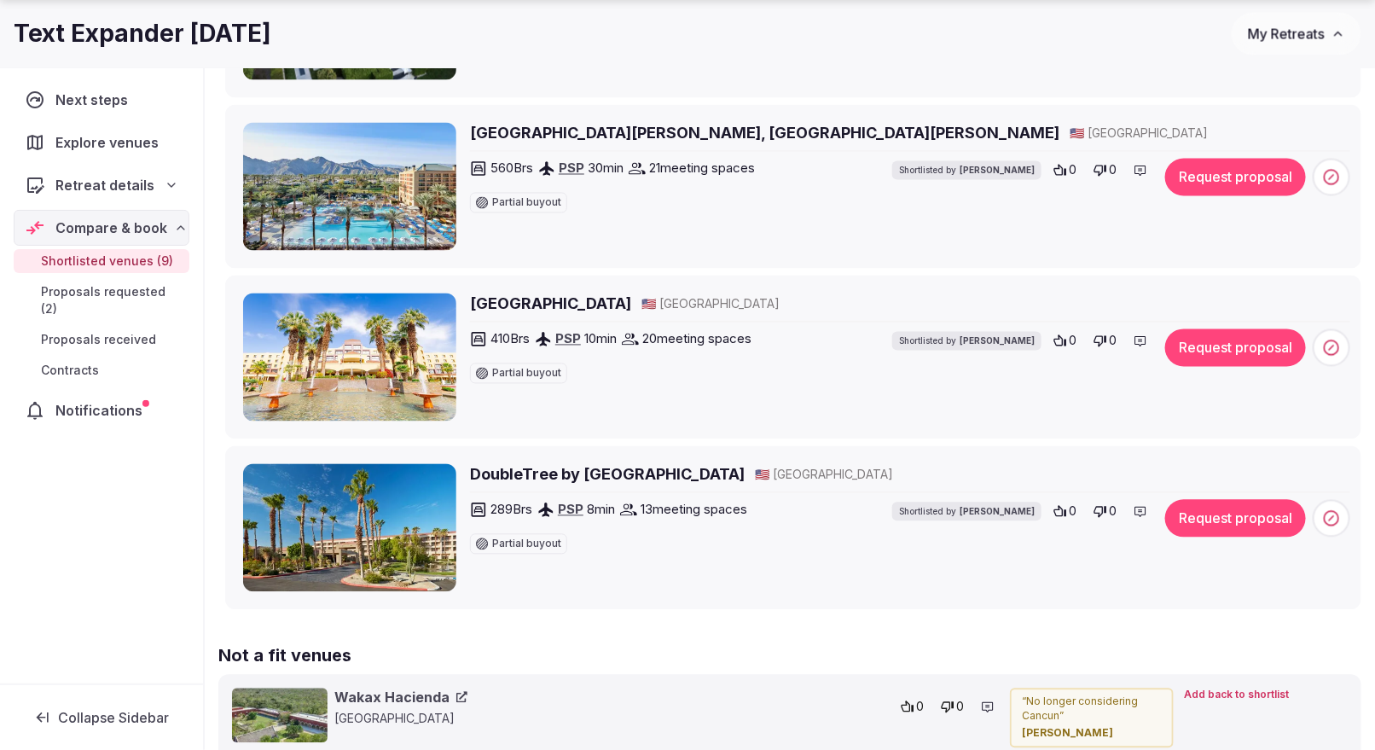
click at [1251, 182] on button "Request proposal" at bounding box center [1235, 178] width 141 height 38
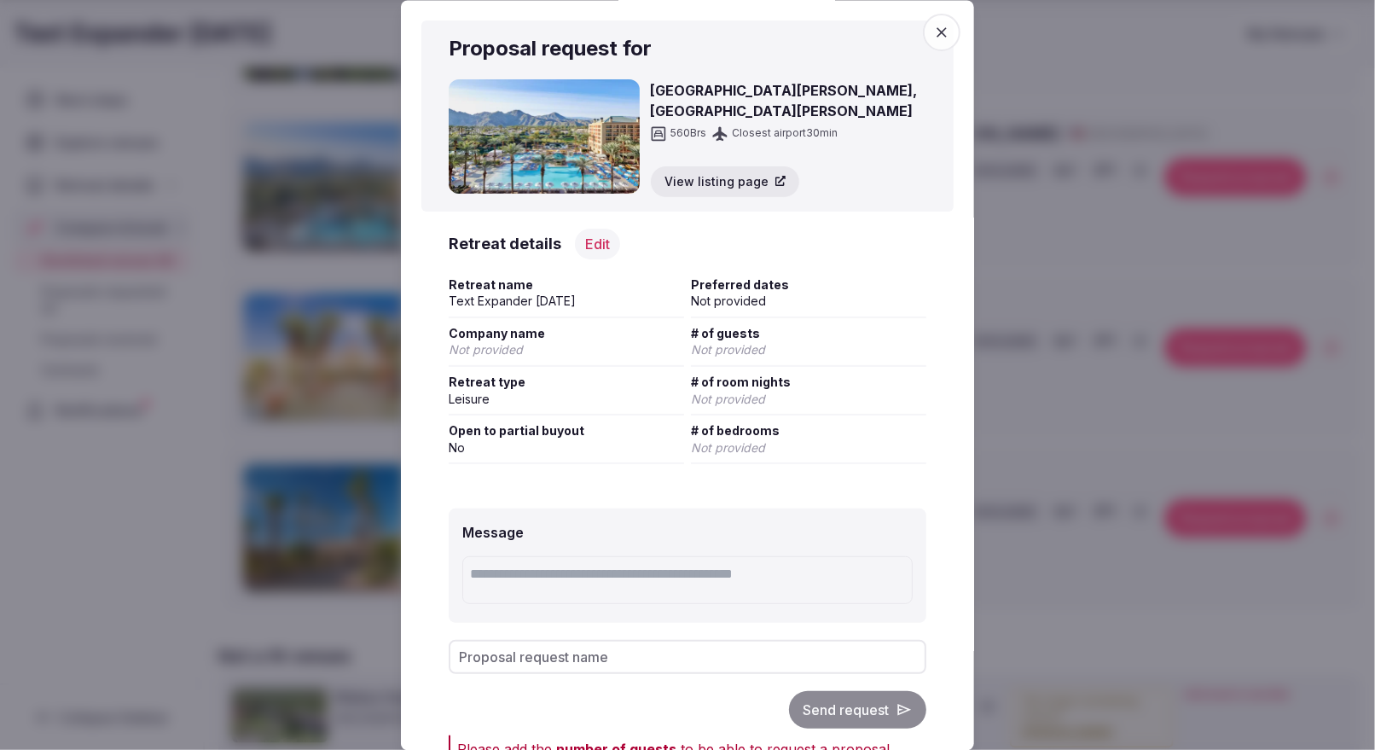
scroll to position [67, 0]
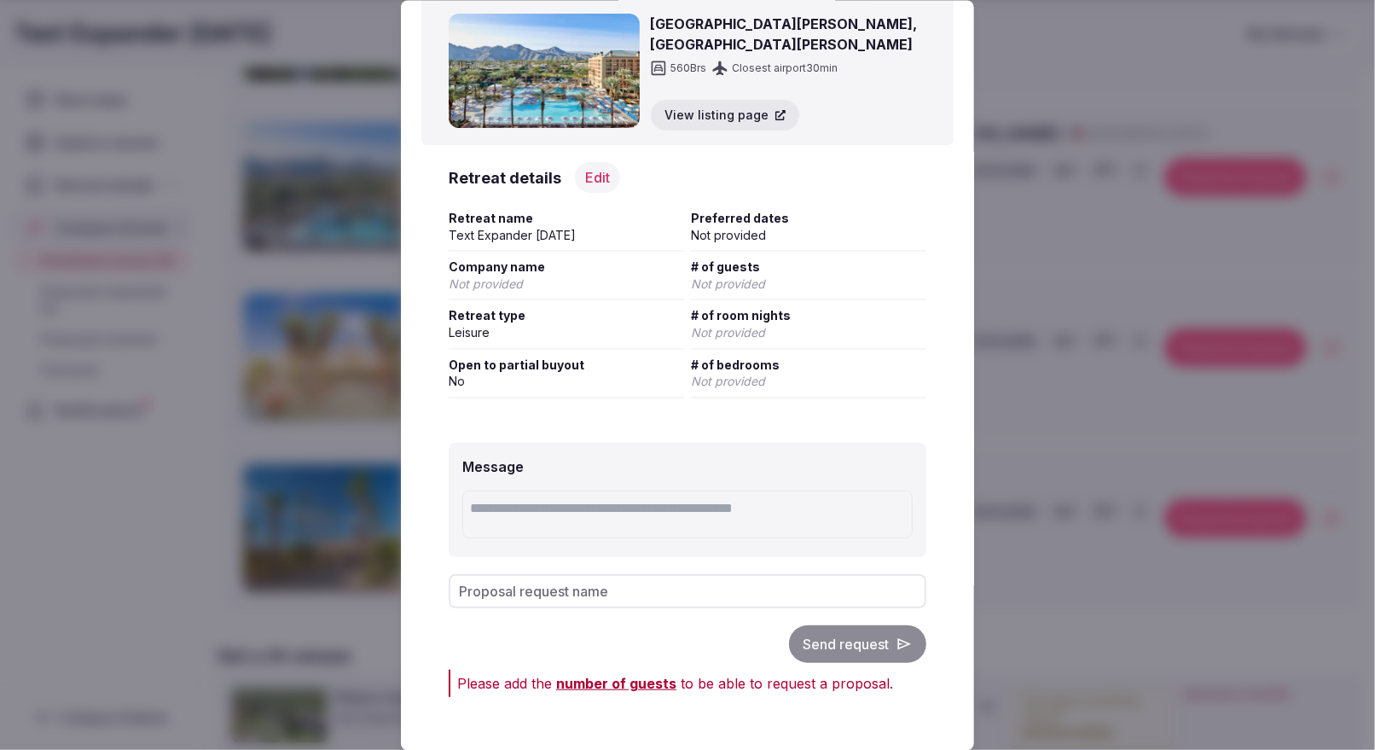
click at [610, 689] on div "Please add the number of guests Edit retreat details to be able to request a pr…" at bounding box center [691, 682] width 469 height 20
click at [606, 681] on span "number of guests" at bounding box center [616, 682] width 120 height 17
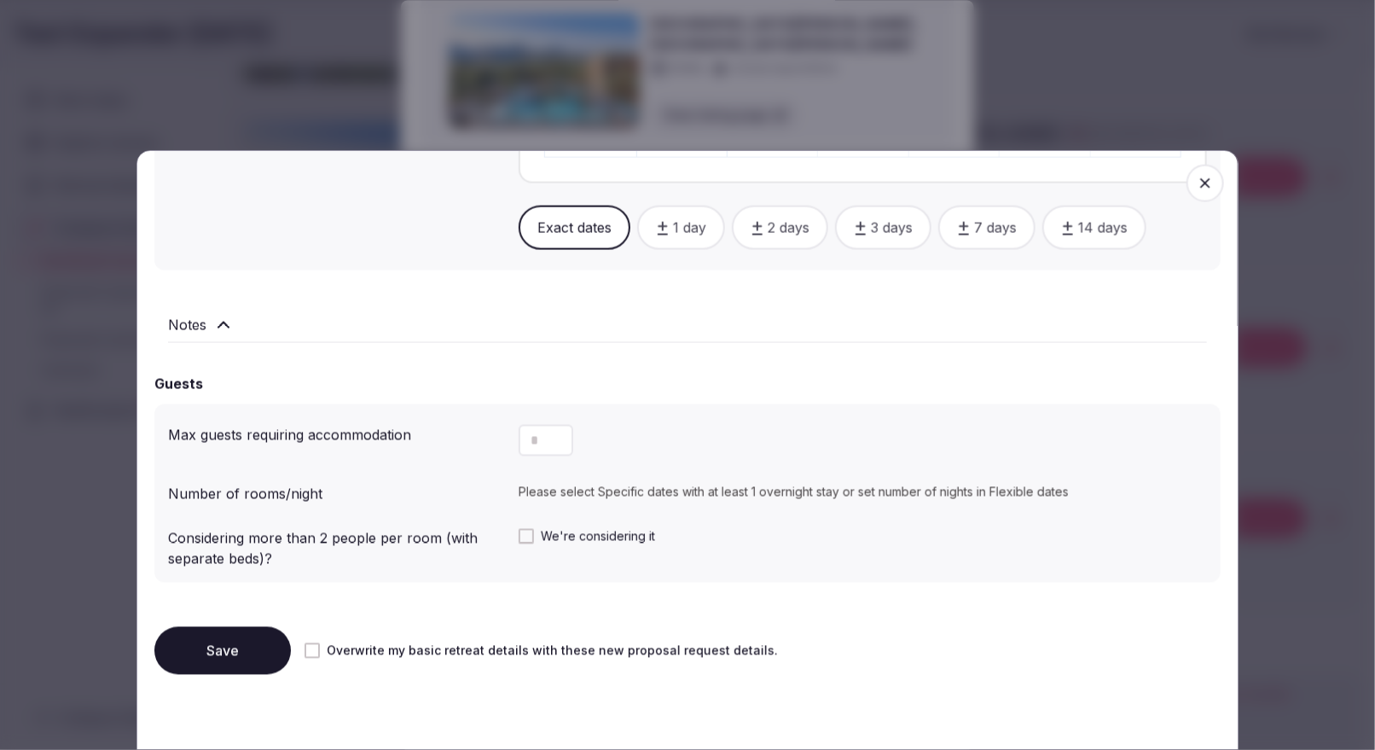
scroll to position [1132, 0]
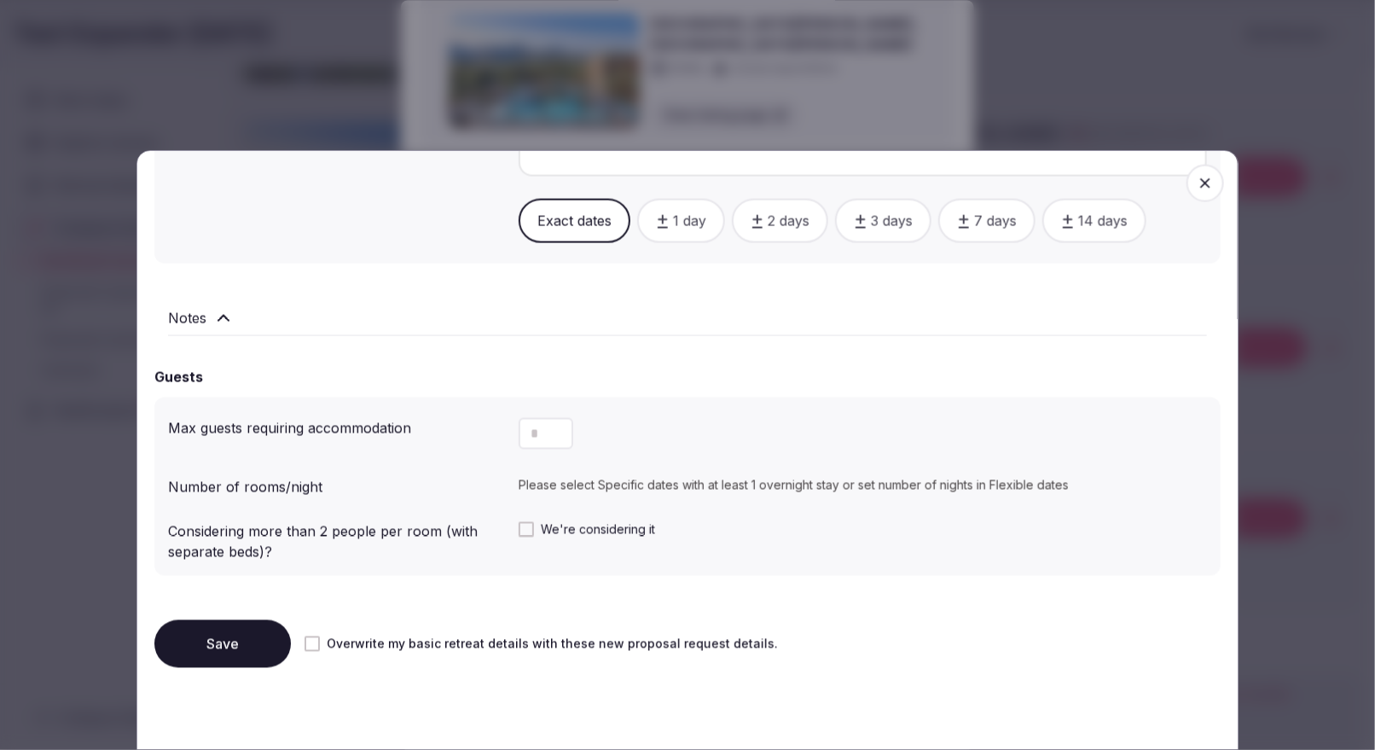
click at [547, 435] on button "Decrement" at bounding box center [559, 441] width 27 height 16
click at [534, 430] on input "number" at bounding box center [545, 434] width 55 height 32
type input "**"
click at [235, 628] on button "Save" at bounding box center [222, 644] width 136 height 48
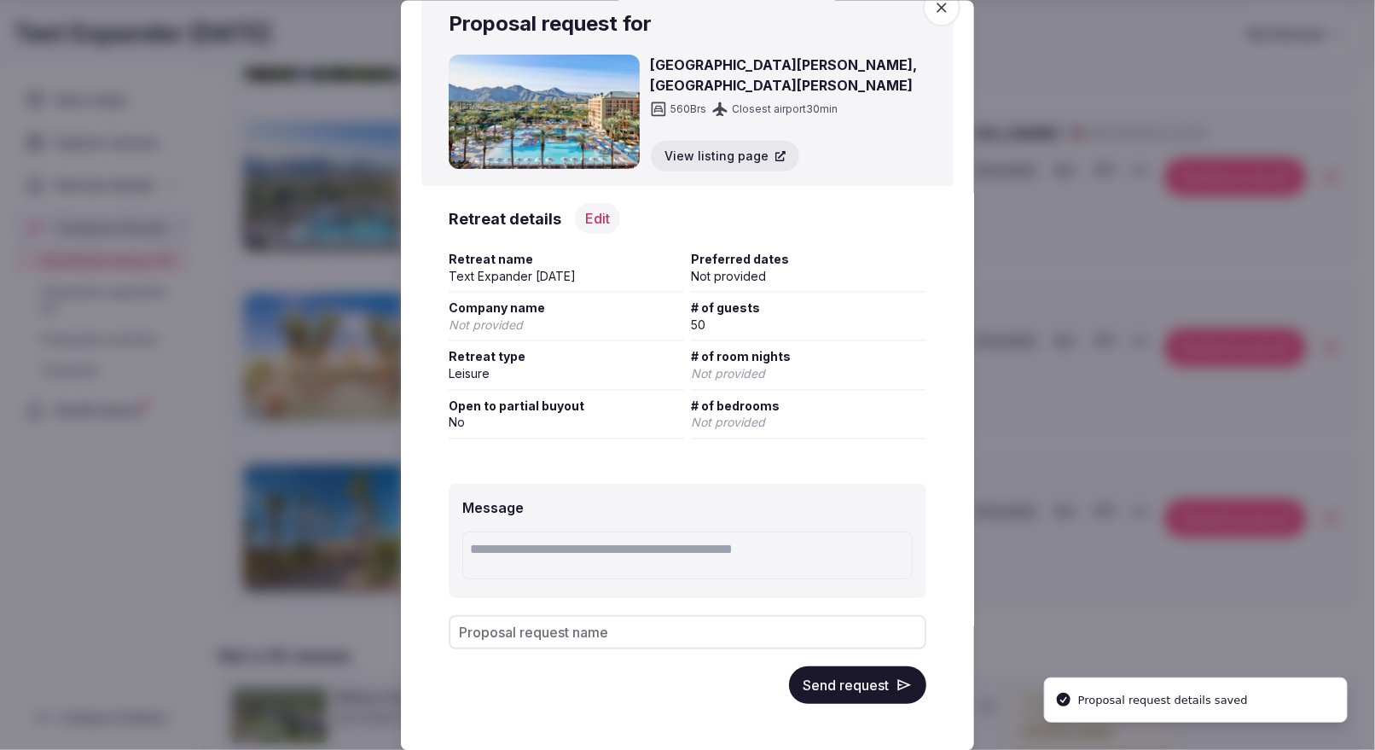
click at [860, 714] on div "Message Proposal request name Send request" at bounding box center [687, 592] width 532 height 275
click at [862, 693] on button "Send request" at bounding box center [857, 684] width 137 height 38
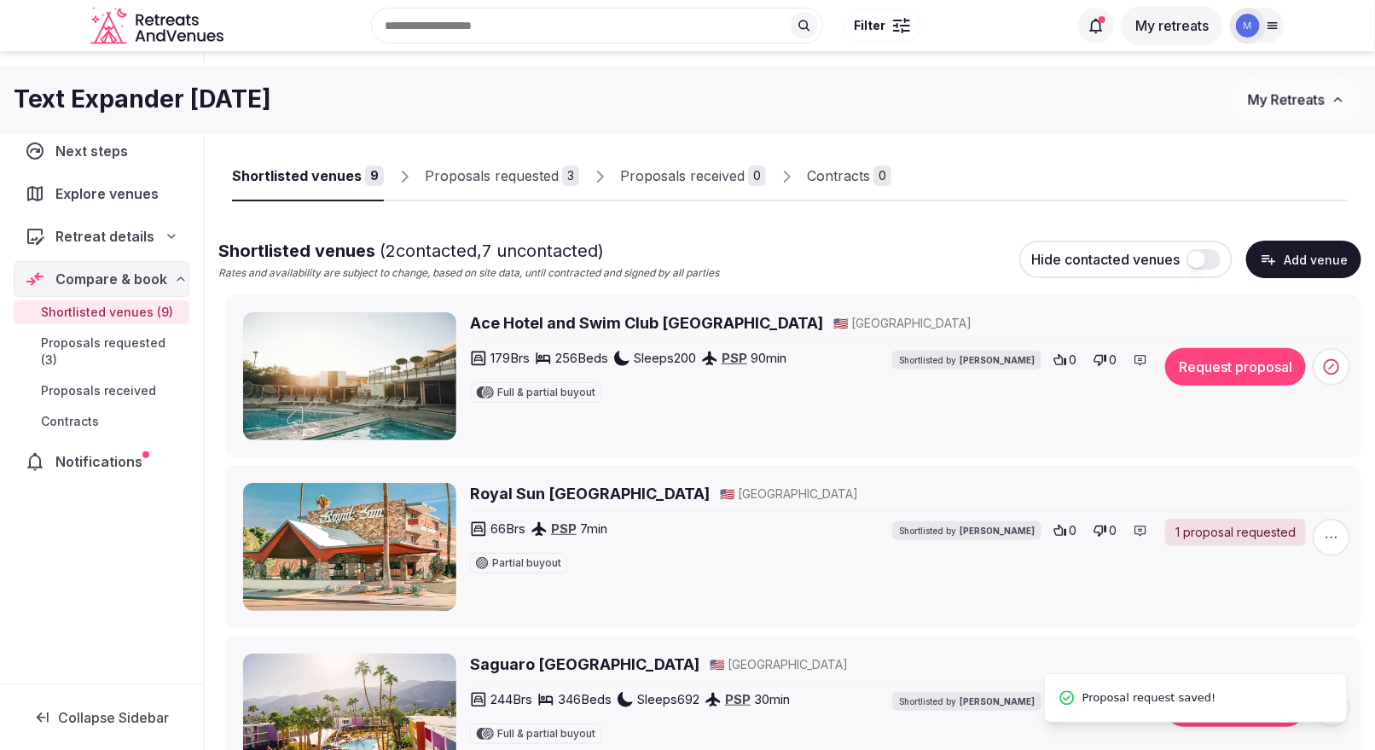
scroll to position [0, 0]
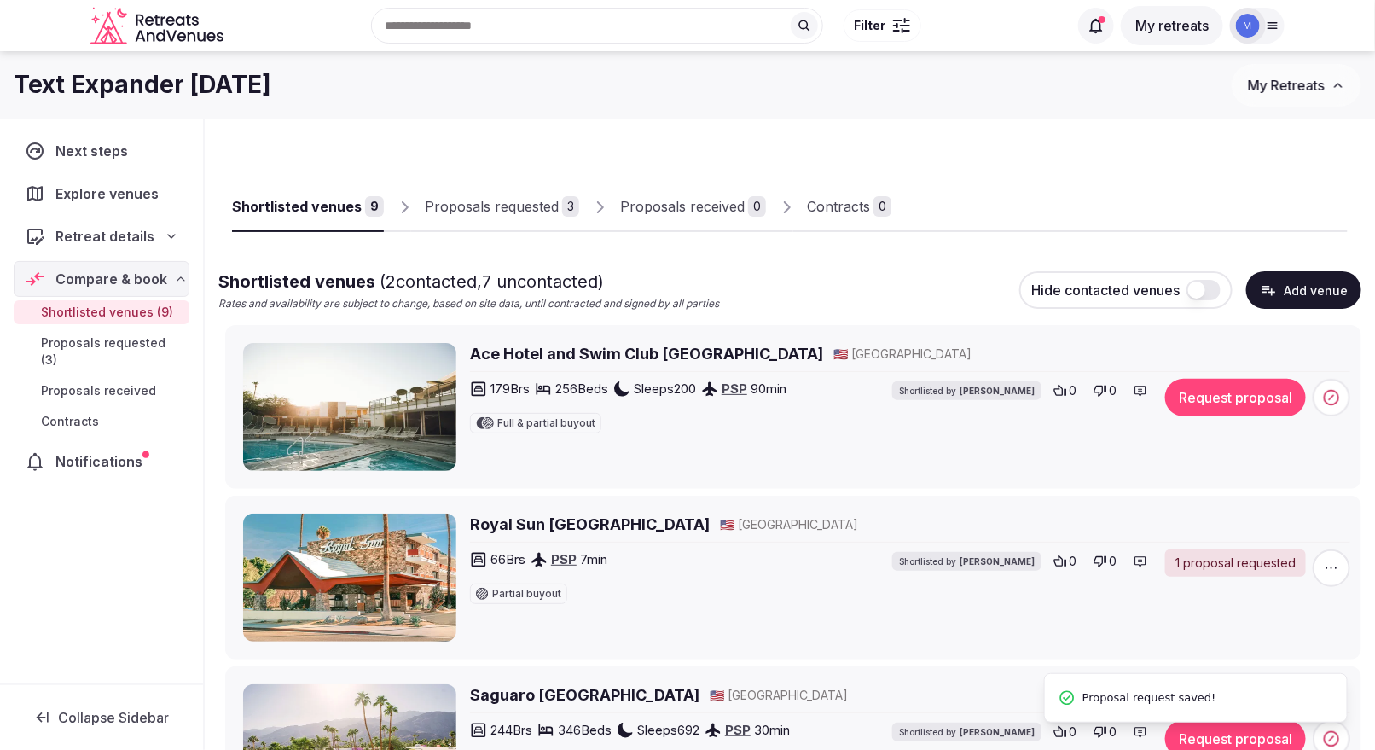
click at [1211, 427] on div "179 Brs 256 Beds Sleeps 200 PSP 90 min Full & partial buyout Shortlisted by Mar…" at bounding box center [910, 406] width 880 height 55
click at [1208, 414] on button "Request proposal" at bounding box center [1235, 398] width 141 height 38
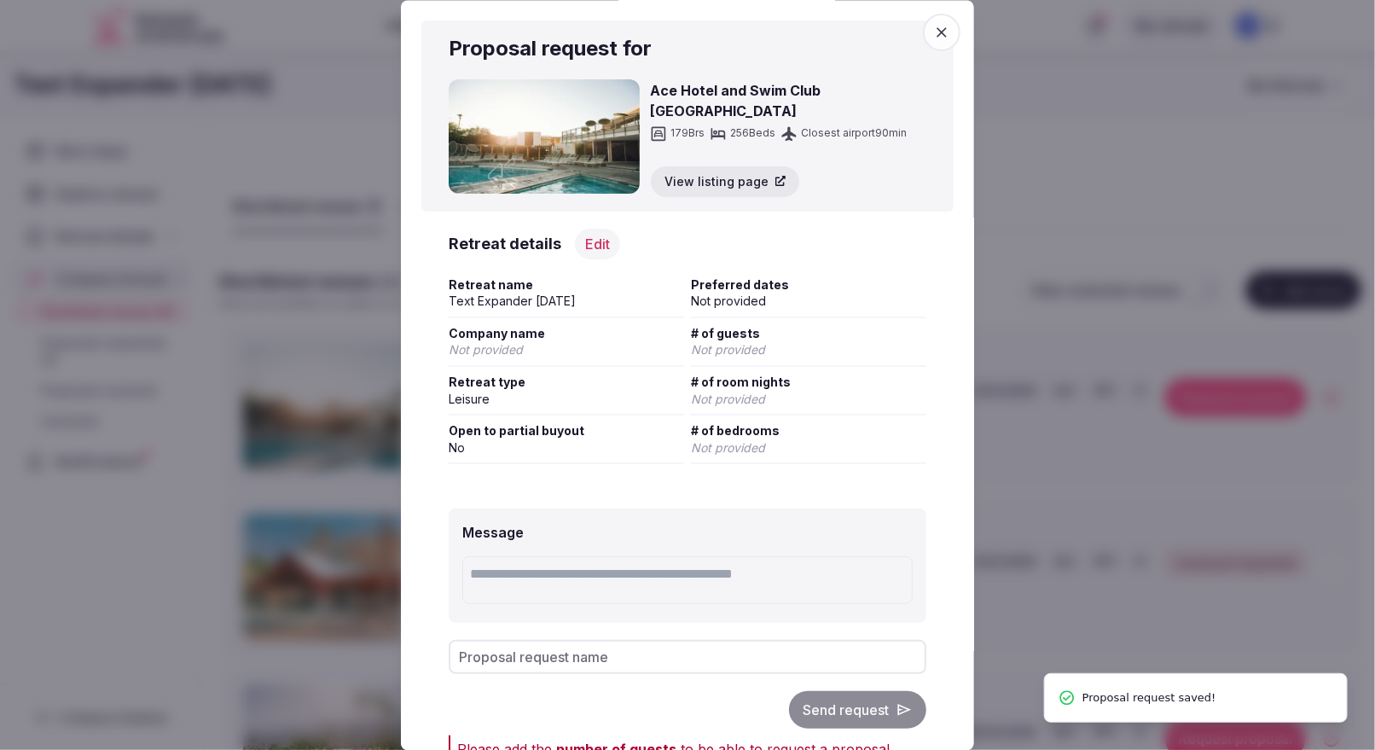
scroll to position [65, 0]
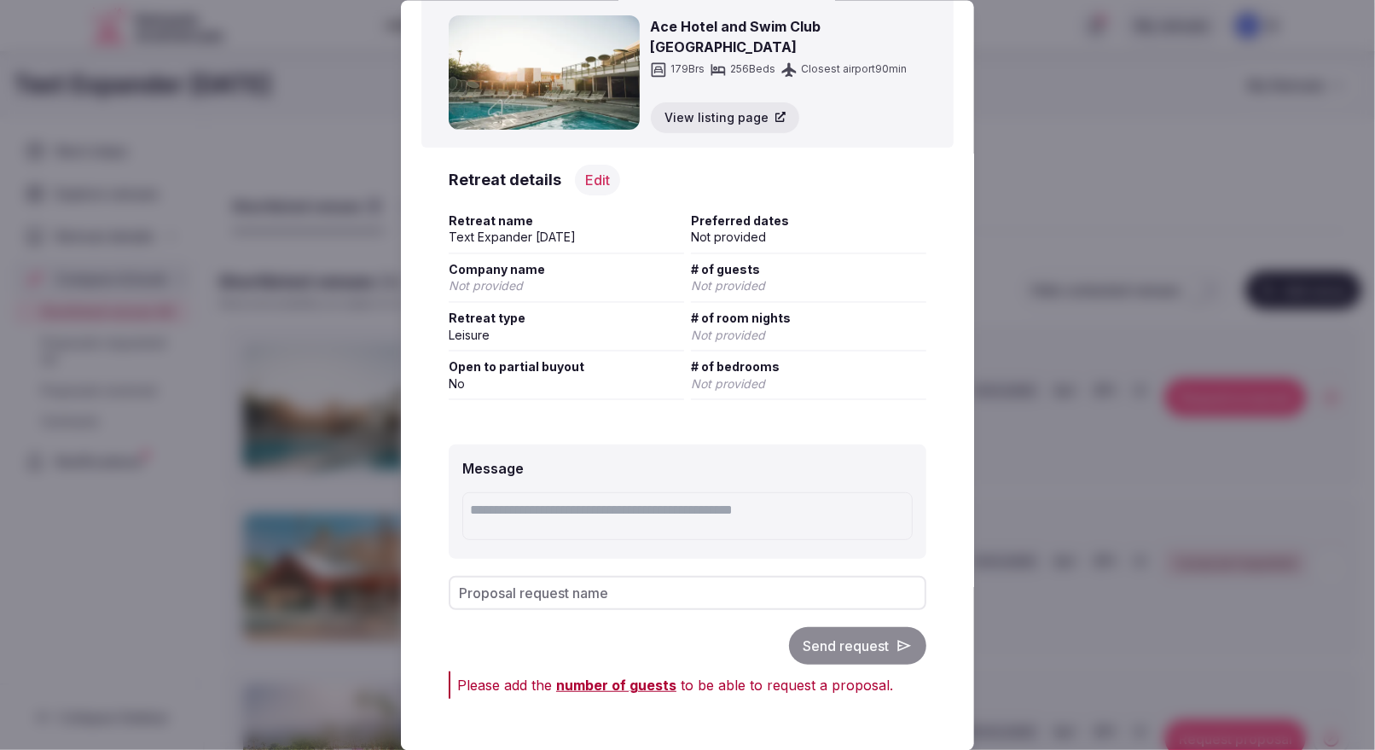
click at [612, 692] on div "Please add the number of guests Edit retreat details to be able to request a pr…" at bounding box center [688, 683] width 478 height 27
click at [625, 681] on span "number of guests" at bounding box center [616, 683] width 120 height 17
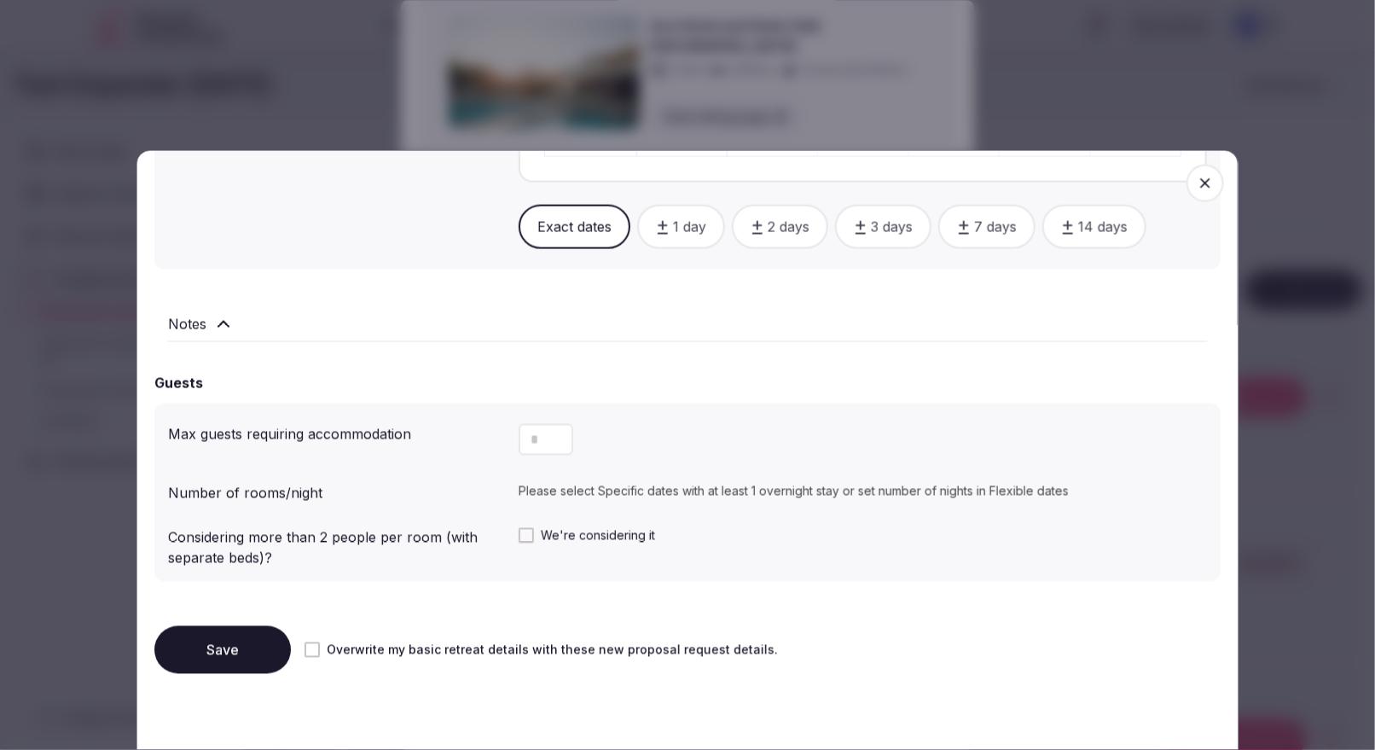
scroll to position [1132, 0]
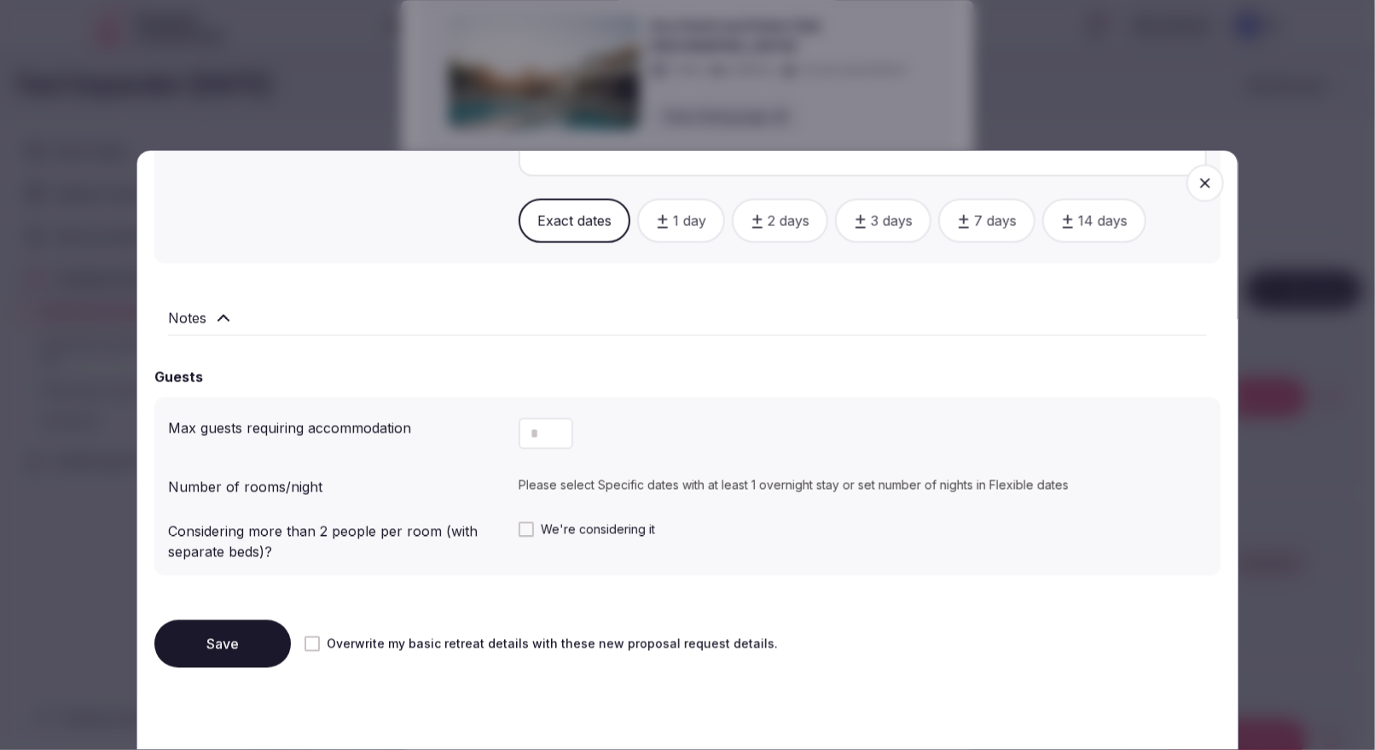
click at [542, 434] on input "number" at bounding box center [545, 434] width 55 height 32
type input "**"
click at [210, 633] on button "Save" at bounding box center [222, 644] width 136 height 48
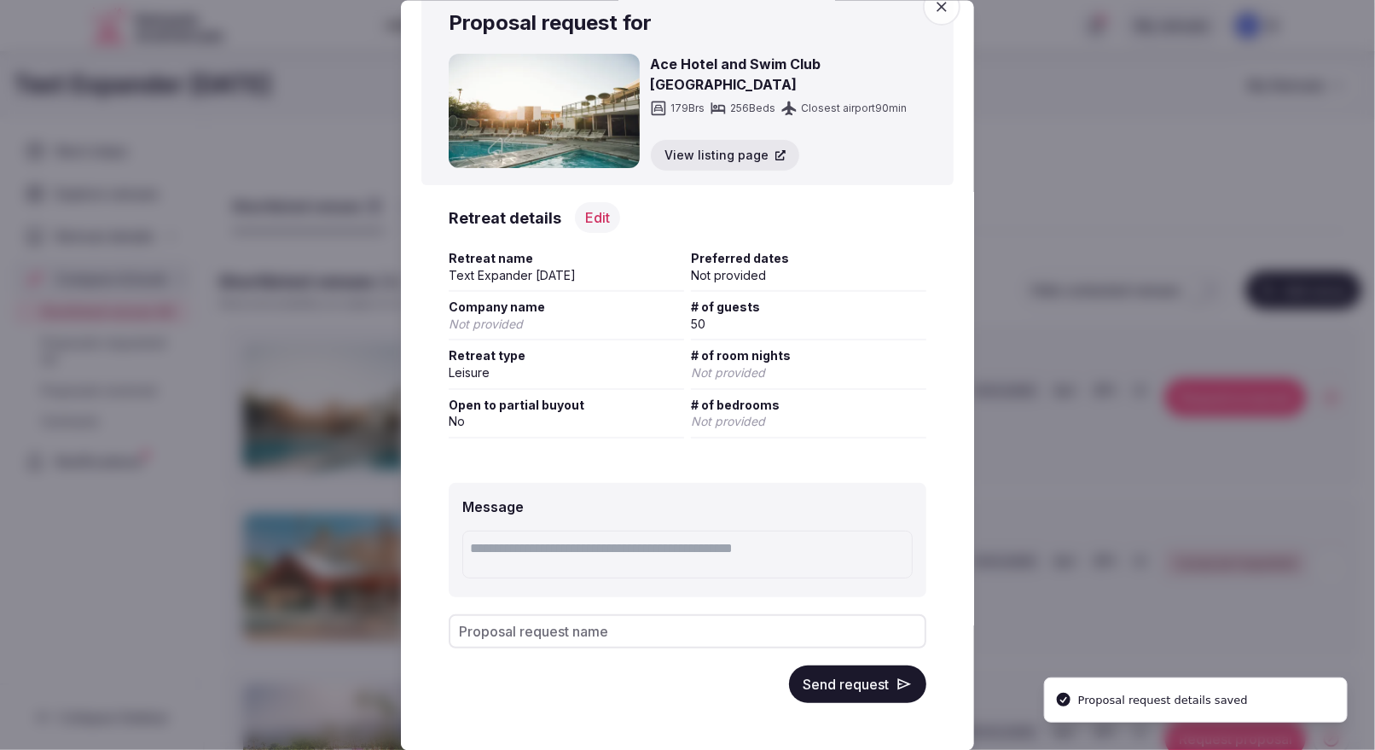
scroll to position [24, 0]
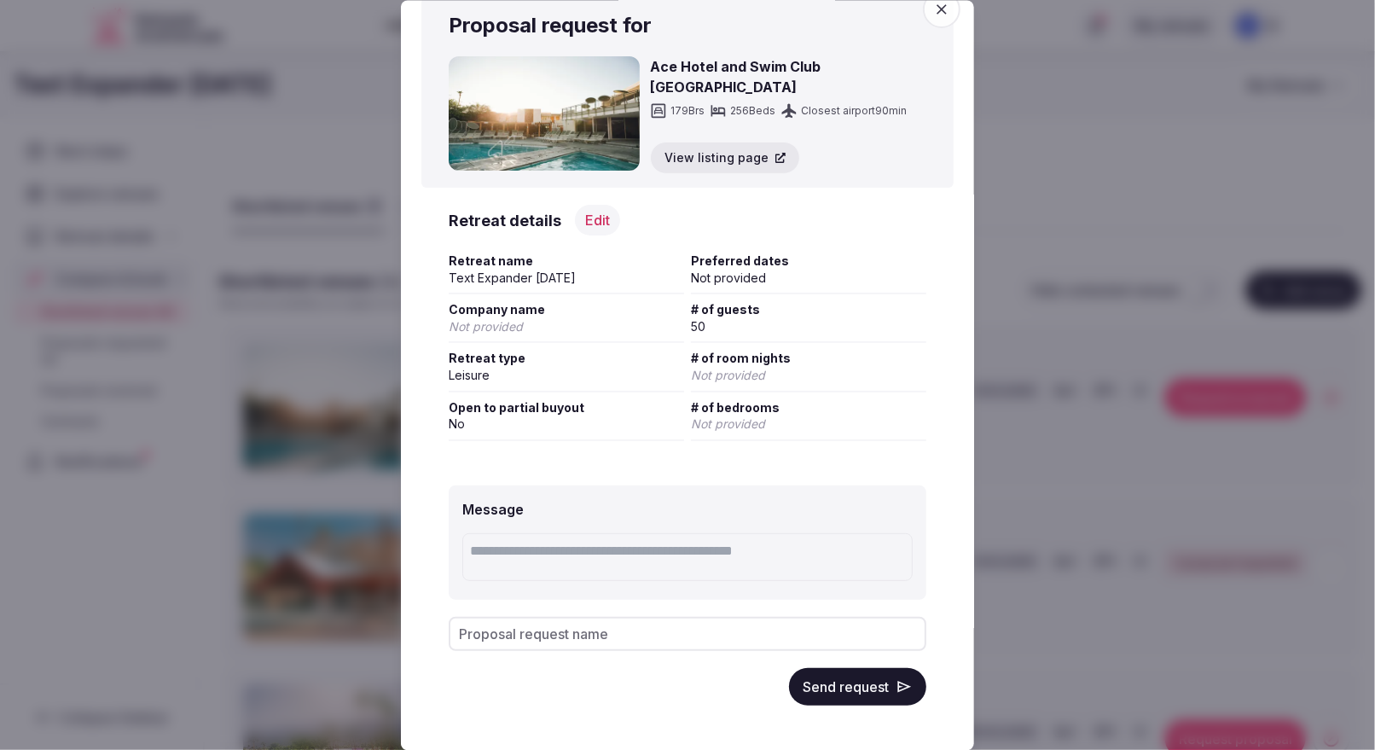
click at [849, 683] on button "Send request" at bounding box center [857, 686] width 137 height 38
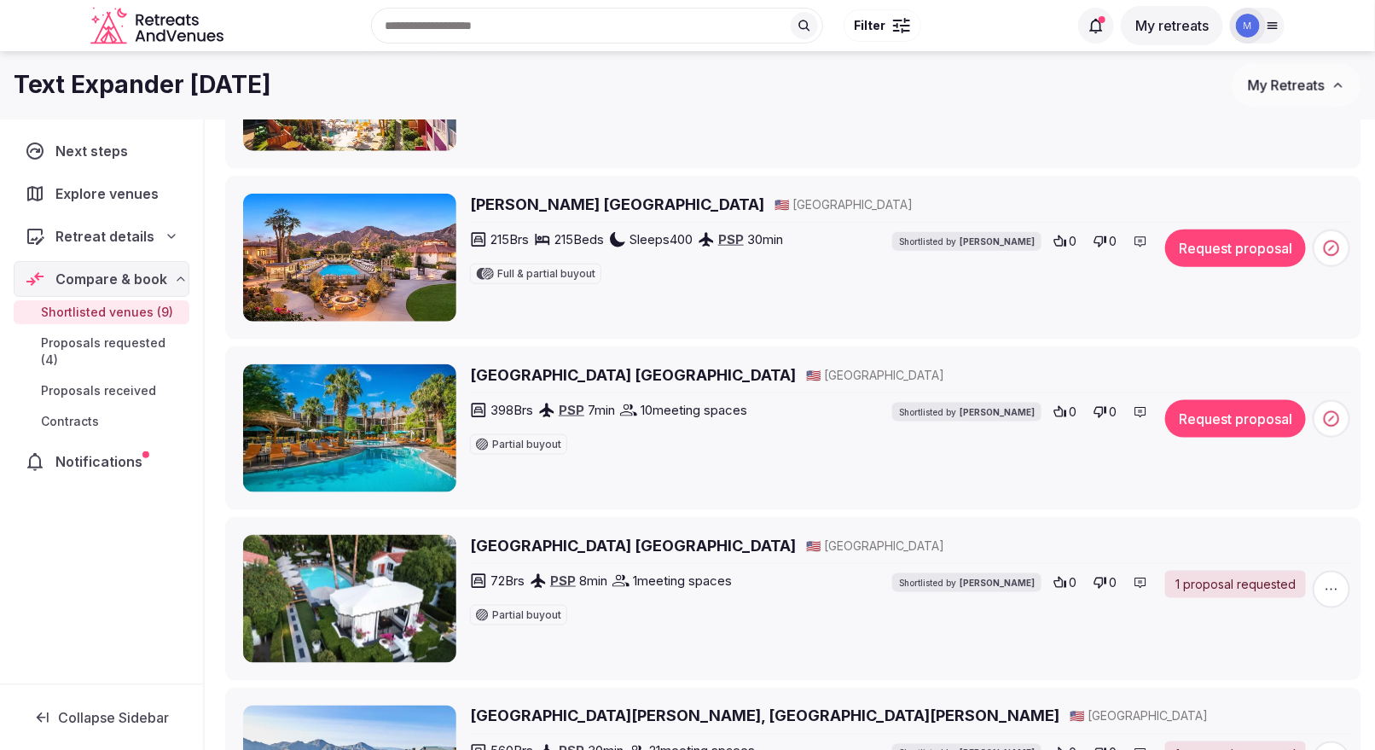
scroll to position [652, 0]
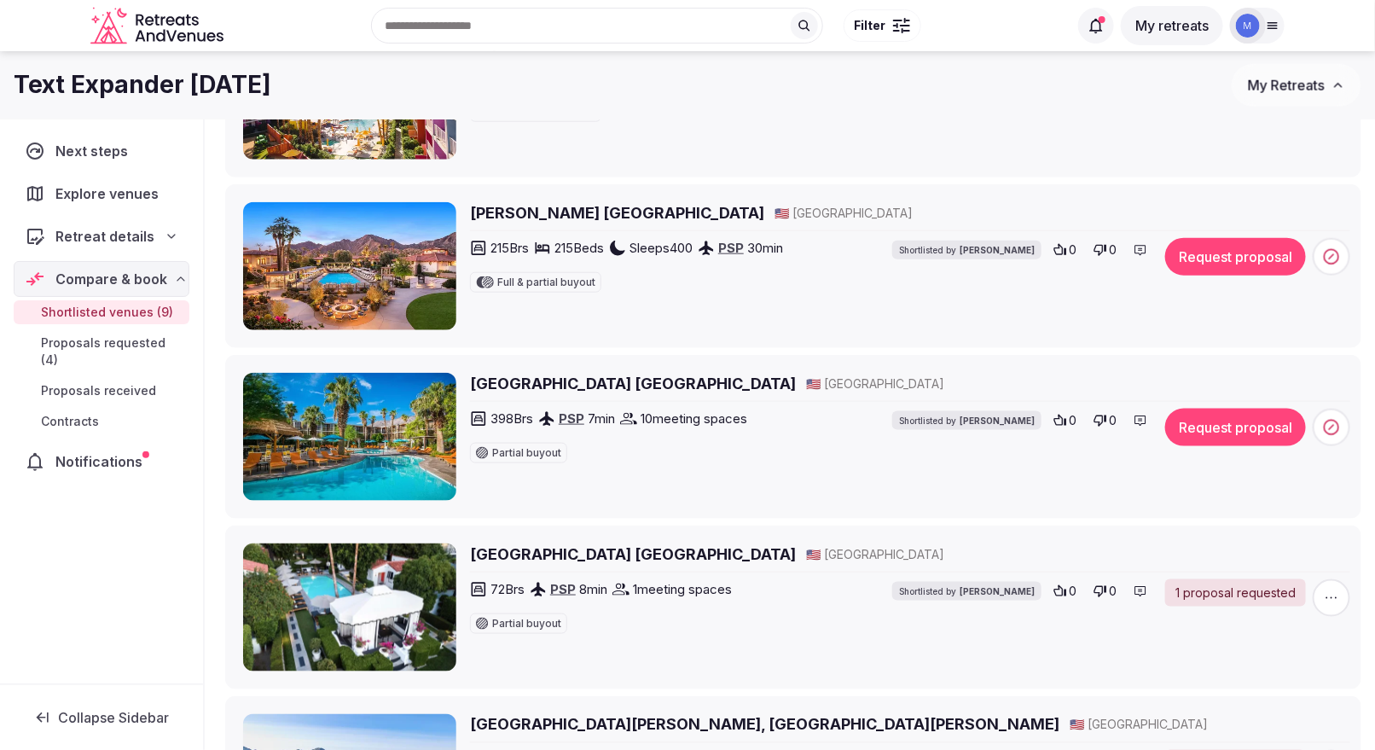
click at [1207, 417] on button "Request proposal" at bounding box center [1235, 427] width 141 height 38
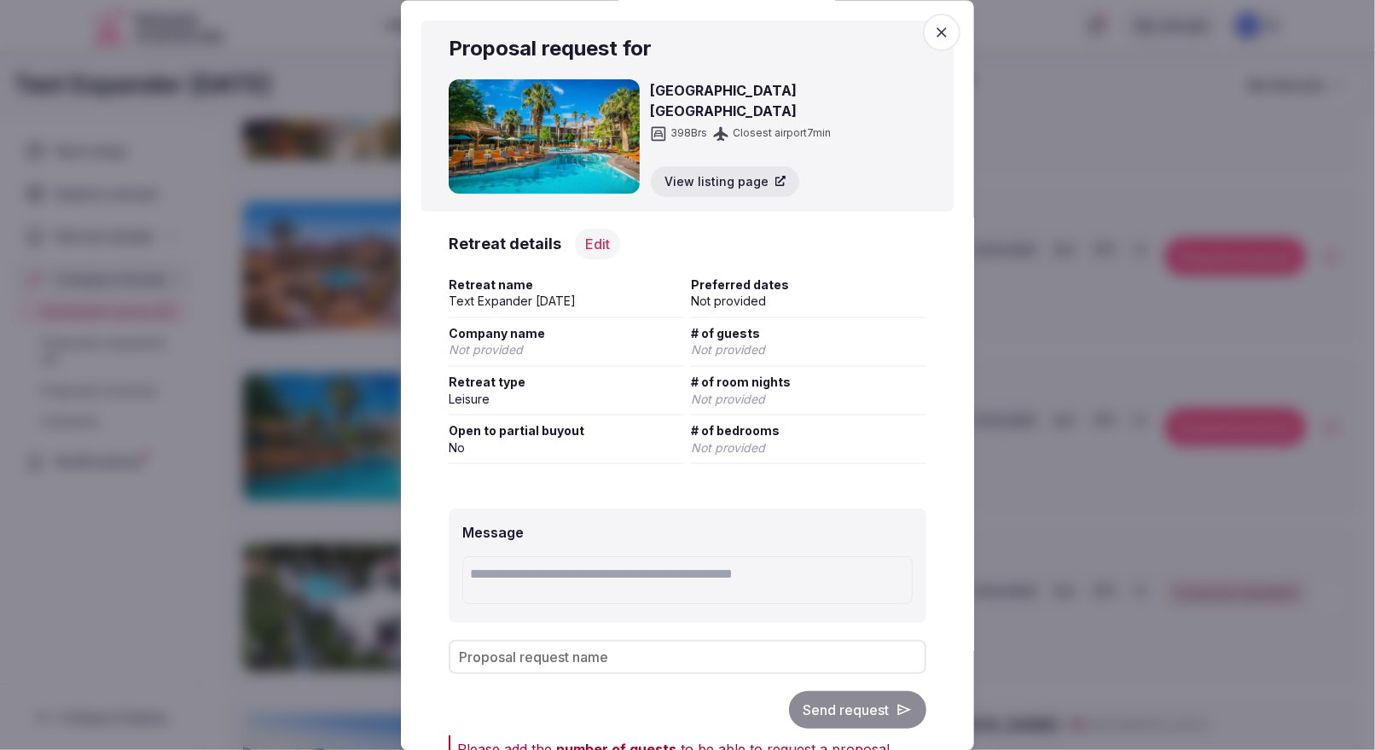
scroll to position [65, 0]
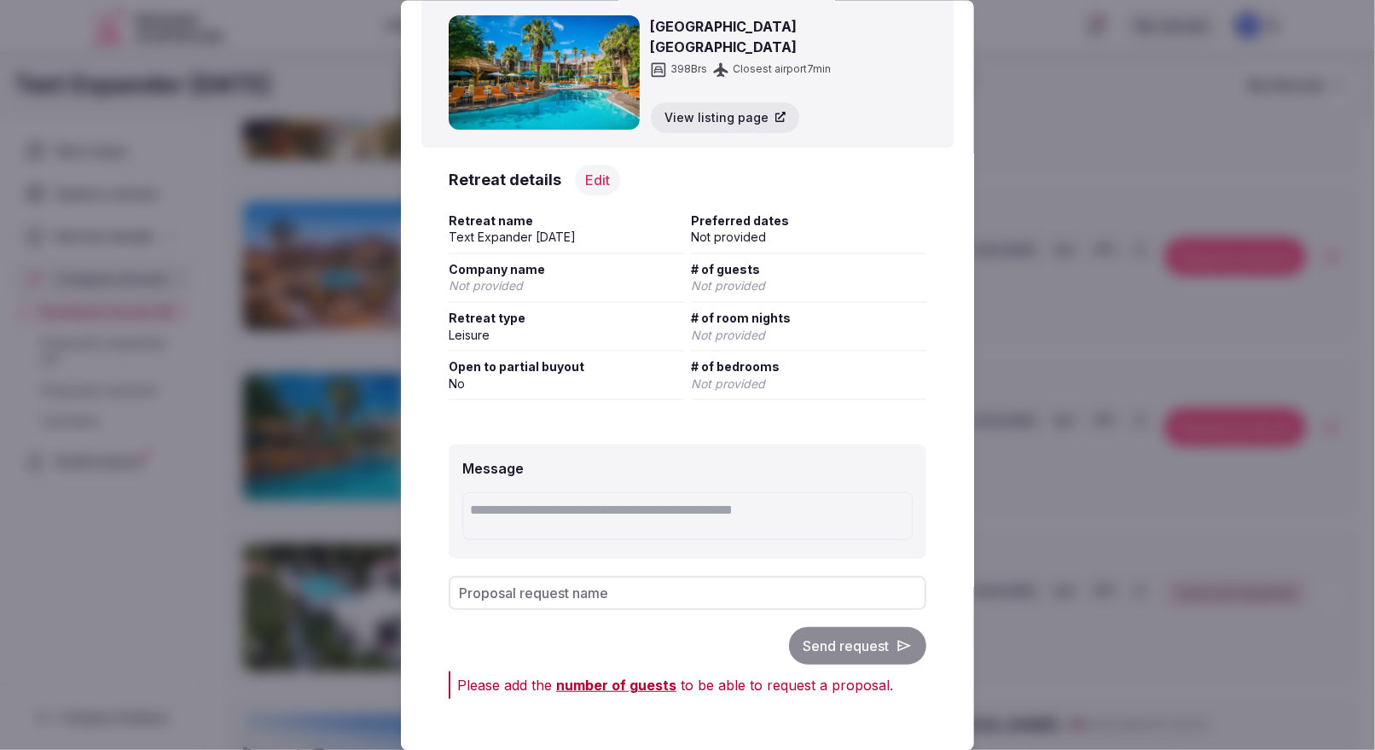
click at [621, 674] on div "Please add the number of guests Edit retreat details to be able to request a pr…" at bounding box center [691, 684] width 469 height 20
click at [612, 685] on span "number of guests" at bounding box center [616, 683] width 120 height 17
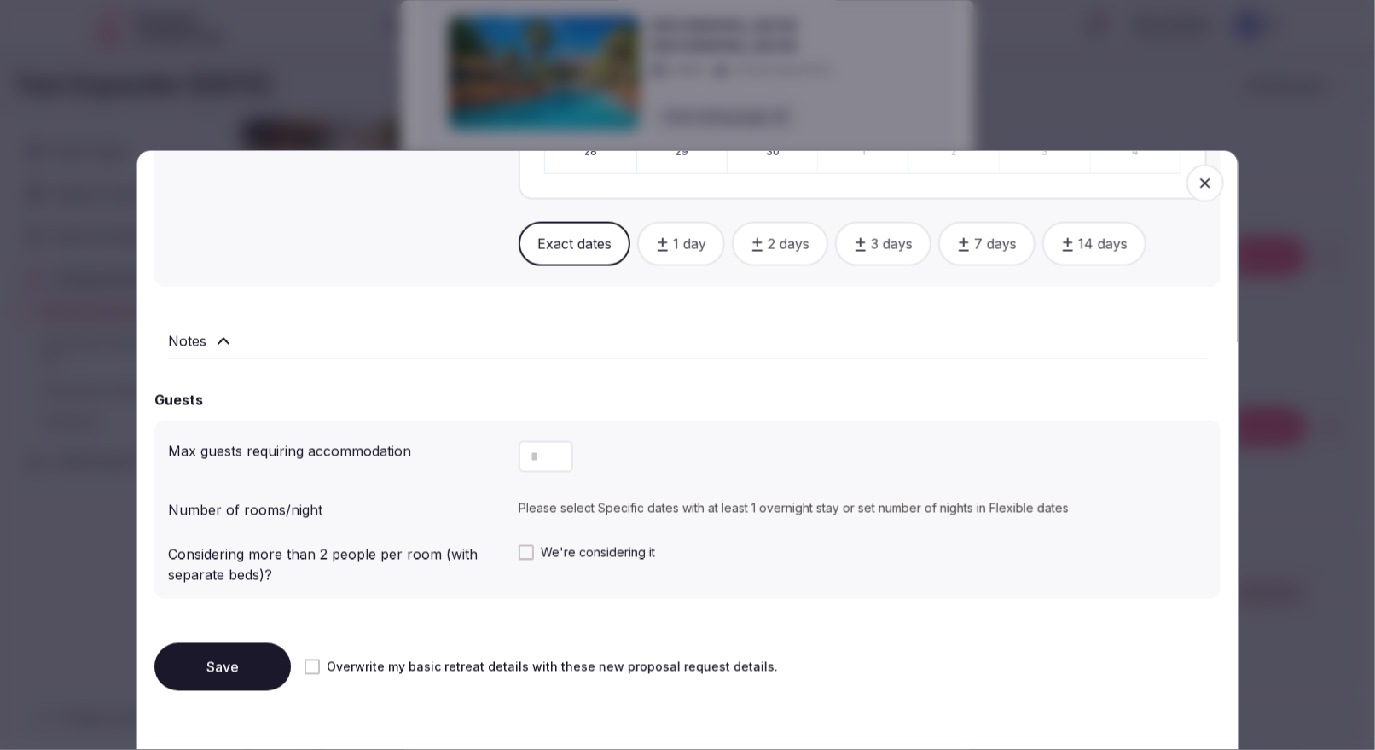
scroll to position [1132, 0]
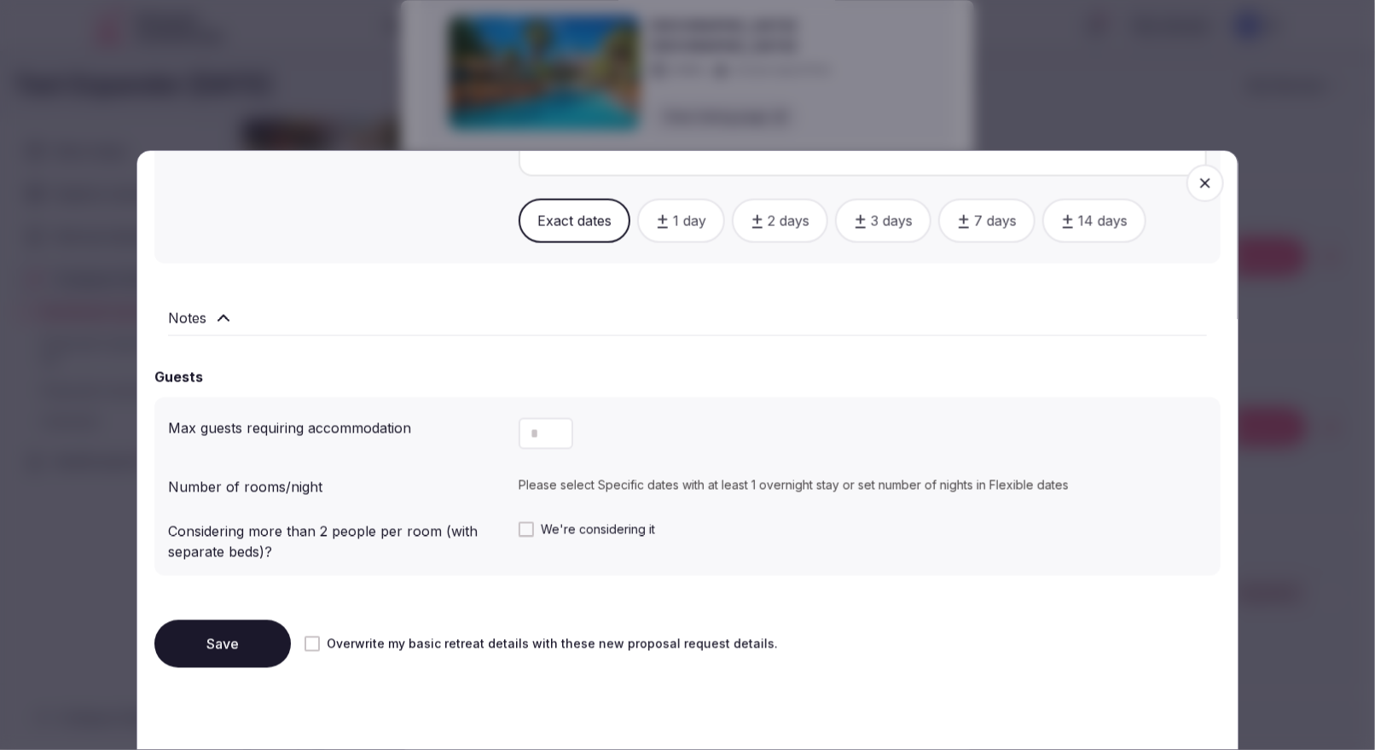
click at [548, 427] on button "Increment" at bounding box center [559, 426] width 27 height 16
click at [534, 434] on input "*" at bounding box center [545, 434] width 55 height 32
type input "**"
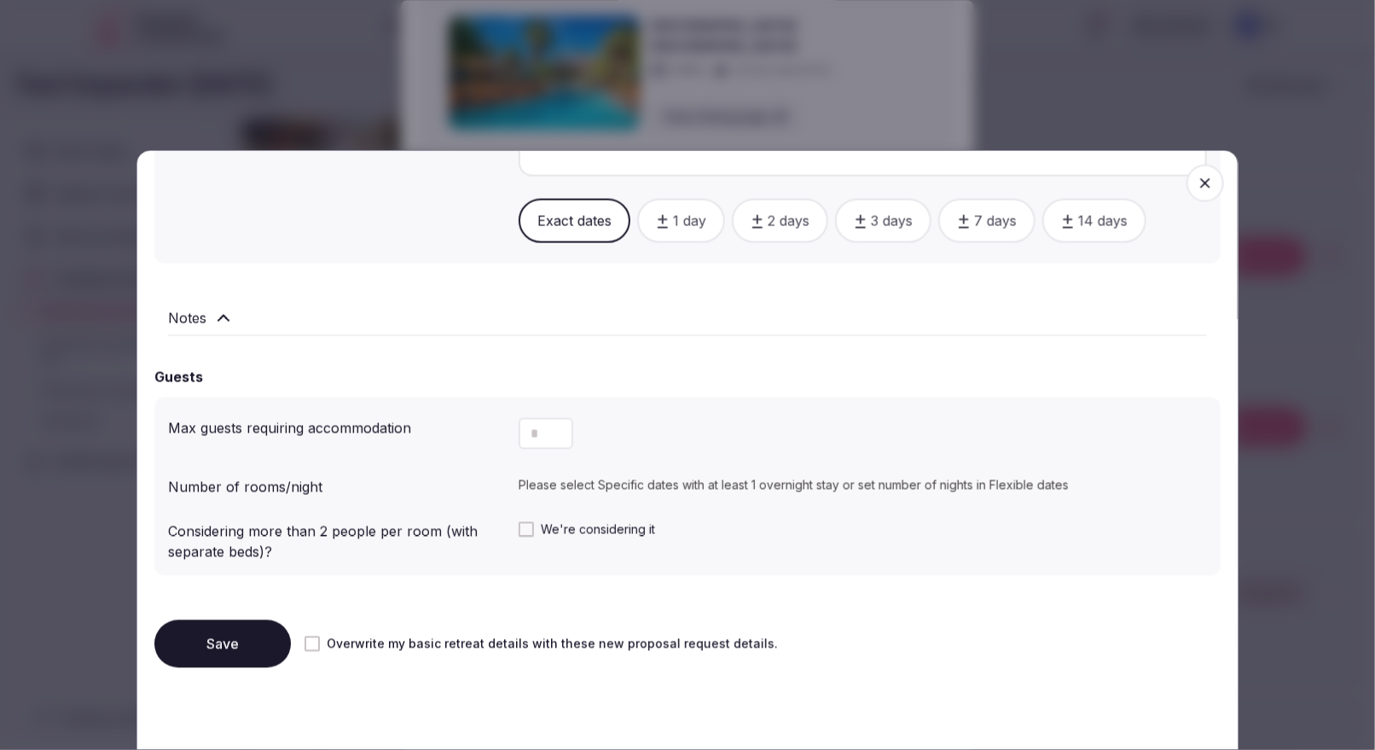
click at [268, 625] on button "Save" at bounding box center [222, 644] width 136 height 48
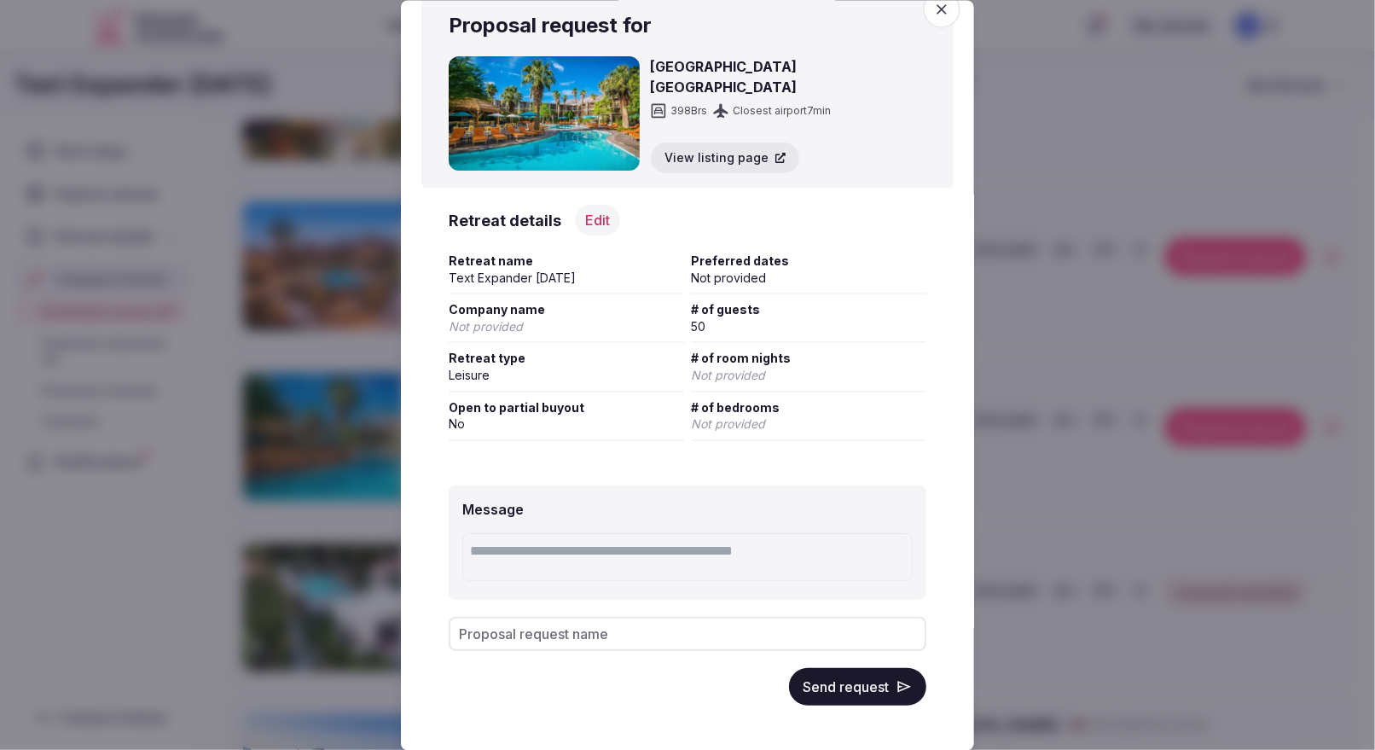
scroll to position [0, 0]
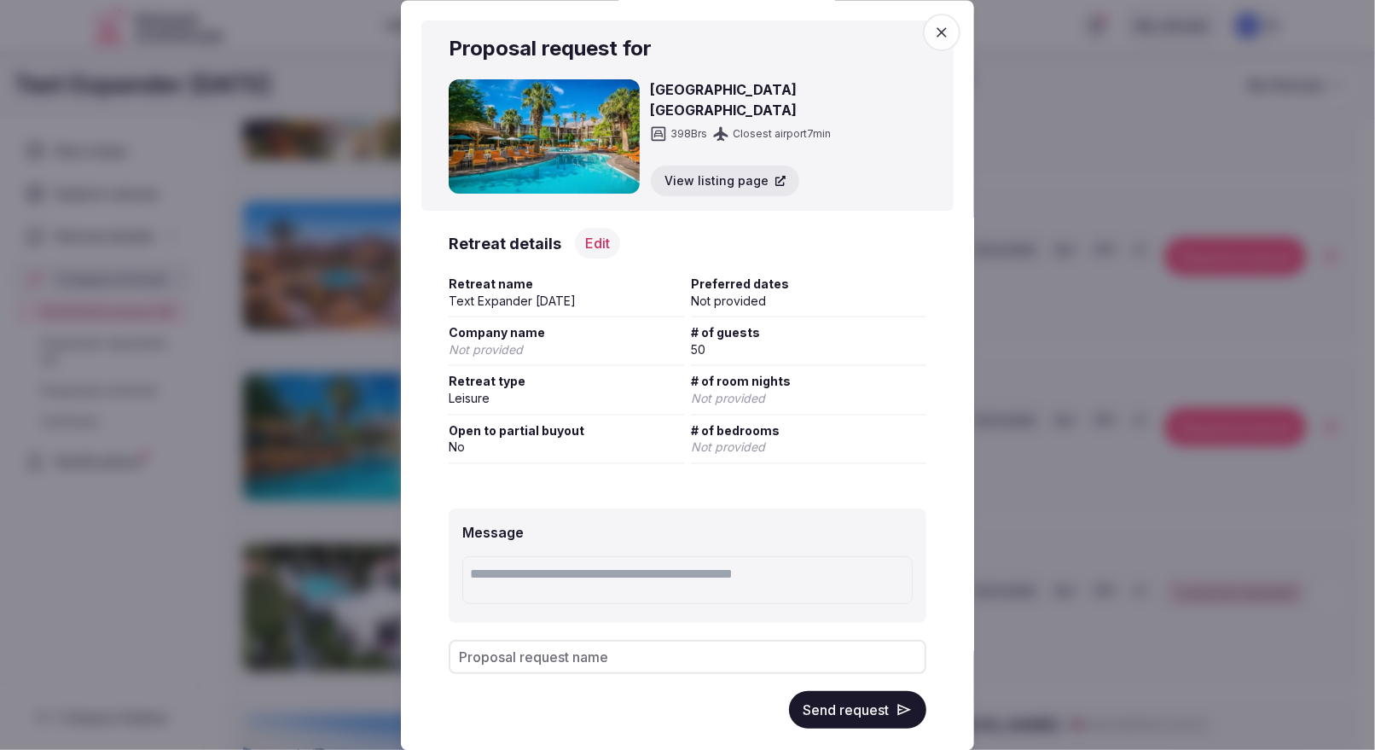
click at [944, 29] on icon "button" at bounding box center [941, 32] width 10 height 10
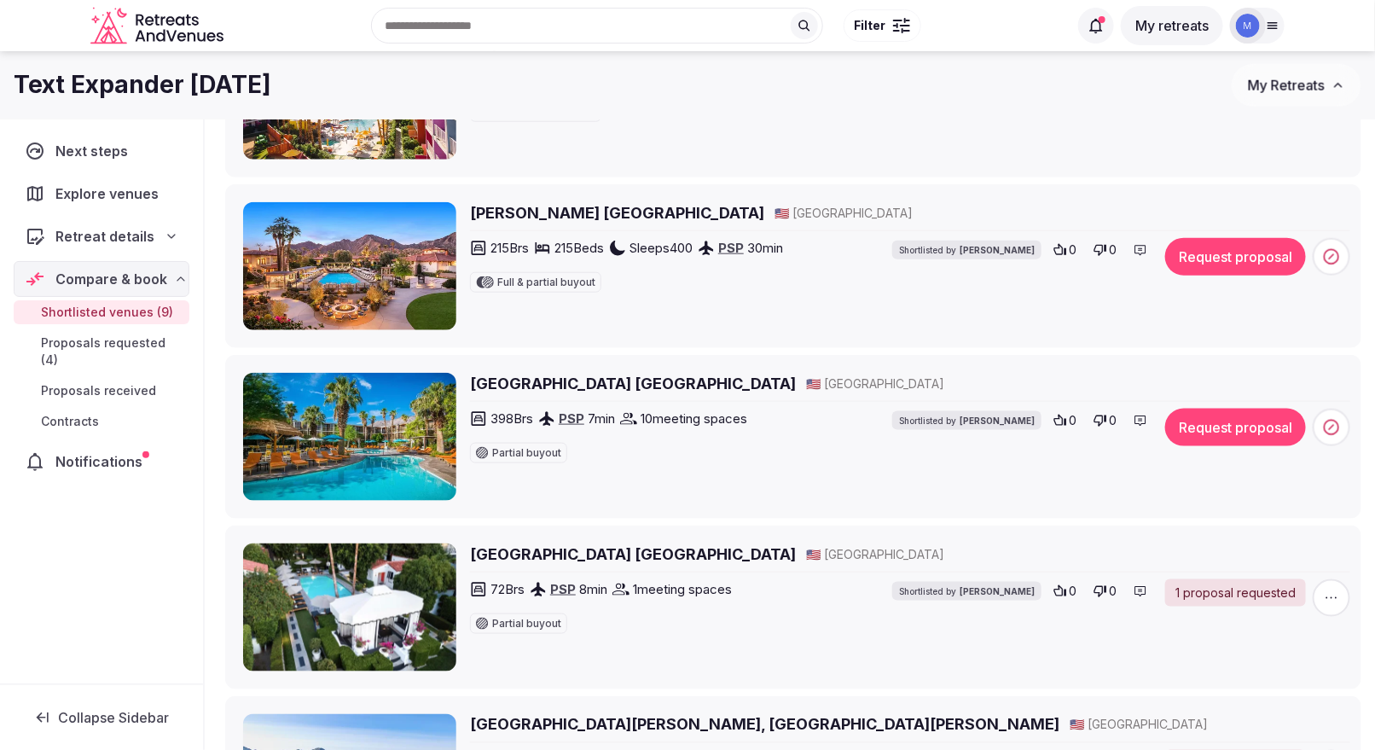
scroll to position [659, 0]
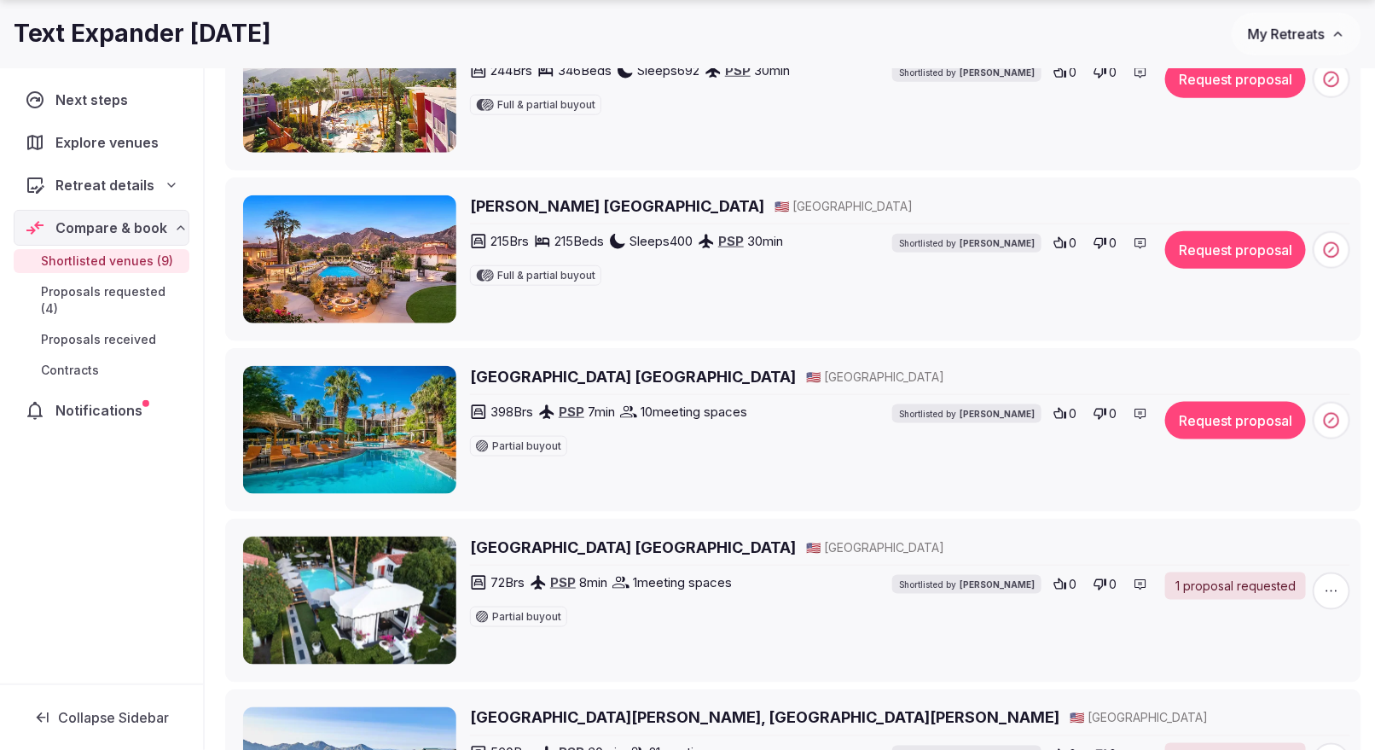
click at [103, 284] on span "Proposals requested (4)" at bounding box center [112, 300] width 142 height 34
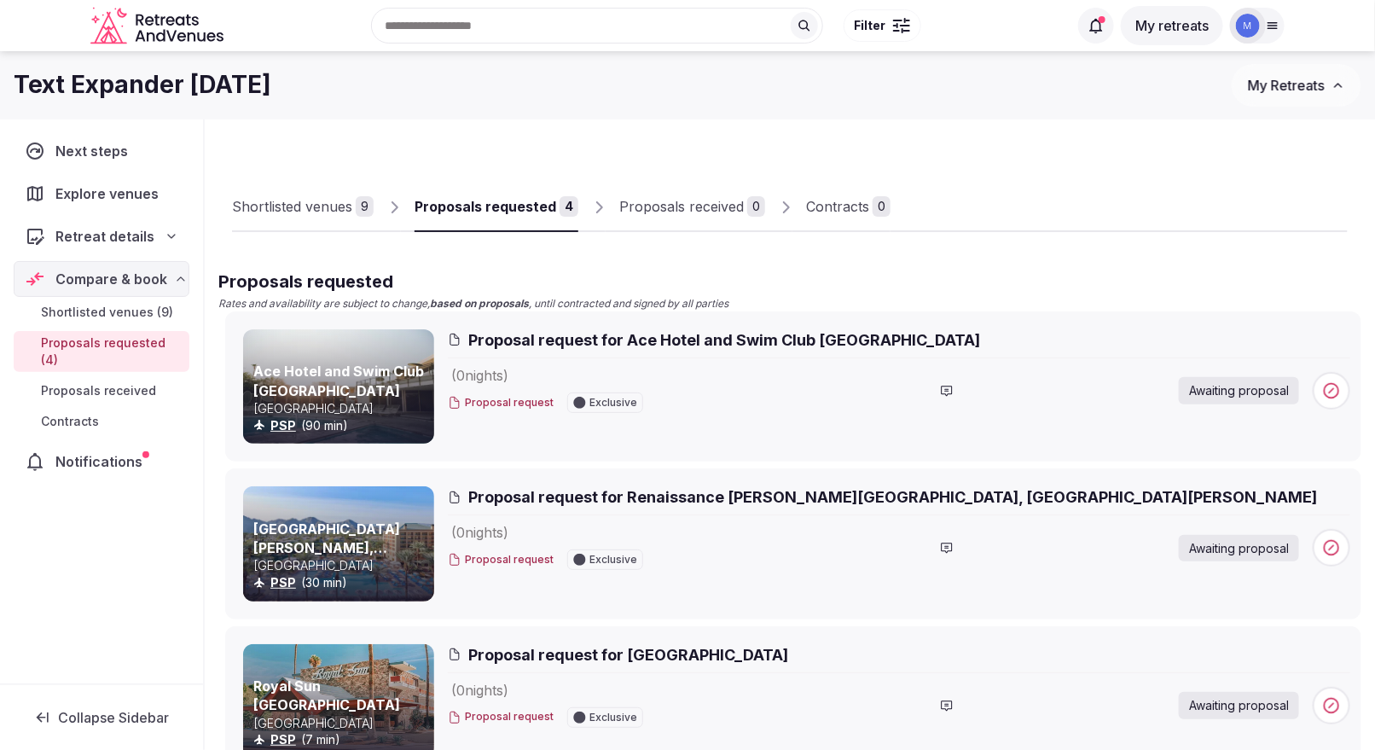
click at [119, 316] on span "Shortlisted venues (9)" at bounding box center [107, 312] width 132 height 17
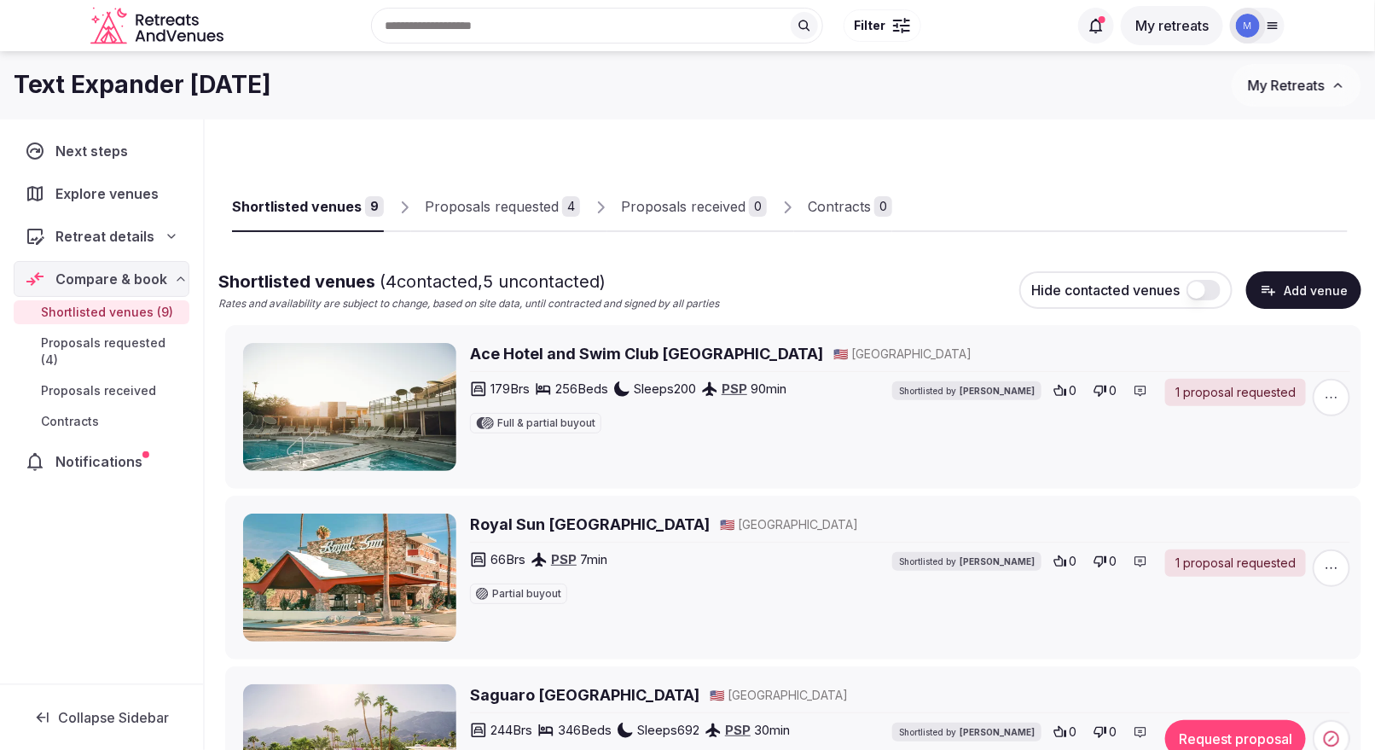
click at [125, 341] on span "Proposals requested (4)" at bounding box center [112, 351] width 142 height 34
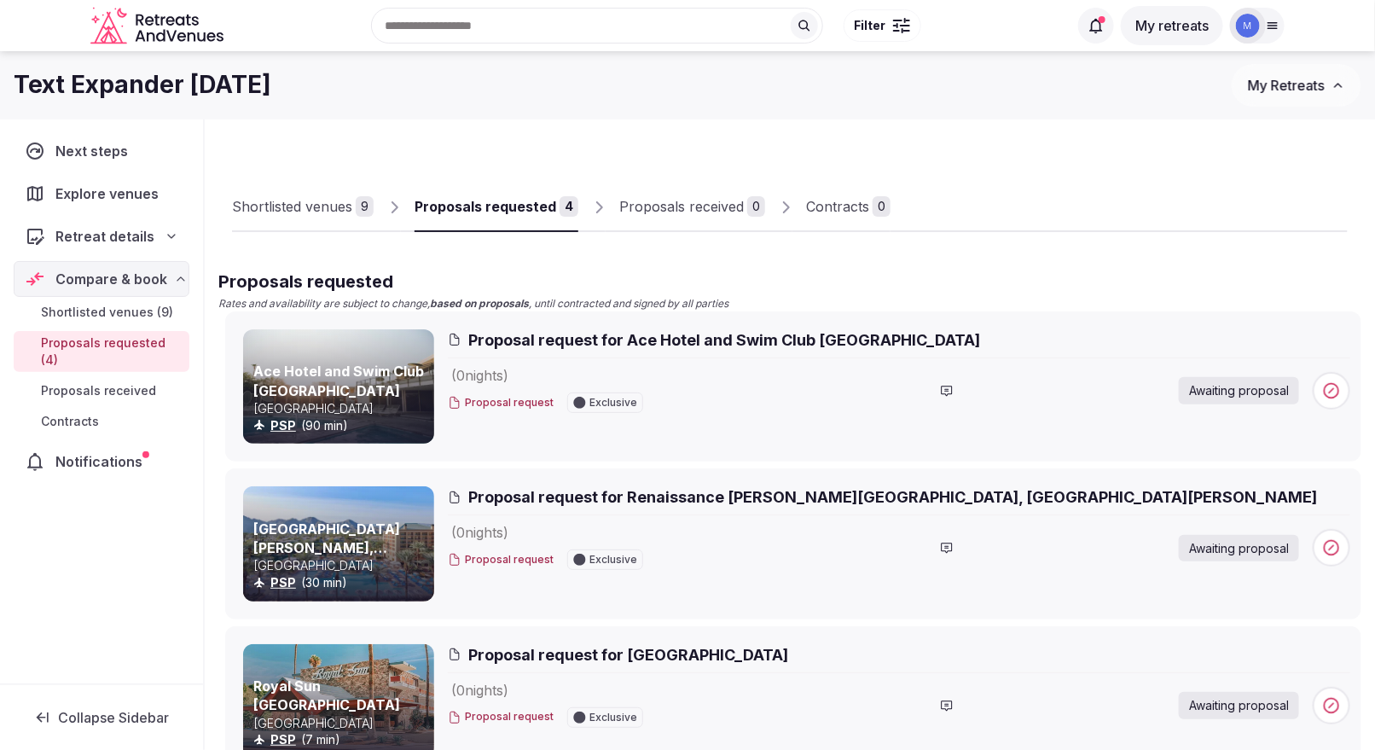
click at [269, 213] on div "Shortlisted venues" at bounding box center [292, 206] width 120 height 20
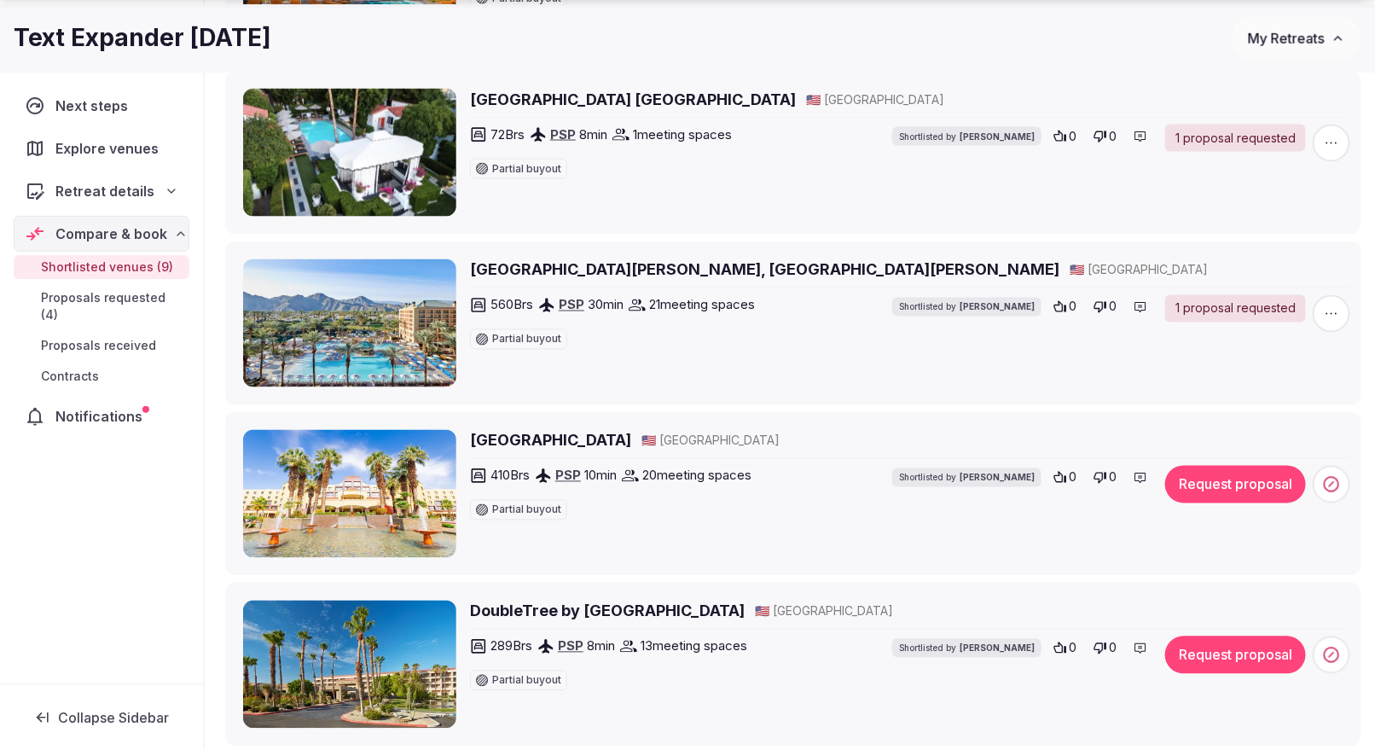
scroll to position [1132, 0]
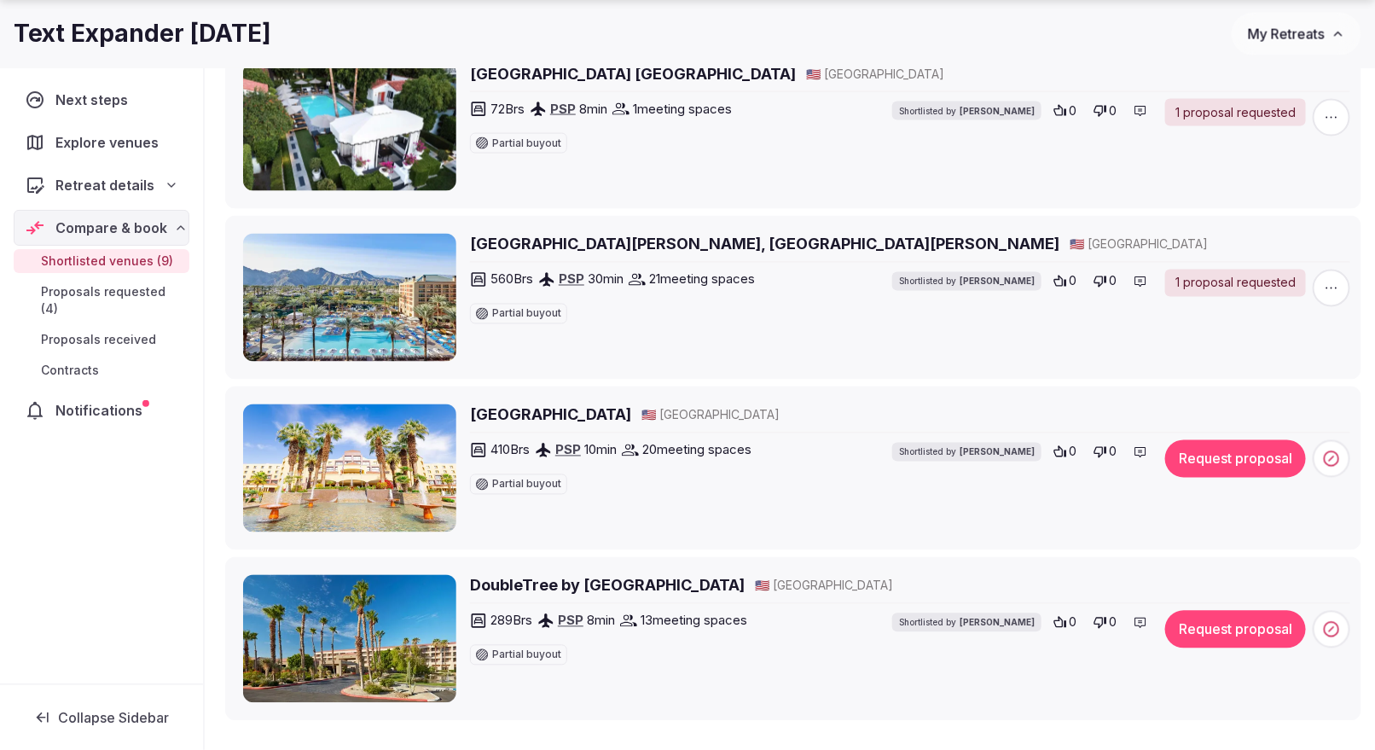
click at [1277, 459] on button "Request proposal" at bounding box center [1235, 459] width 141 height 38
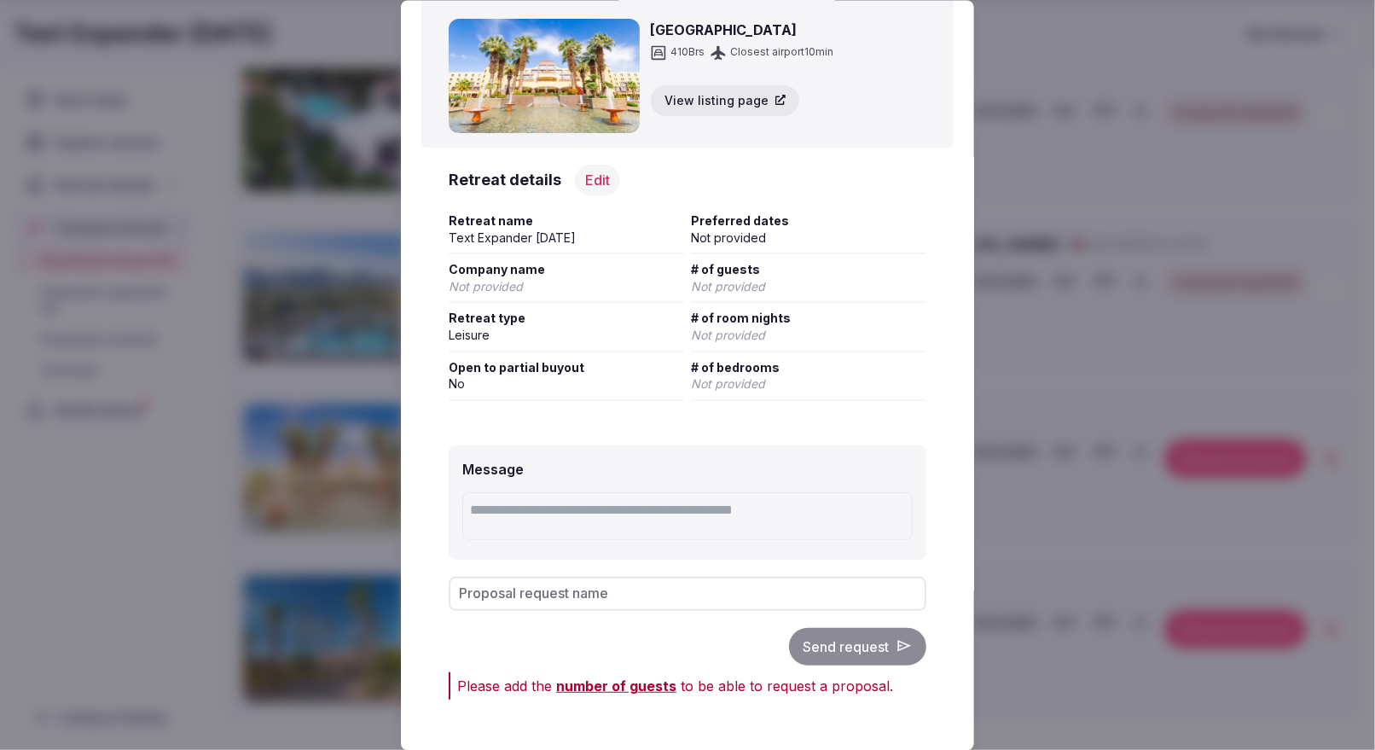
scroll to position [65, 0]
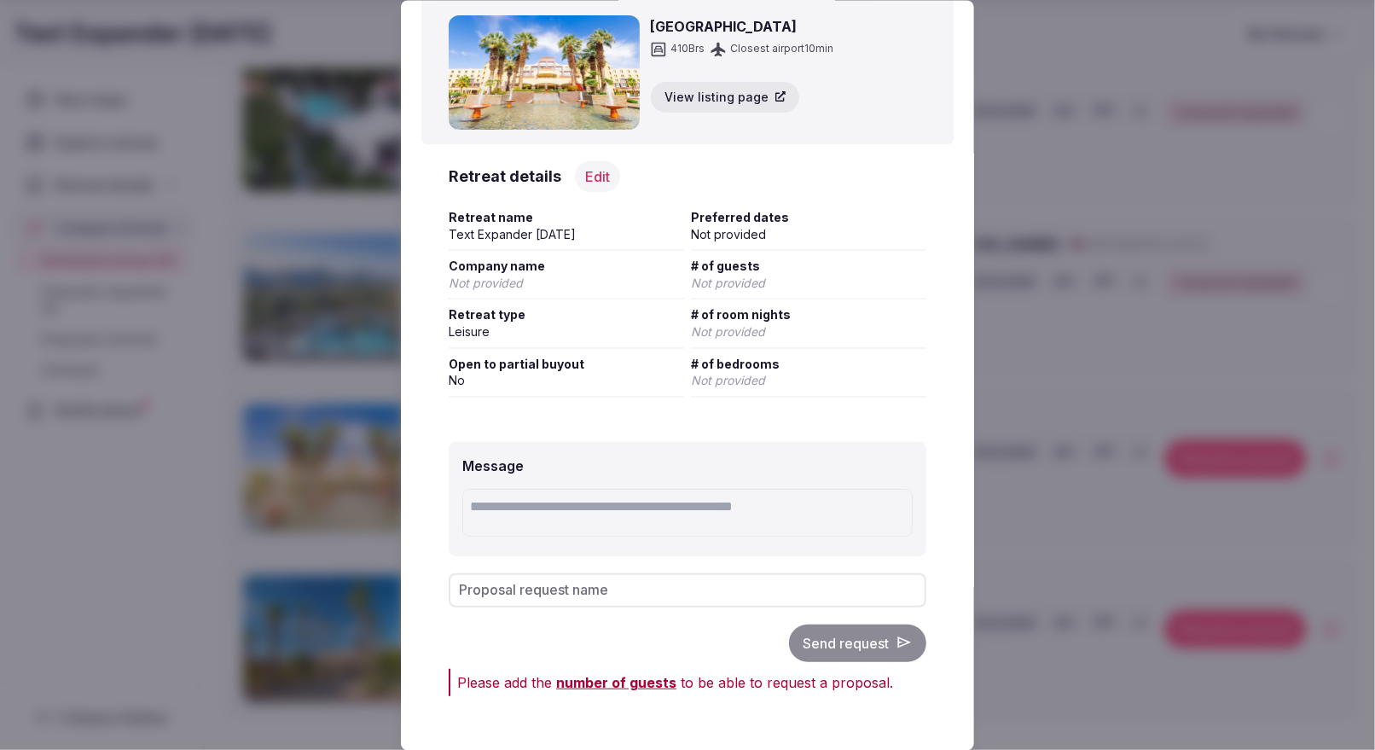
click at [600, 686] on span "number of guests" at bounding box center [616, 681] width 120 height 17
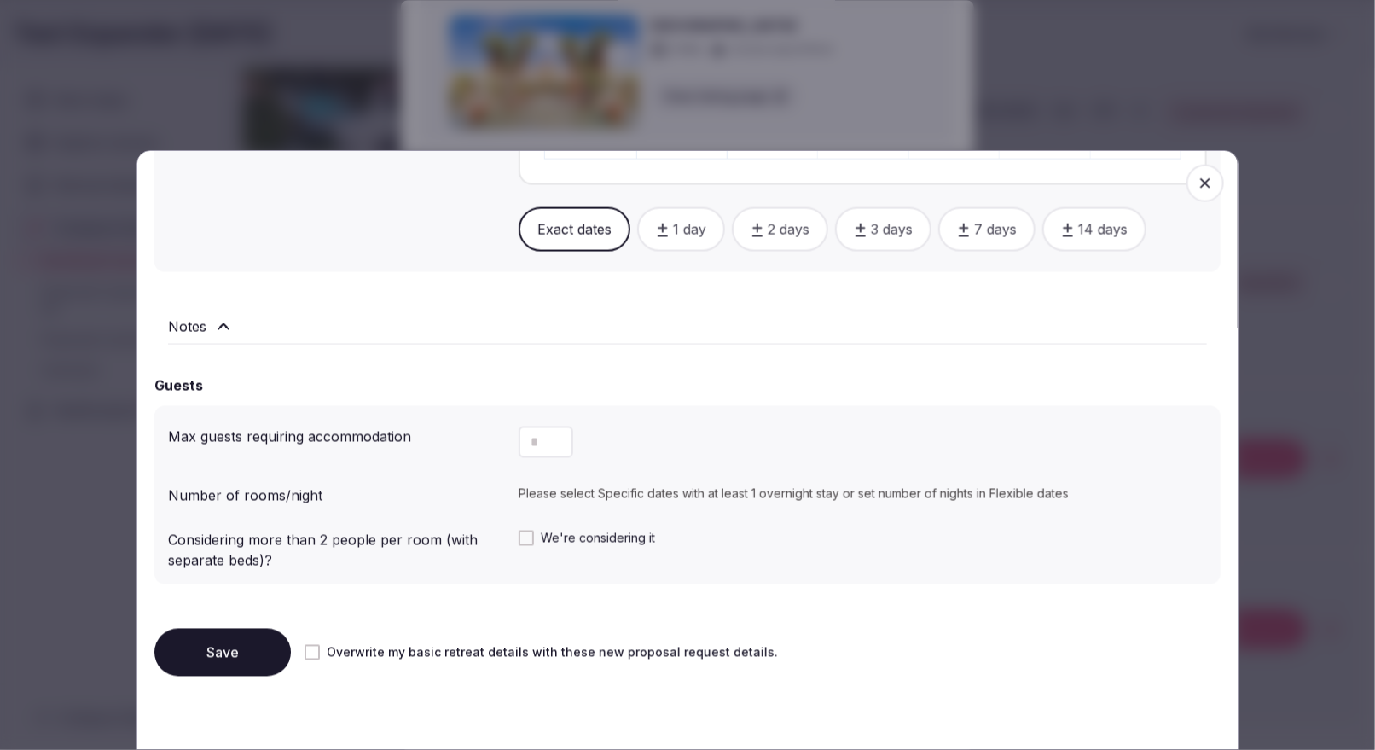
scroll to position [1132, 0]
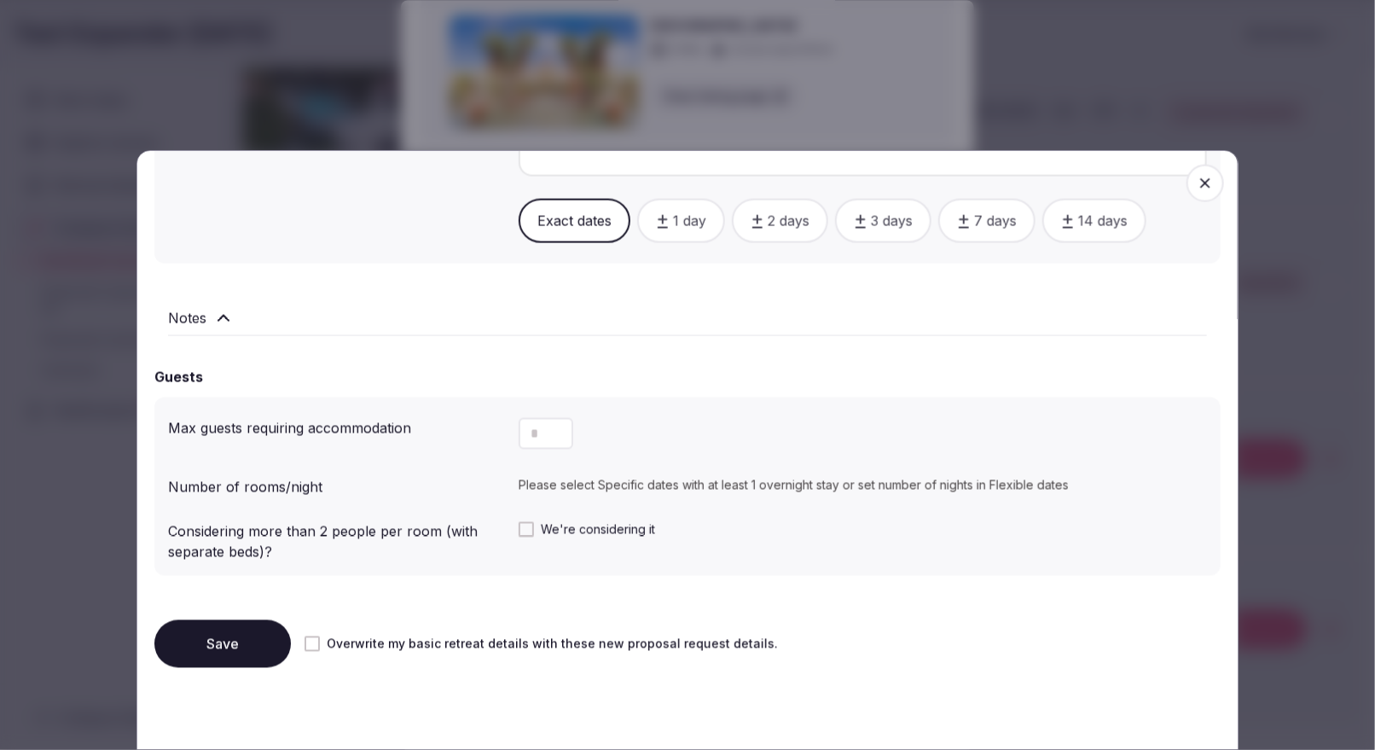
click at [537, 420] on input "number" at bounding box center [545, 434] width 55 height 32
type input "**"
click at [257, 634] on button "Save" at bounding box center [222, 644] width 136 height 48
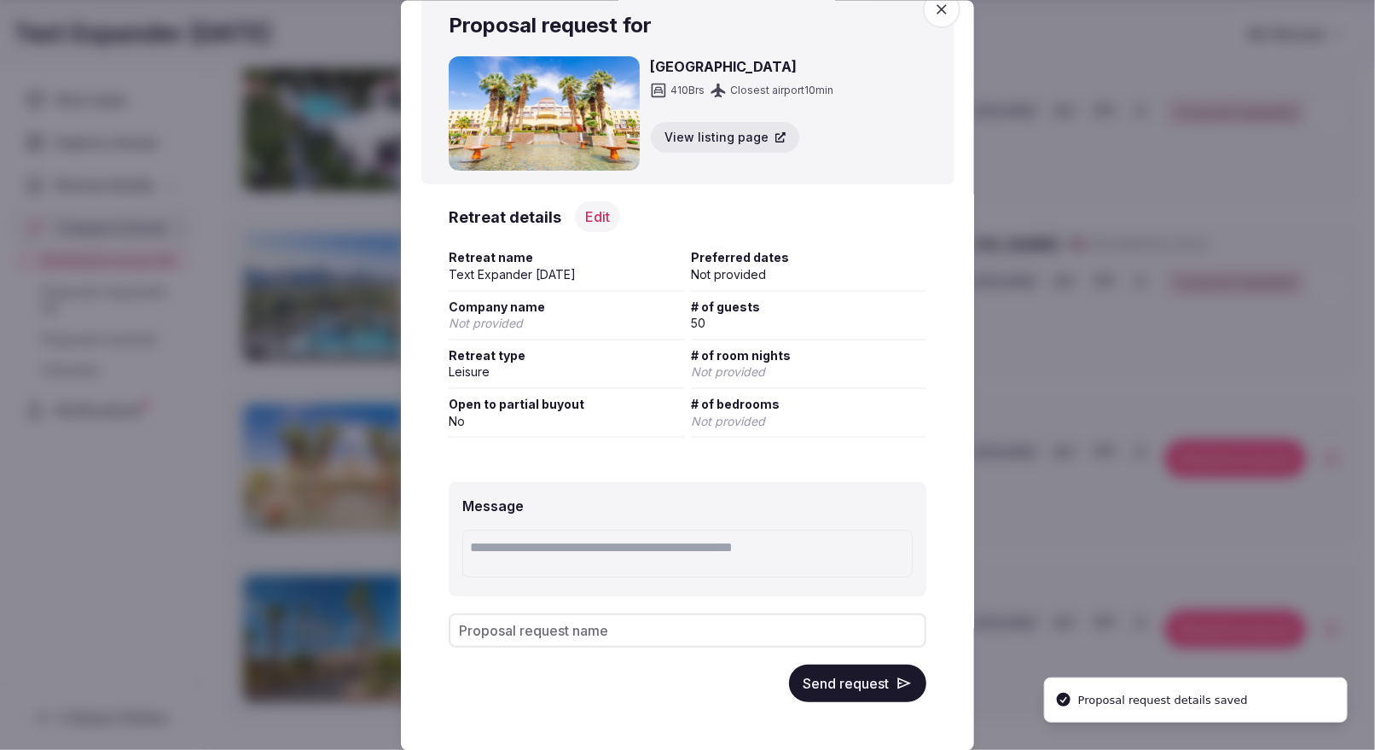
click at [817, 694] on button "Send request" at bounding box center [857, 683] width 137 height 38
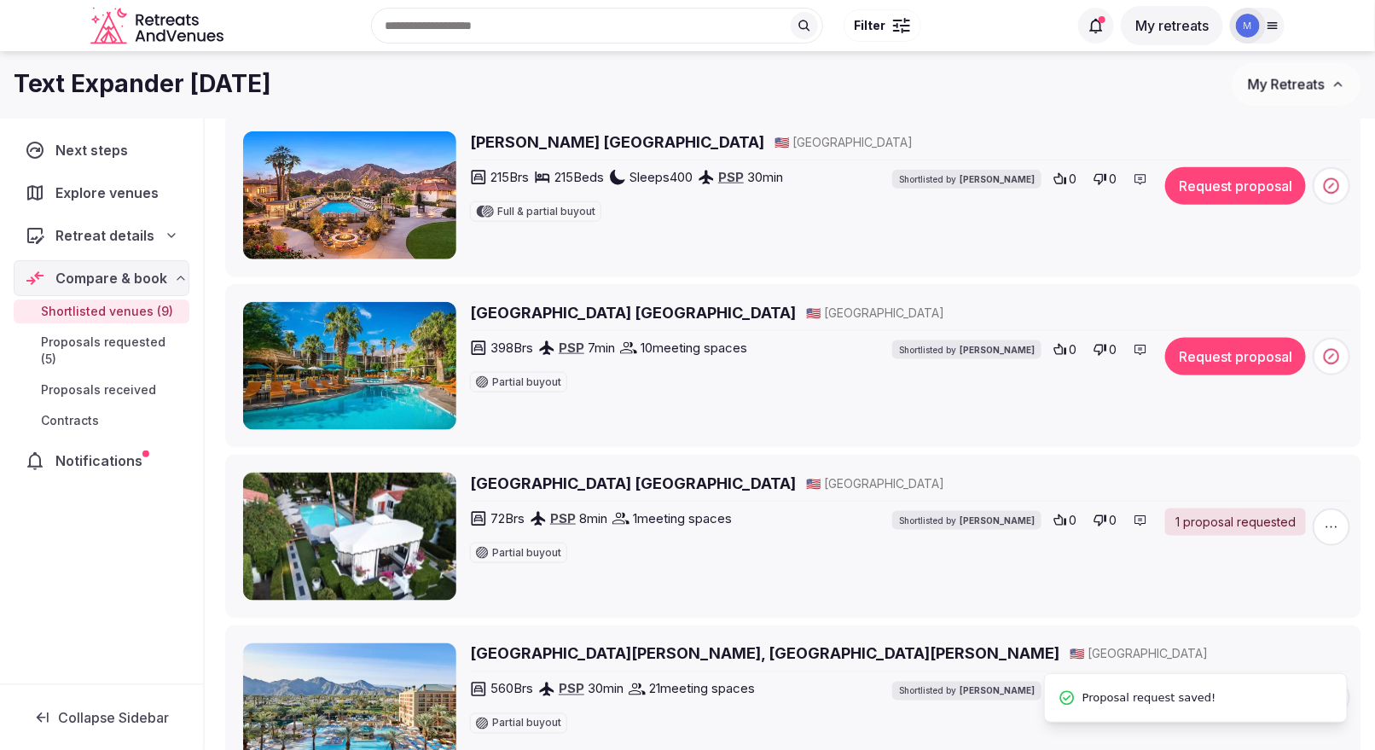
scroll to position [538, 0]
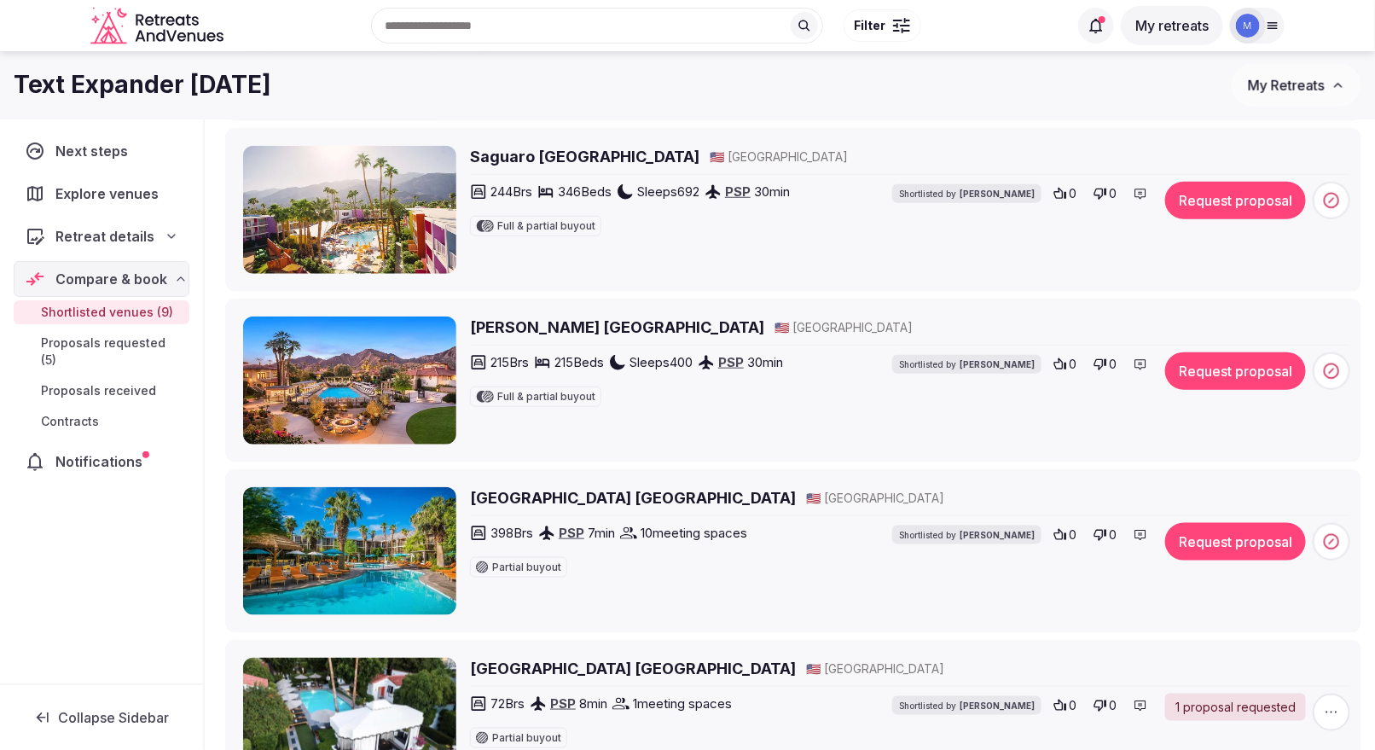
click at [1180, 542] on button "Request proposal" at bounding box center [1235, 542] width 141 height 38
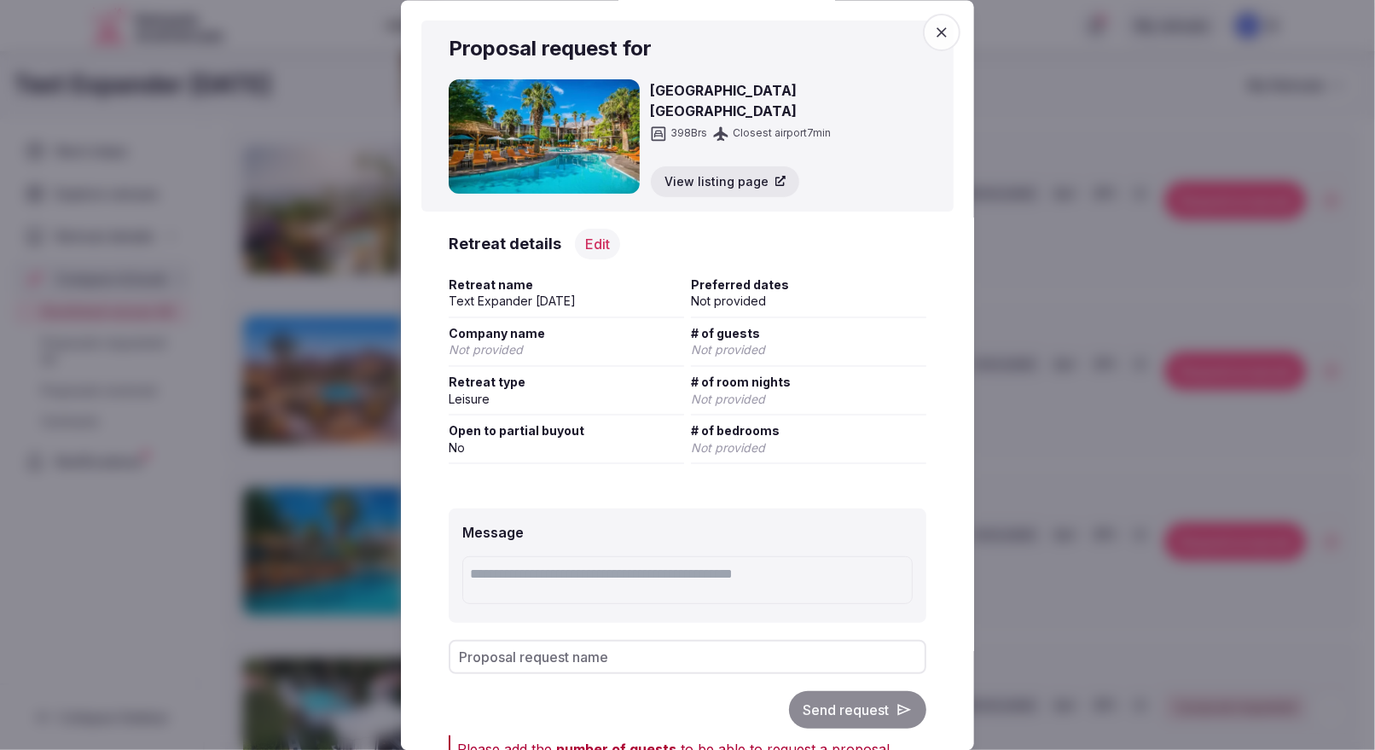
scroll to position [65, 0]
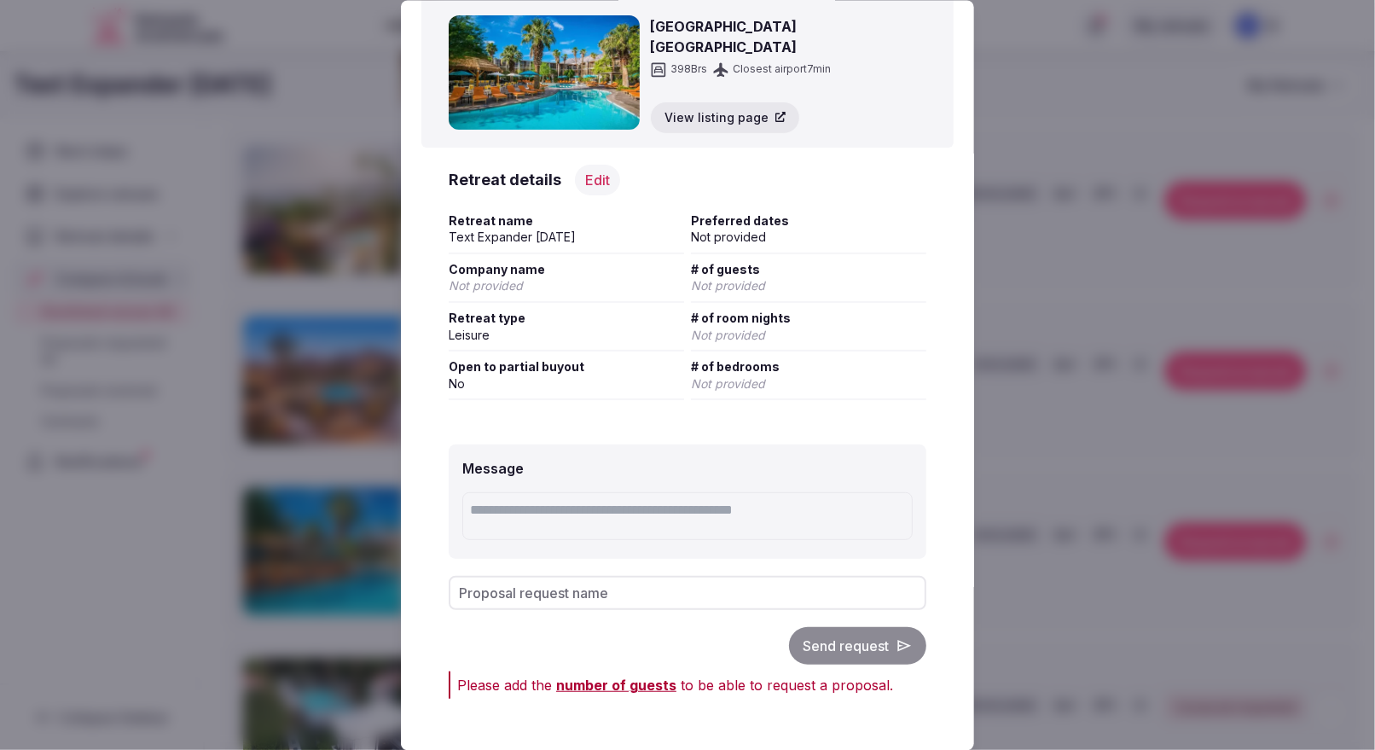
click at [582, 675] on span "number of guests" at bounding box center [616, 683] width 120 height 17
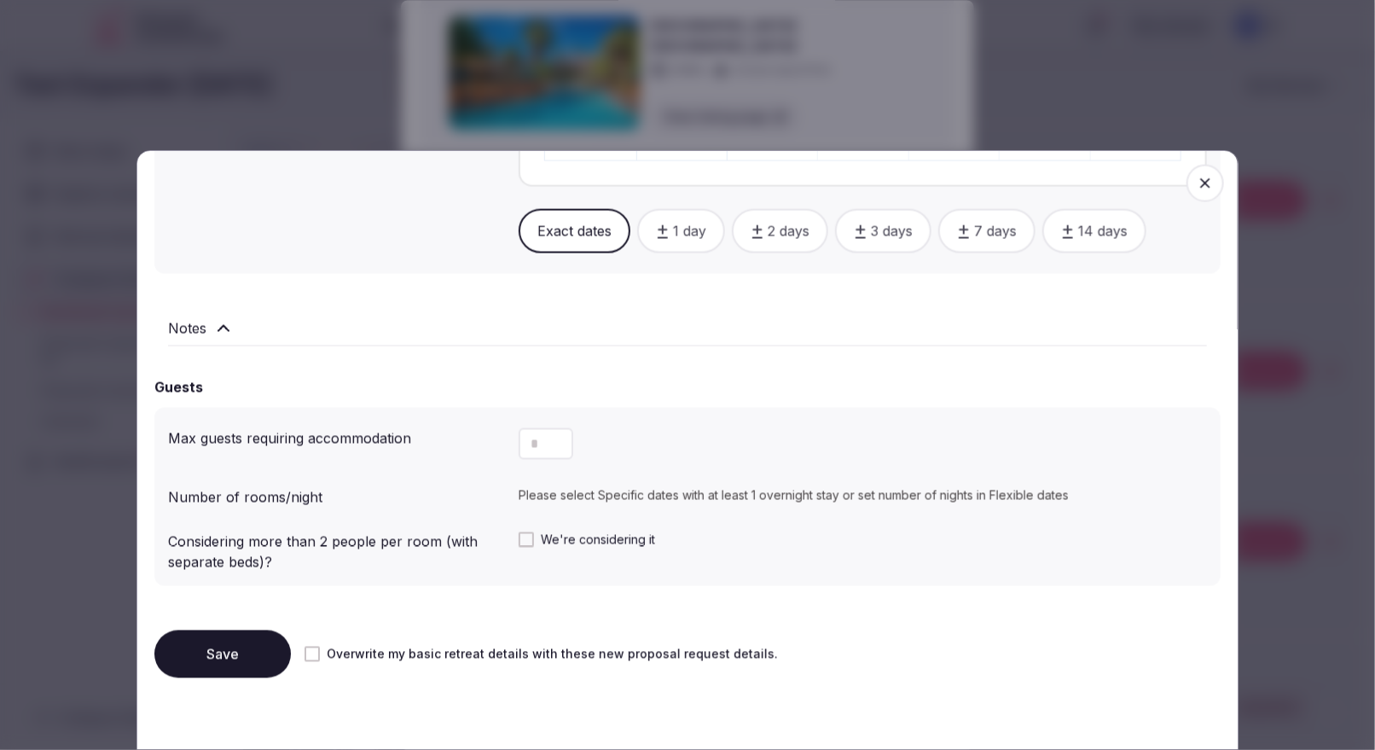
scroll to position [1132, 0]
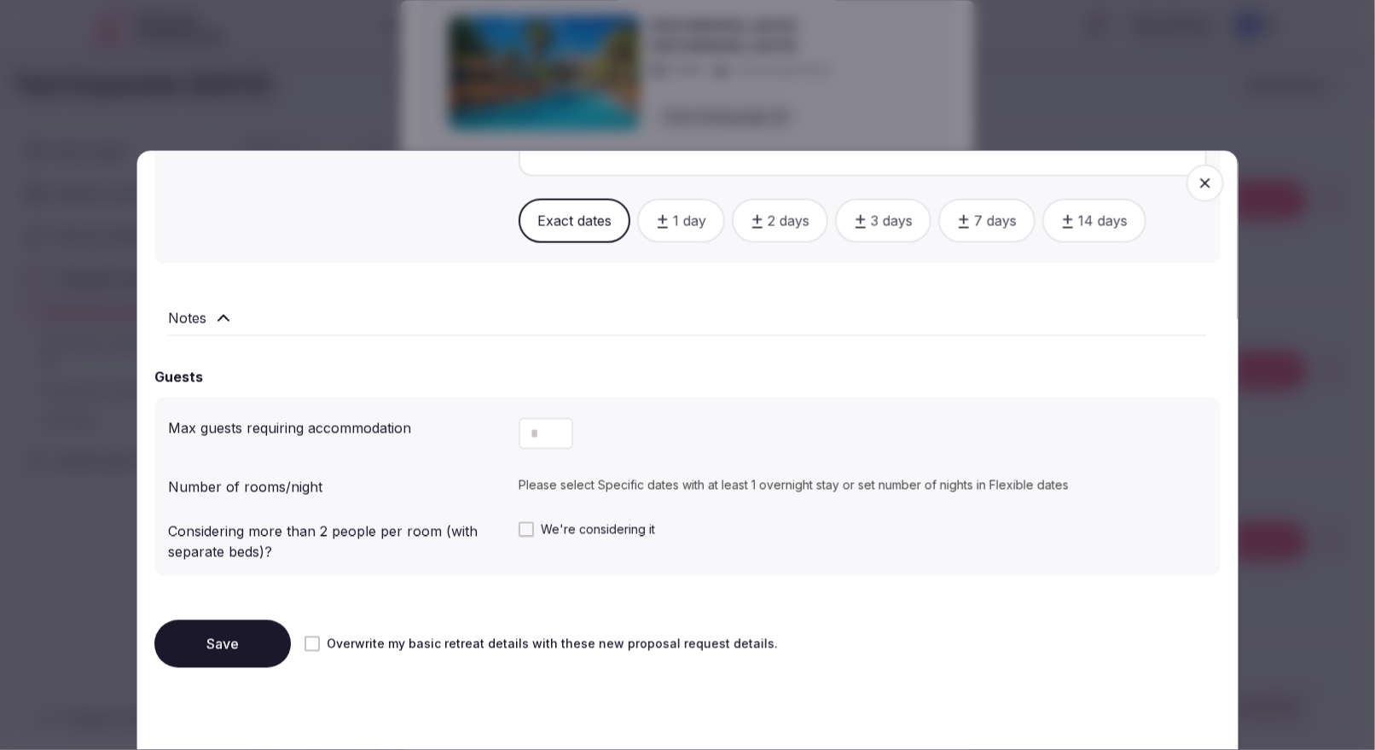
click at [542, 427] on input "number" at bounding box center [545, 434] width 55 height 32
type input "**"
click at [225, 642] on button "Save" at bounding box center [222, 644] width 136 height 48
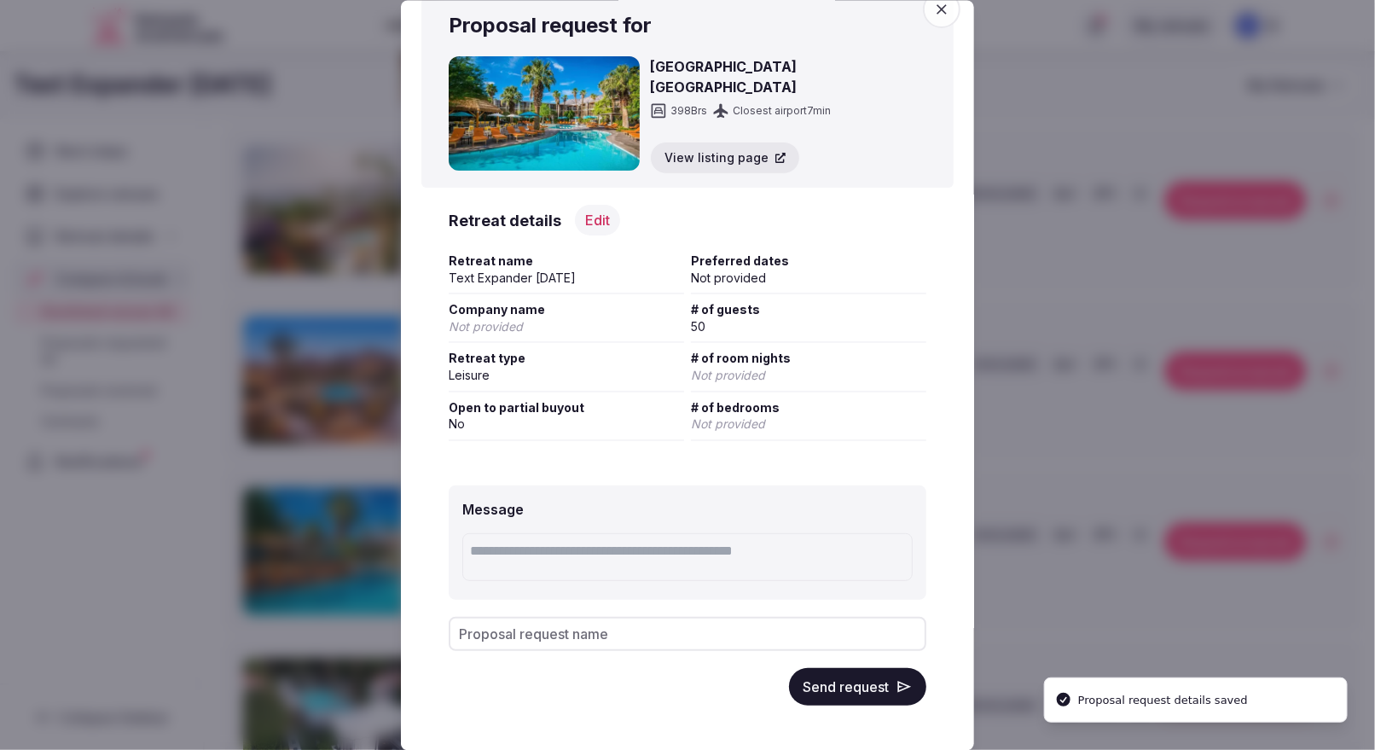
click at [895, 684] on button "Send request" at bounding box center [857, 686] width 137 height 38
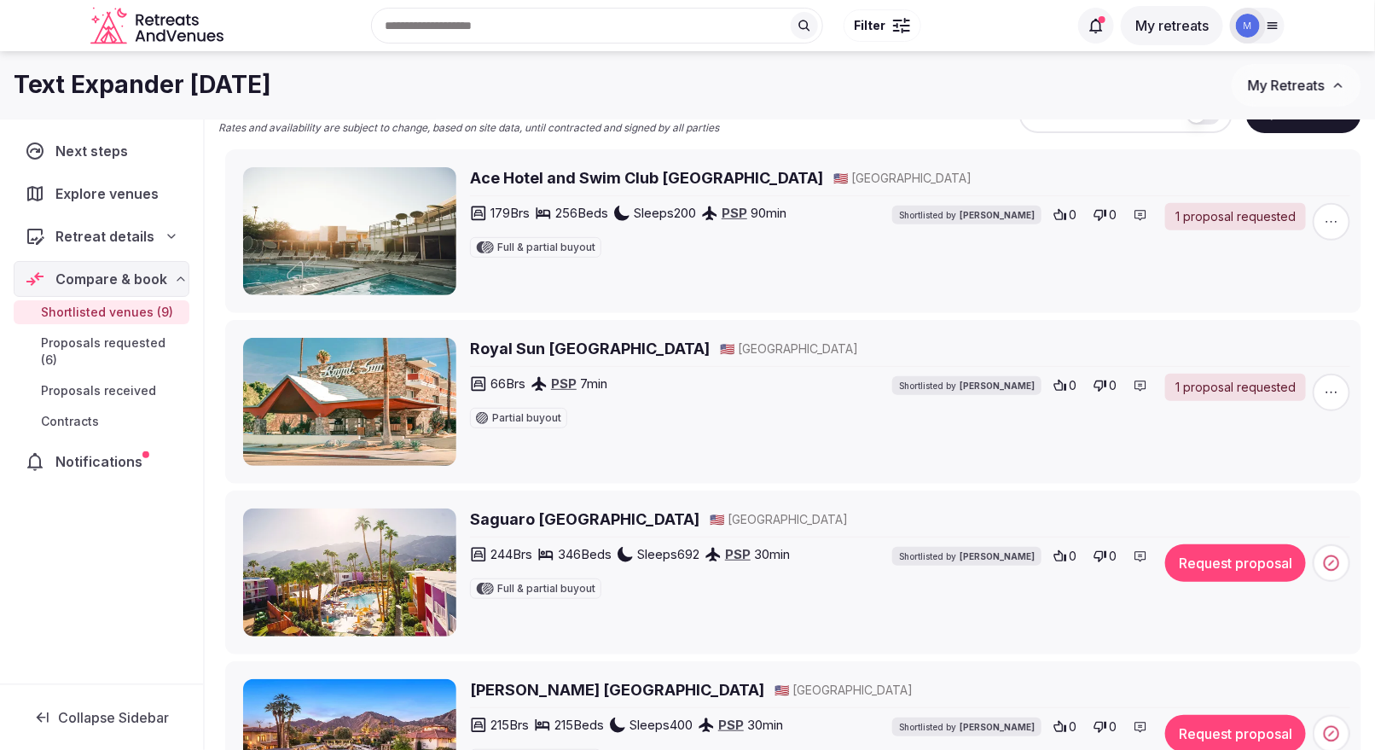
scroll to position [173, 0]
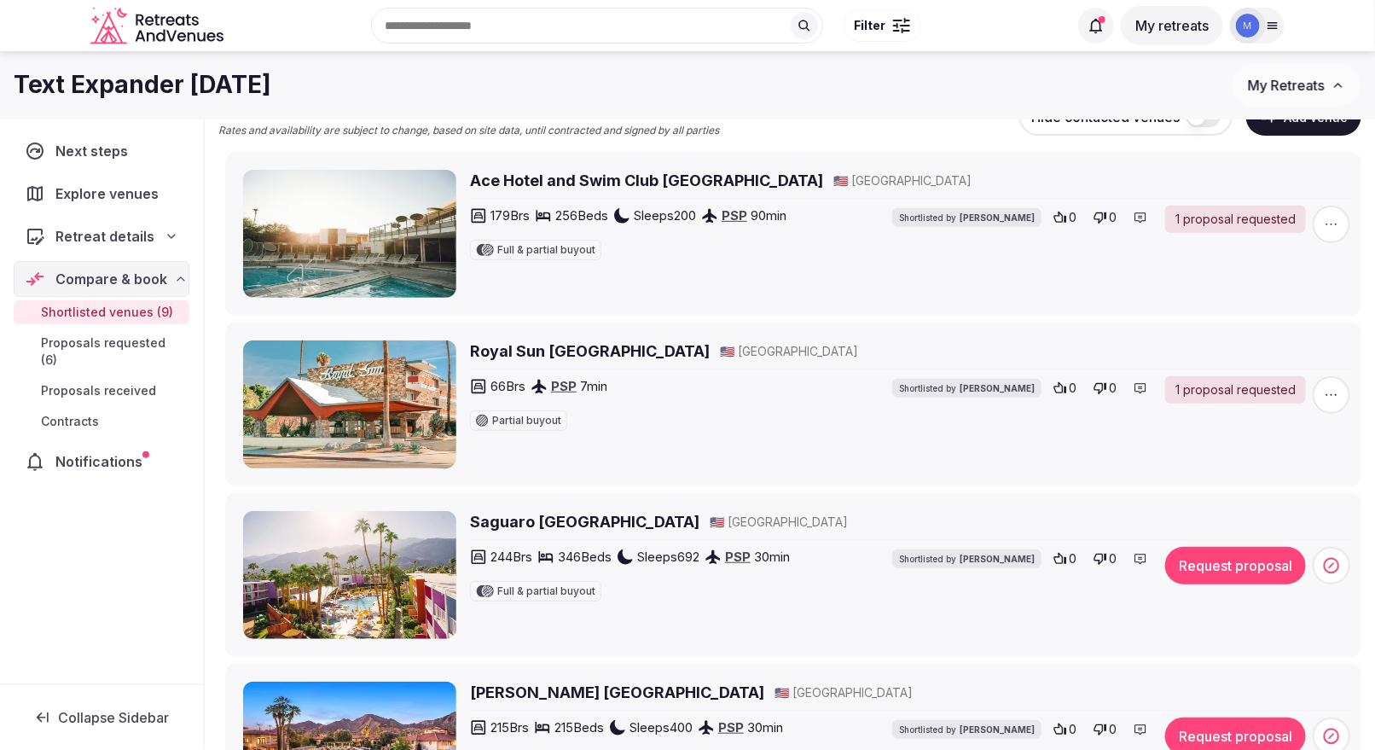
click at [1244, 577] on button "Request proposal" at bounding box center [1235, 566] width 141 height 38
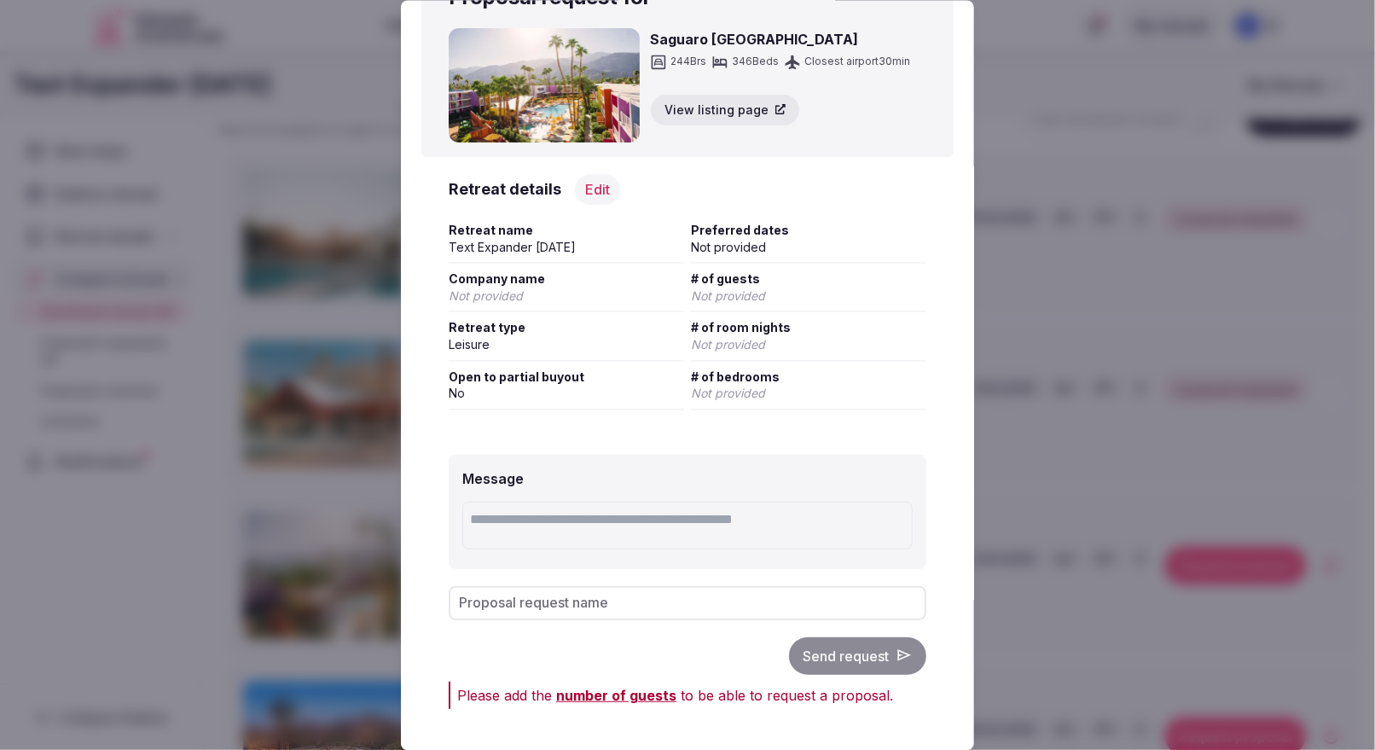
scroll to position [65, 0]
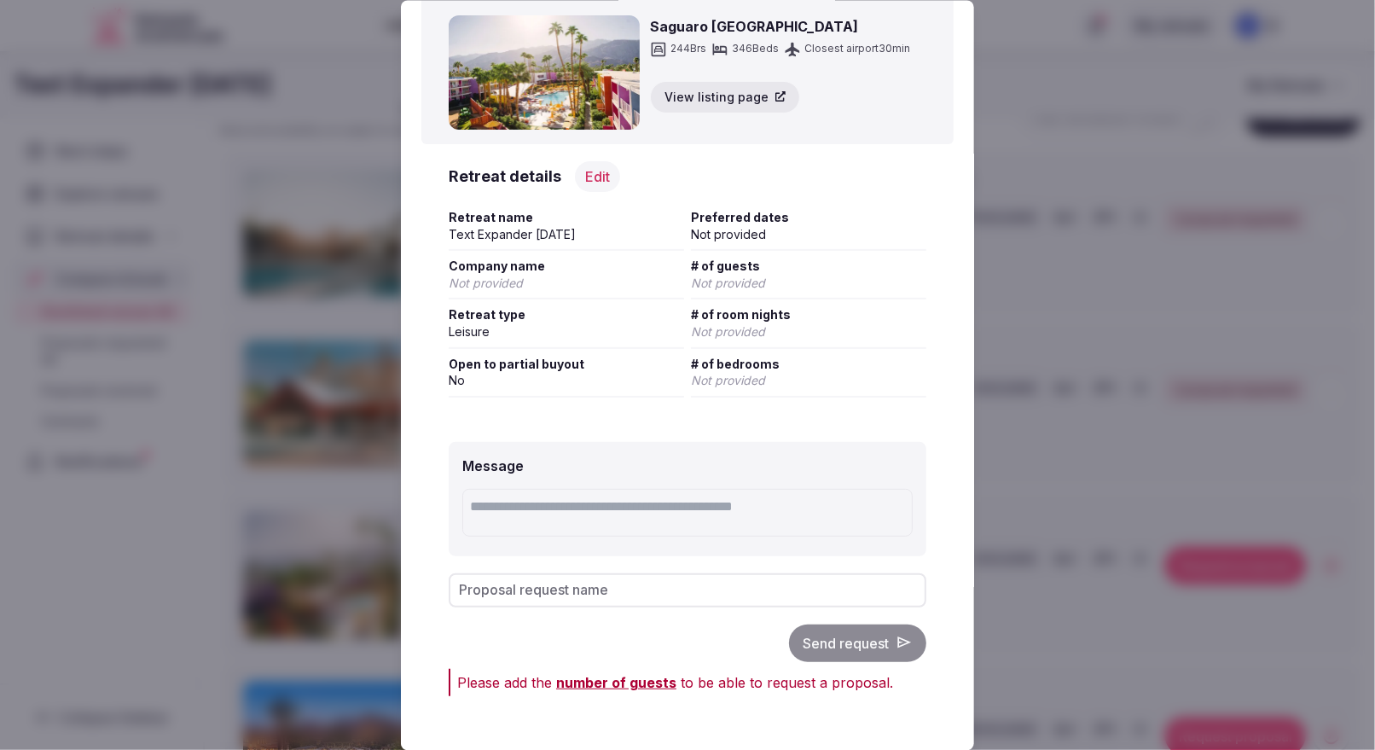
click at [621, 676] on span "number of guests" at bounding box center [616, 681] width 120 height 17
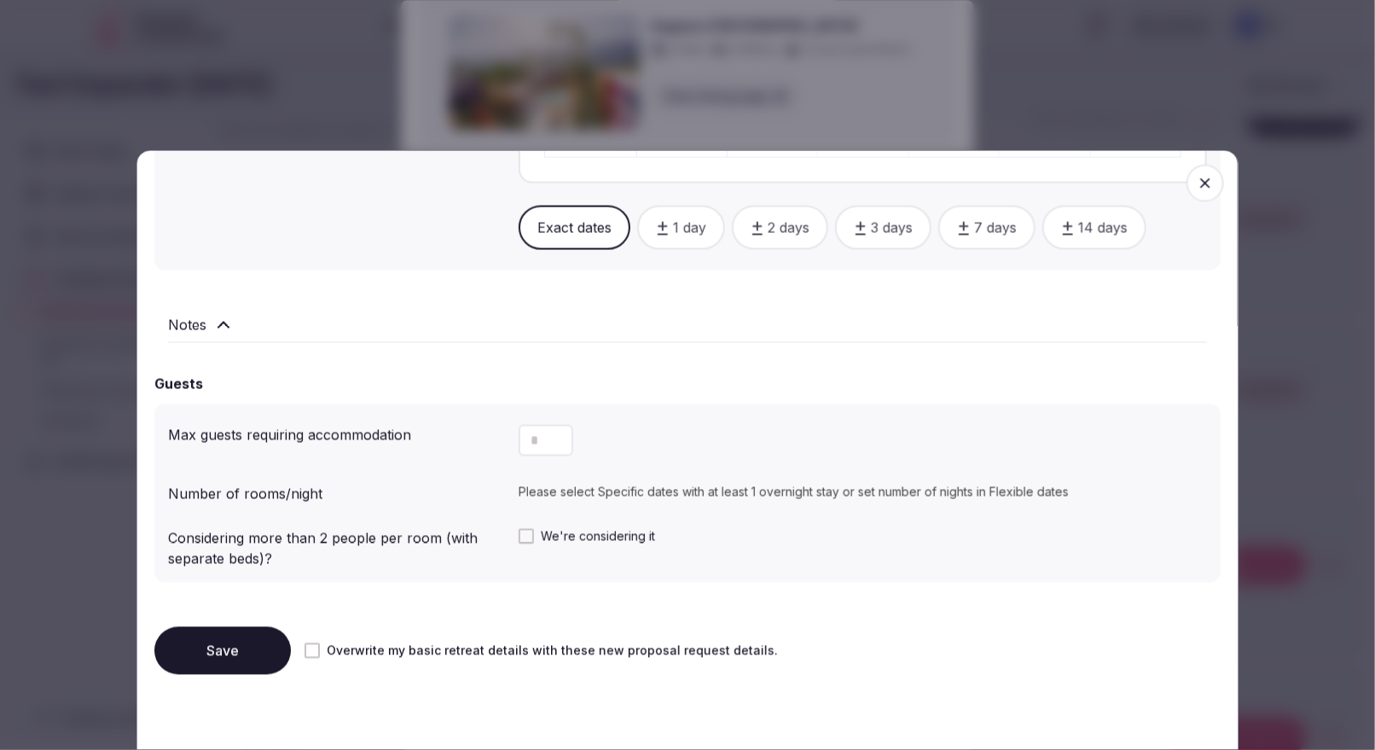
scroll to position [1132, 0]
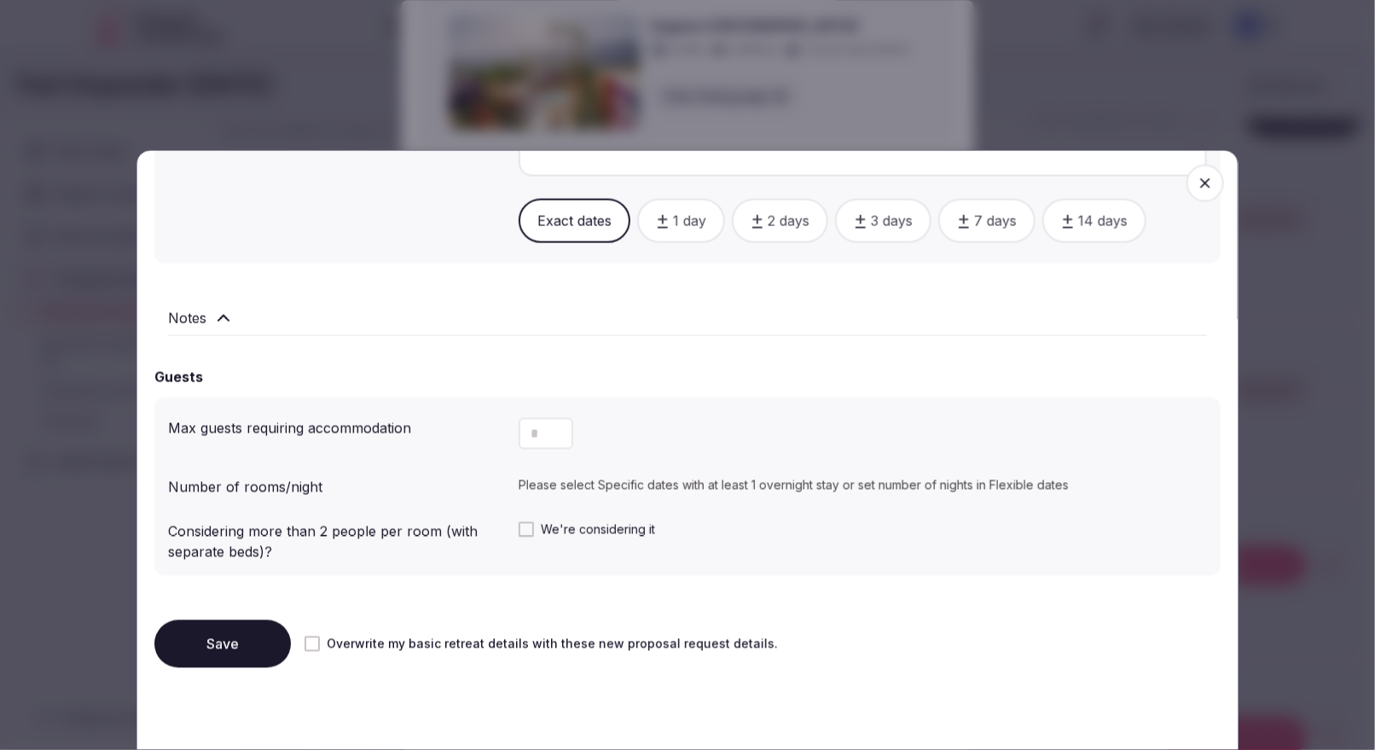
click at [547, 431] on button "Increment" at bounding box center [559, 426] width 27 height 16
click at [530, 431] on input "*" at bounding box center [545, 434] width 55 height 32
type input "**"
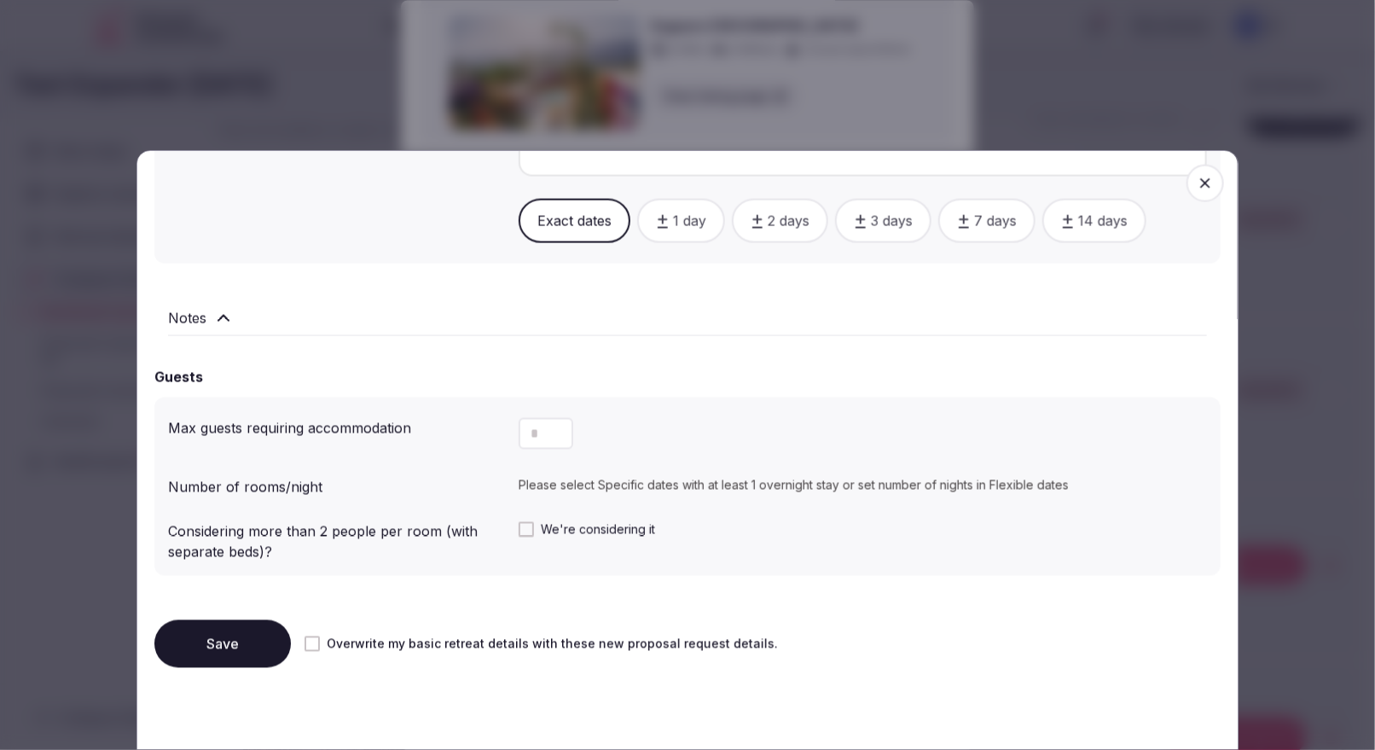
click at [254, 629] on button "Save" at bounding box center [222, 644] width 136 height 48
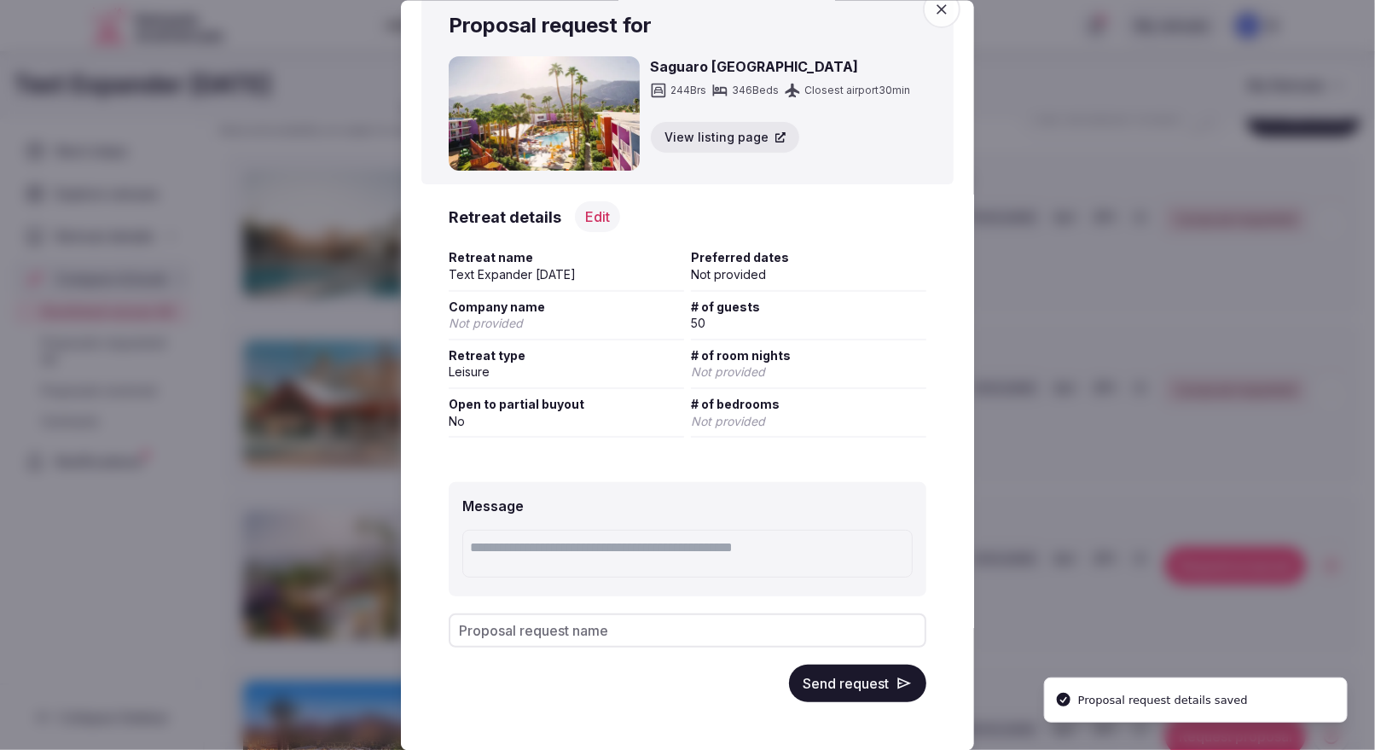
click at [820, 686] on button "Send request" at bounding box center [857, 683] width 137 height 38
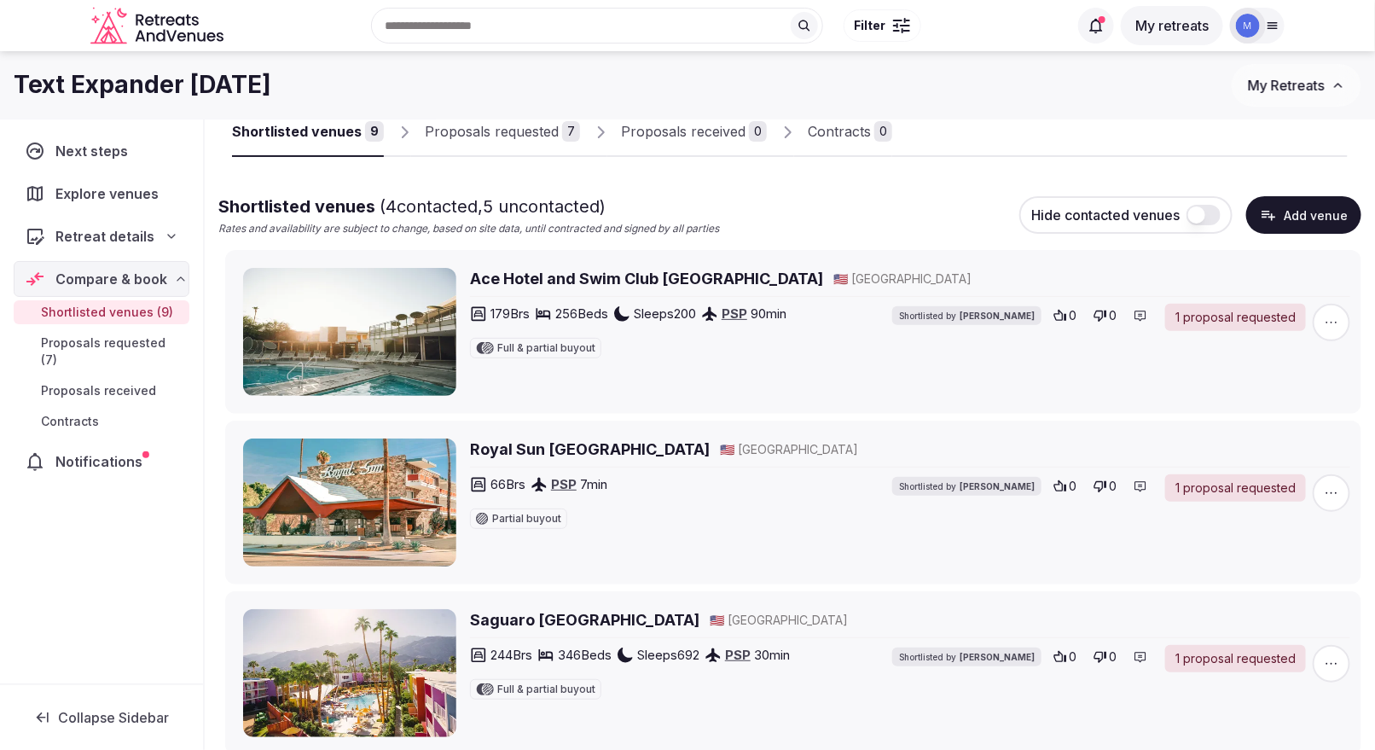
scroll to position [44, 0]
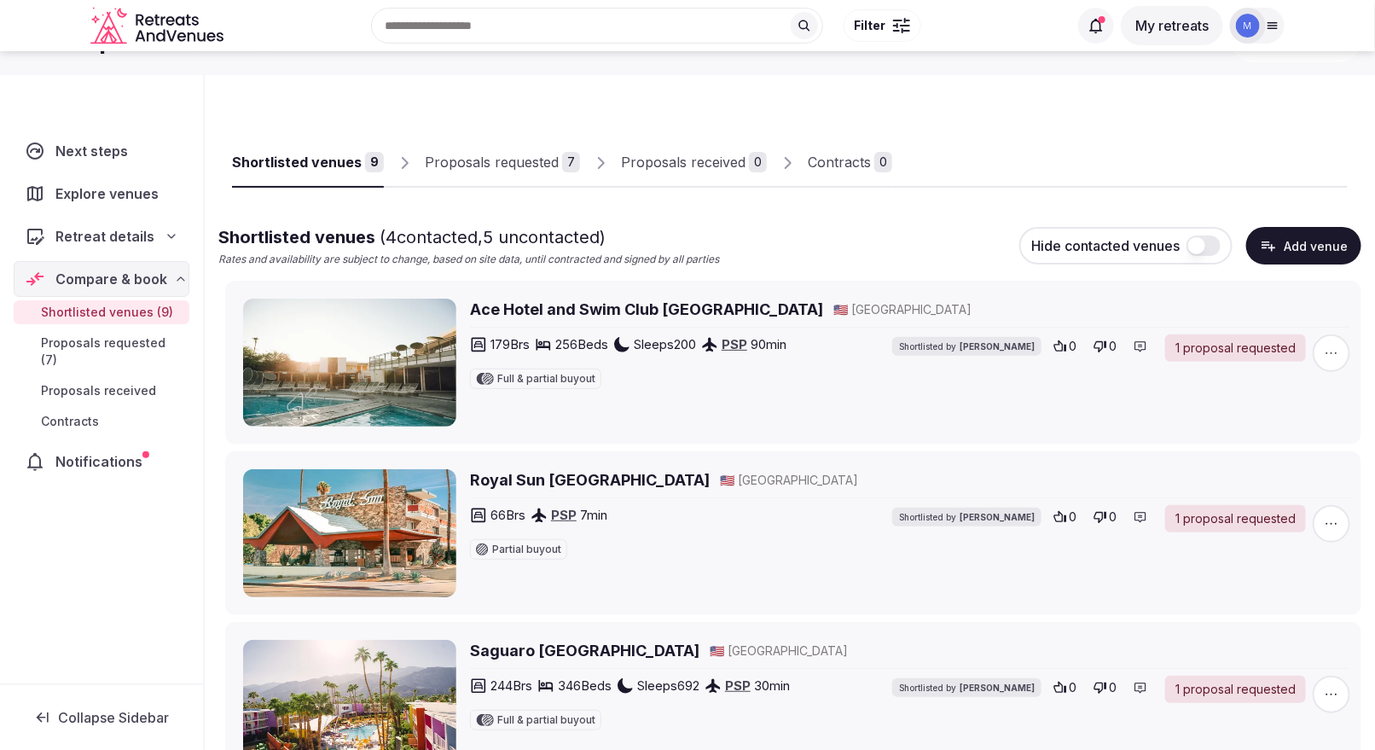
click at [531, 158] on div "Proposals requested" at bounding box center [492, 162] width 134 height 20
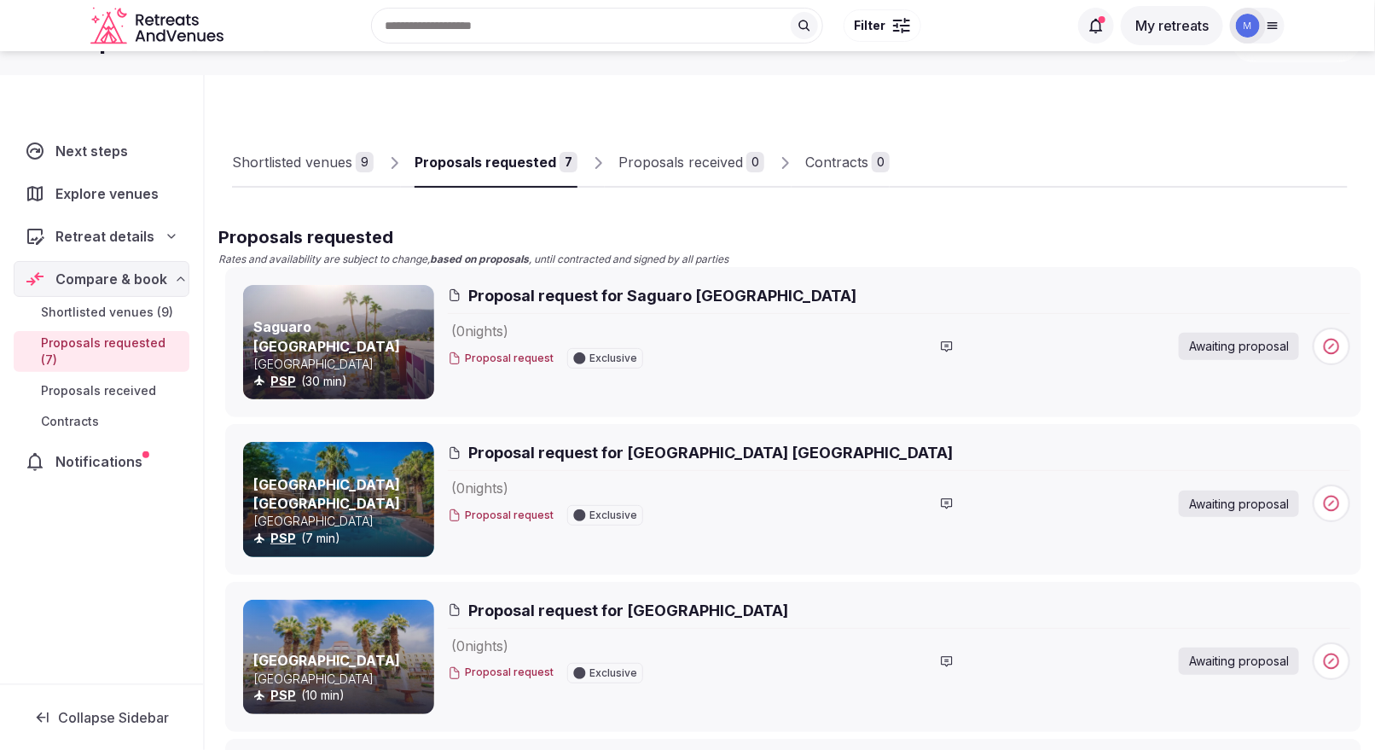
click at [263, 161] on div "Shortlisted venues" at bounding box center [292, 162] width 120 height 20
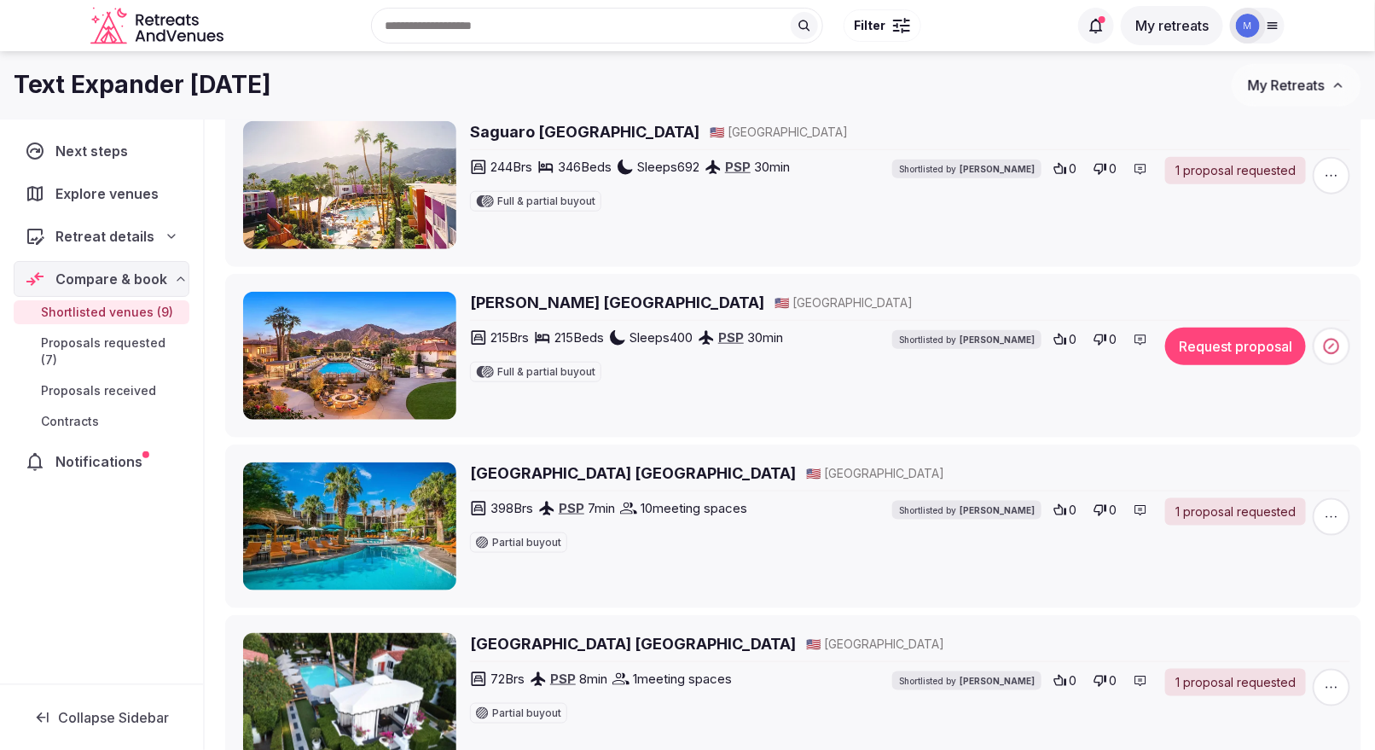
scroll to position [559, 0]
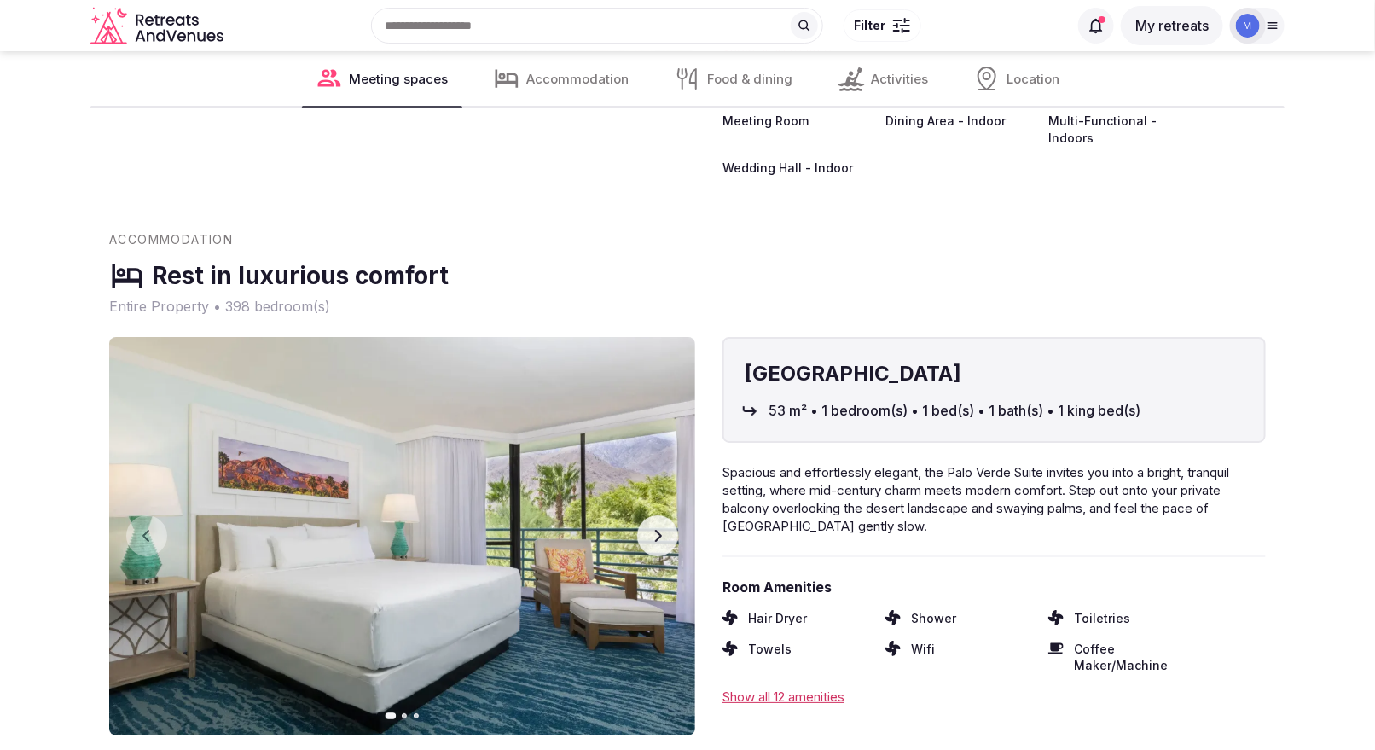
scroll to position [2406, 0]
click at [656, 530] on icon "button" at bounding box center [658, 536] width 7 height 12
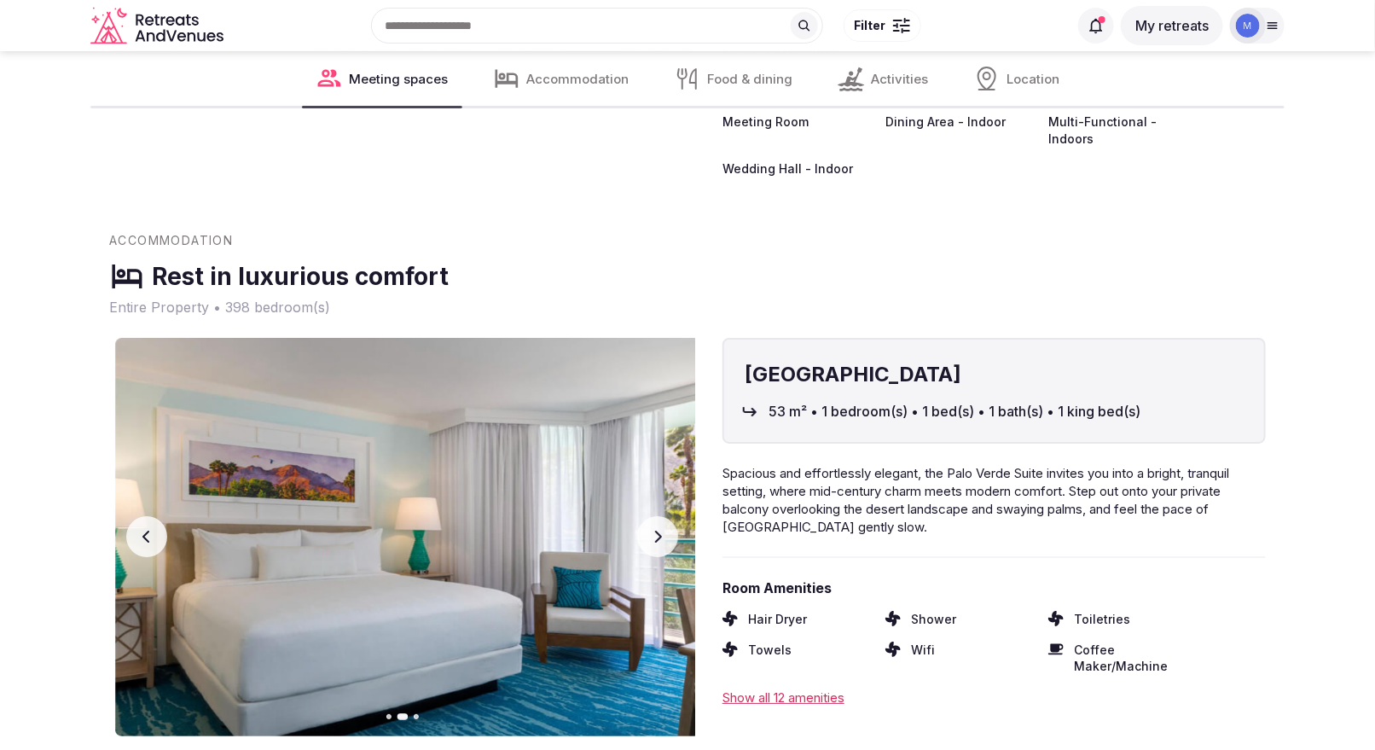
click at [656, 530] on icon "button" at bounding box center [658, 536] width 7 height 12
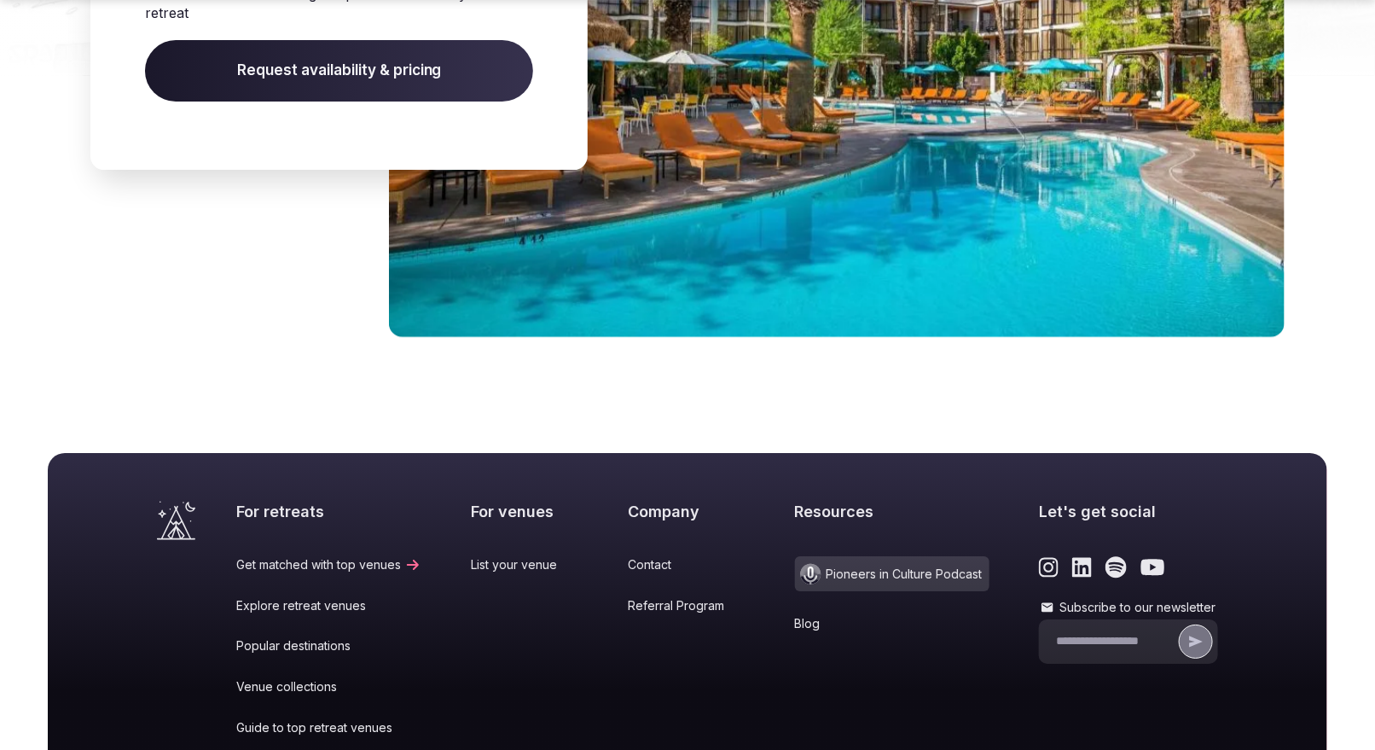
scroll to position [5142, 0]
